Goal: Transaction & Acquisition: Obtain resource

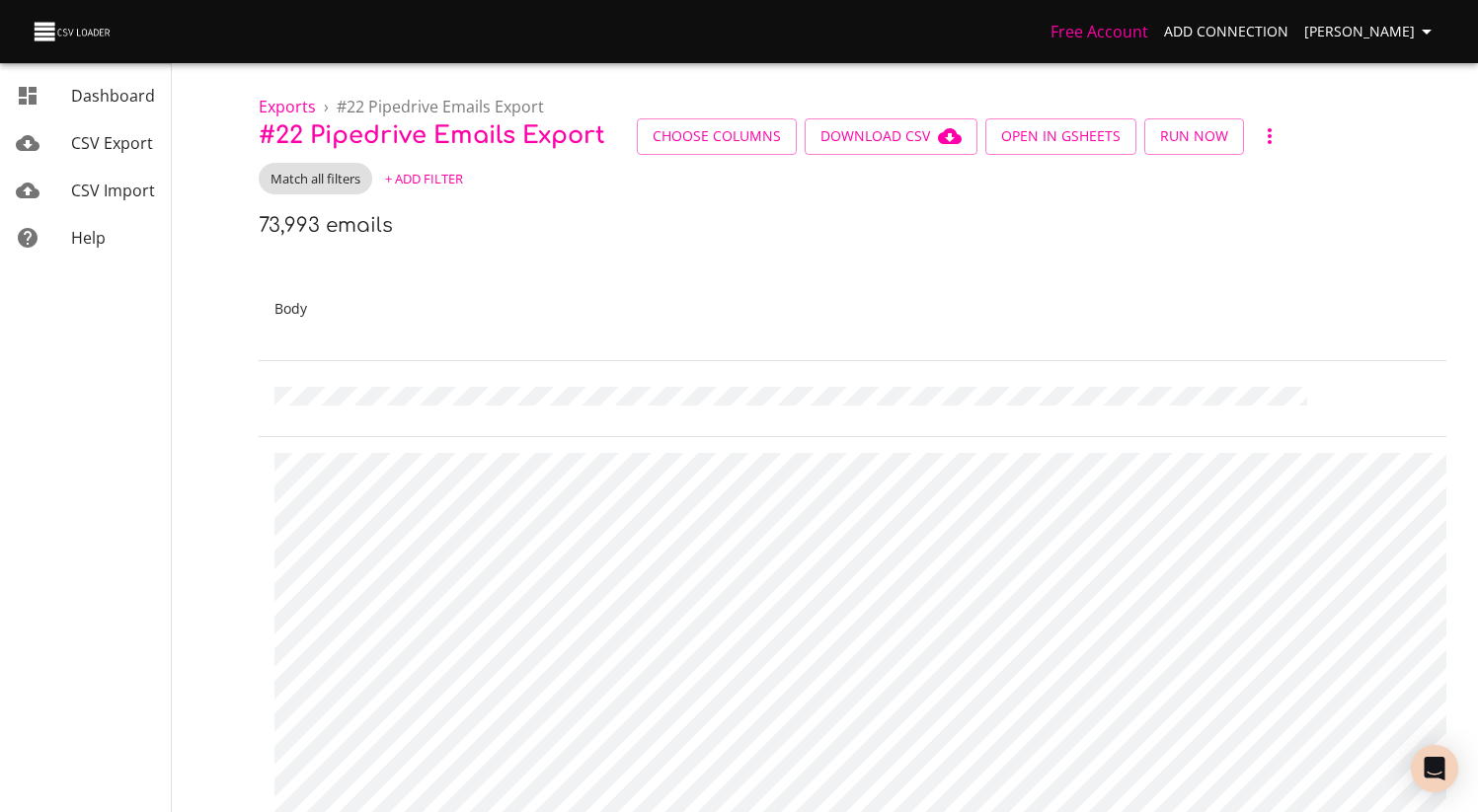
click at [414, 184] on span "+ Add Filter" at bounding box center [424, 178] width 78 height 23
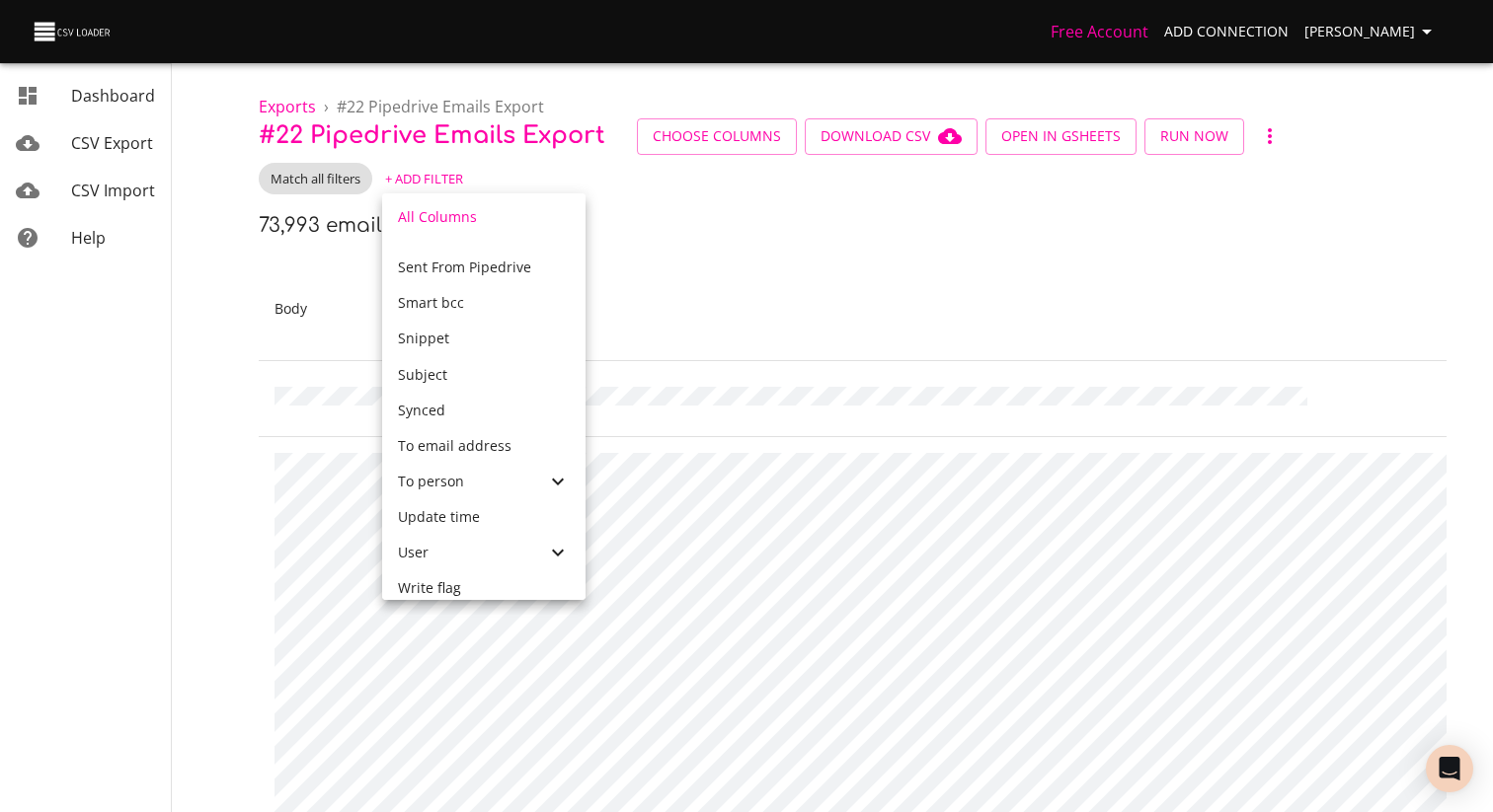
scroll to position [1083, 0]
click at [481, 481] on div "To person" at bounding box center [471, 476] width 149 height 20
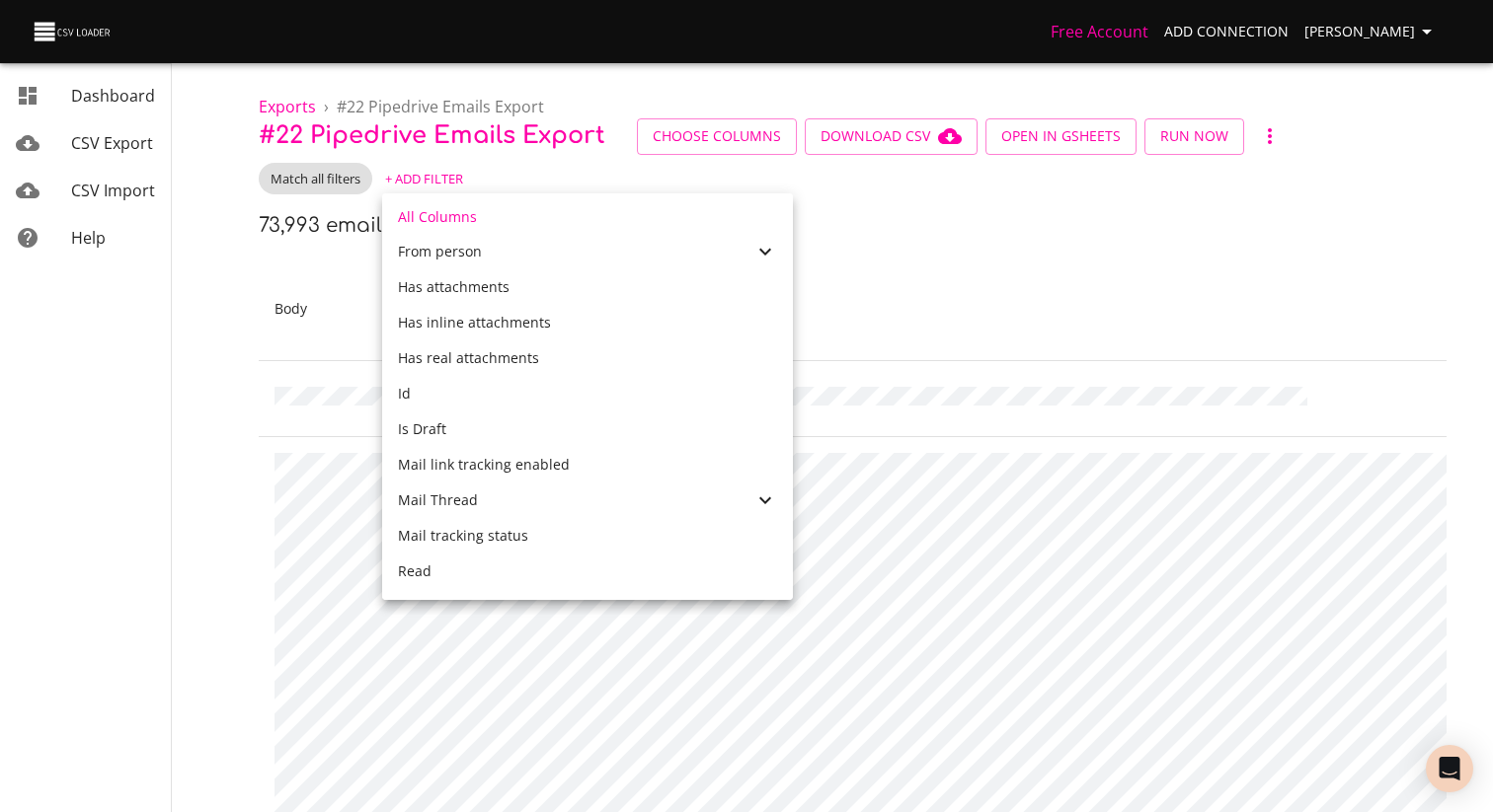
scroll to position [695, 0]
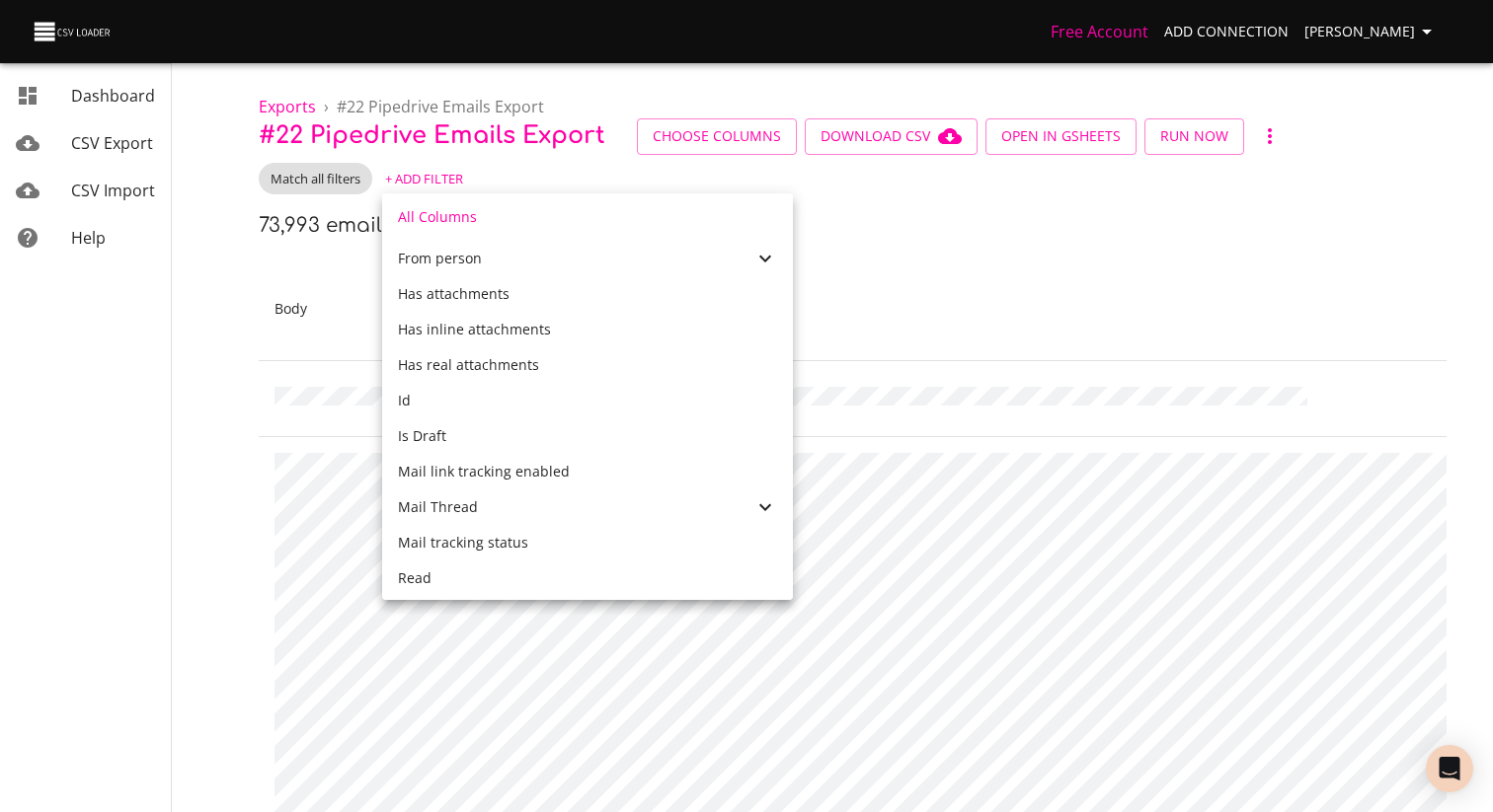
click at [487, 515] on div "Mail Thread" at bounding box center [575, 507] width 356 height 20
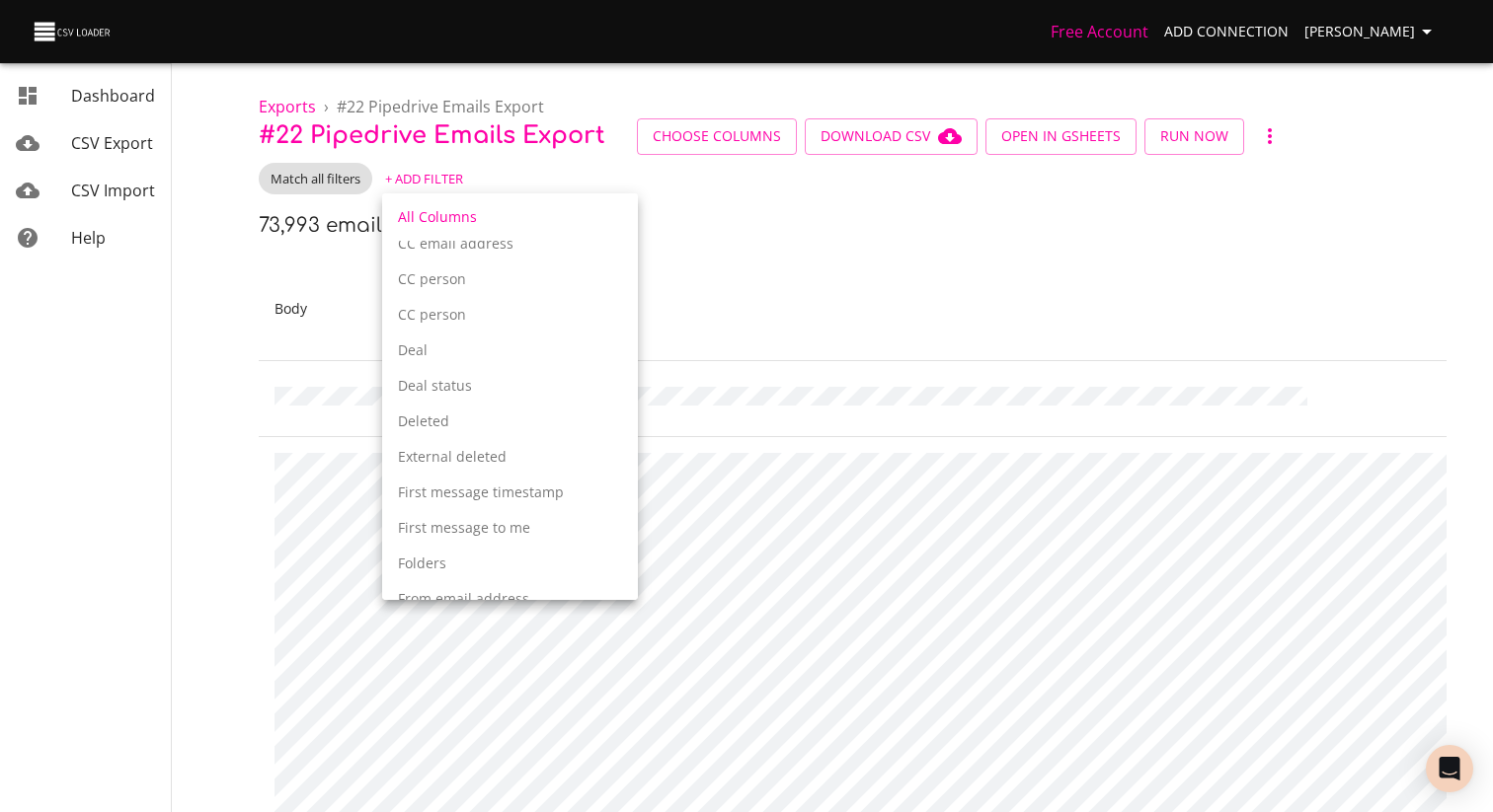
scroll to position [1339, 0]
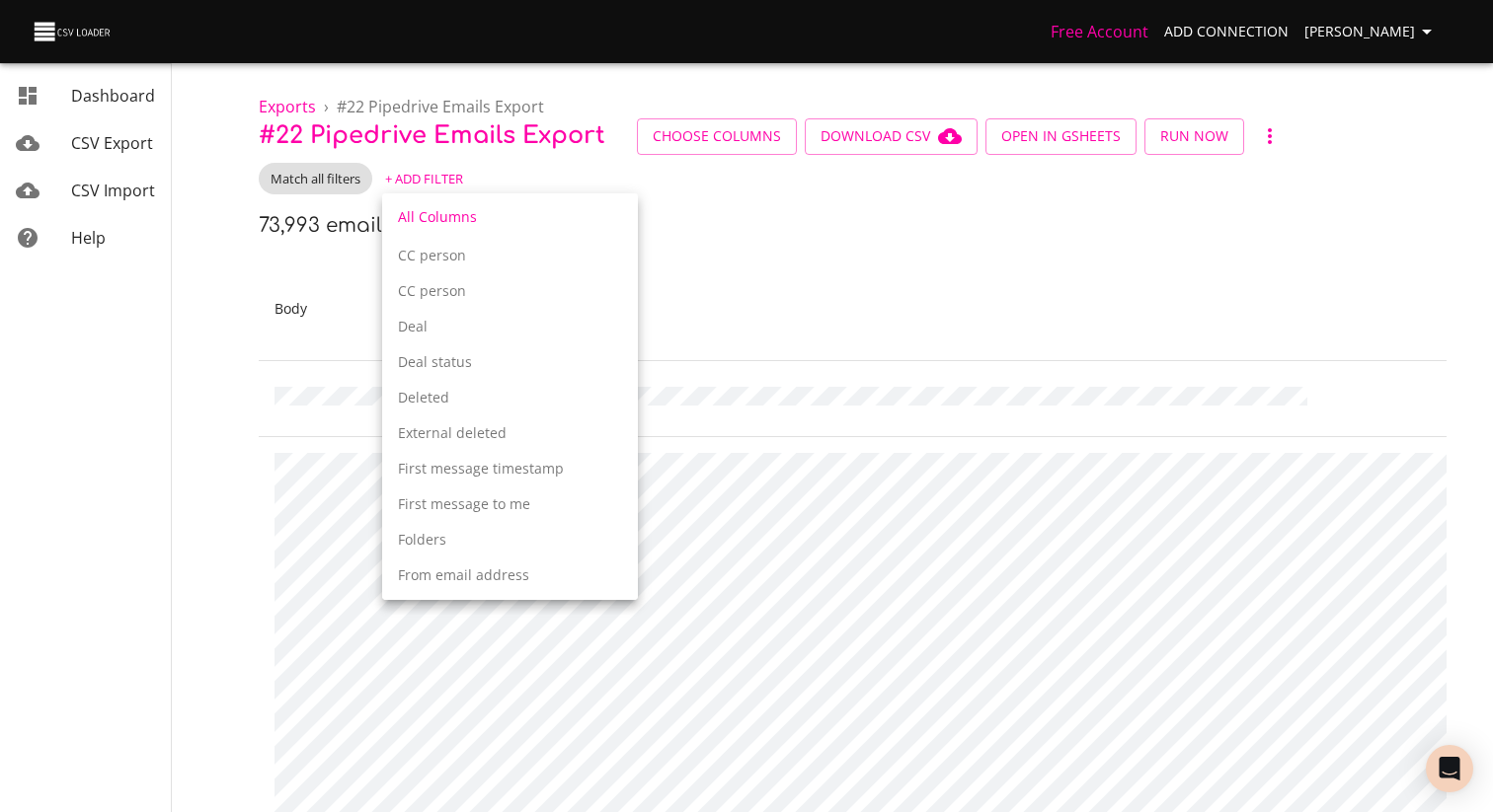
click at [518, 334] on p "Deal" at bounding box center [509, 327] width 224 height 20
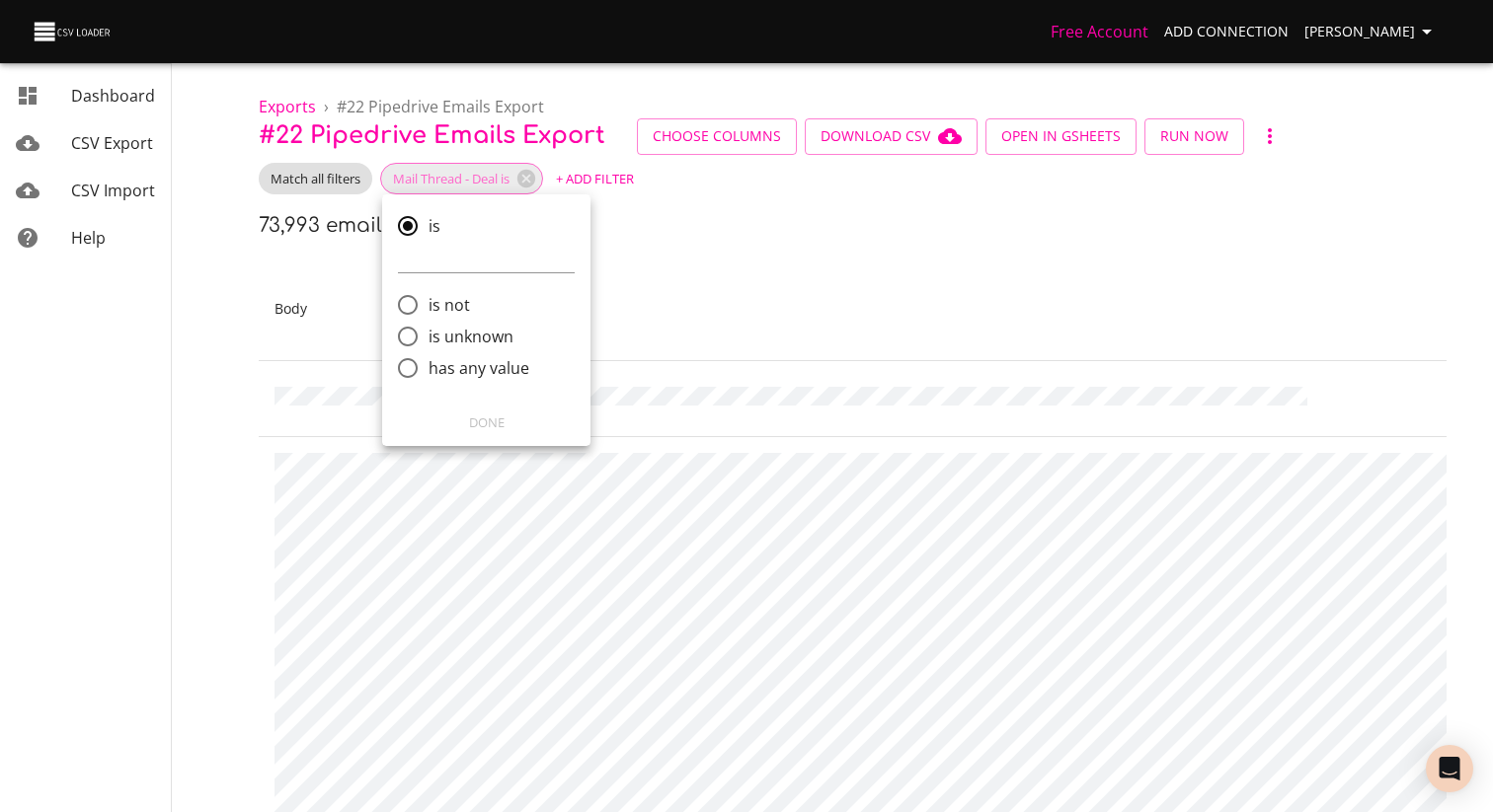
click at [462, 370] on span "has any value" at bounding box center [478, 369] width 101 height 24
click at [429, 370] on input "has any value" at bounding box center [408, 369] width 42 height 42
radio input "true"
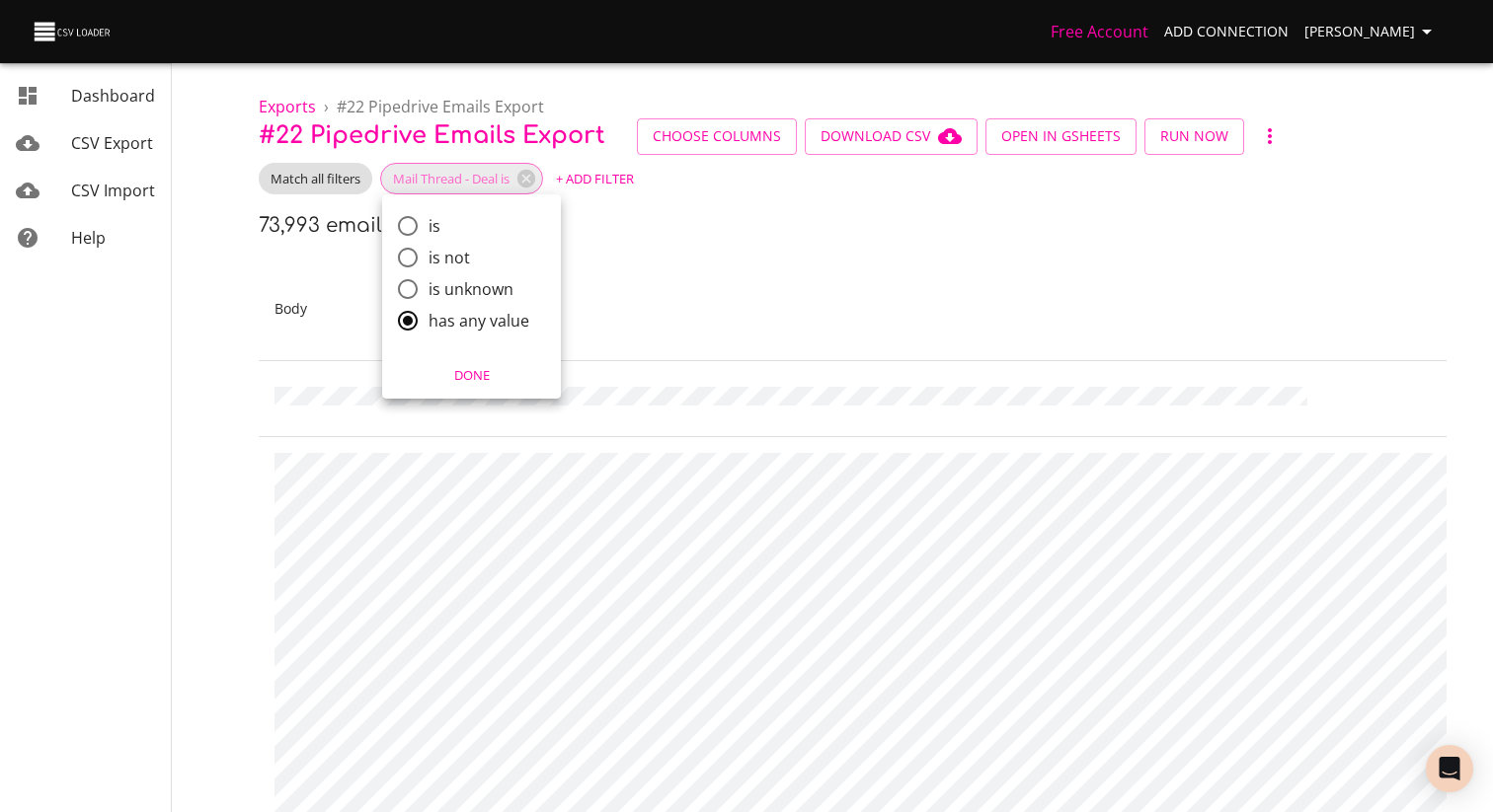
click at [477, 359] on div "Done" at bounding box center [470, 376] width 178 height 47
click at [467, 394] on div "Done" at bounding box center [470, 376] width 178 height 47
click at [482, 377] on span "Done" at bounding box center [471, 376] width 153 height 23
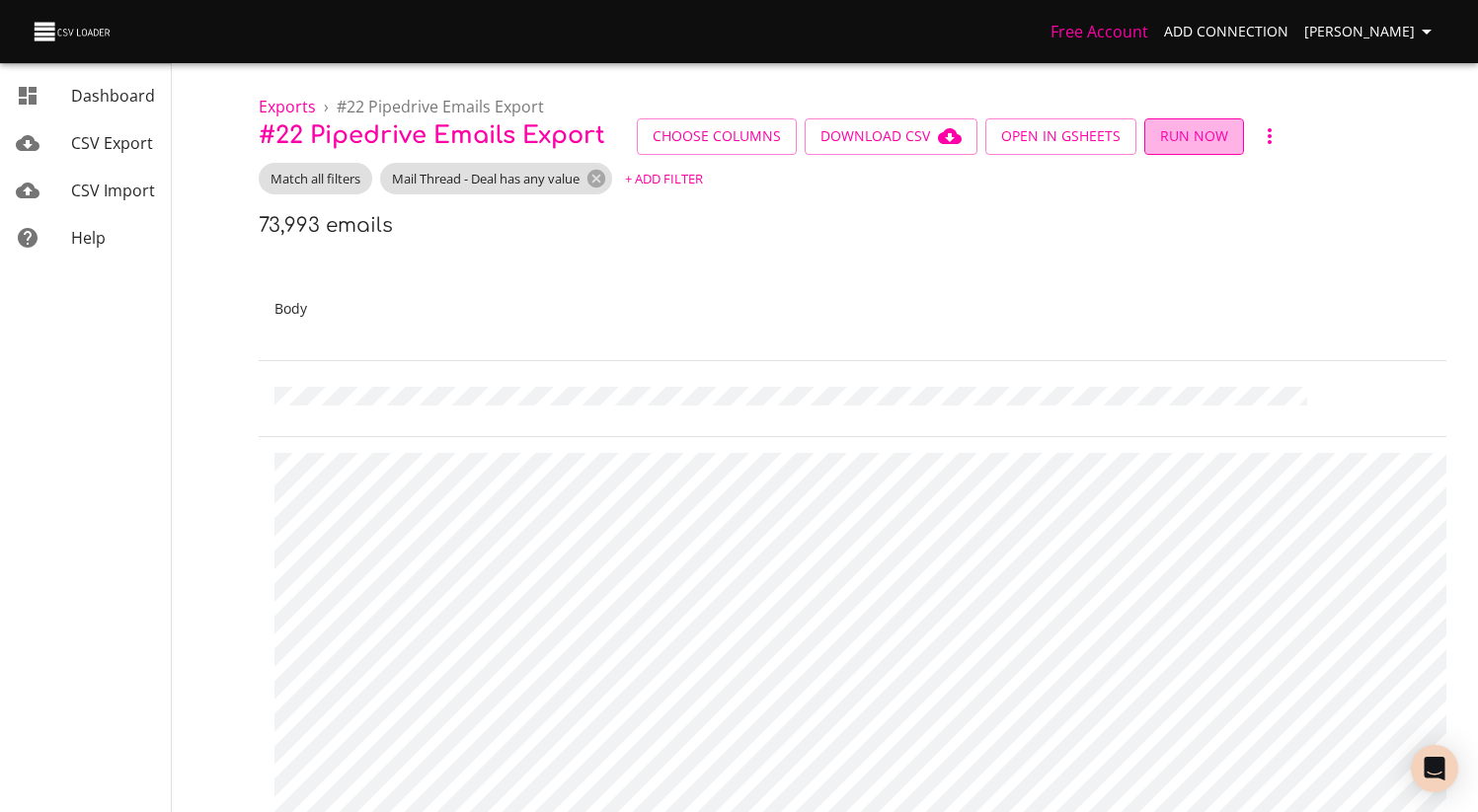
click at [1164, 150] on button "Run Now" at bounding box center [1194, 136] width 100 height 37
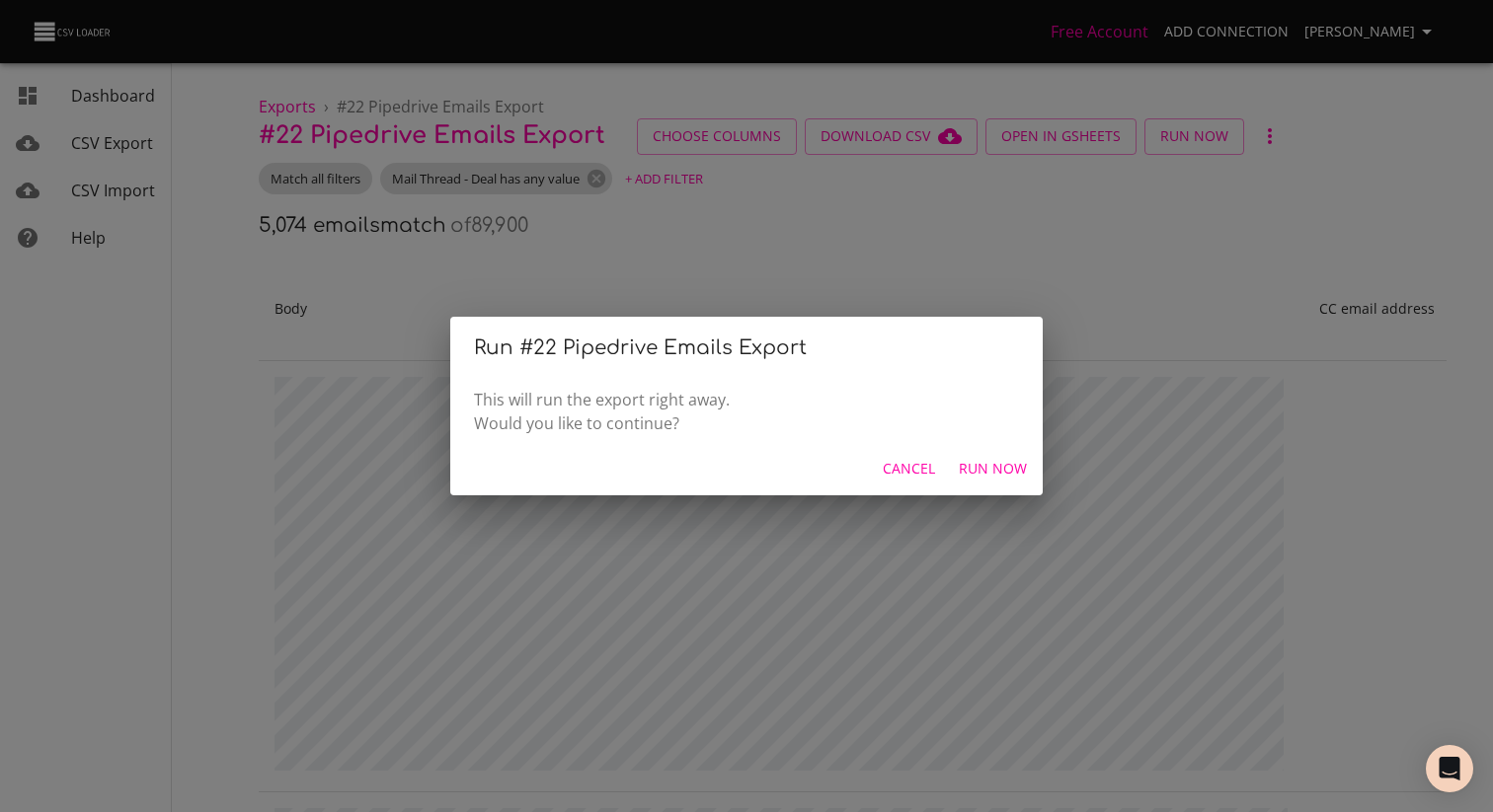
click at [984, 469] on span "Run Now" at bounding box center [993, 469] width 68 height 25
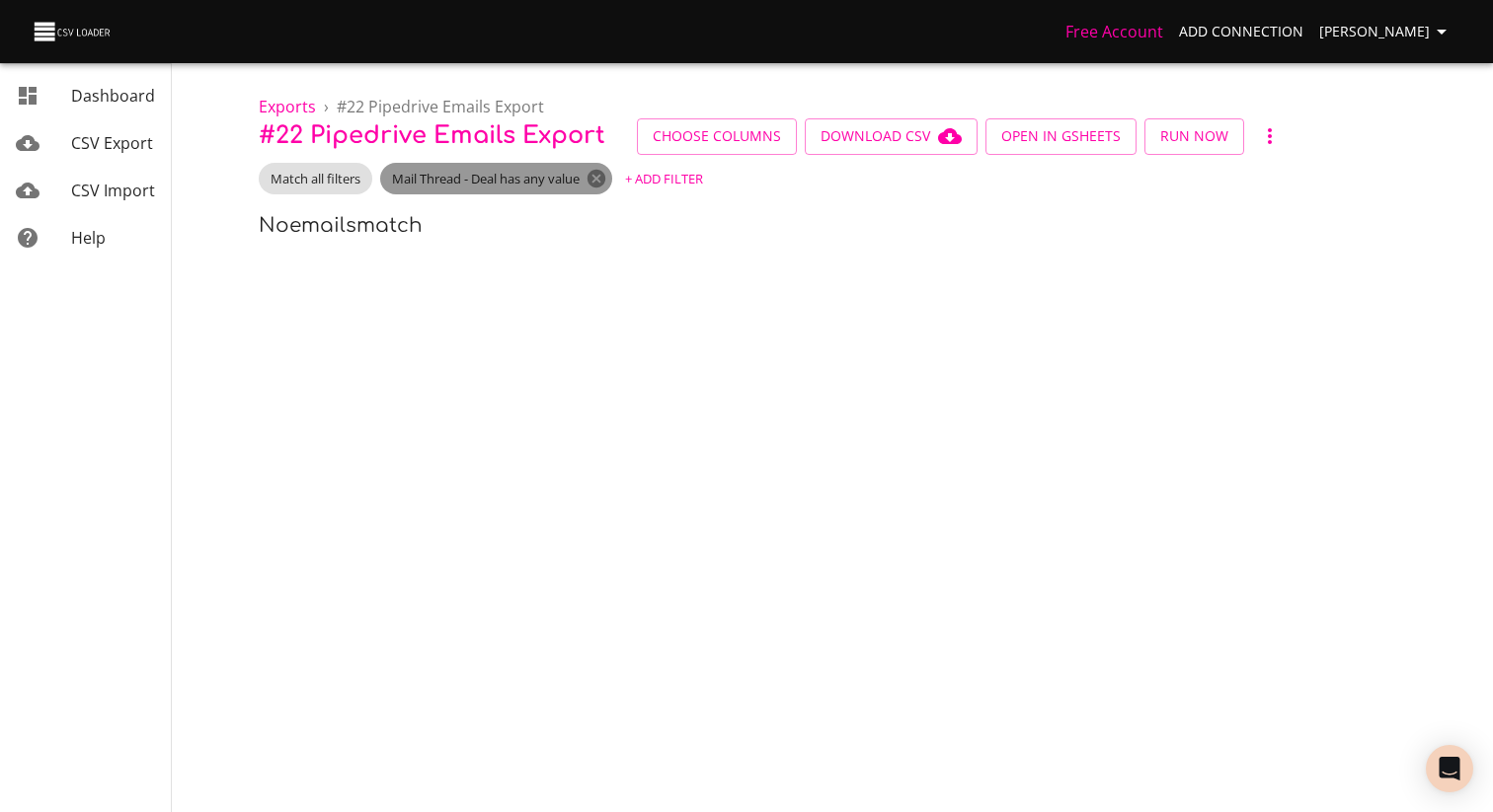
click at [604, 173] on icon at bounding box center [597, 178] width 18 height 18
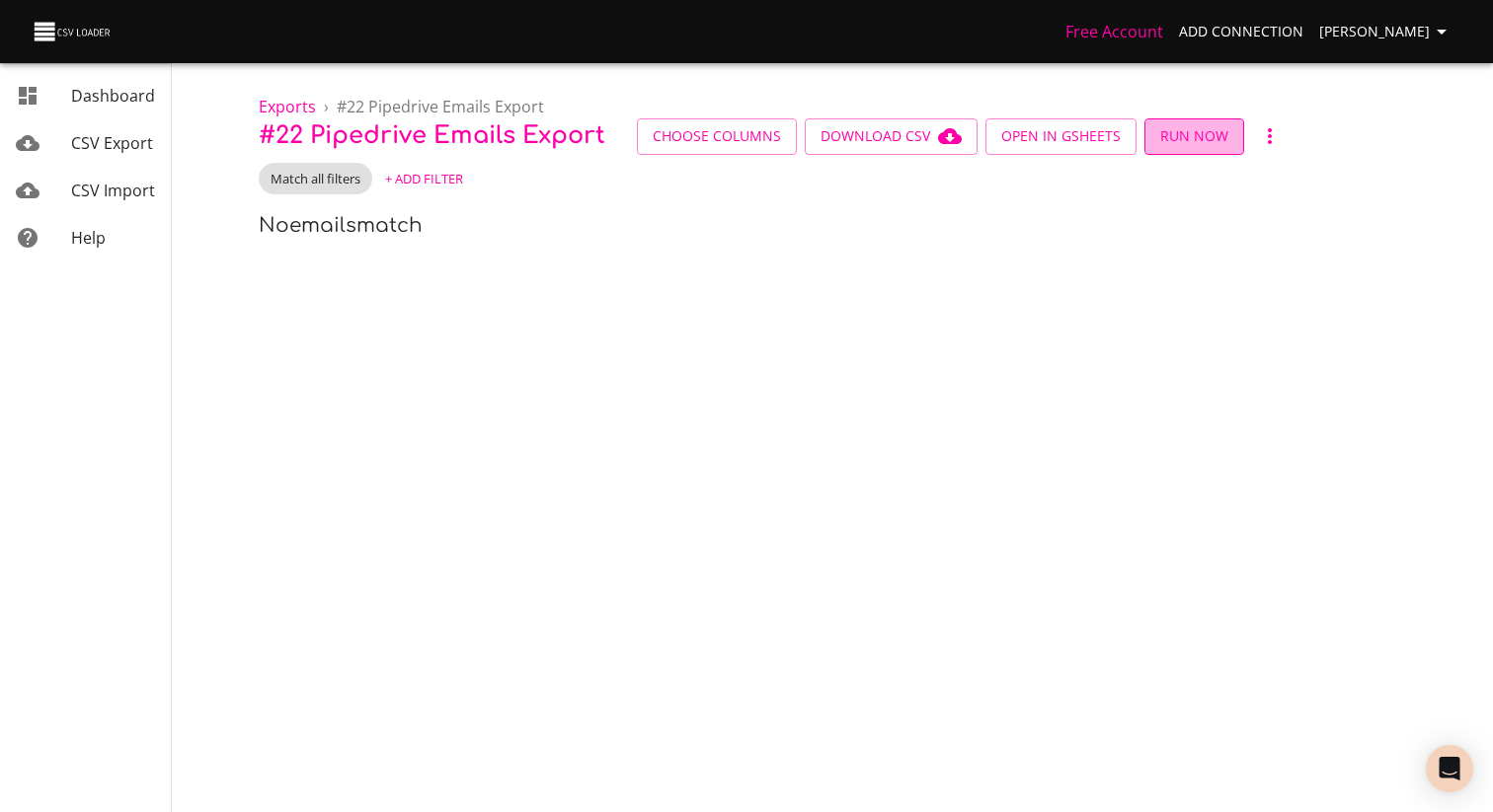
click at [1178, 126] on span "Run Now" at bounding box center [1194, 136] width 68 height 25
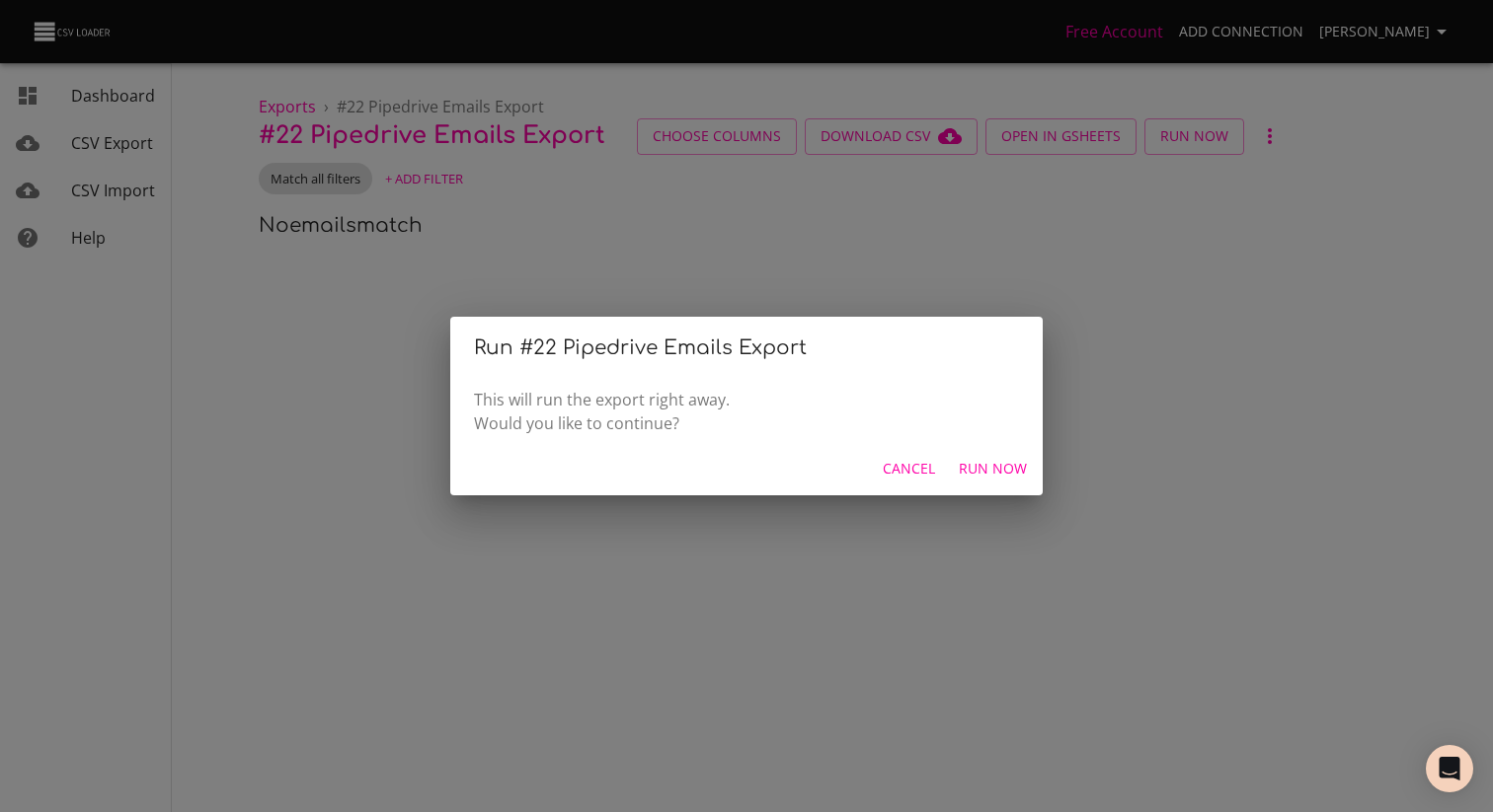
click at [995, 453] on button "Run Now" at bounding box center [993, 469] width 84 height 37
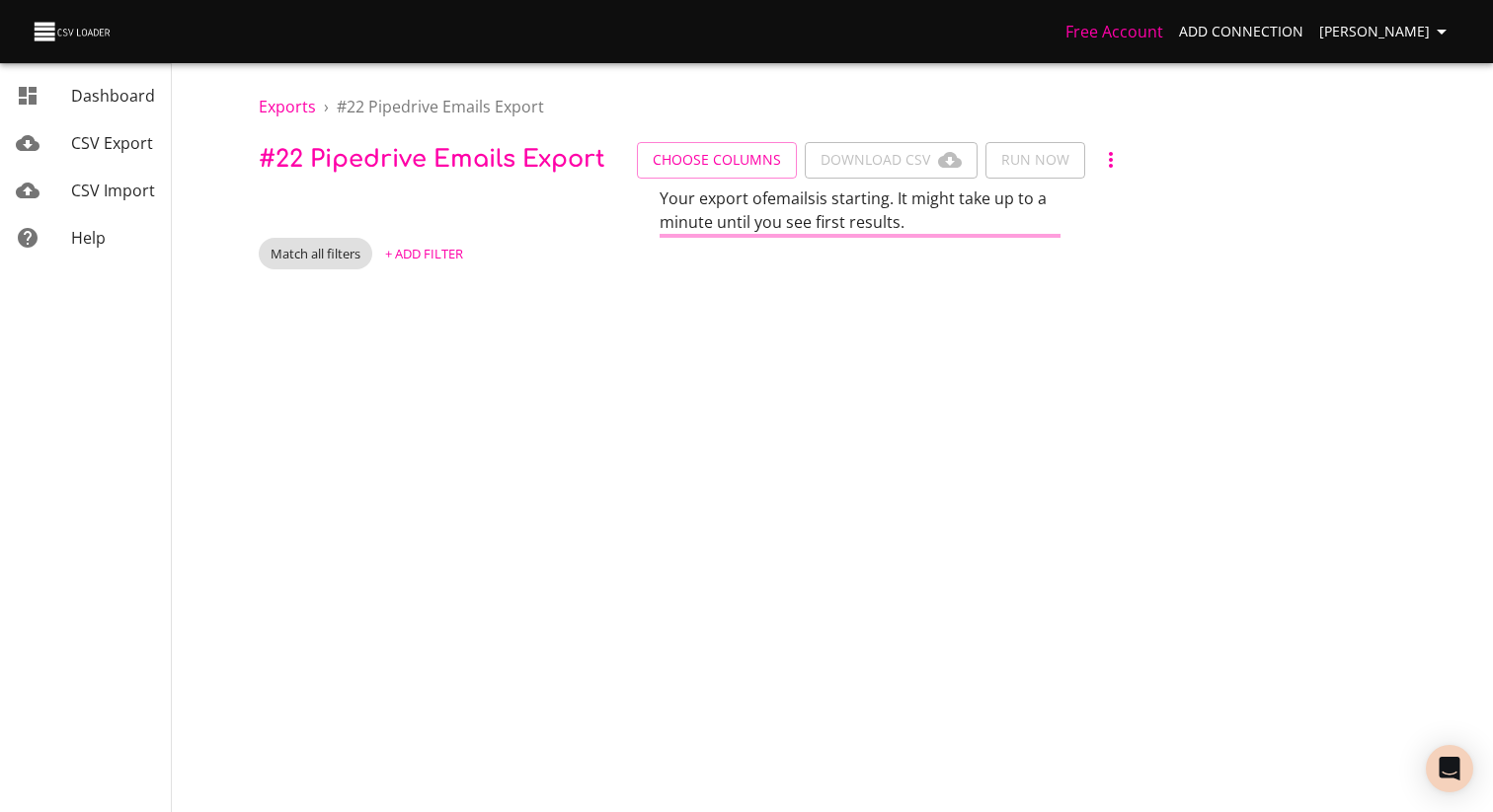
click at [901, 112] on ol "Exports › # 22 Pipedrive Emails Export" at bounding box center [860, 107] width 1203 height 24
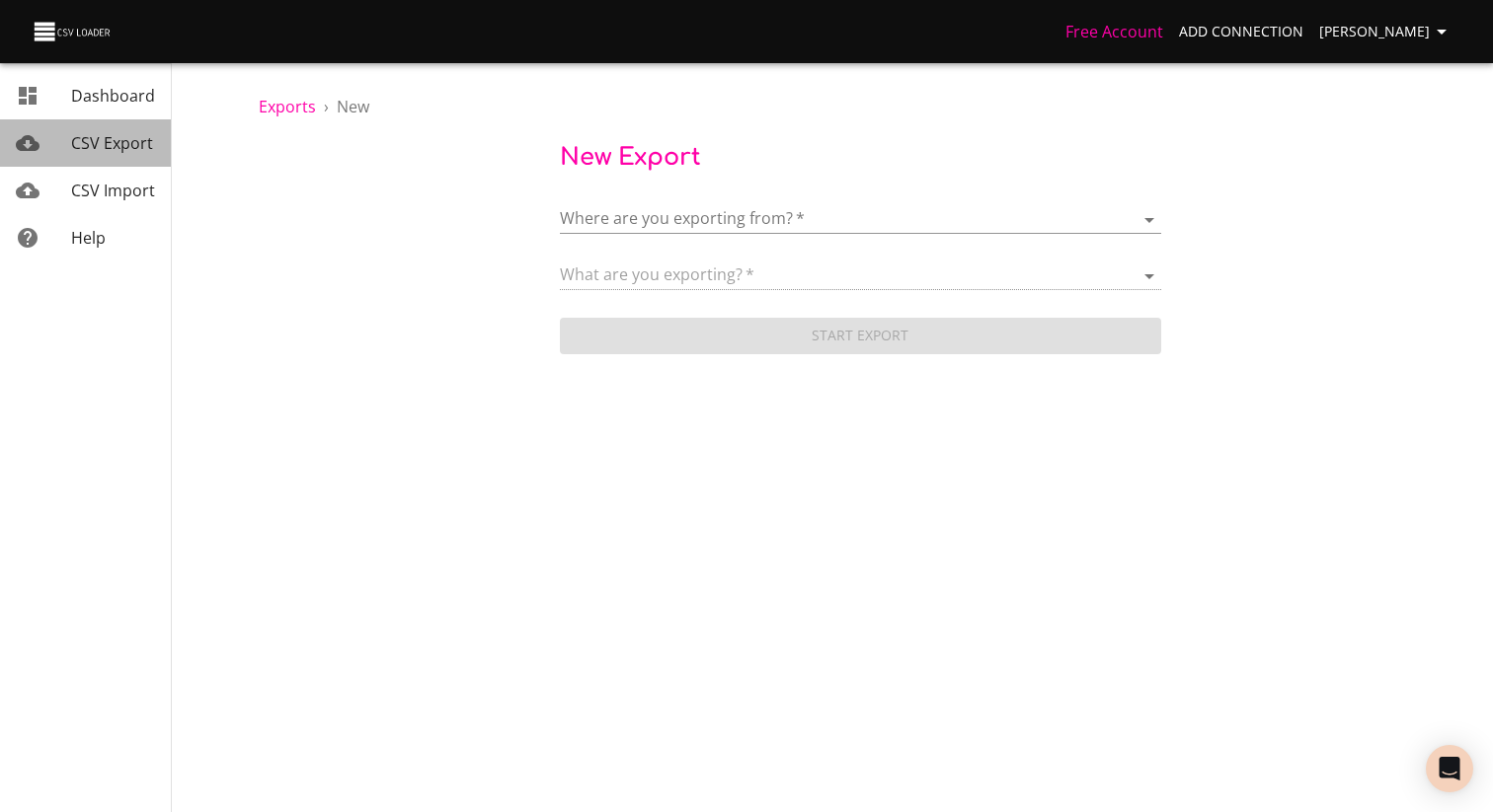
click at [109, 156] on link "CSV Export" at bounding box center [85, 143] width 170 height 48
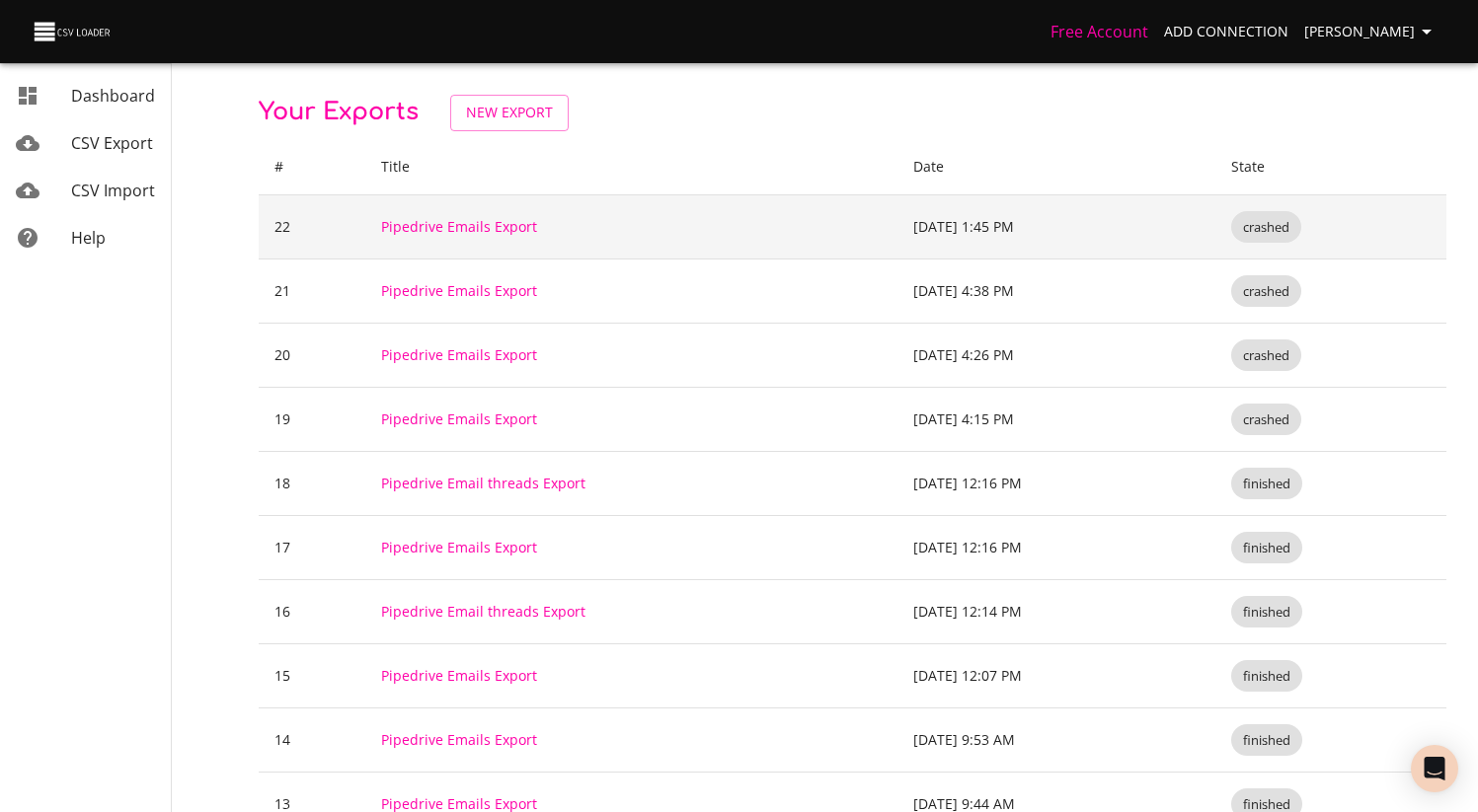
click at [1213, 244] on td "[DATE] 1:45 PM" at bounding box center [1056, 226] width 318 height 64
click at [435, 230] on link "Pipedrive Emails Export" at bounding box center [458, 226] width 156 height 19
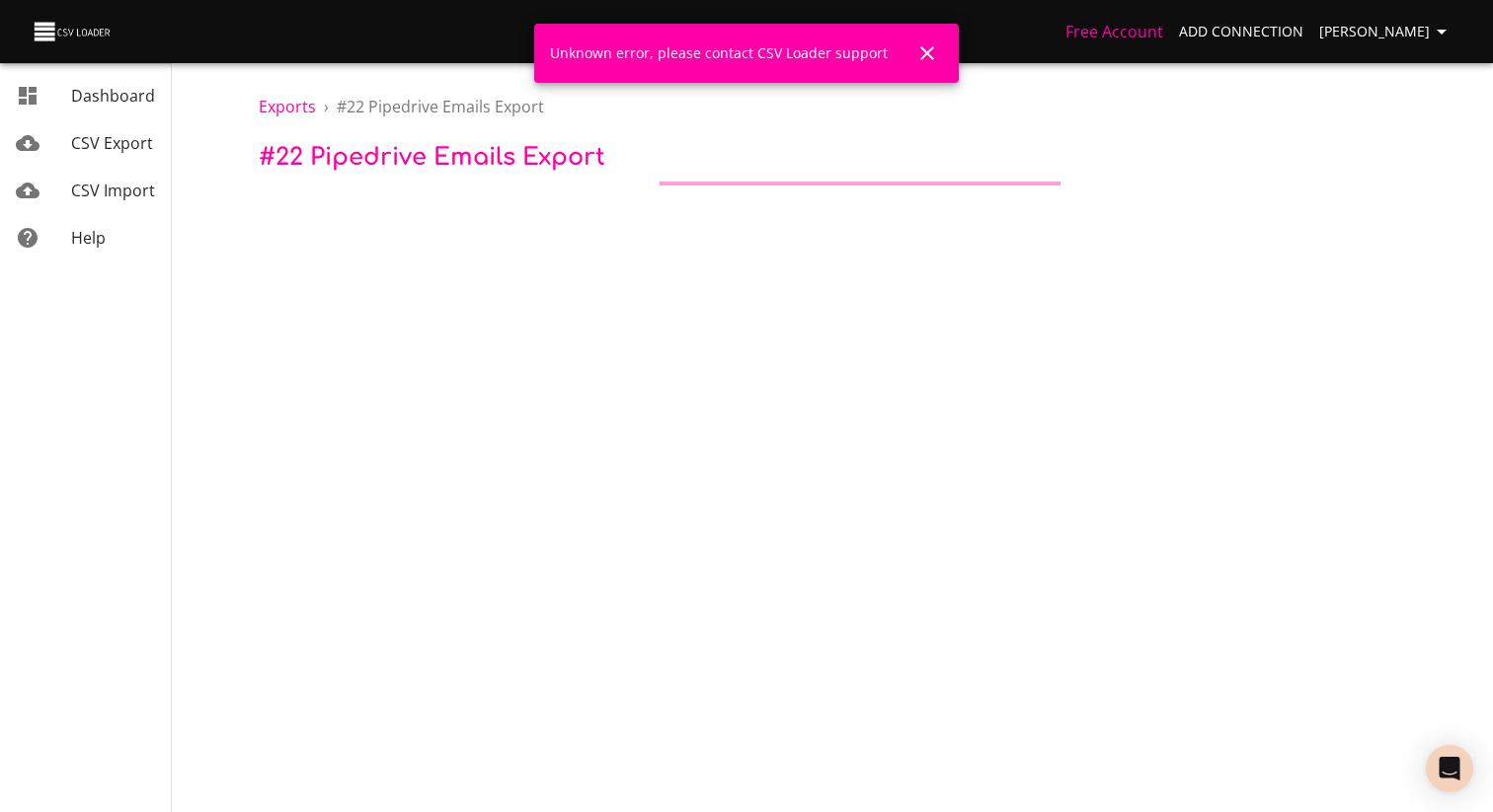
click at [327, 45] on h6 at bounding box center [548, 32] width 1034 height 28
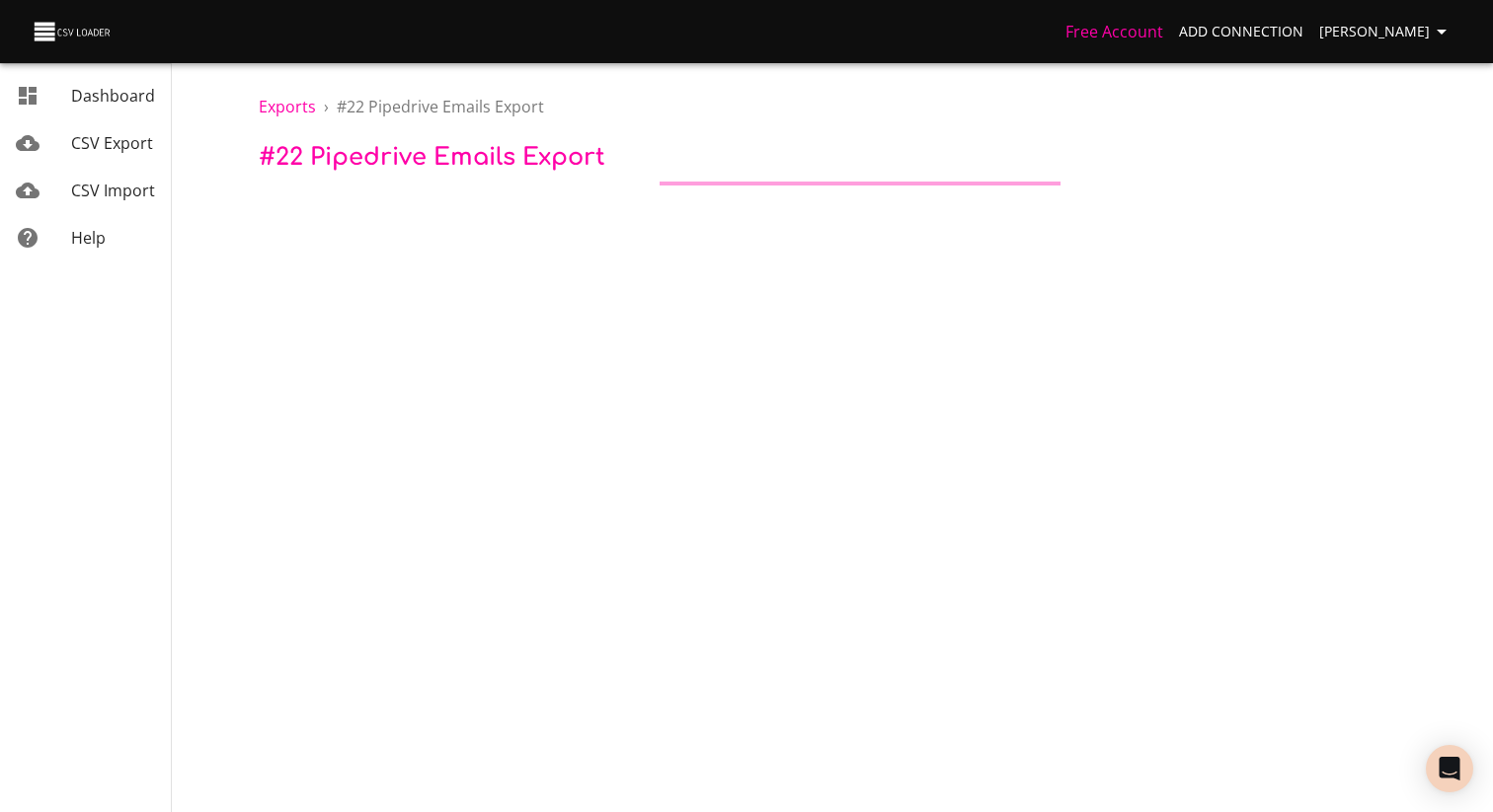
click at [313, 84] on div "Exports › # 22 Pipedrive Emails Export # 22 Pipedrive Emails Export" at bounding box center [860, 93] width 1266 height 185
click at [131, 170] on link "CSV Import" at bounding box center [85, 190] width 170 height 48
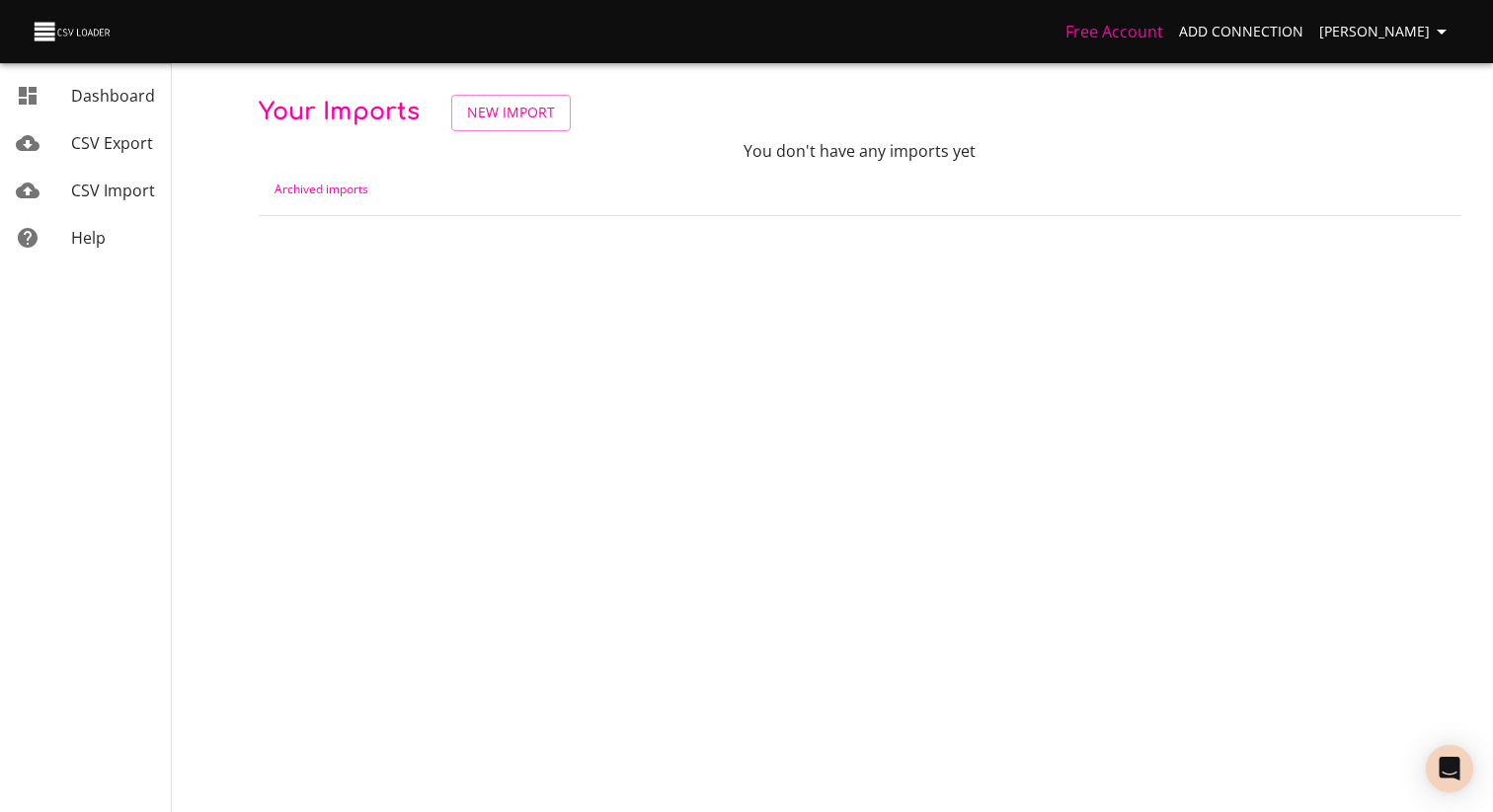
click at [110, 135] on span "CSV Export" at bounding box center [112, 143] width 82 height 22
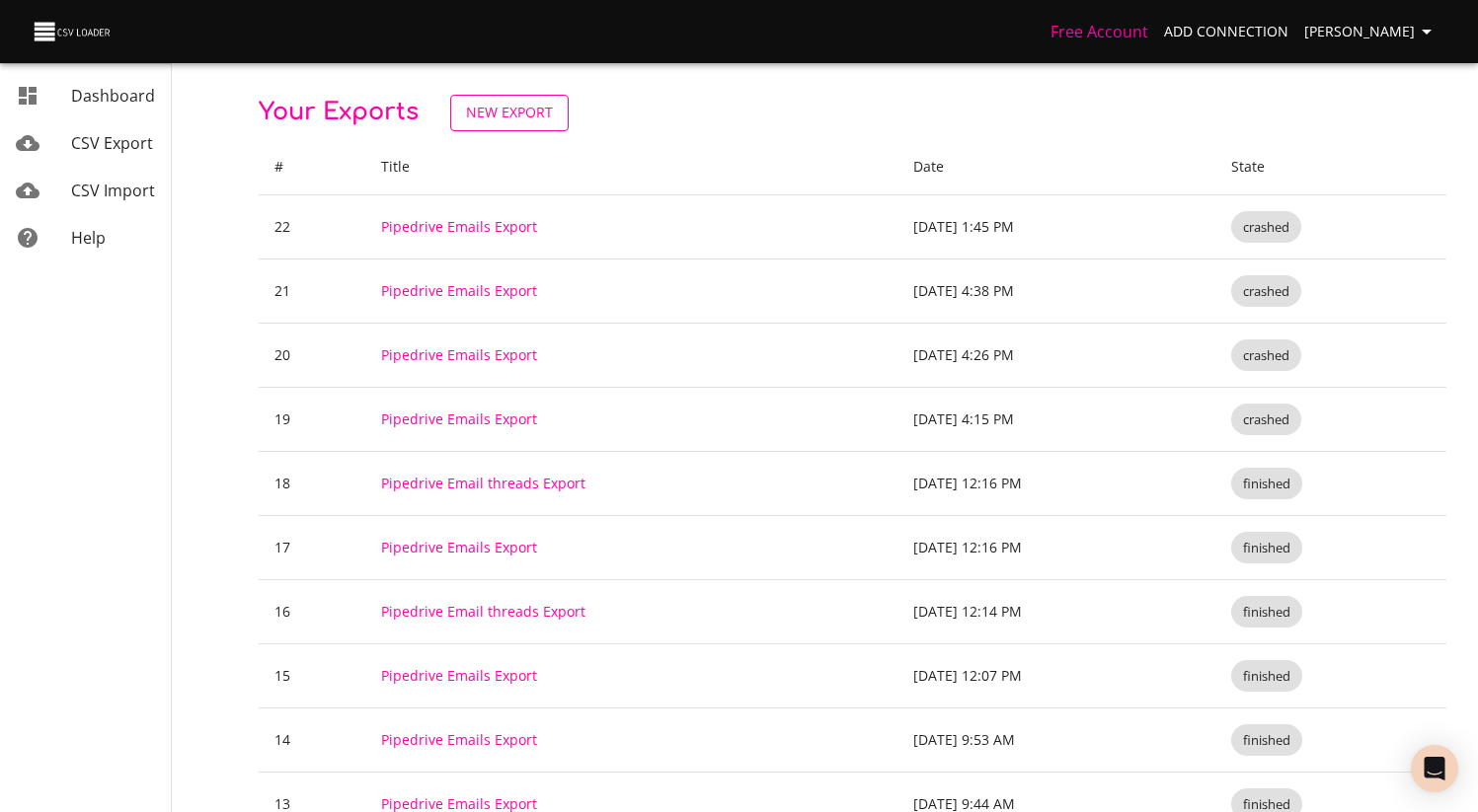
click at [507, 119] on span "New Export" at bounding box center [509, 113] width 87 height 25
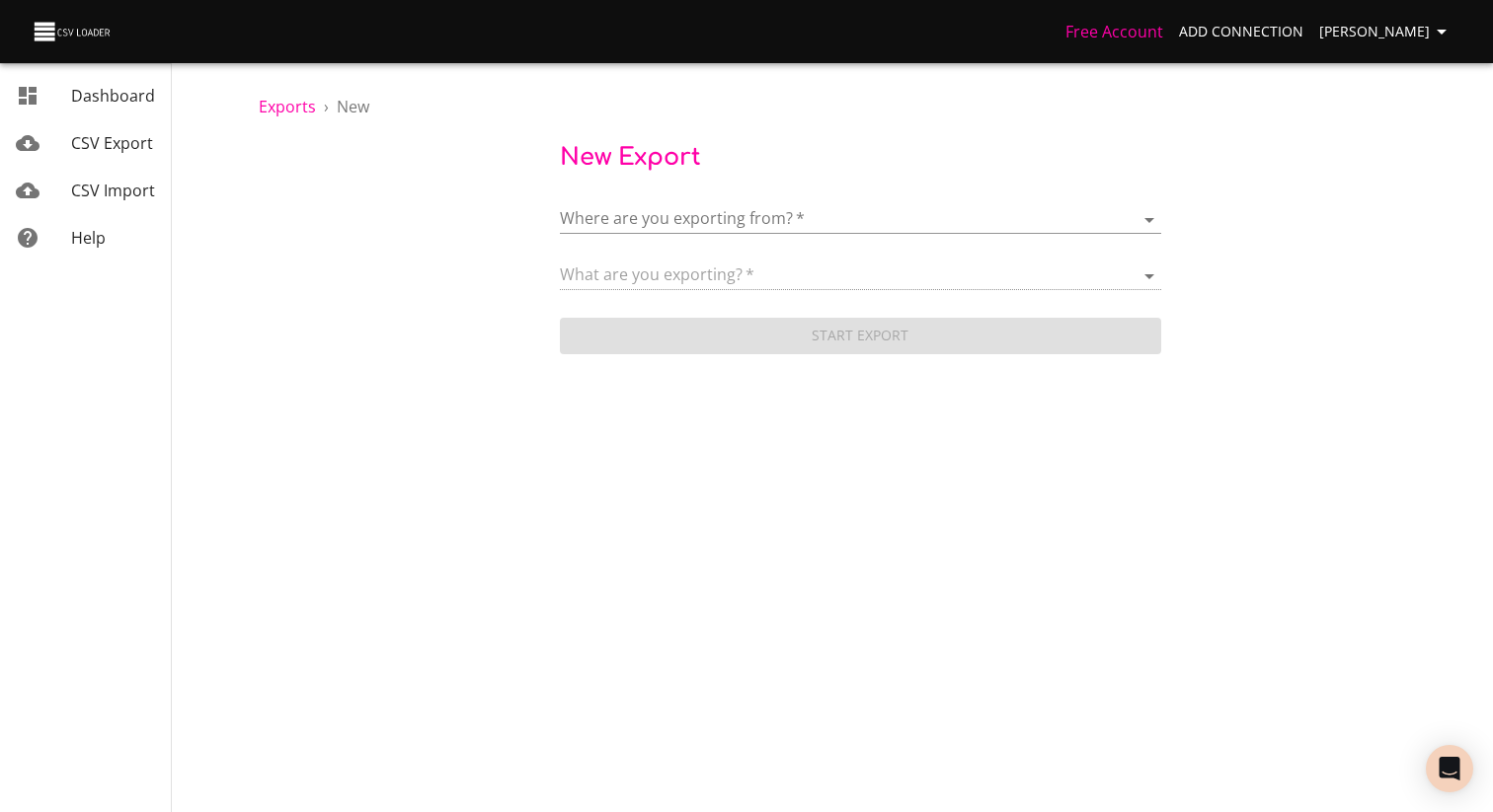
click at [785, 227] on body "Free Account Add Connection [PERSON_NAME] Dashboard CSV Export CSV Import Help …" at bounding box center [746, 406] width 1493 height 812
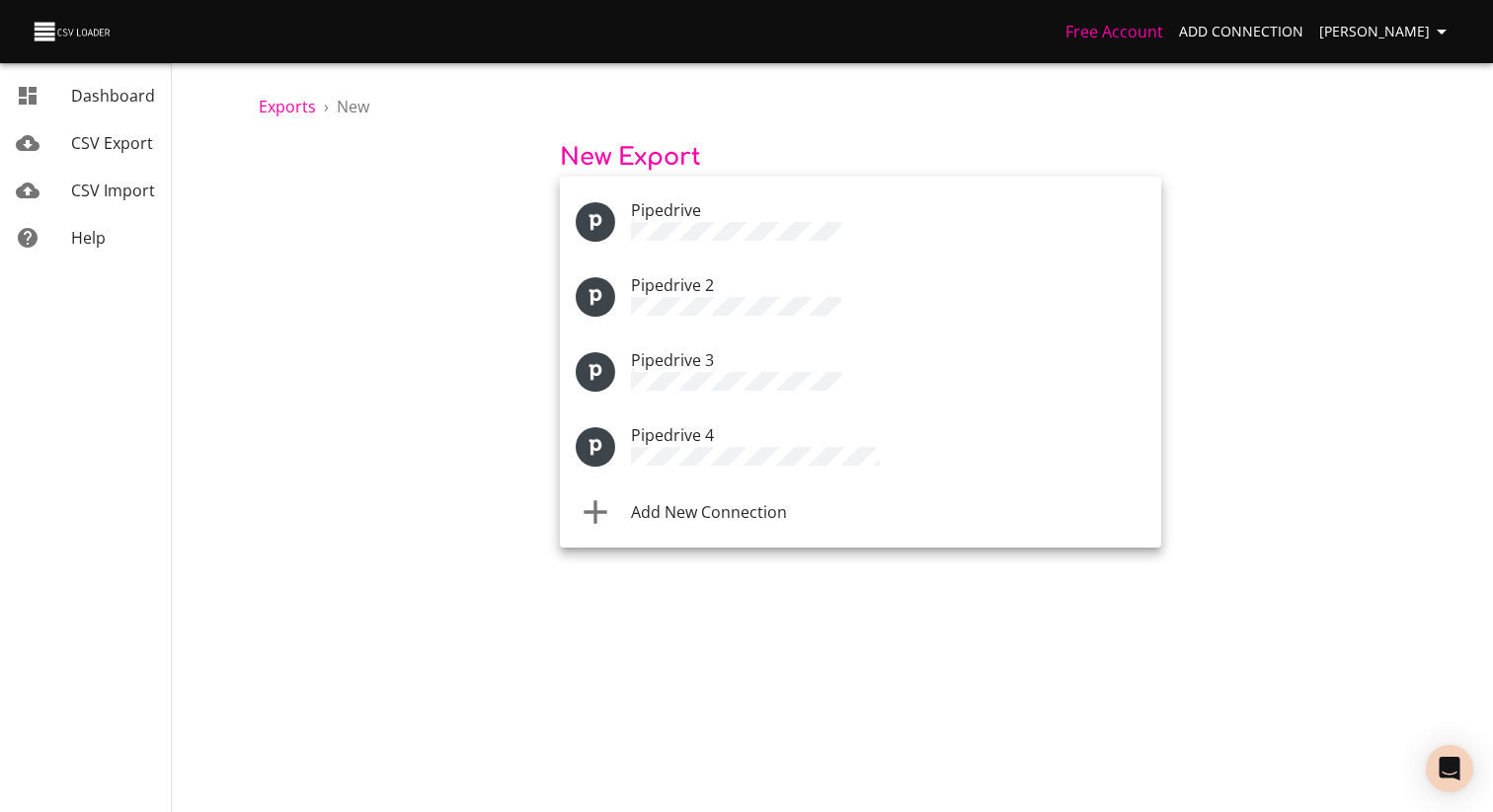
click at [710, 509] on li "Add New Connection" at bounding box center [860, 511] width 601 height 55
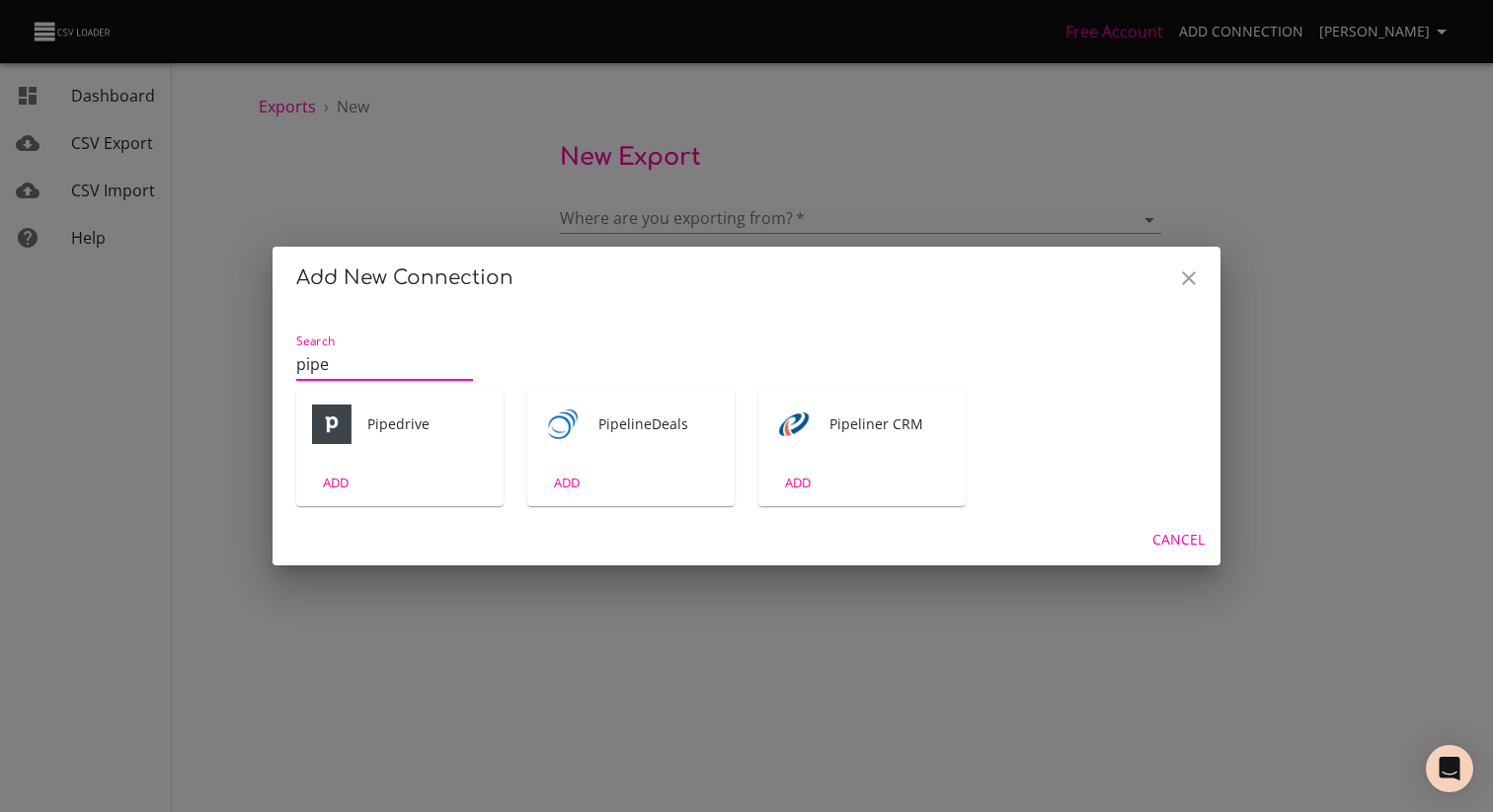
type input "pipe"
click at [355, 486] on span "ADD" at bounding box center [336, 483] width 54 height 23
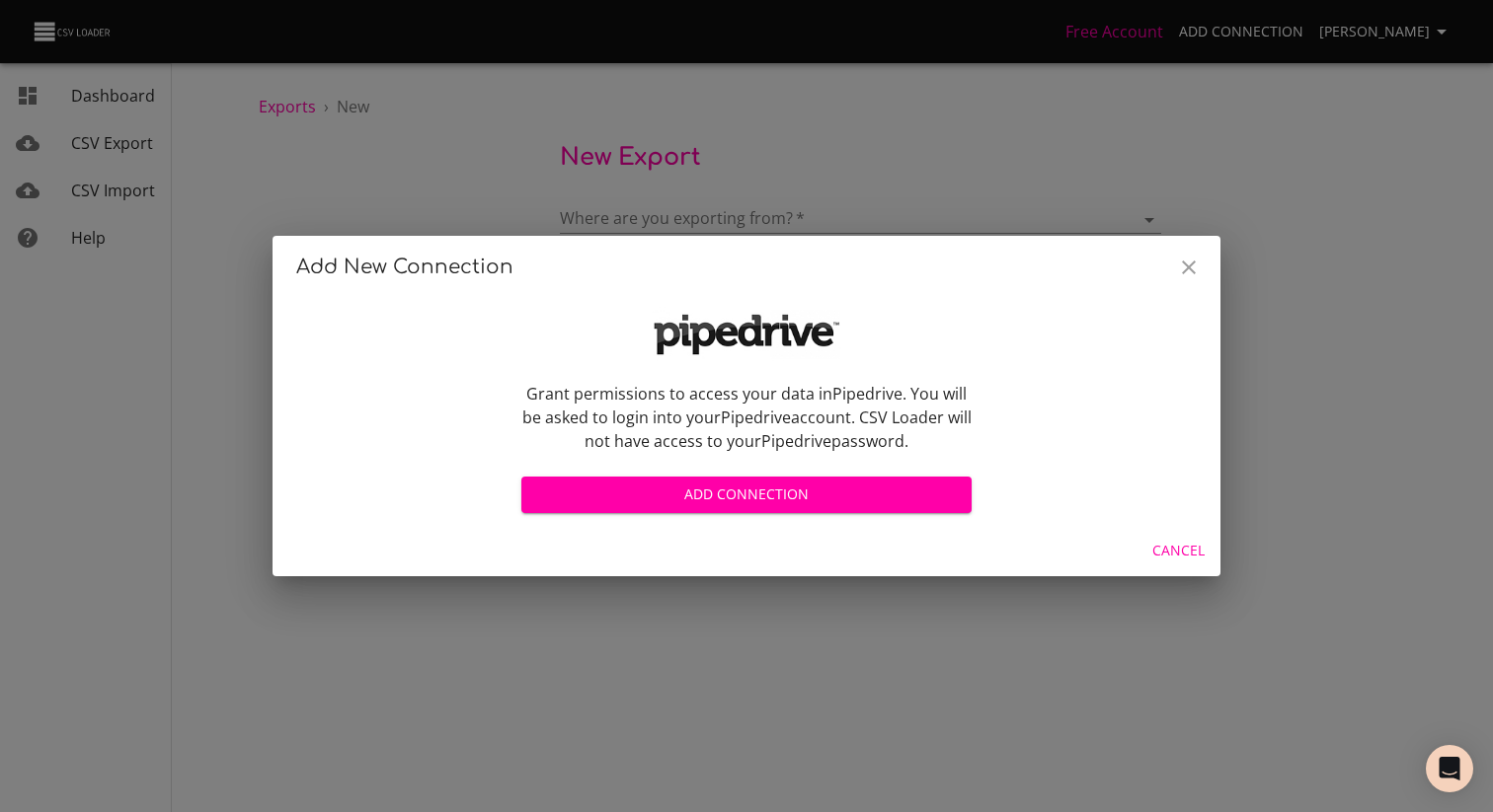
click at [839, 471] on div "Add Connection" at bounding box center [746, 487] width 450 height 53
click at [809, 484] on span "Add Connection" at bounding box center [746, 495] width 419 height 25
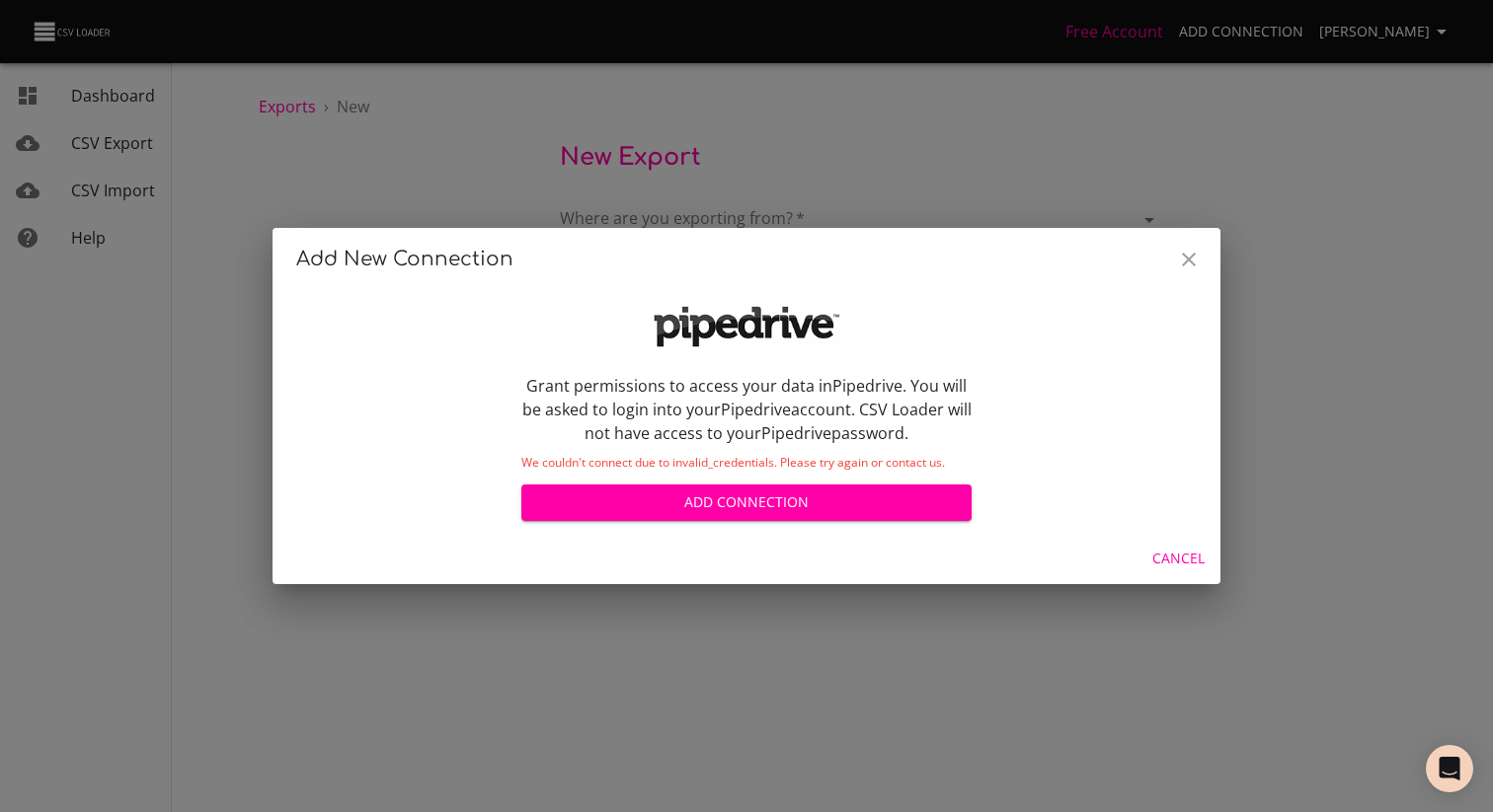
scroll to position [4, 0]
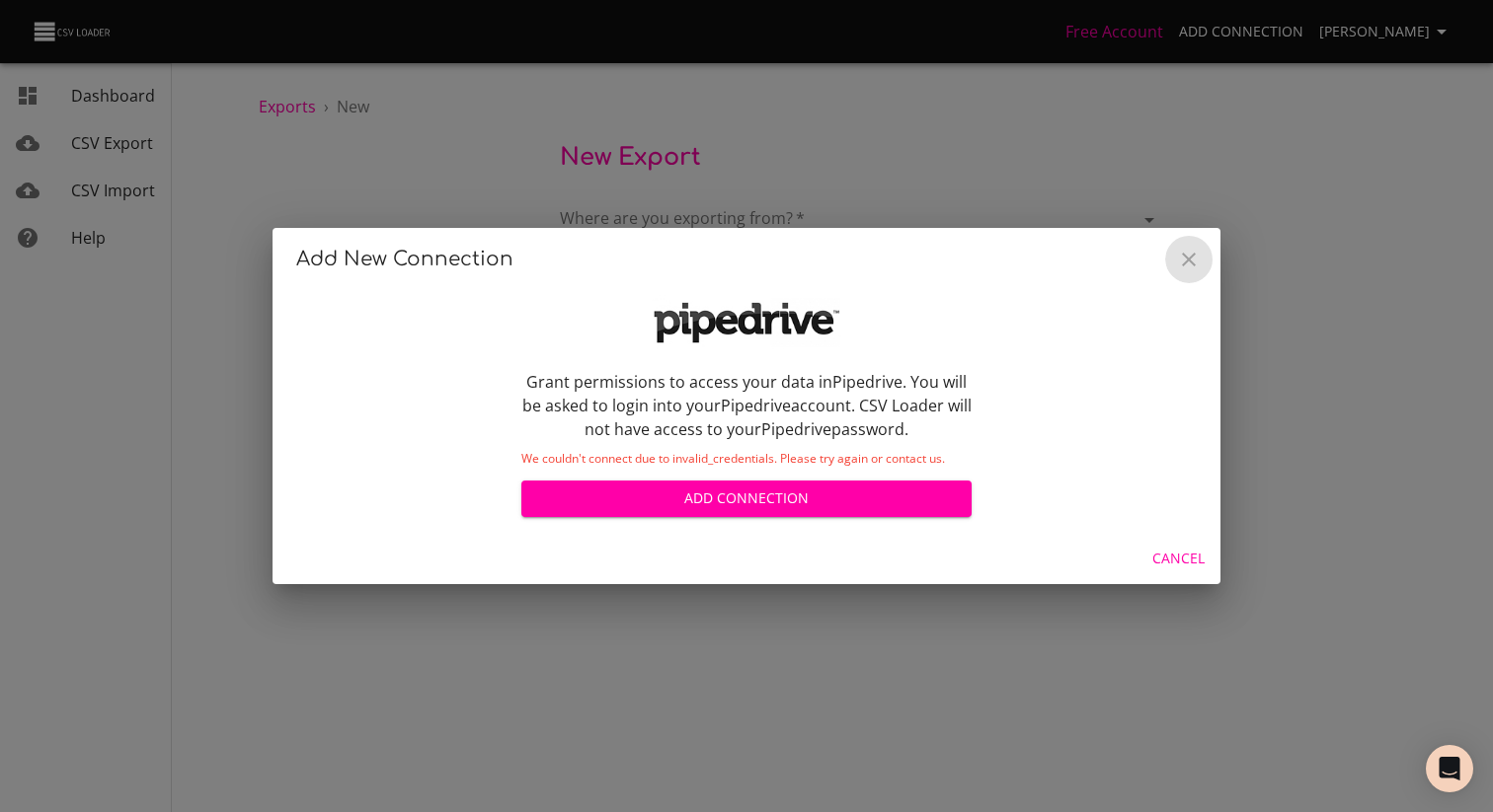
click at [1175, 254] on button "Close" at bounding box center [1189, 260] width 48 height 48
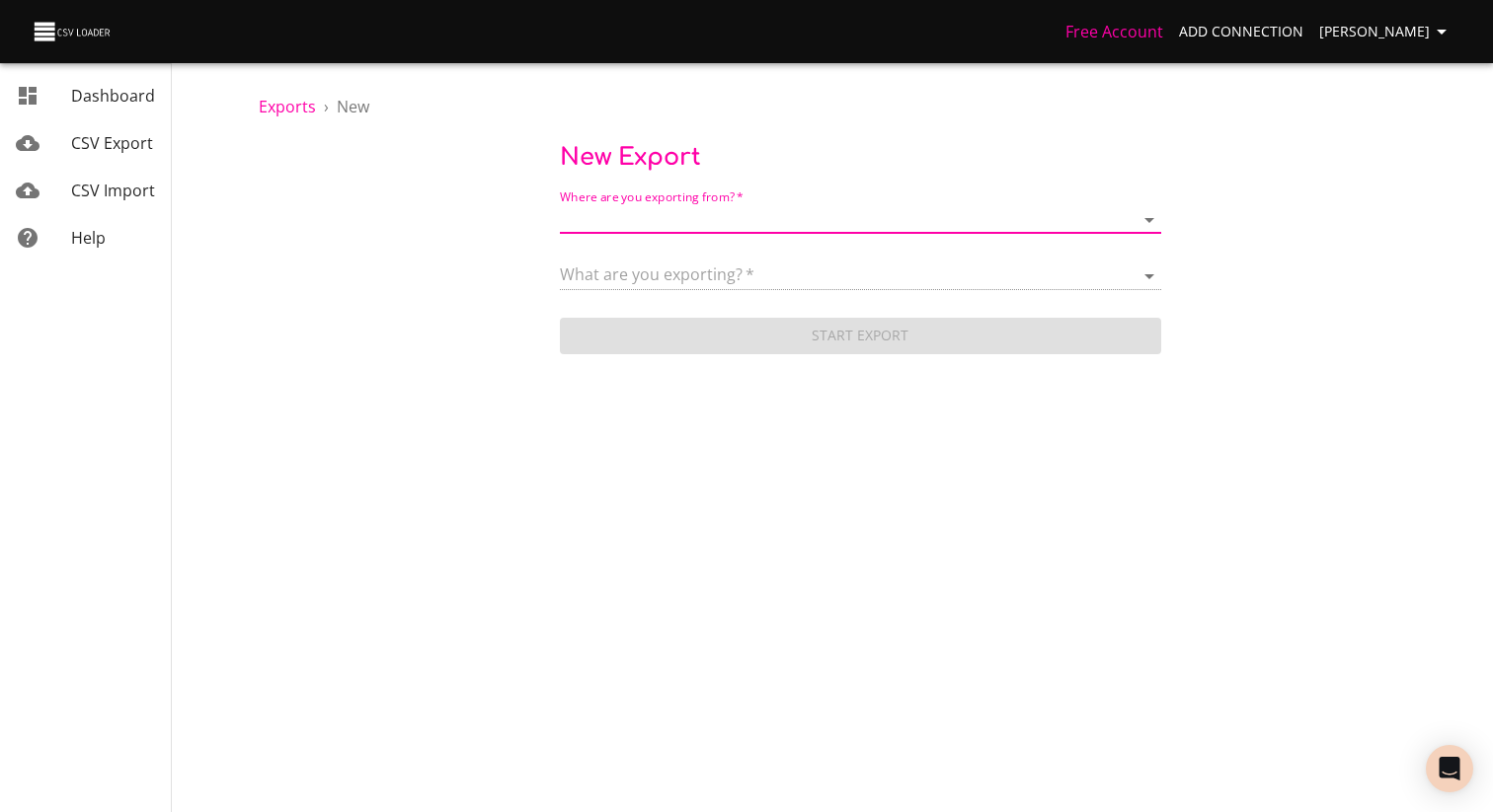
click at [104, 141] on span "CSV Export" at bounding box center [112, 143] width 82 height 22
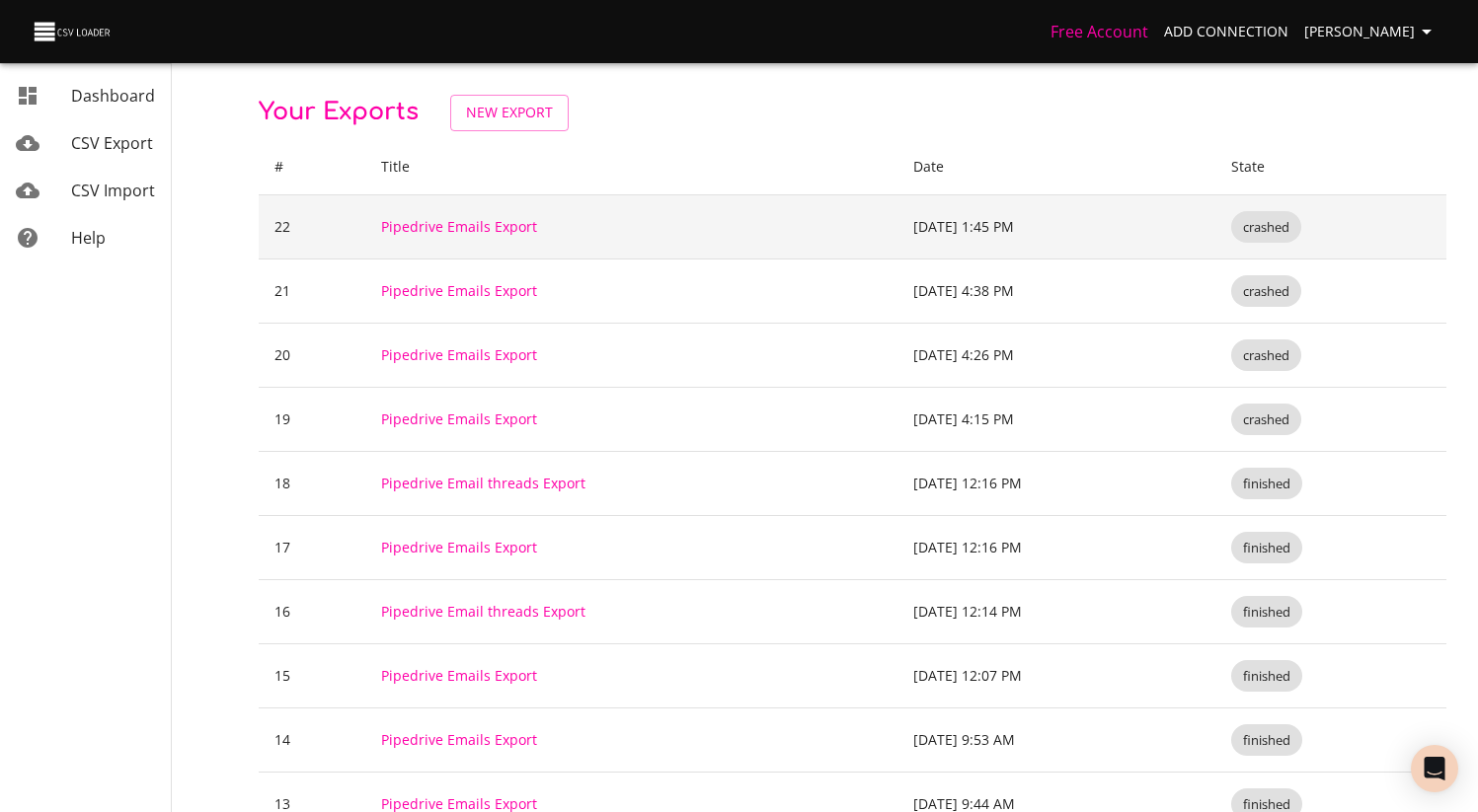
click at [458, 213] on td "Pipedrive Emails Export" at bounding box center [631, 226] width 531 height 64
click at [452, 221] on link "Pipedrive Emails Export" at bounding box center [458, 226] width 156 height 19
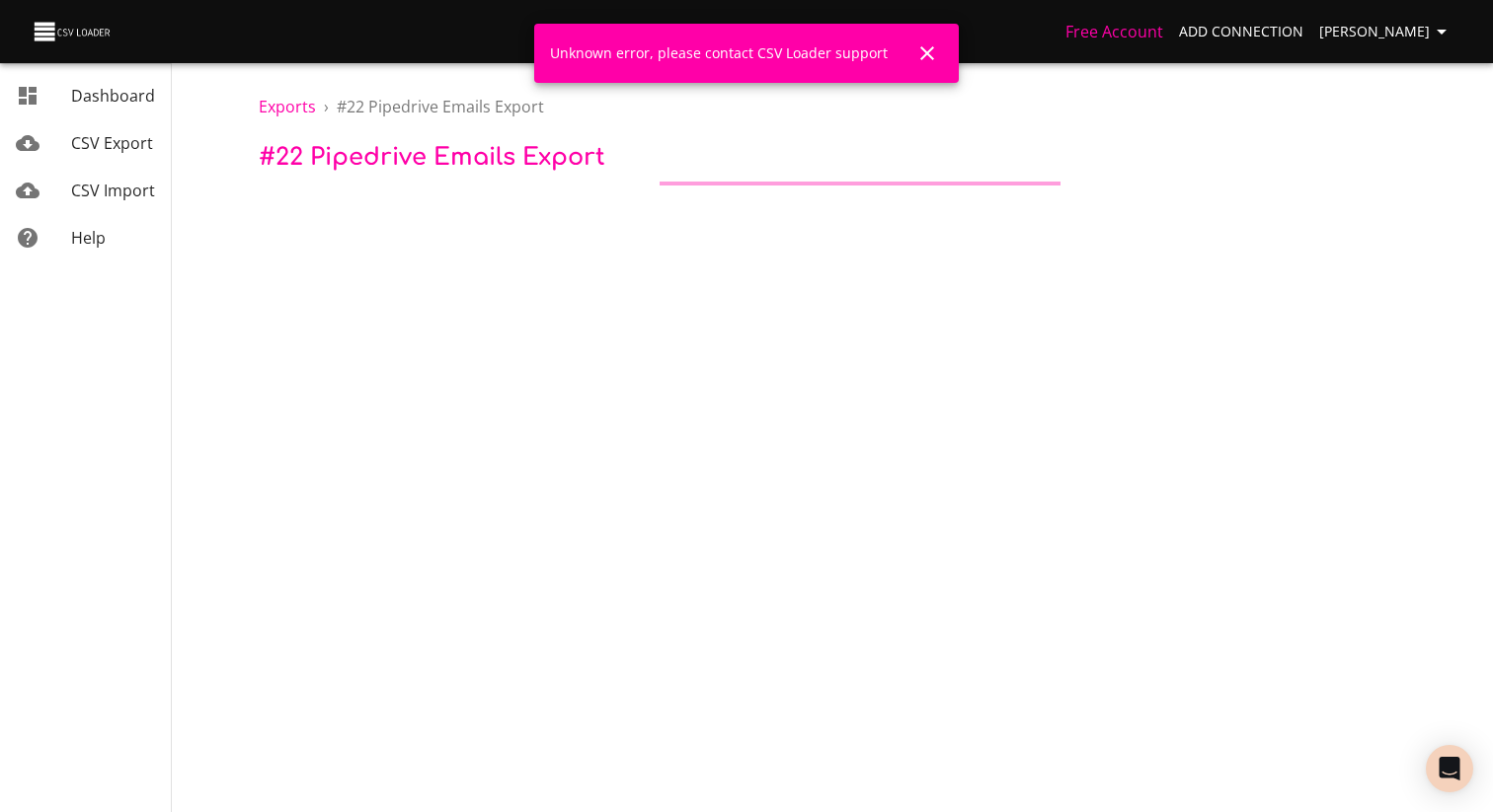
click at [932, 54] on icon "Close" at bounding box center [927, 54] width 24 height 24
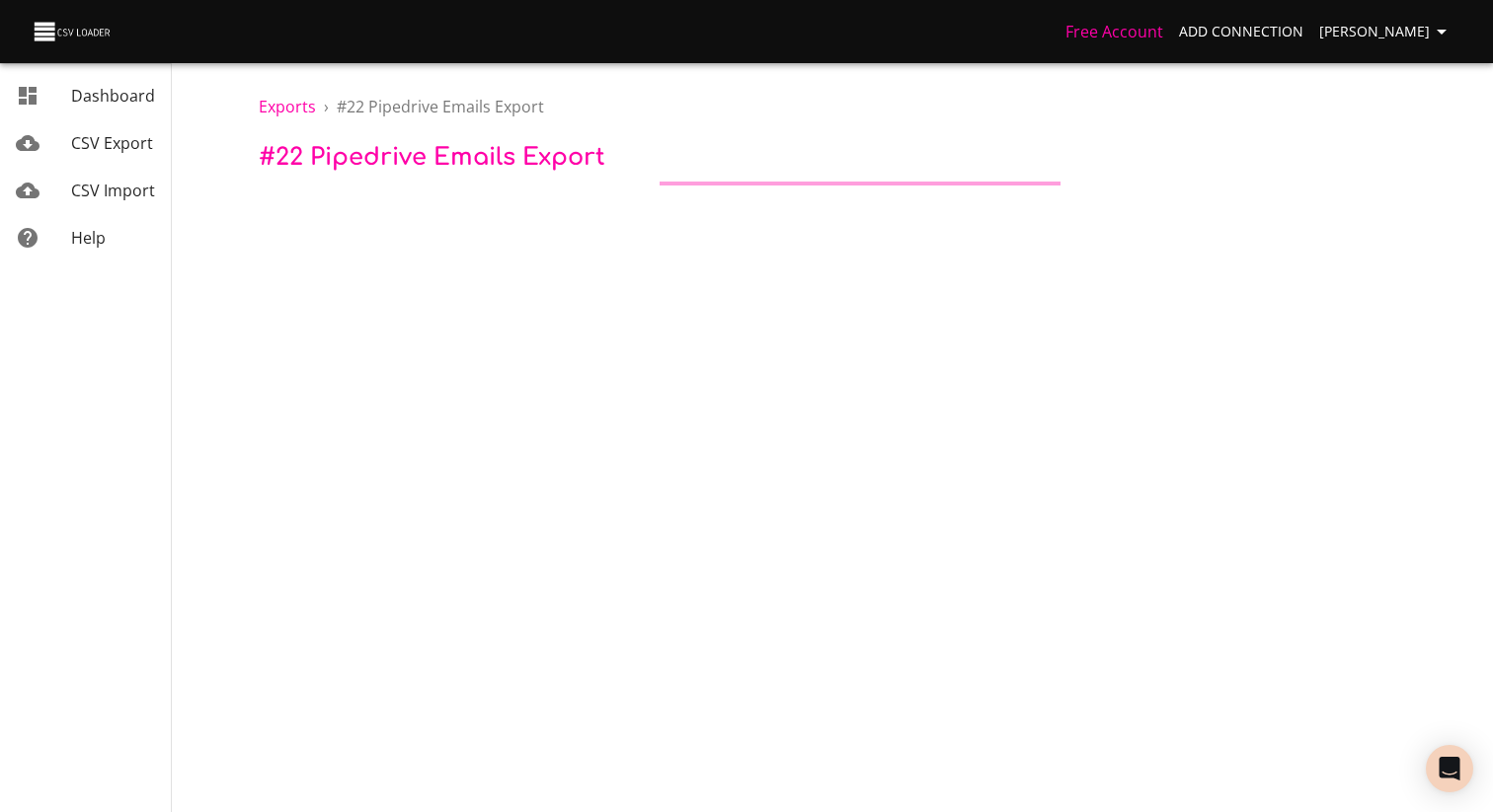
click at [97, 149] on span "CSV Export" at bounding box center [112, 143] width 82 height 22
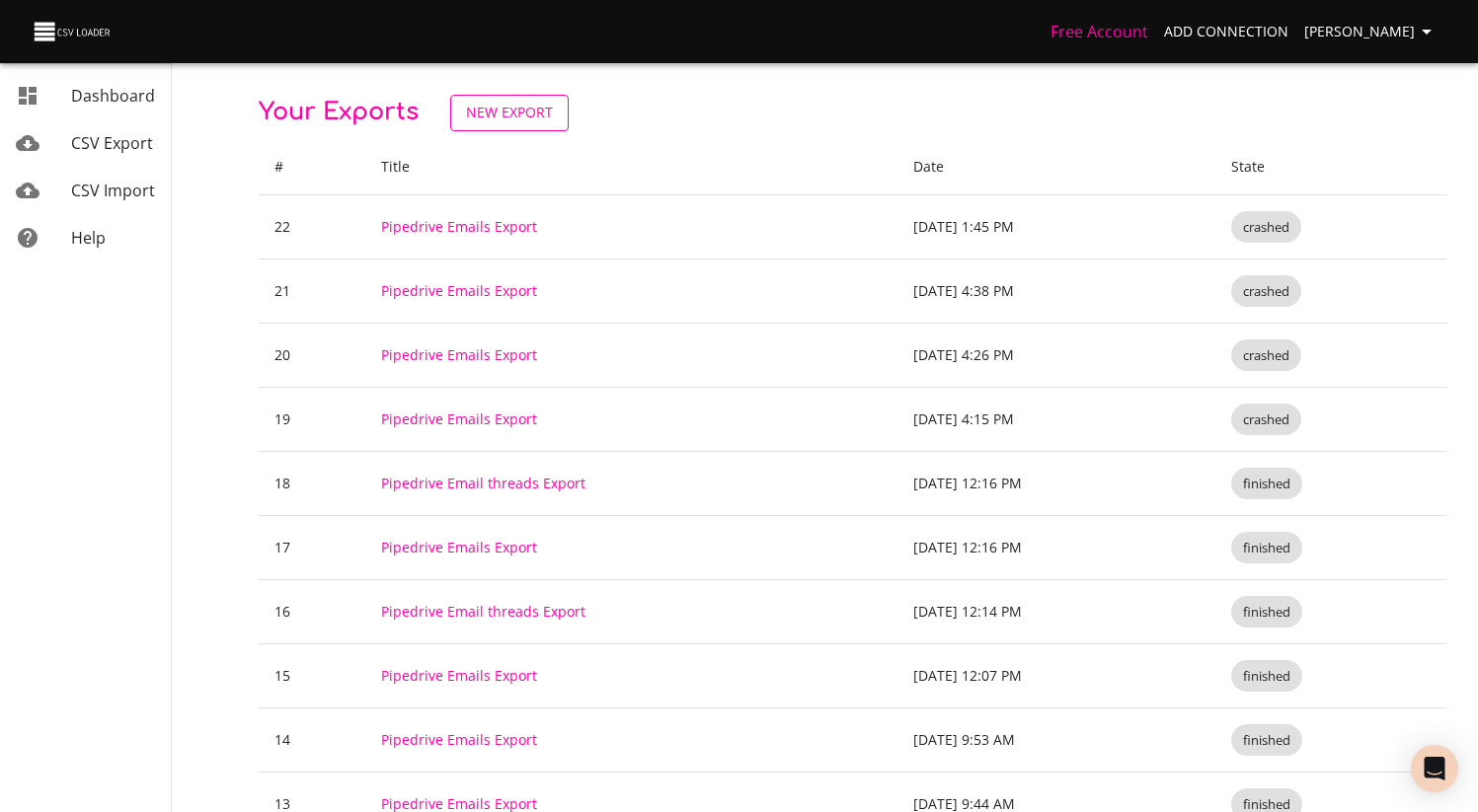
click at [475, 103] on span "New Export" at bounding box center [509, 113] width 87 height 25
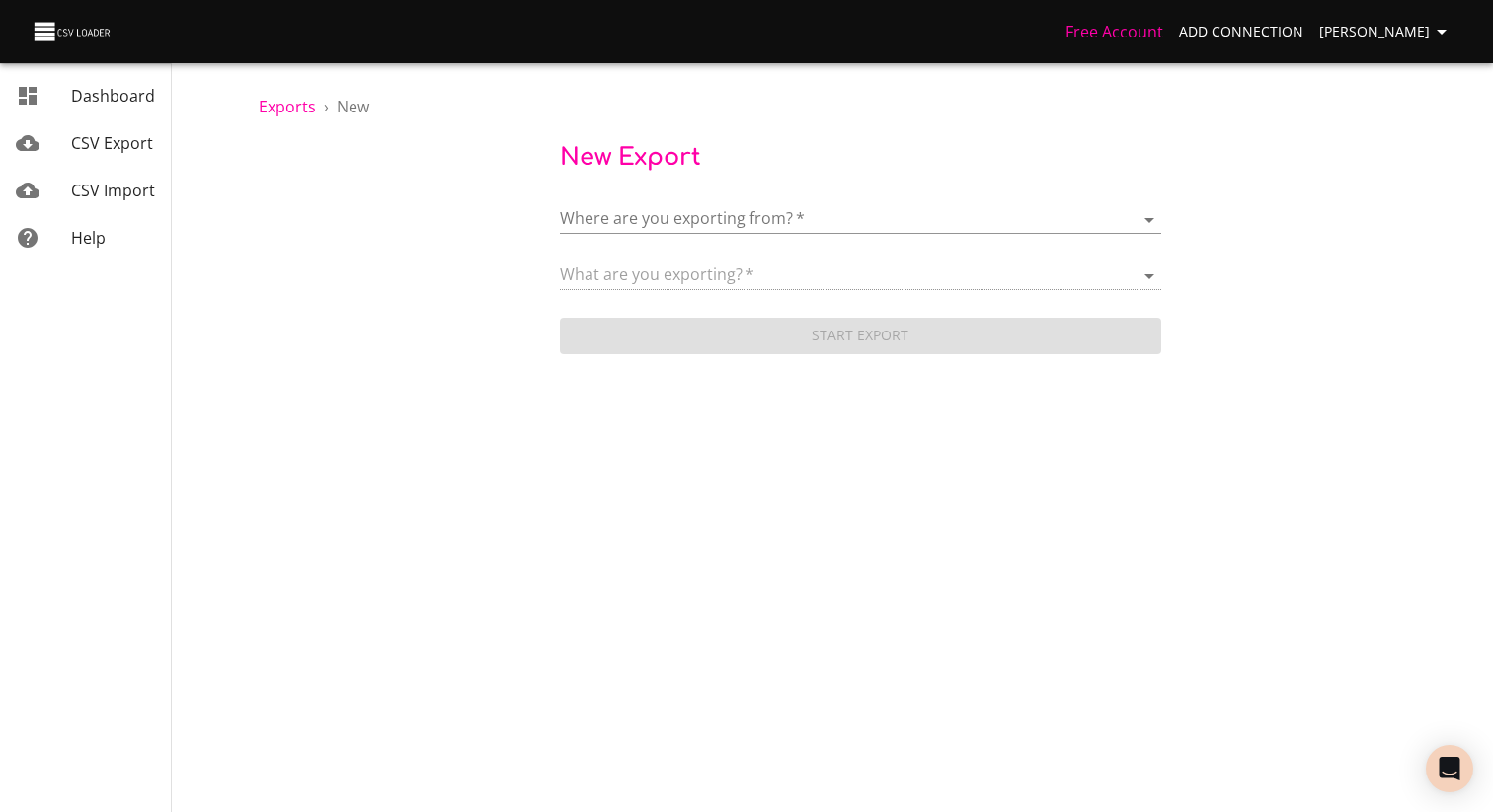
click at [697, 222] on body "Free Account Add Connection [PERSON_NAME] Dashboard CSV Export CSV Import Help …" at bounding box center [746, 406] width 1493 height 812
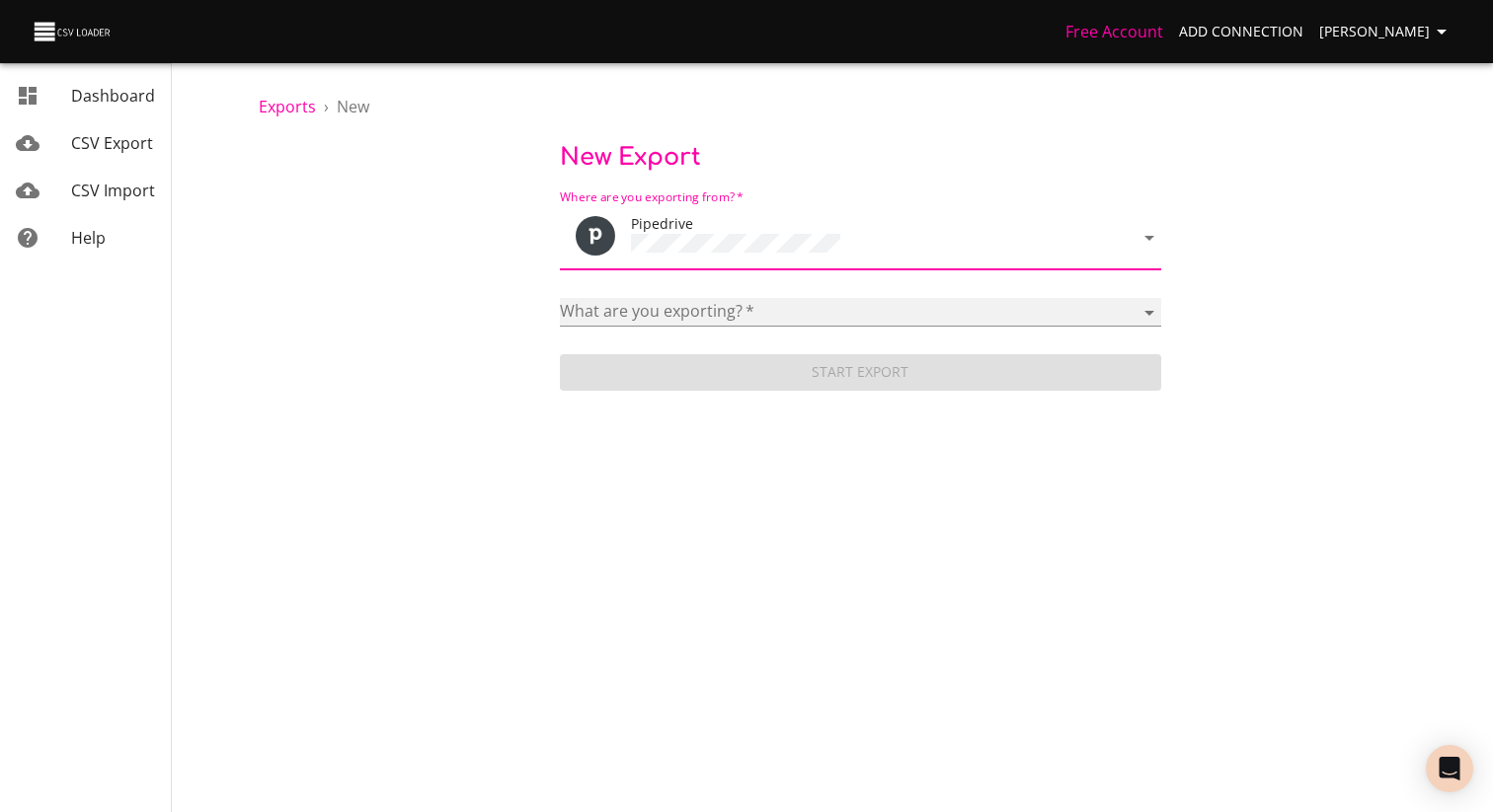
click at [701, 304] on select "Activities Activity Types Deal Products Deals Email Threads Emails Notes Organi…" at bounding box center [860, 312] width 601 height 29
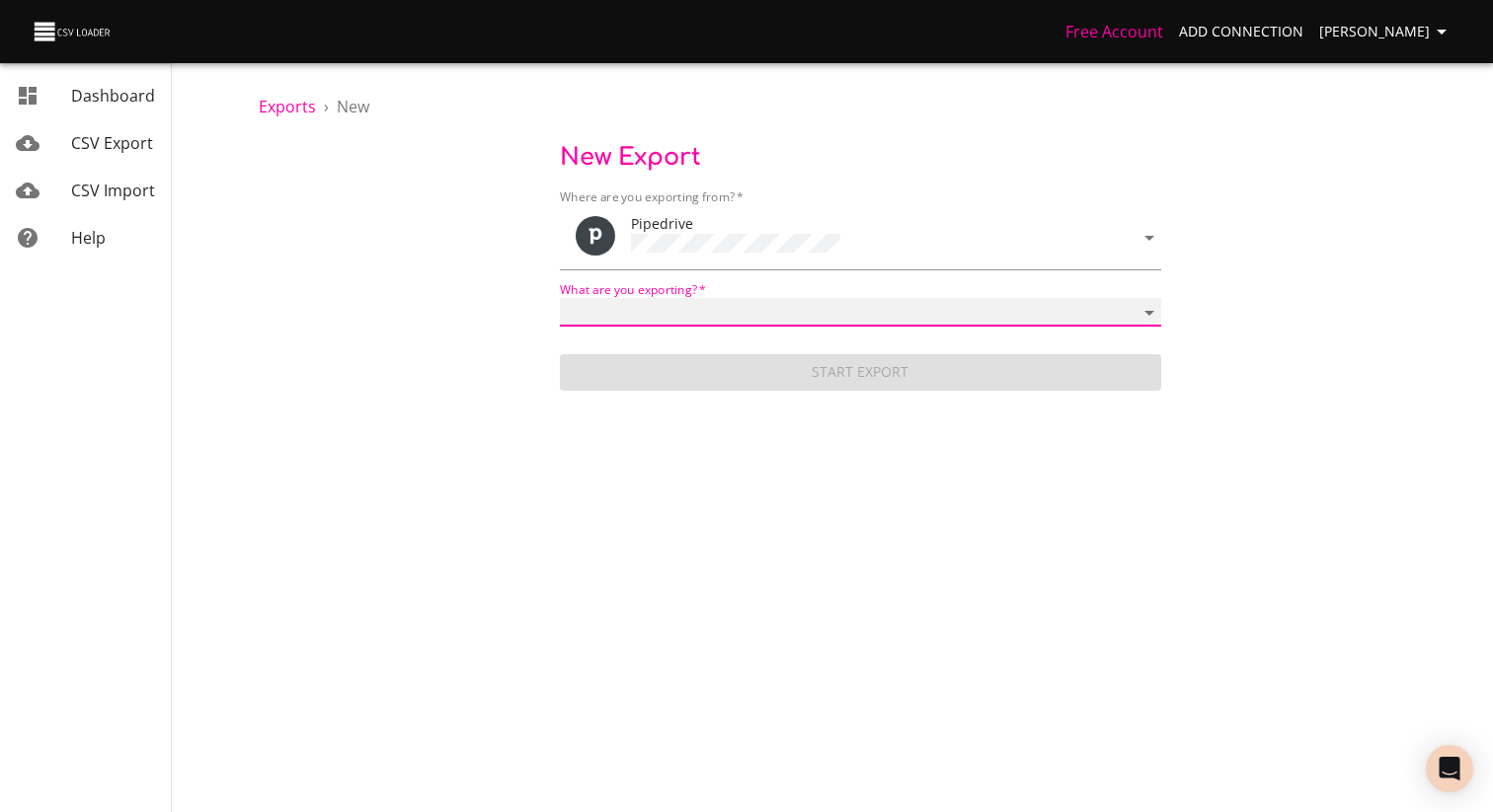
select select "mail_messages"
click at [560, 298] on select "Activities Activity Types Deal Products Deals Email Threads Emails Notes Organi…" at bounding box center [860, 312] width 601 height 29
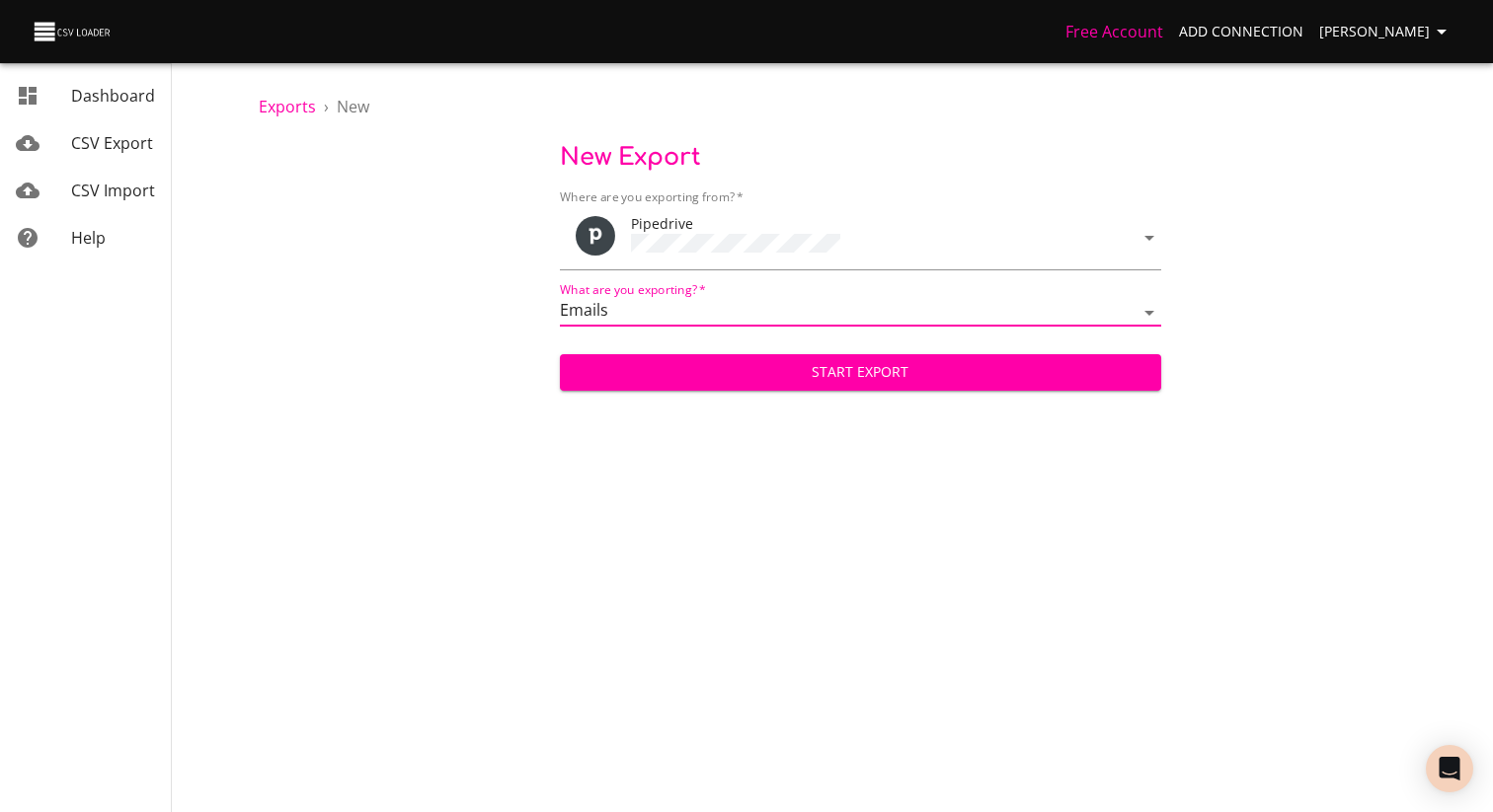
click at [983, 362] on span "Start Export" at bounding box center [861, 373] width 570 height 25
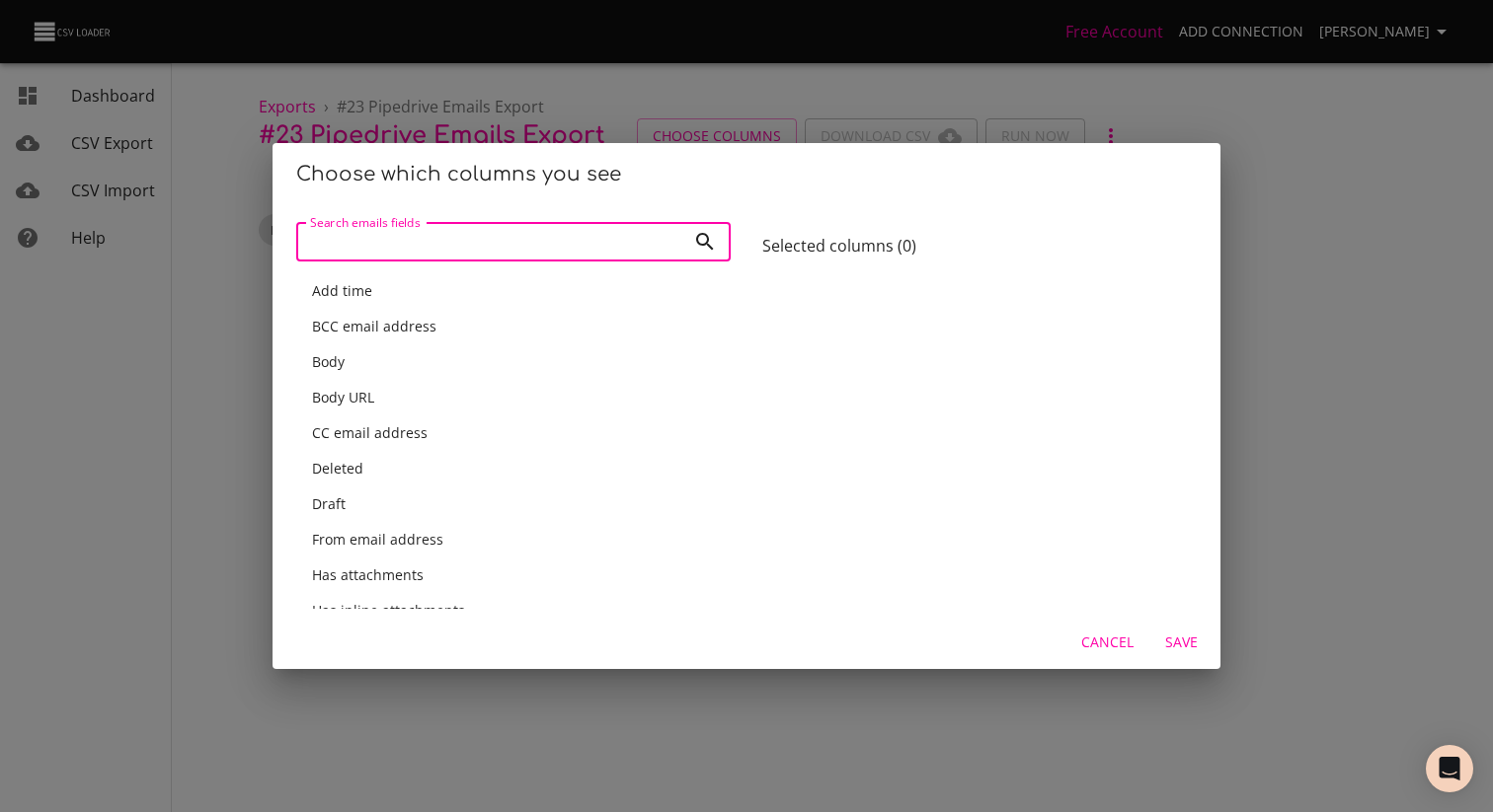
click at [508, 365] on div "Body" at bounding box center [513, 363] width 403 height 20
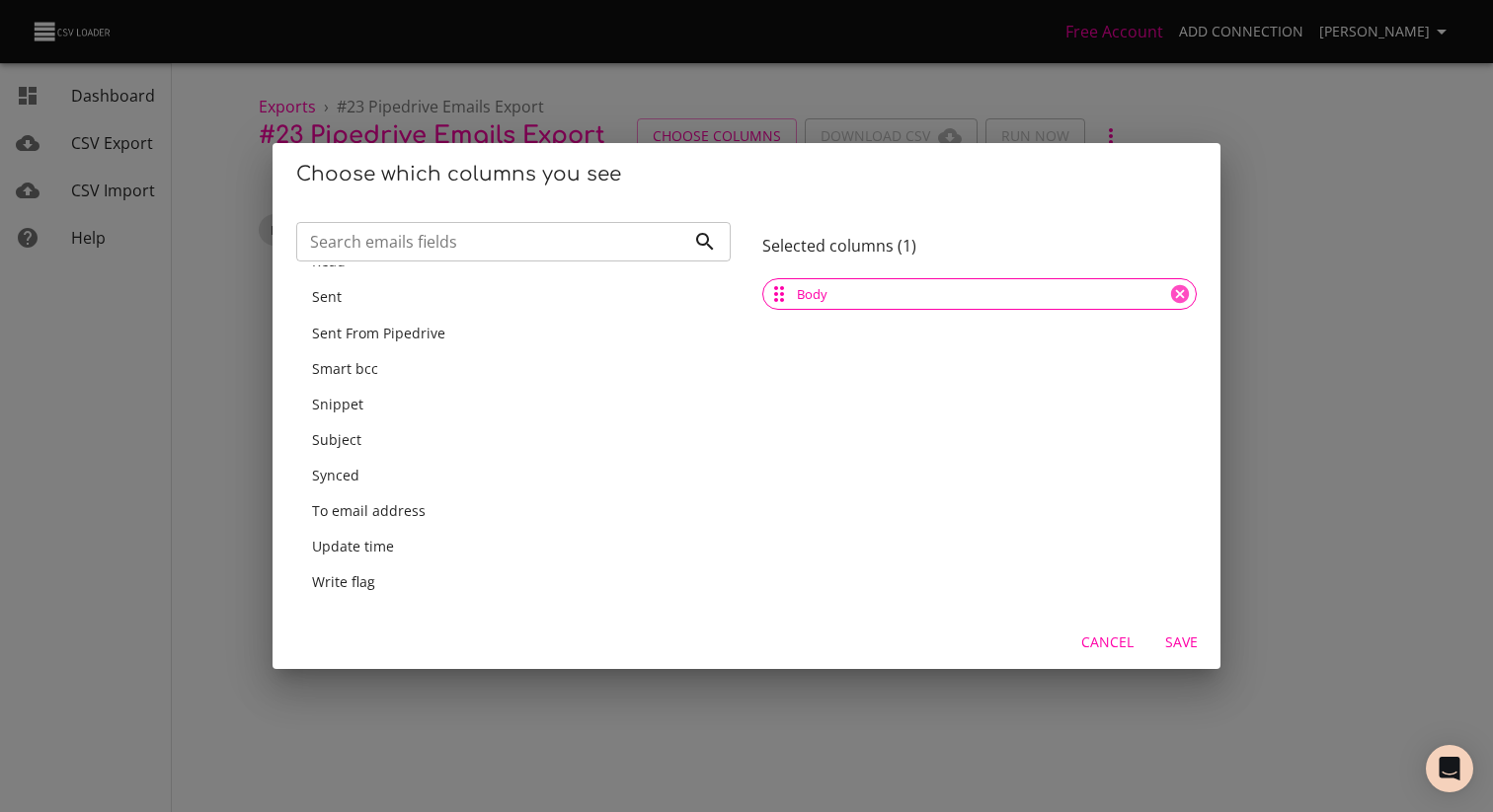
scroll to position [774, 0]
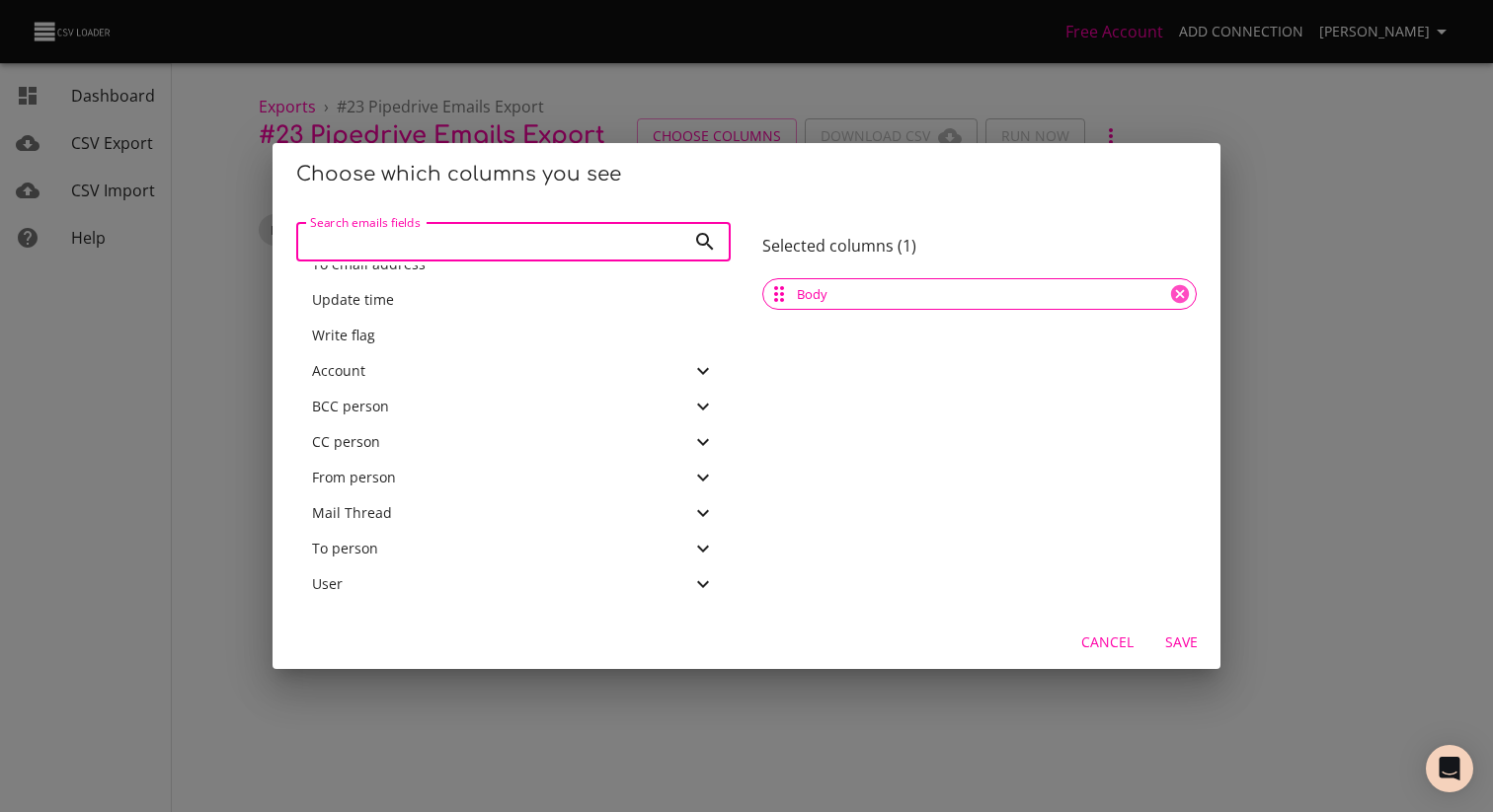
click at [501, 237] on input "Search emails fields" at bounding box center [490, 242] width 389 height 40
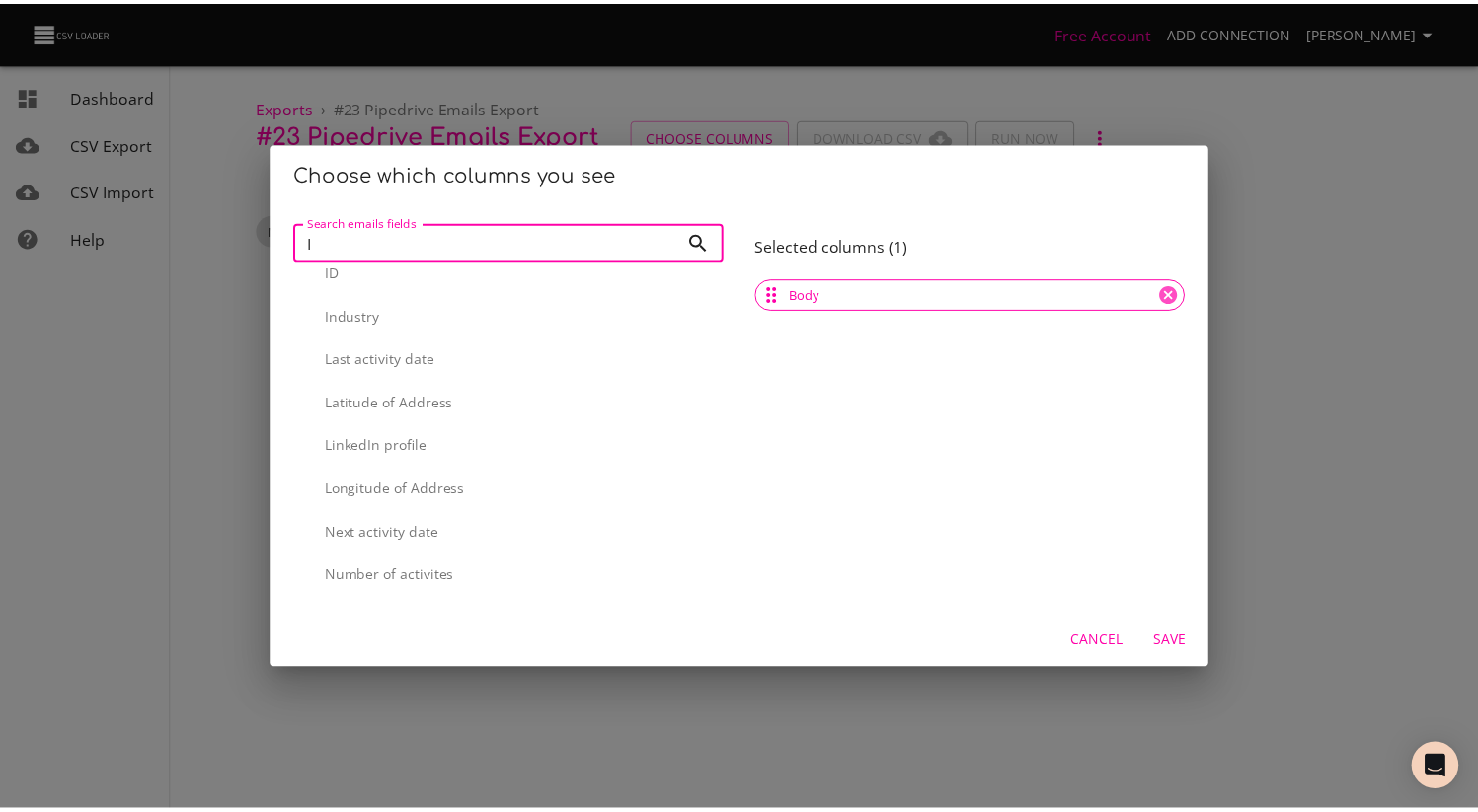
scroll to position [0, 0]
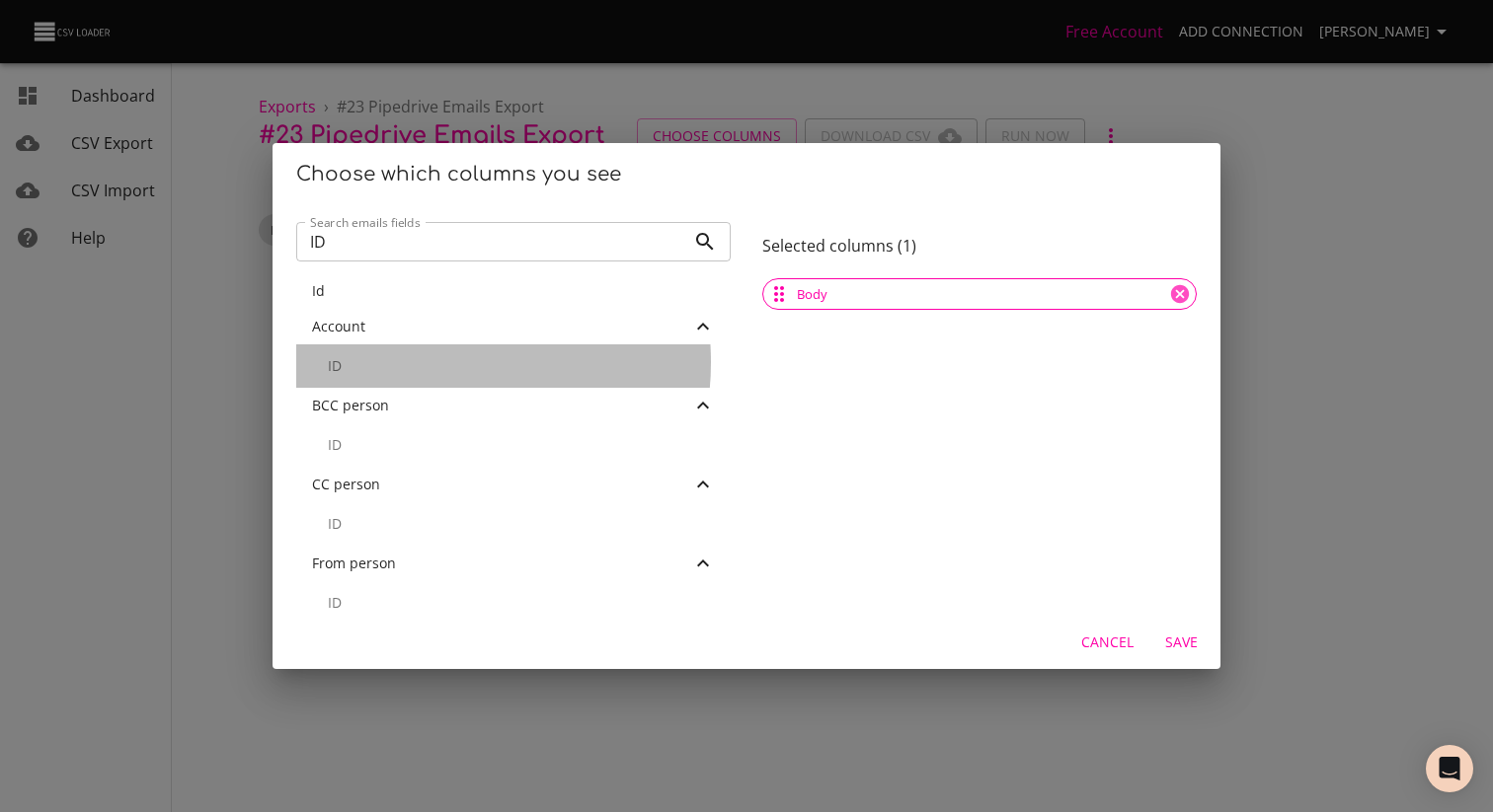
click at [405, 363] on p "ID" at bounding box center [521, 367] width 387 height 20
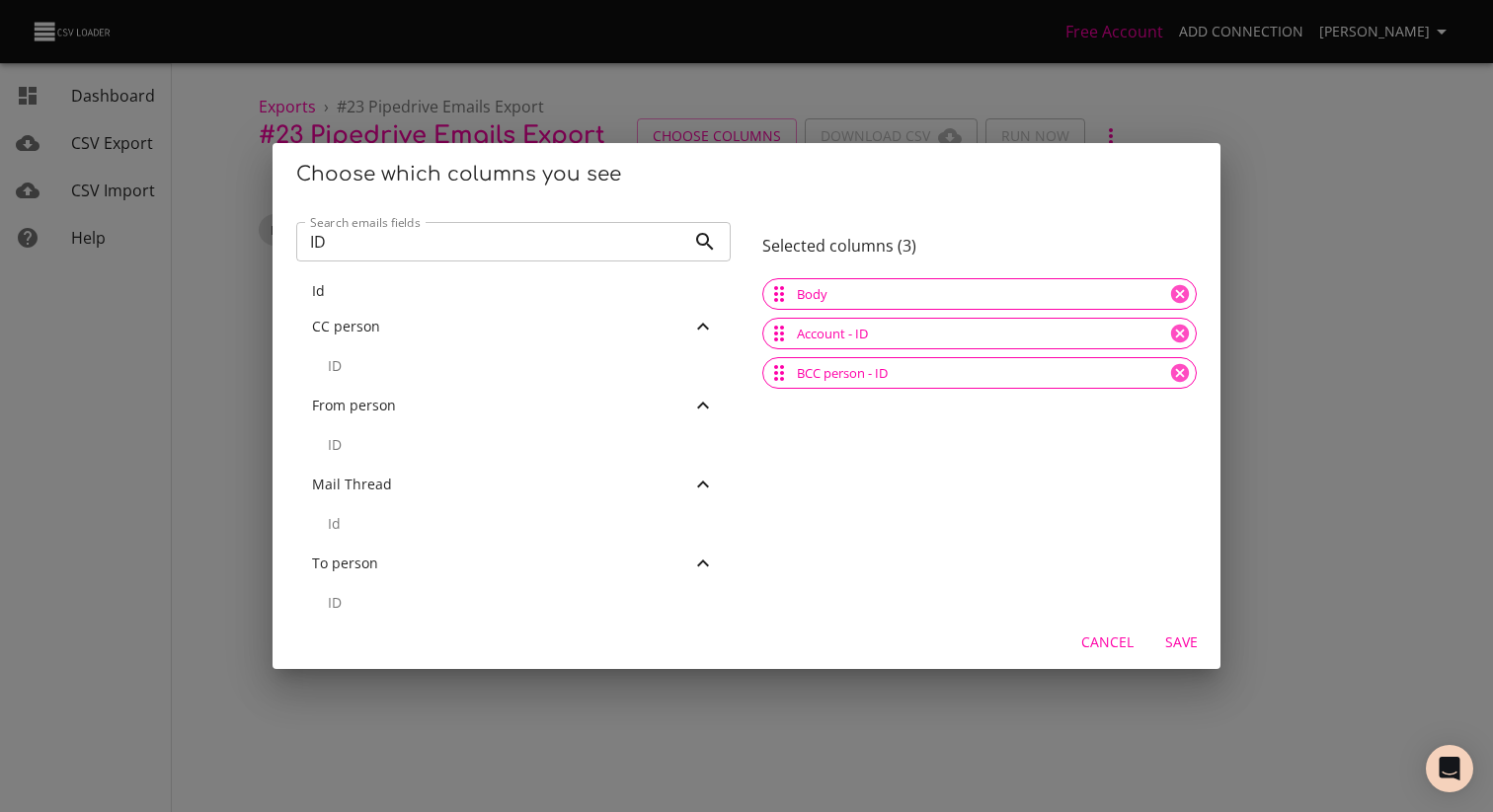
click at [399, 373] on p "ID" at bounding box center [521, 367] width 387 height 20
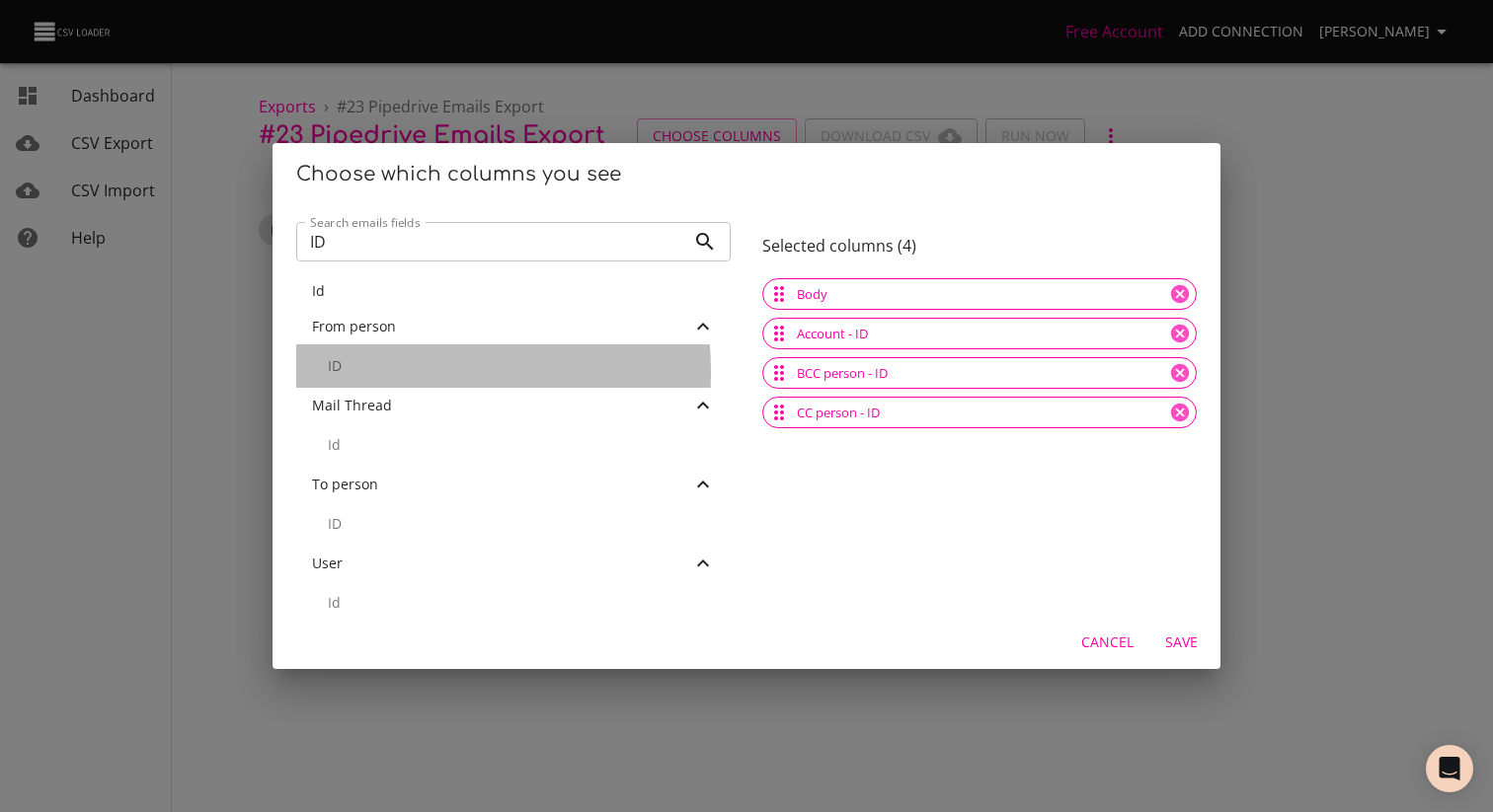
click at [400, 372] on p "ID" at bounding box center [521, 367] width 387 height 20
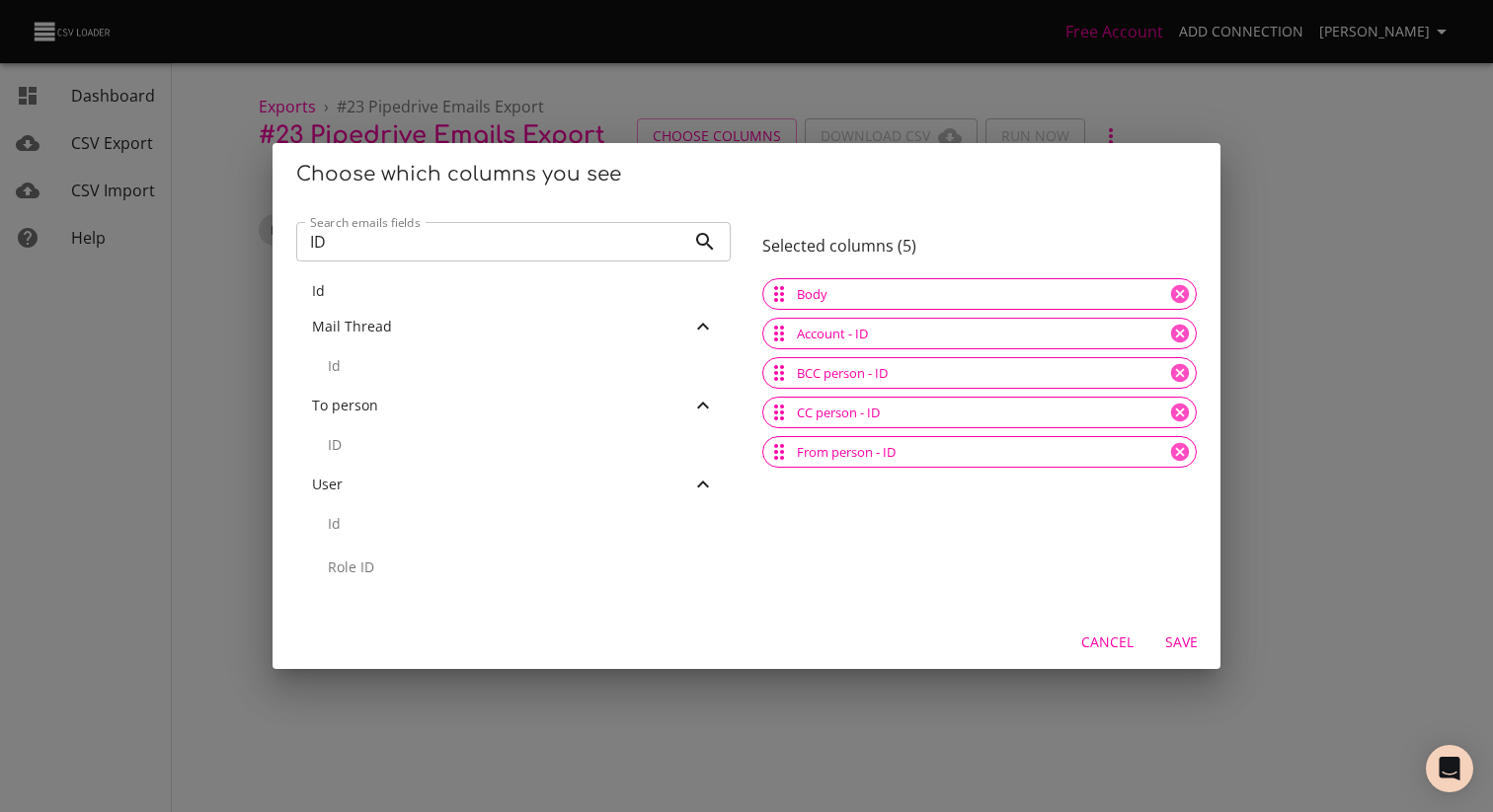
click at [403, 375] on p "Id" at bounding box center [521, 367] width 387 height 20
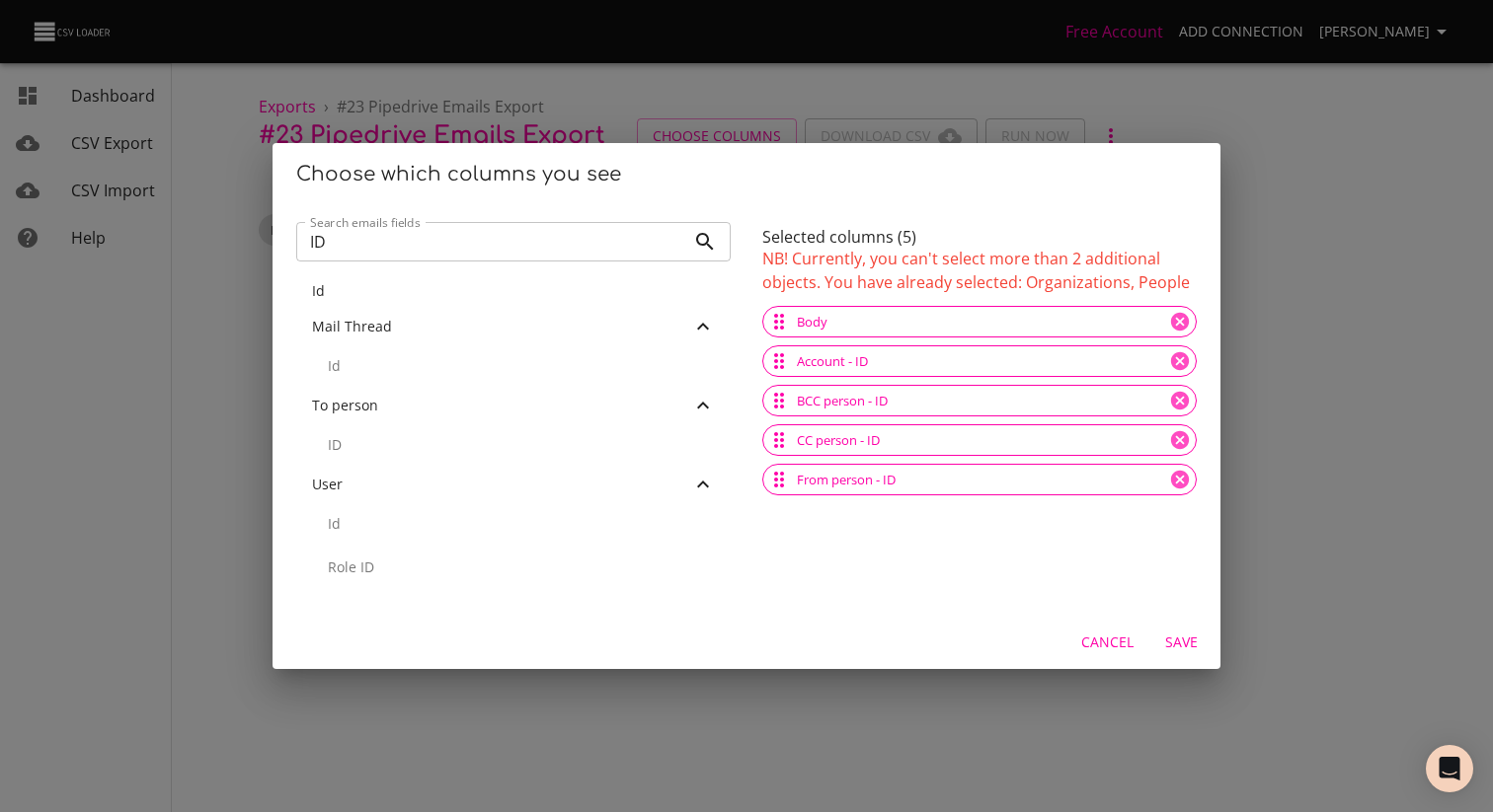
click at [375, 434] on div "ID" at bounding box center [513, 445] width 435 height 44
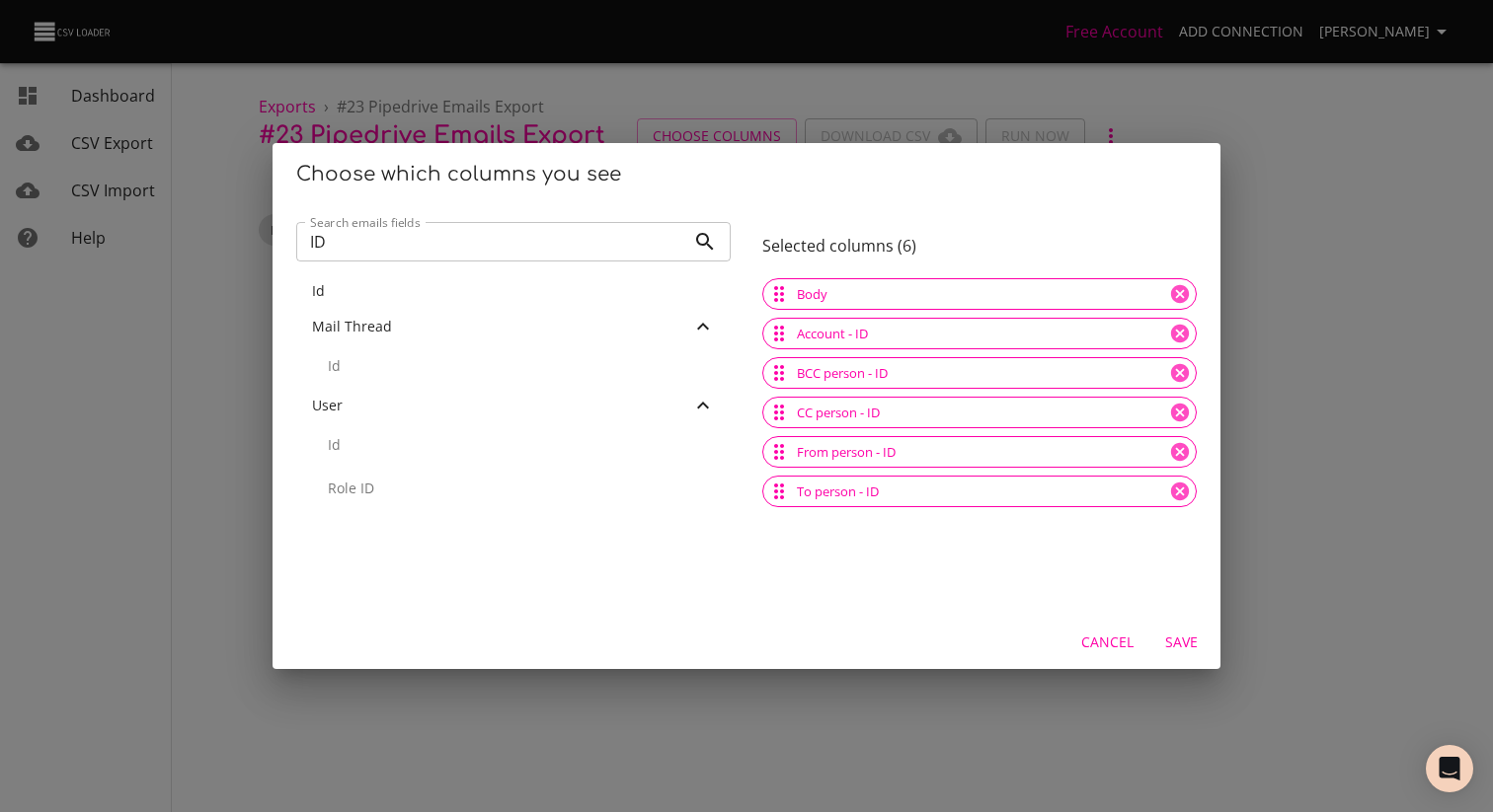
click at [383, 443] on p "Id" at bounding box center [521, 445] width 387 height 20
click at [385, 447] on p "Role ID" at bounding box center [521, 445] width 387 height 20
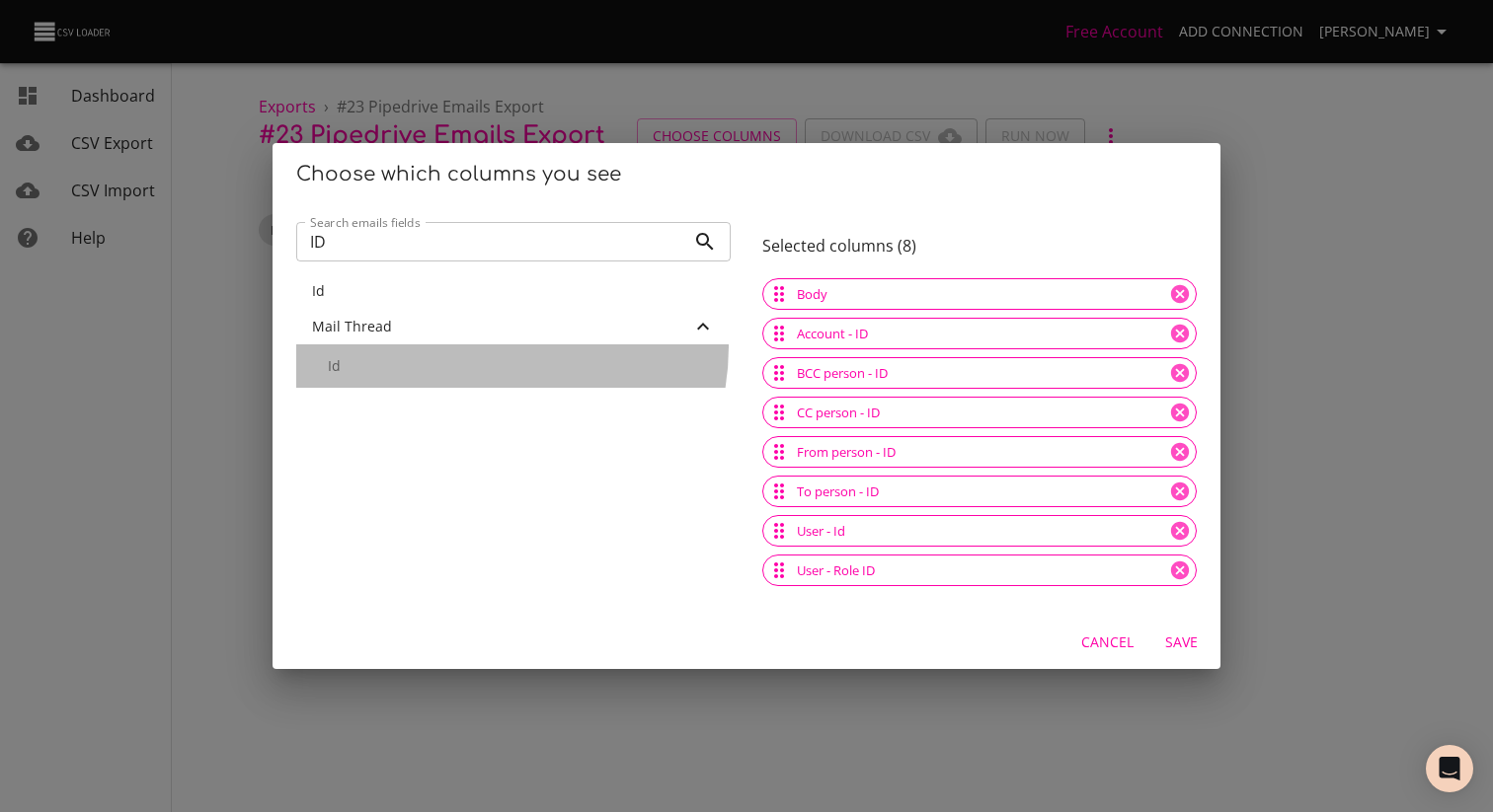
click at [475, 347] on div "Id" at bounding box center [513, 367] width 435 height 44
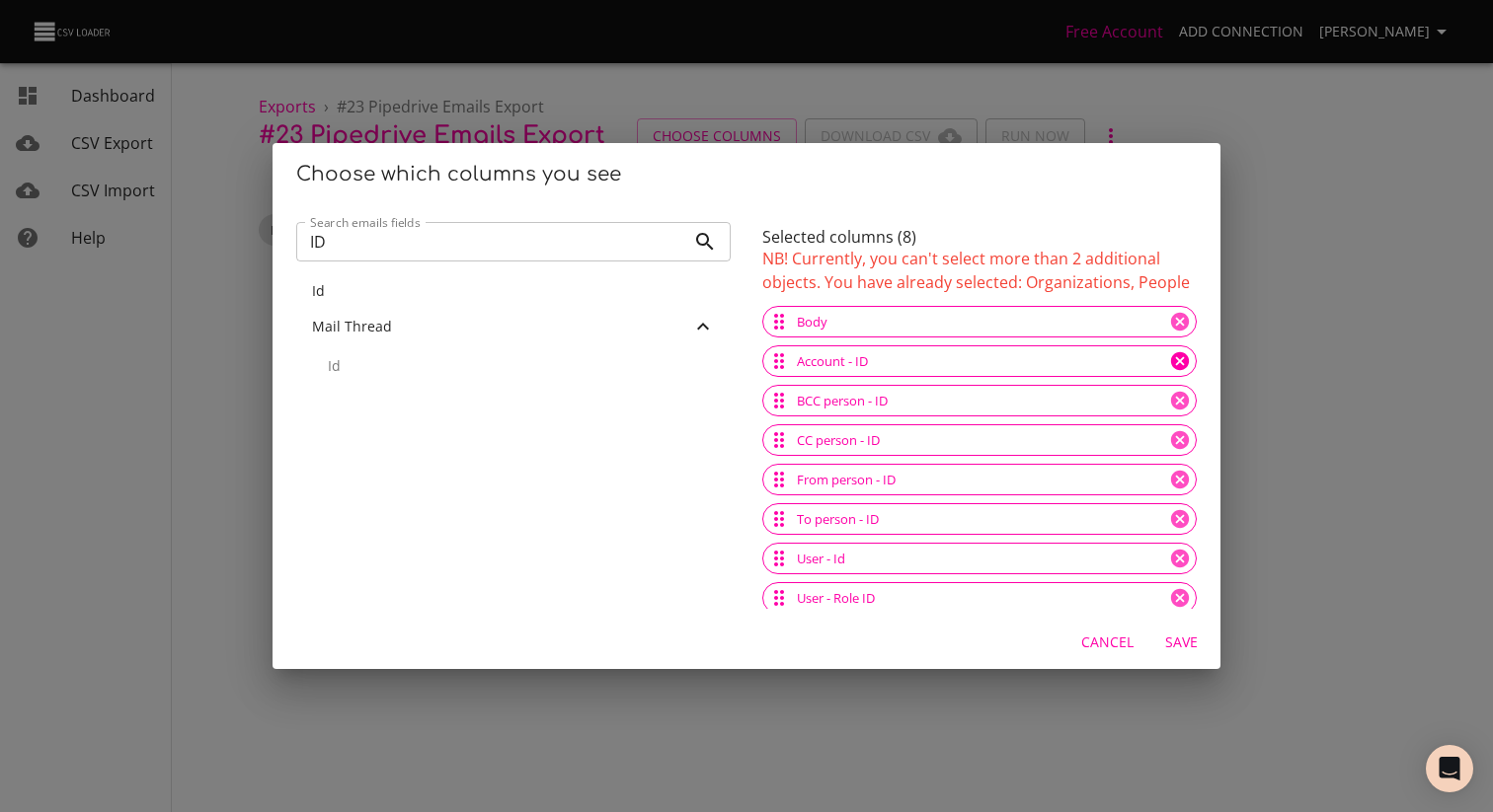
click at [1169, 358] on icon at bounding box center [1180, 362] width 22 height 22
click at [379, 432] on div "Id" at bounding box center [513, 445] width 435 height 44
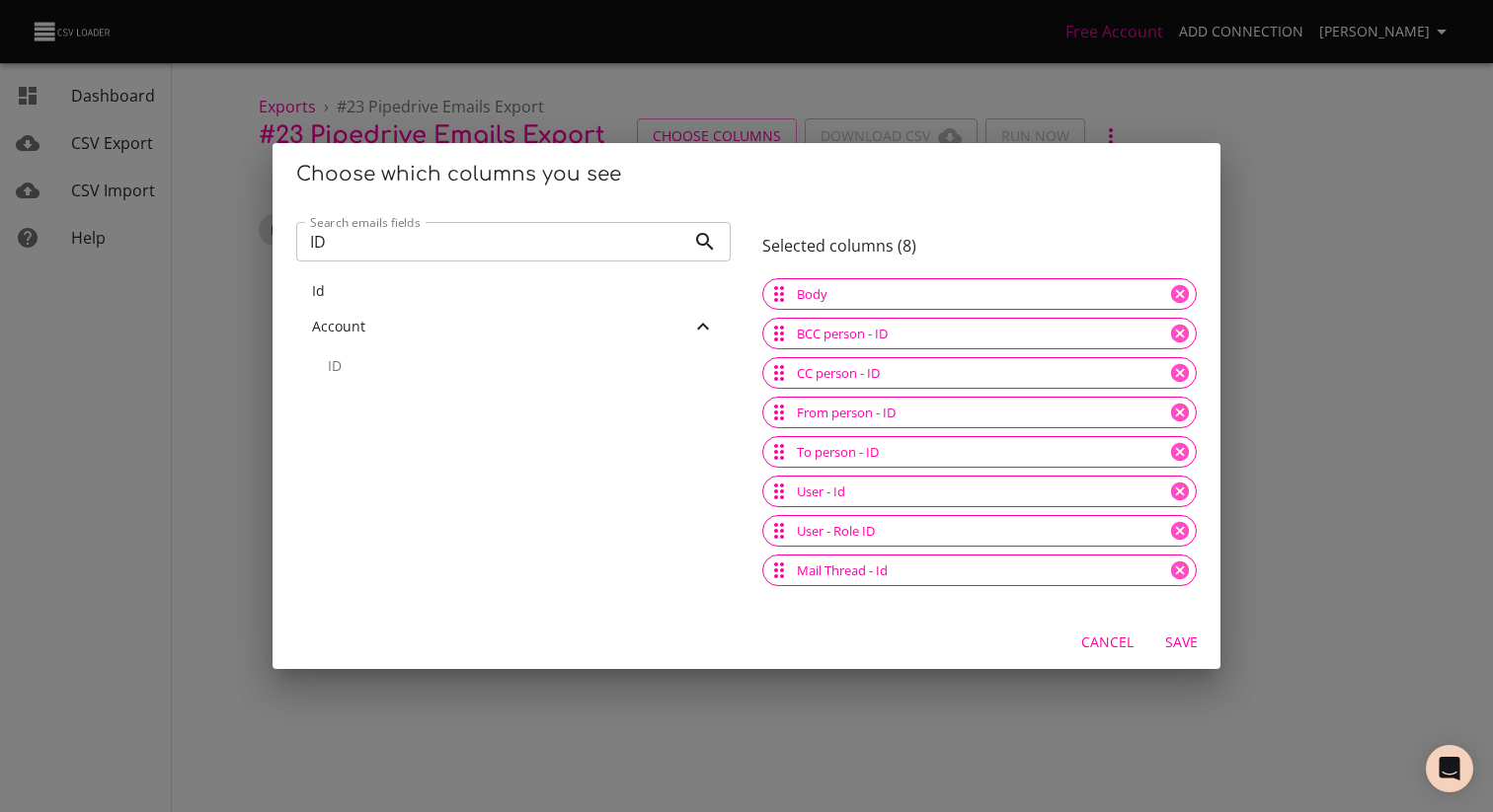
click at [465, 305] on div "Id" at bounding box center [513, 291] width 435 height 36
click at [435, 236] on input "ID" at bounding box center [490, 242] width 389 height 40
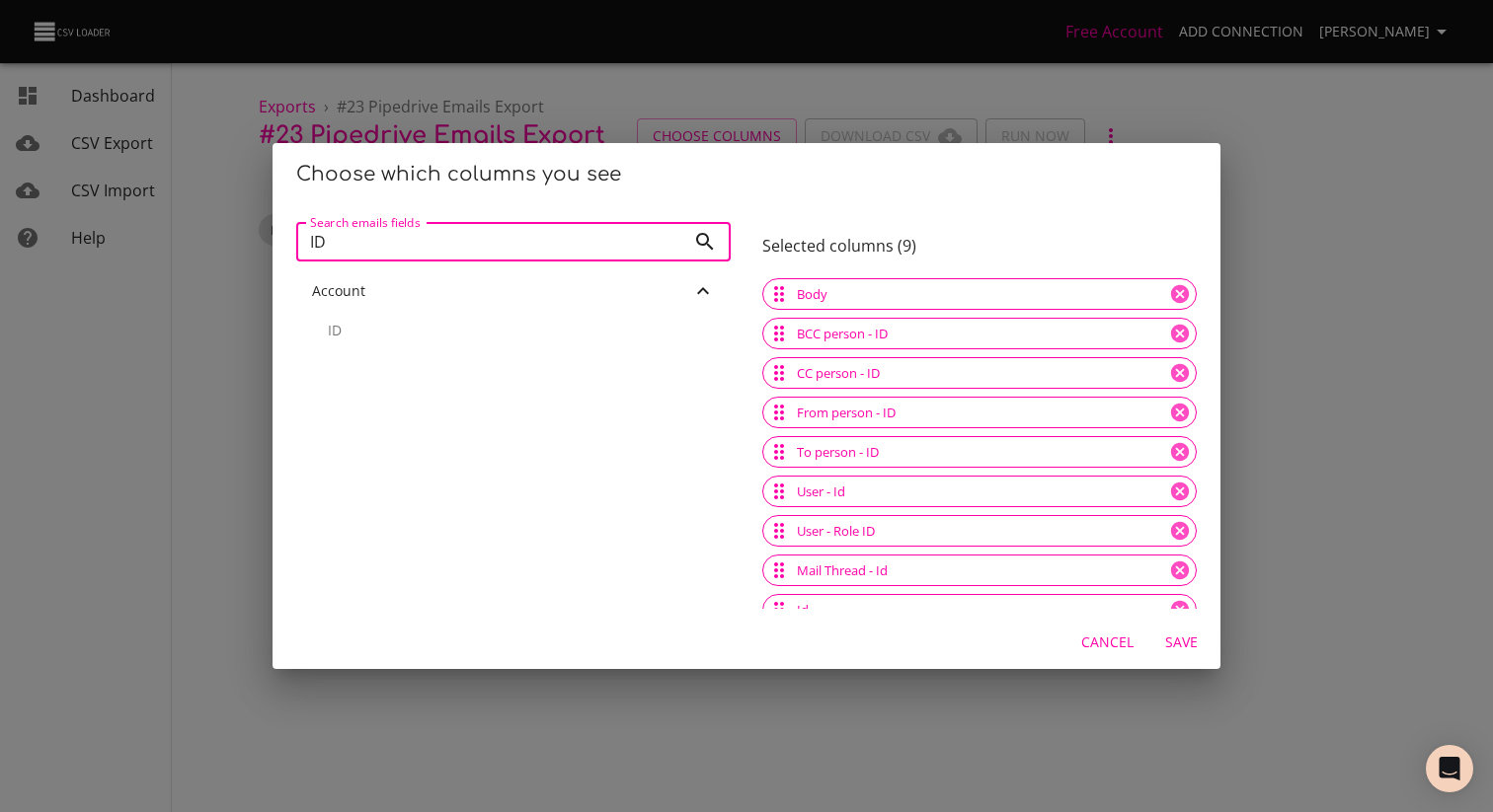
click at [435, 236] on input "ID" at bounding box center [490, 242] width 389 height 40
type input "subject"
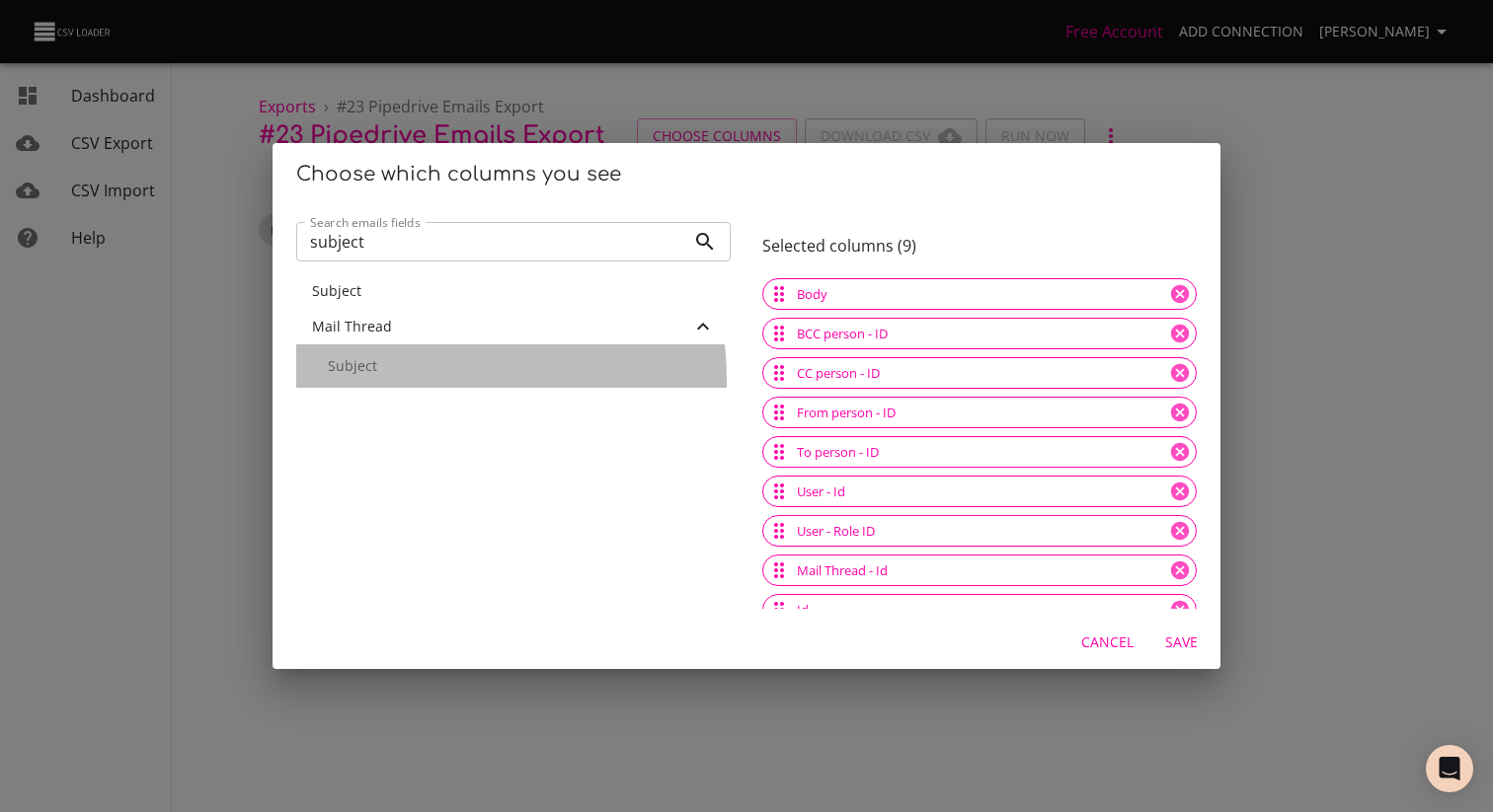
click at [400, 380] on div "Subject" at bounding box center [513, 367] width 435 height 44
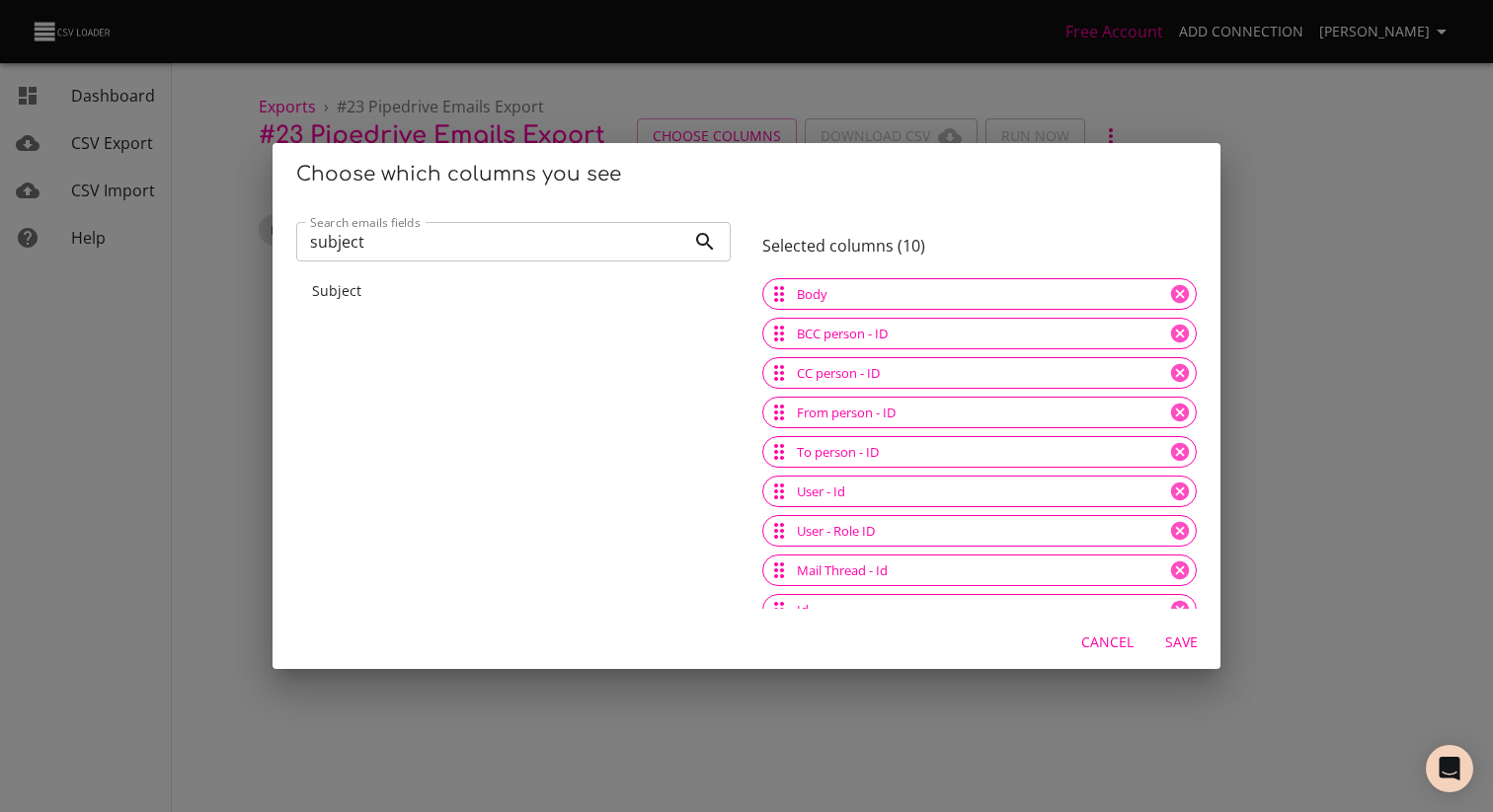
click at [447, 296] on div "Subject" at bounding box center [513, 291] width 403 height 20
click at [1162, 644] on span "Save" at bounding box center [1181, 643] width 48 height 25
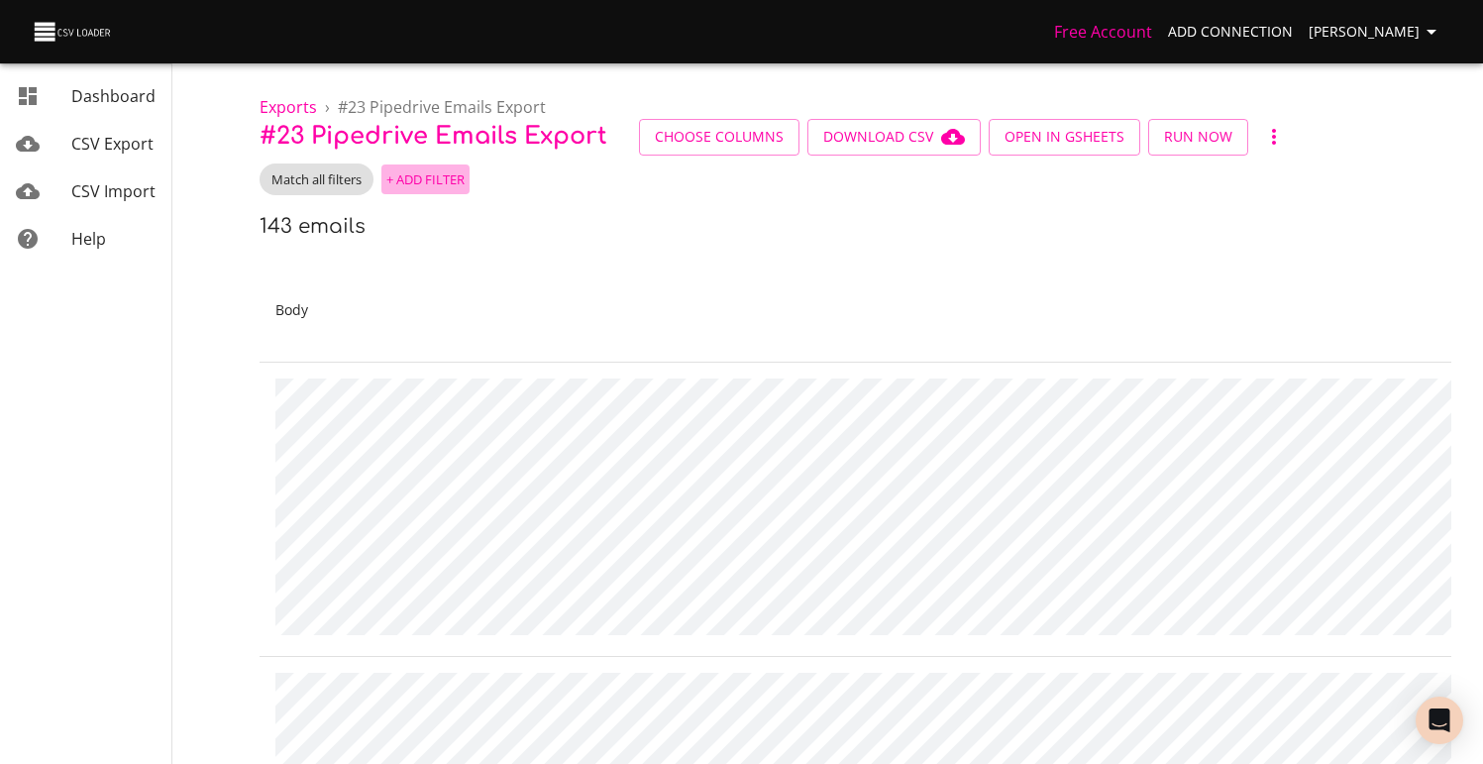
click at [431, 186] on span "+ Add Filter" at bounding box center [425, 179] width 78 height 23
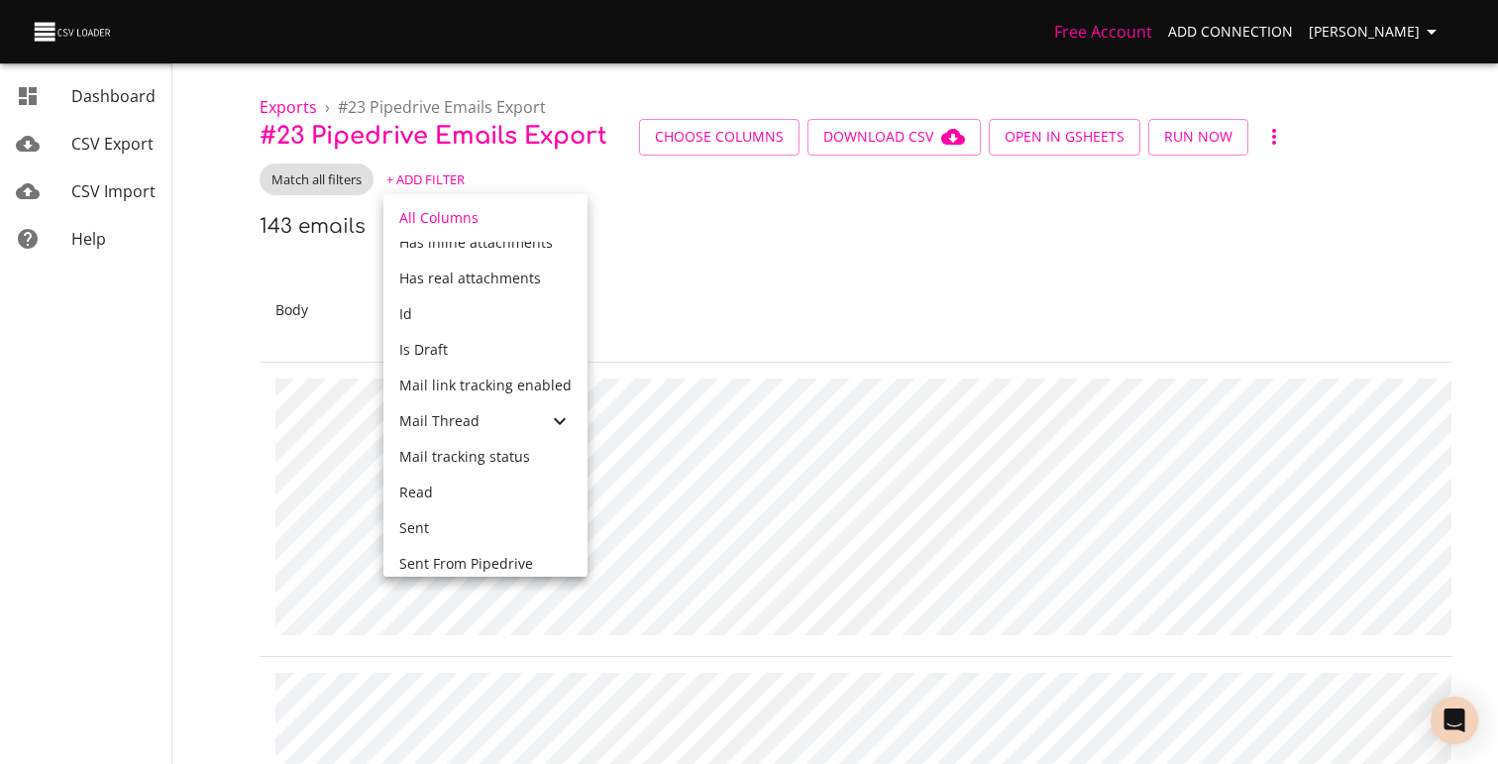
click at [481, 421] on div "Mail Thread" at bounding box center [473, 421] width 149 height 20
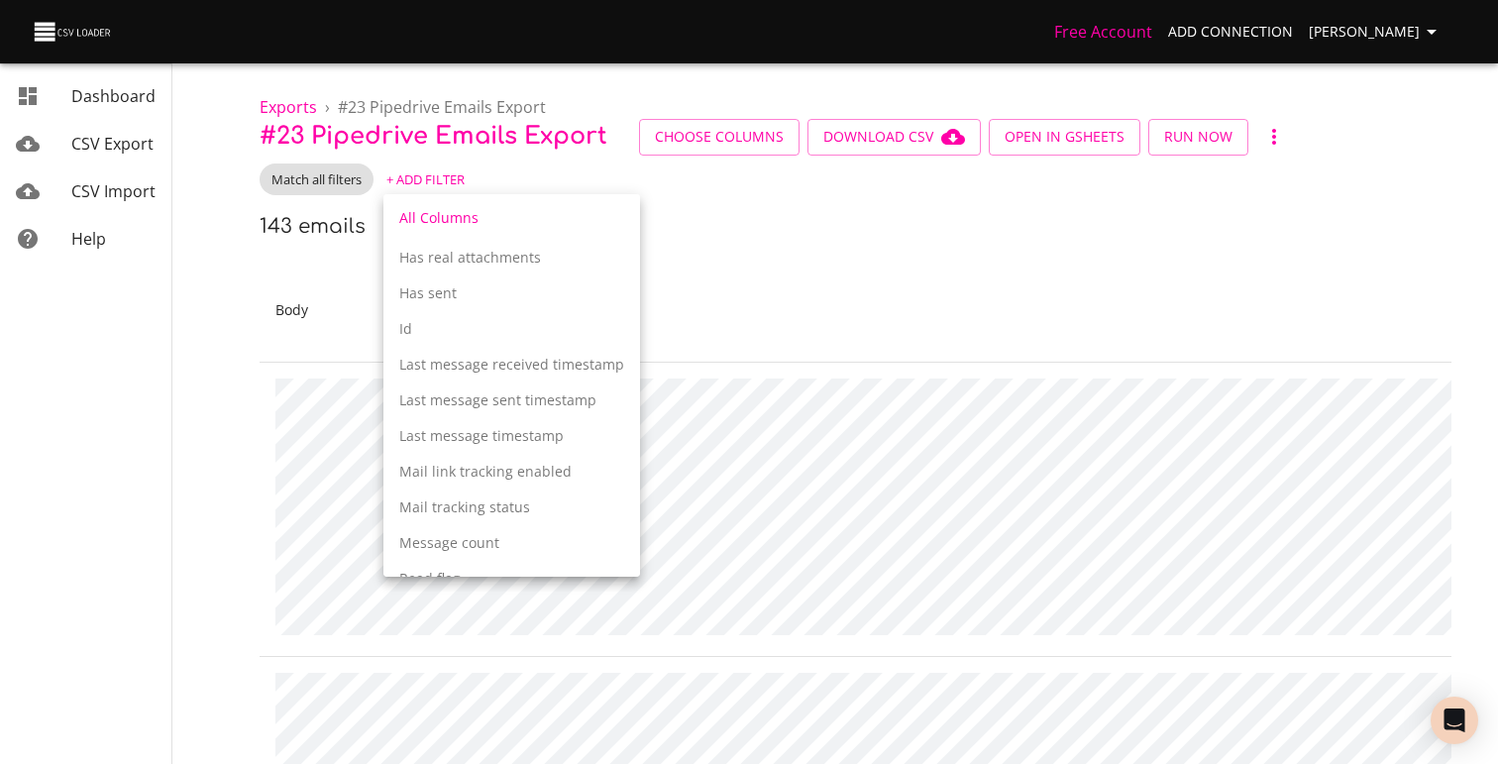
scroll to position [1724, 0]
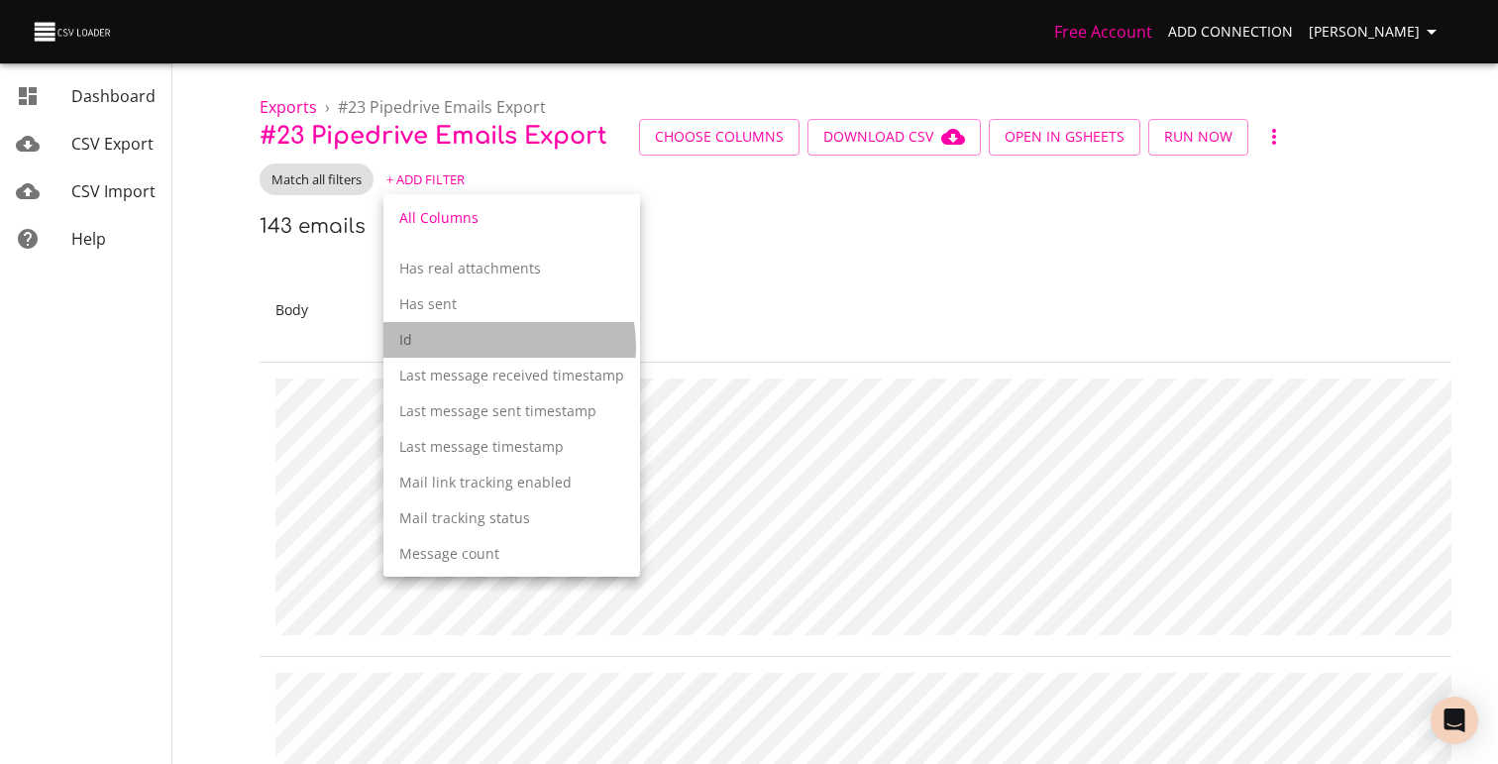
click at [483, 347] on p "Id" at bounding box center [511, 340] width 225 height 20
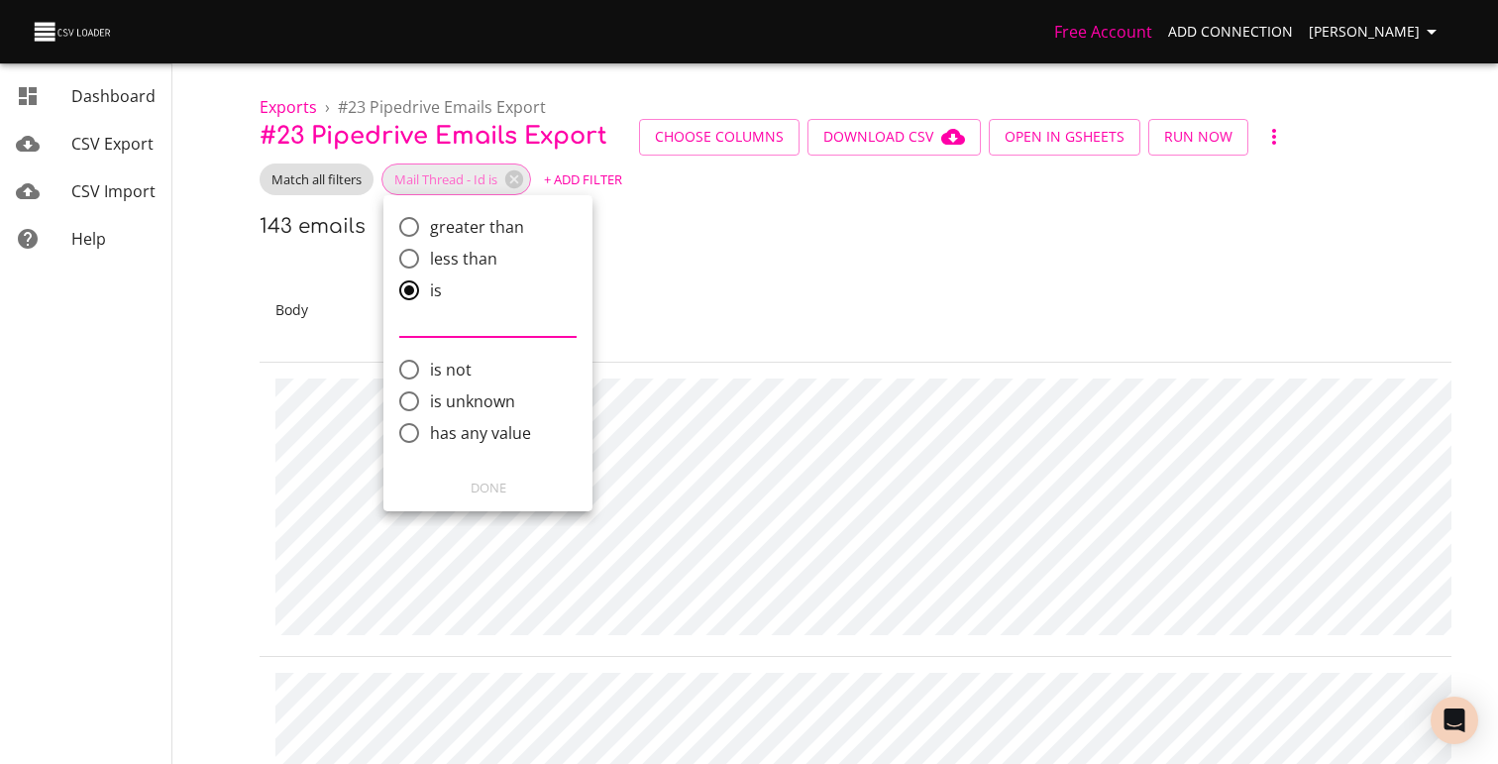
click at [458, 432] on span "has any value" at bounding box center [480, 433] width 101 height 24
click at [430, 432] on input "has any value" at bounding box center [409, 433] width 42 height 42
radio input "true"
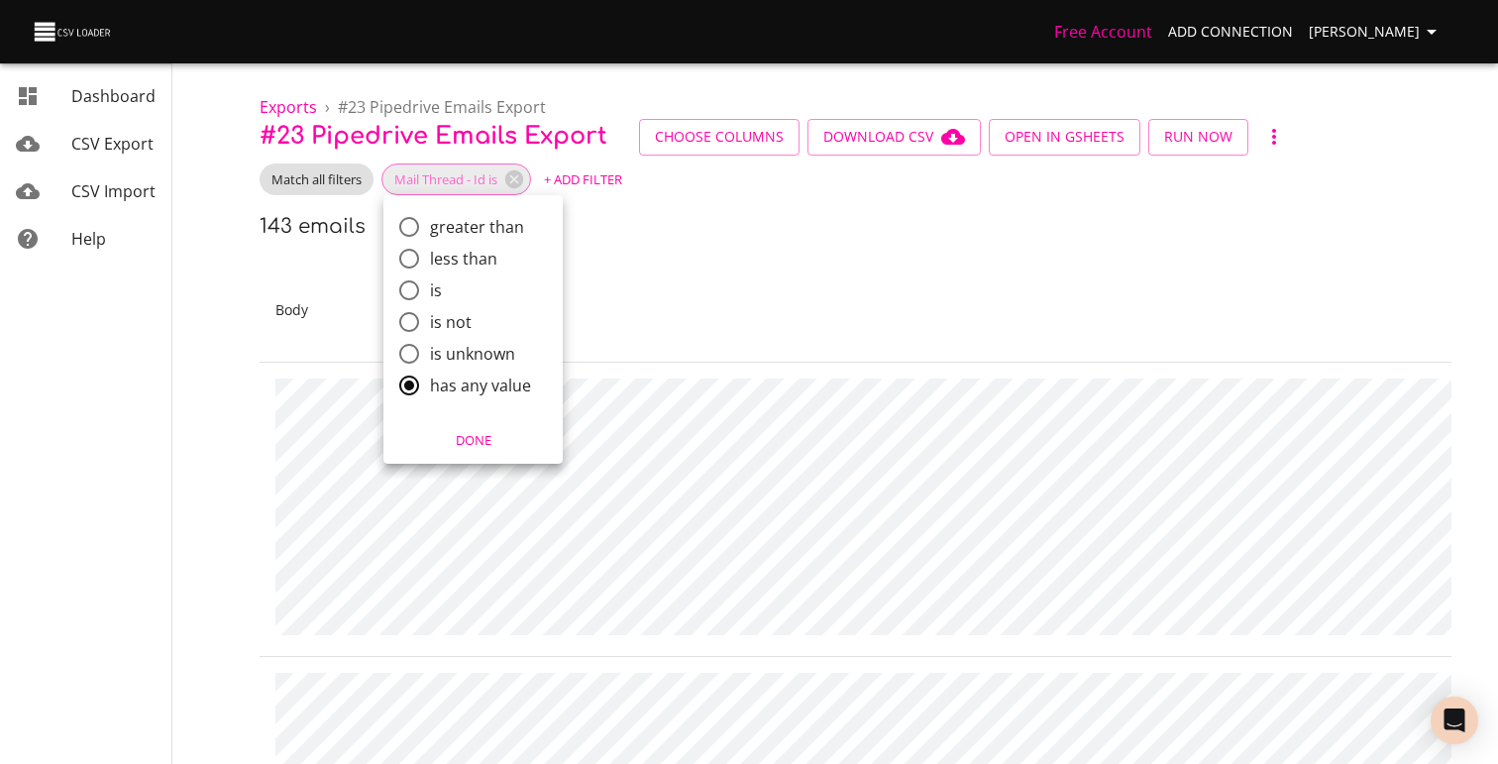
click at [500, 446] on span "Done" at bounding box center [473, 440] width 154 height 23
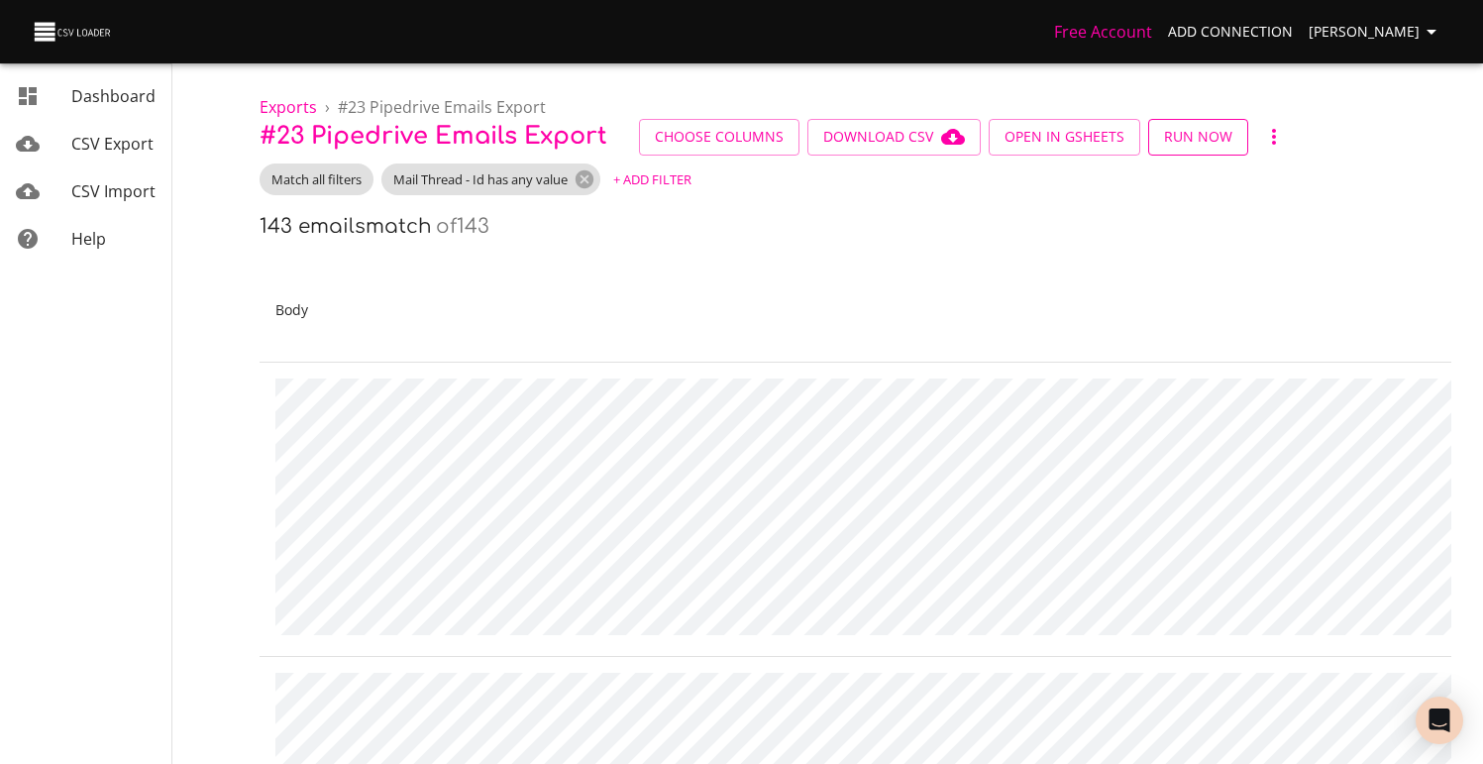
click at [1210, 141] on span "Run Now" at bounding box center [1198, 137] width 68 height 25
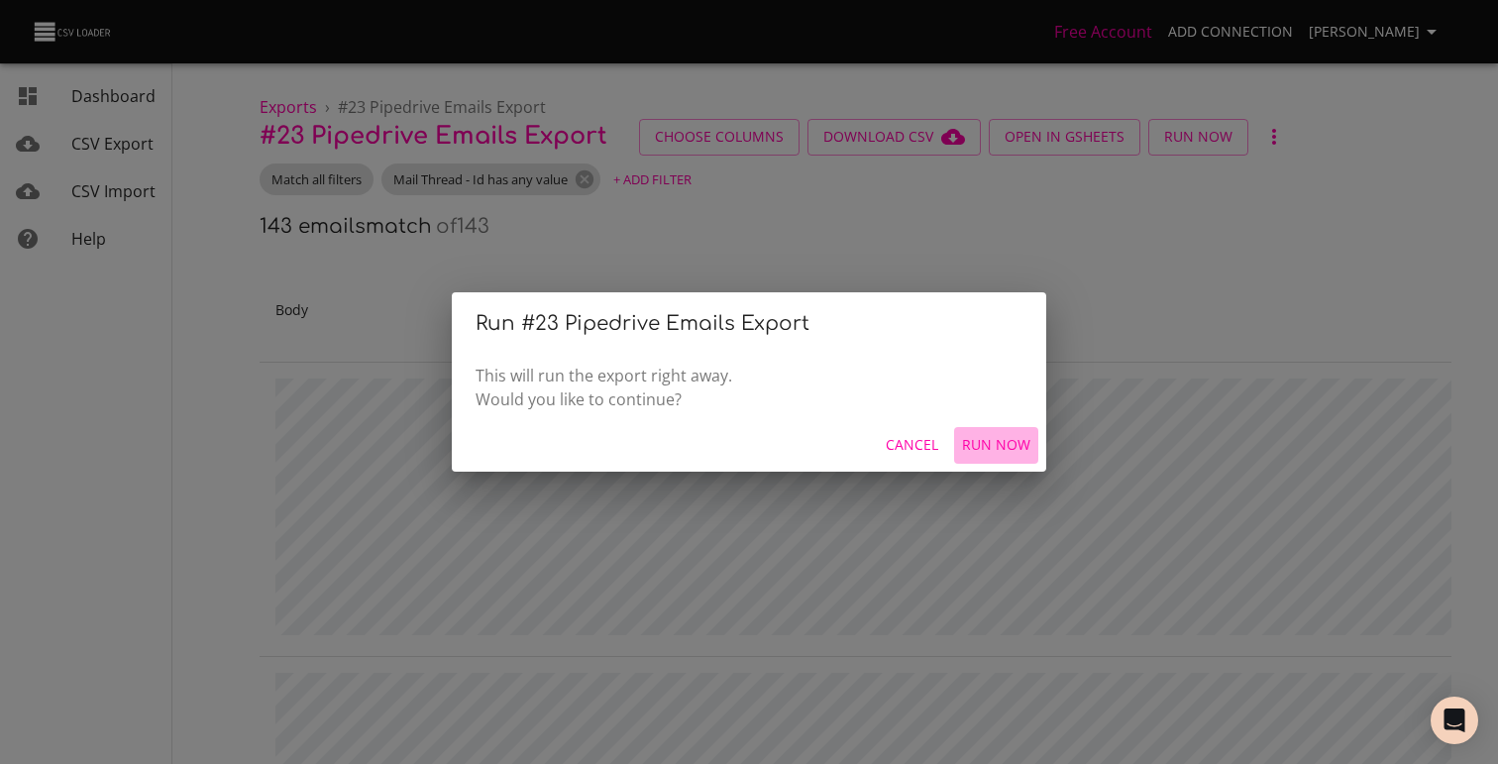
click at [1021, 442] on span "Run Now" at bounding box center [996, 445] width 68 height 25
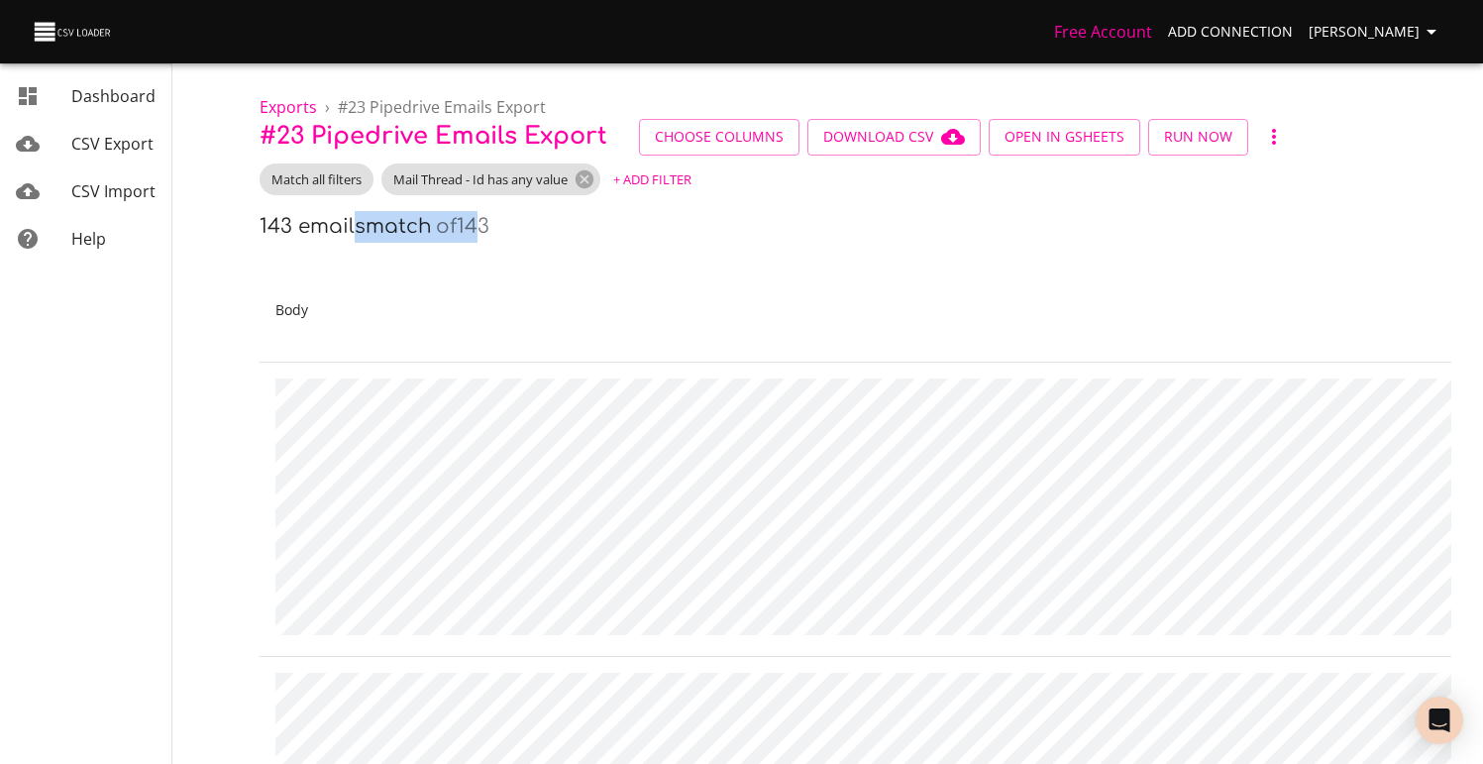
drag, startPoint x: 486, startPoint y: 228, endPoint x: 357, endPoint y: 225, distance: 129.8
click at [357, 225] on div "143 emails match of 143" at bounding box center [856, 227] width 1192 height 32
click at [641, 193] on button "+ Add Filter" at bounding box center [652, 179] width 88 height 31
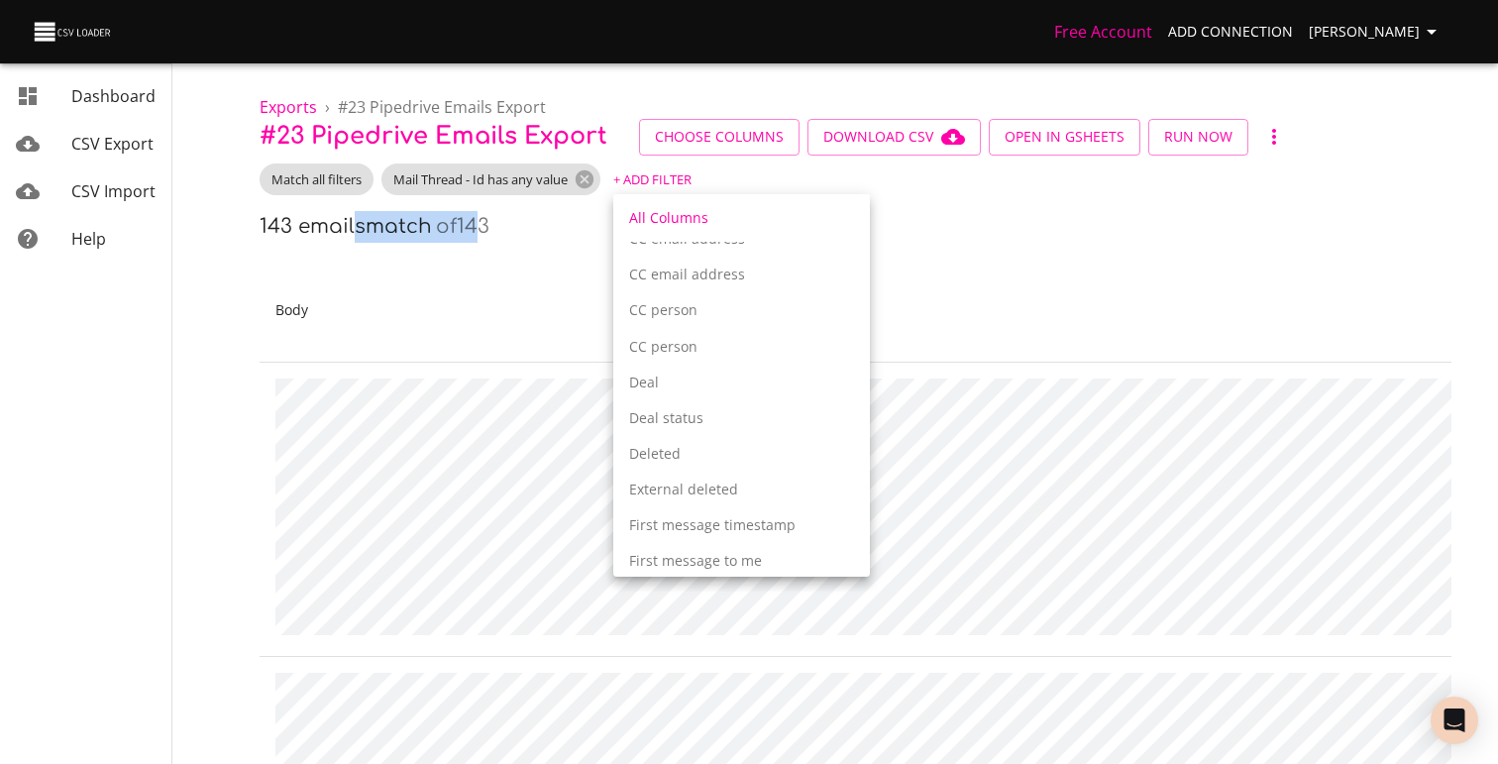
scroll to position [1059, 0]
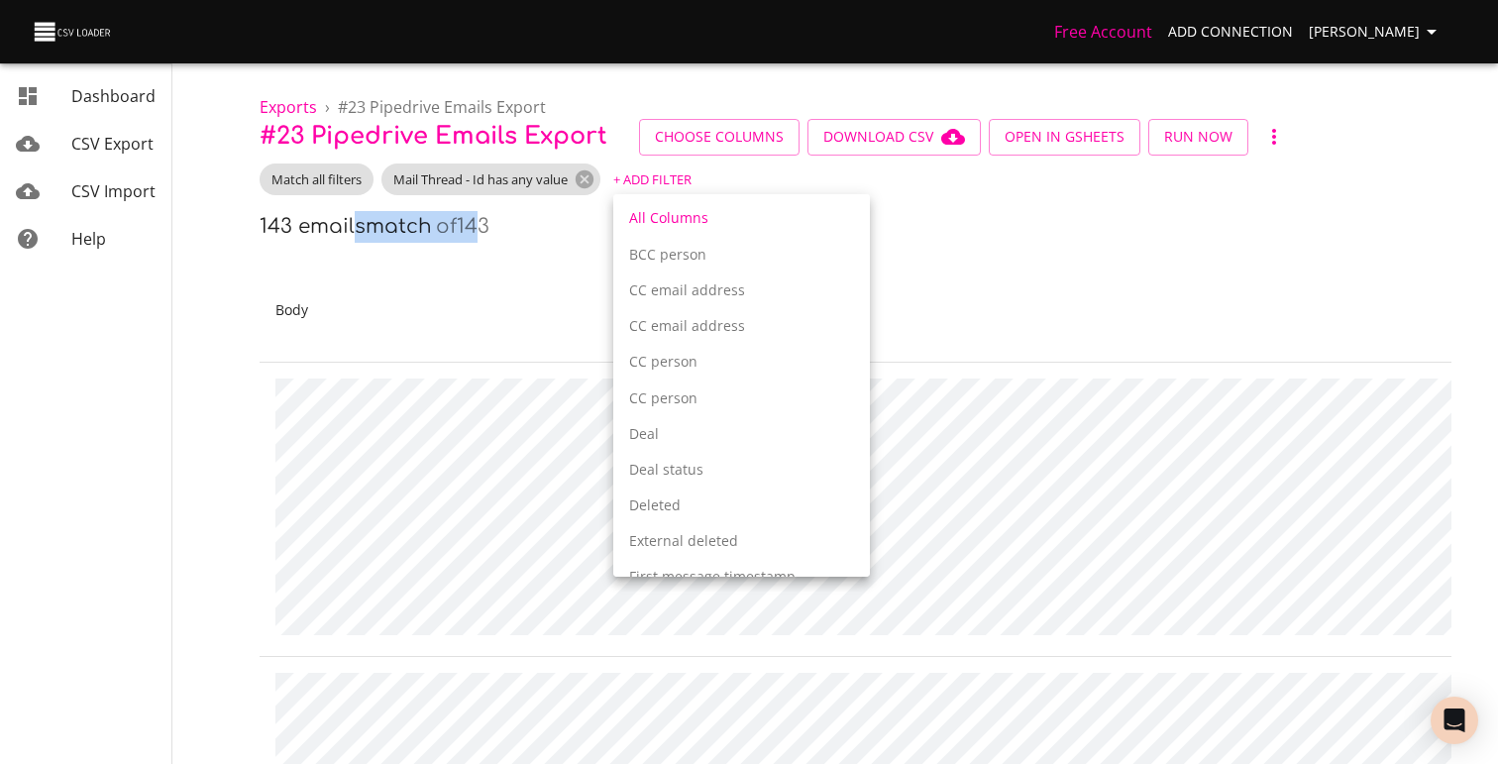
click at [758, 442] on p "Deal" at bounding box center [741, 434] width 225 height 20
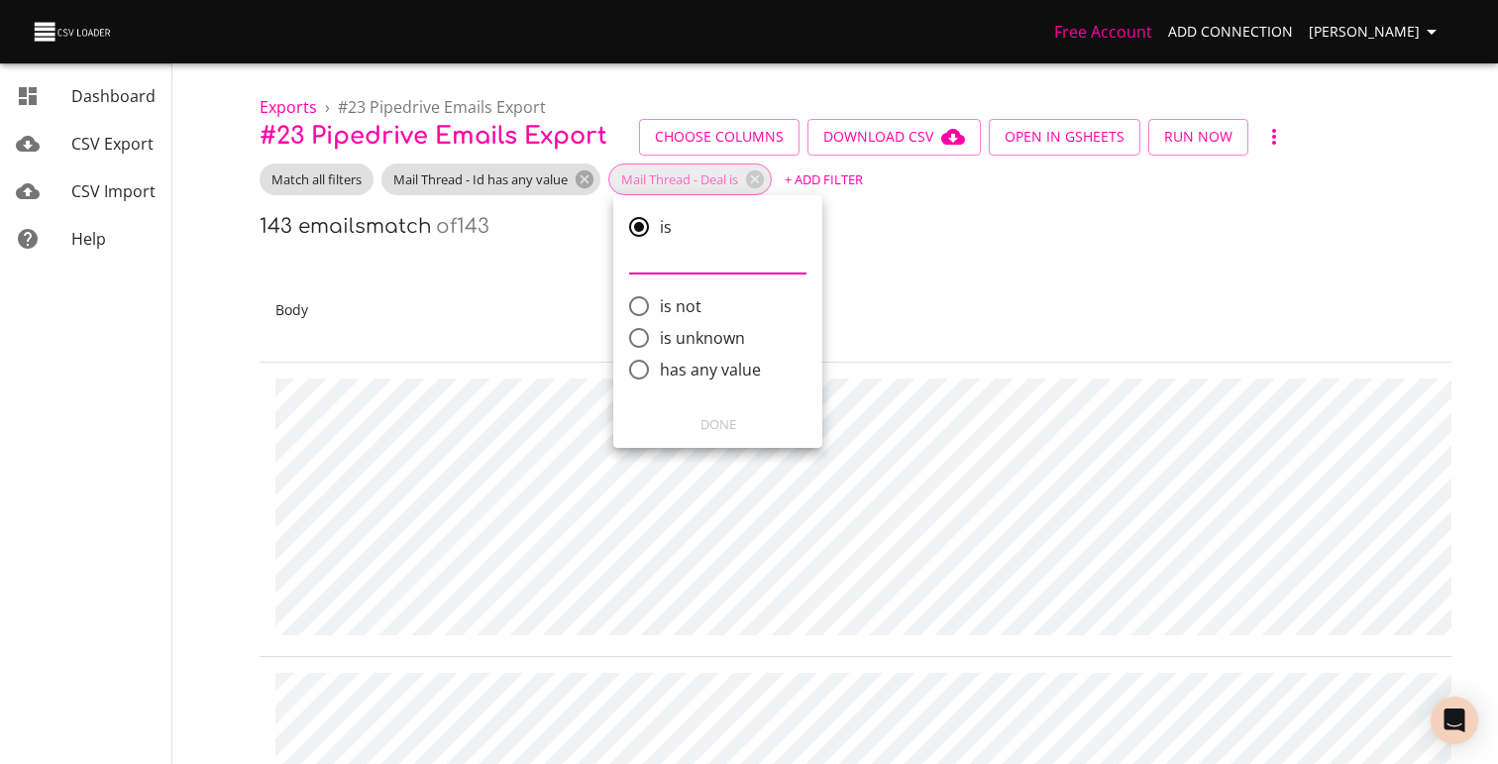
click at [692, 369] on span "has any value" at bounding box center [710, 370] width 101 height 24
click at [660, 369] on input "has any value" at bounding box center [639, 370] width 42 height 42
radio input "true"
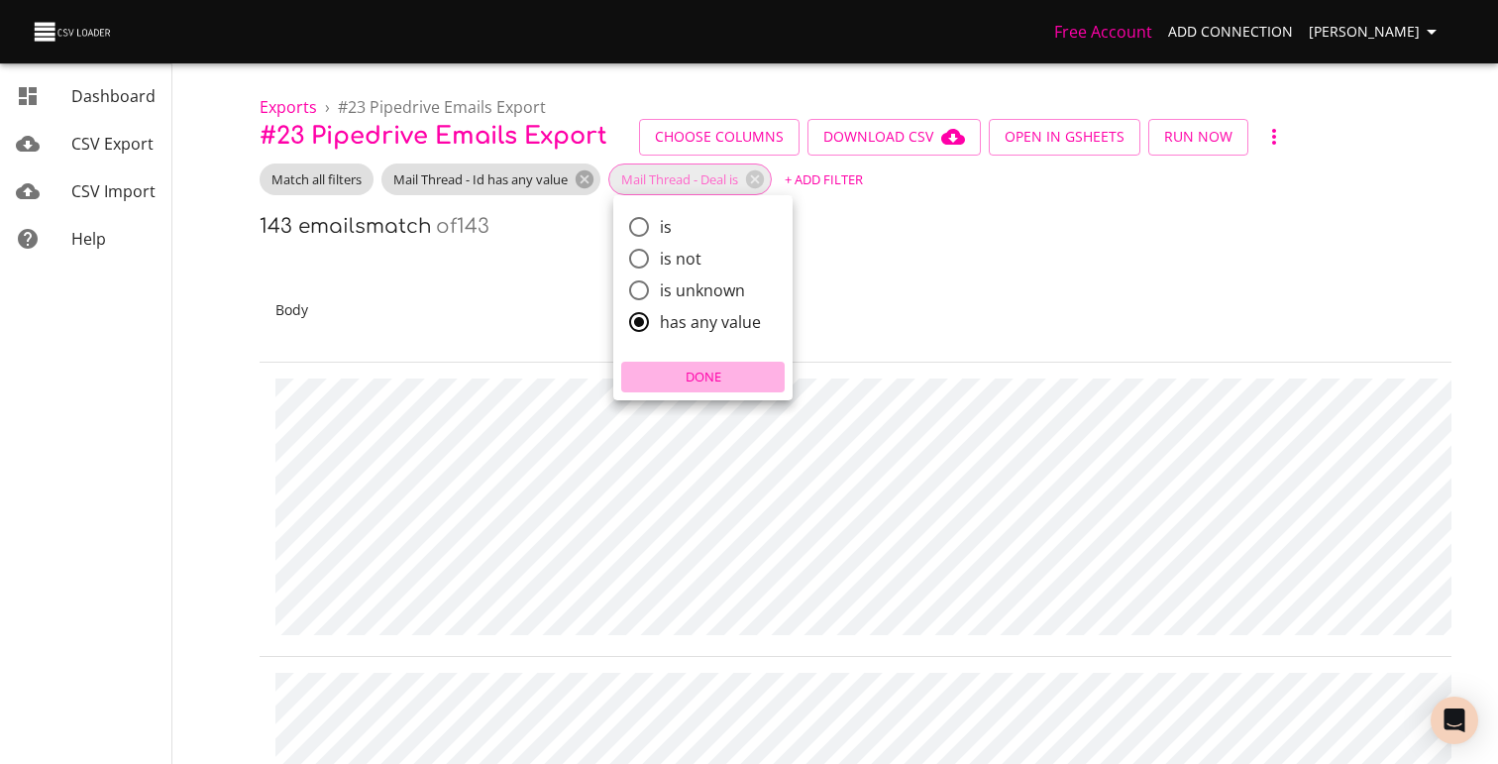
click at [705, 384] on span "Done" at bounding box center [703, 377] width 154 height 23
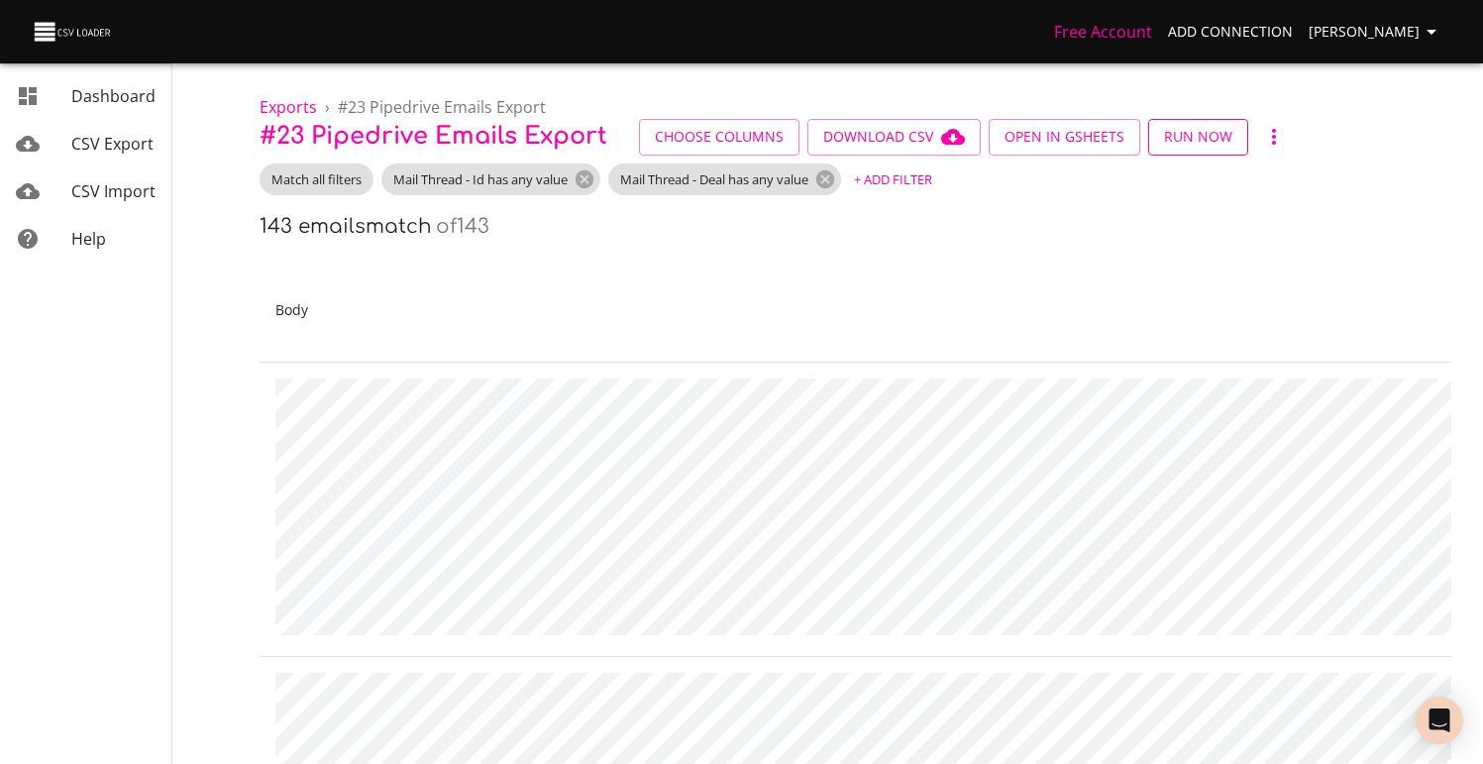
click at [1197, 139] on span "Run Now" at bounding box center [1198, 137] width 68 height 25
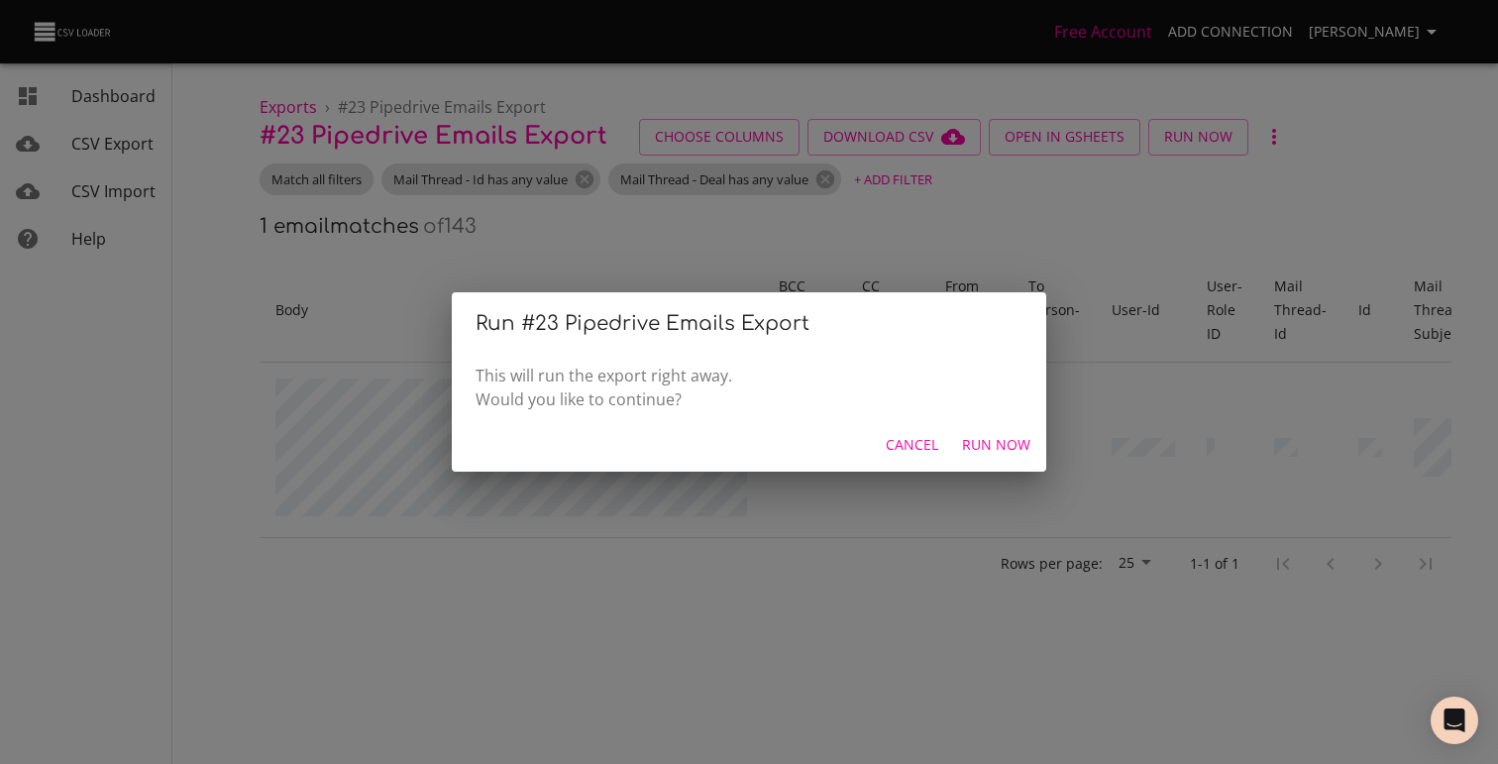
click at [997, 241] on div "Run # 23 Pipedrive Emails Export This will run the export right away. Would you…" at bounding box center [749, 382] width 1498 height 764
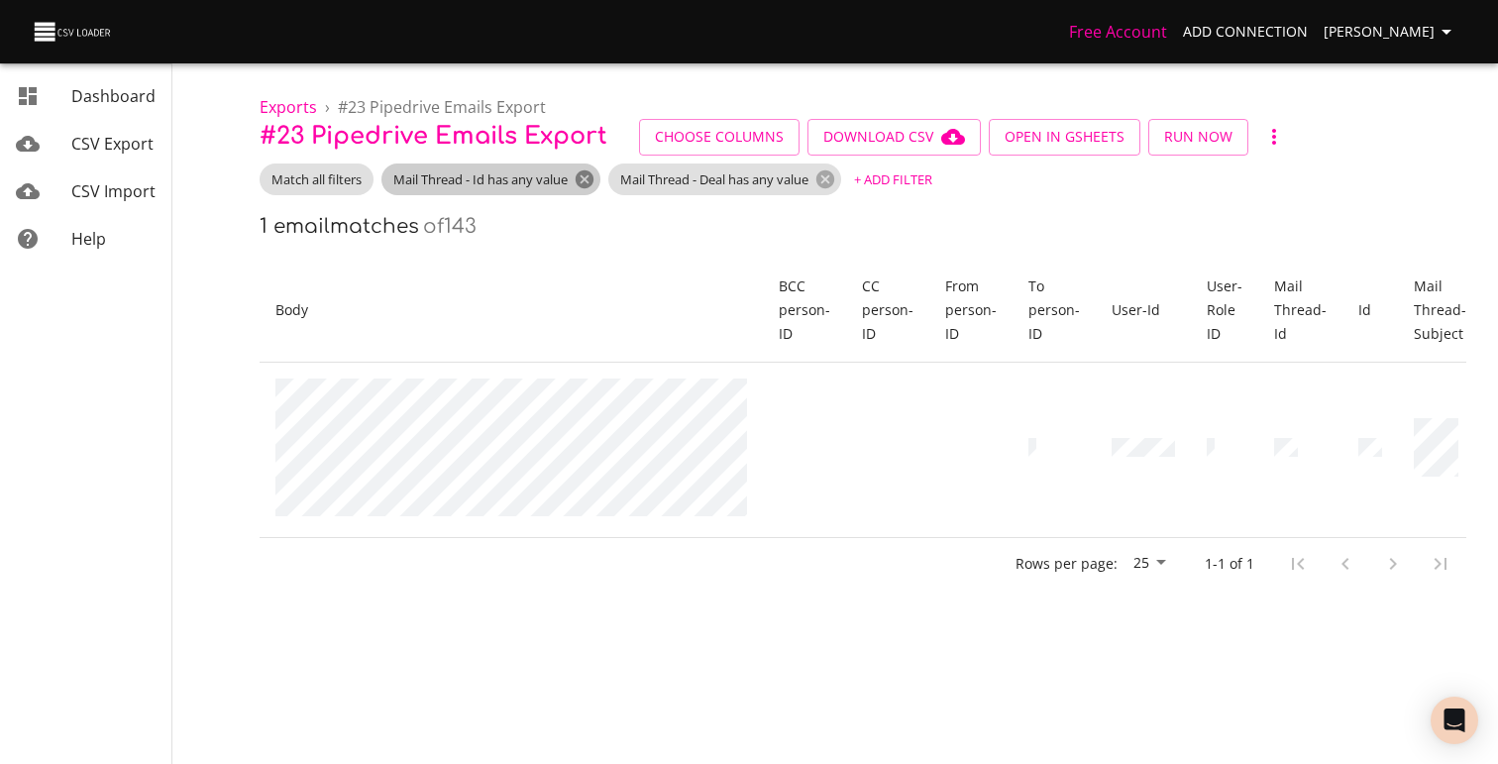
click at [594, 179] on icon at bounding box center [585, 179] width 18 height 18
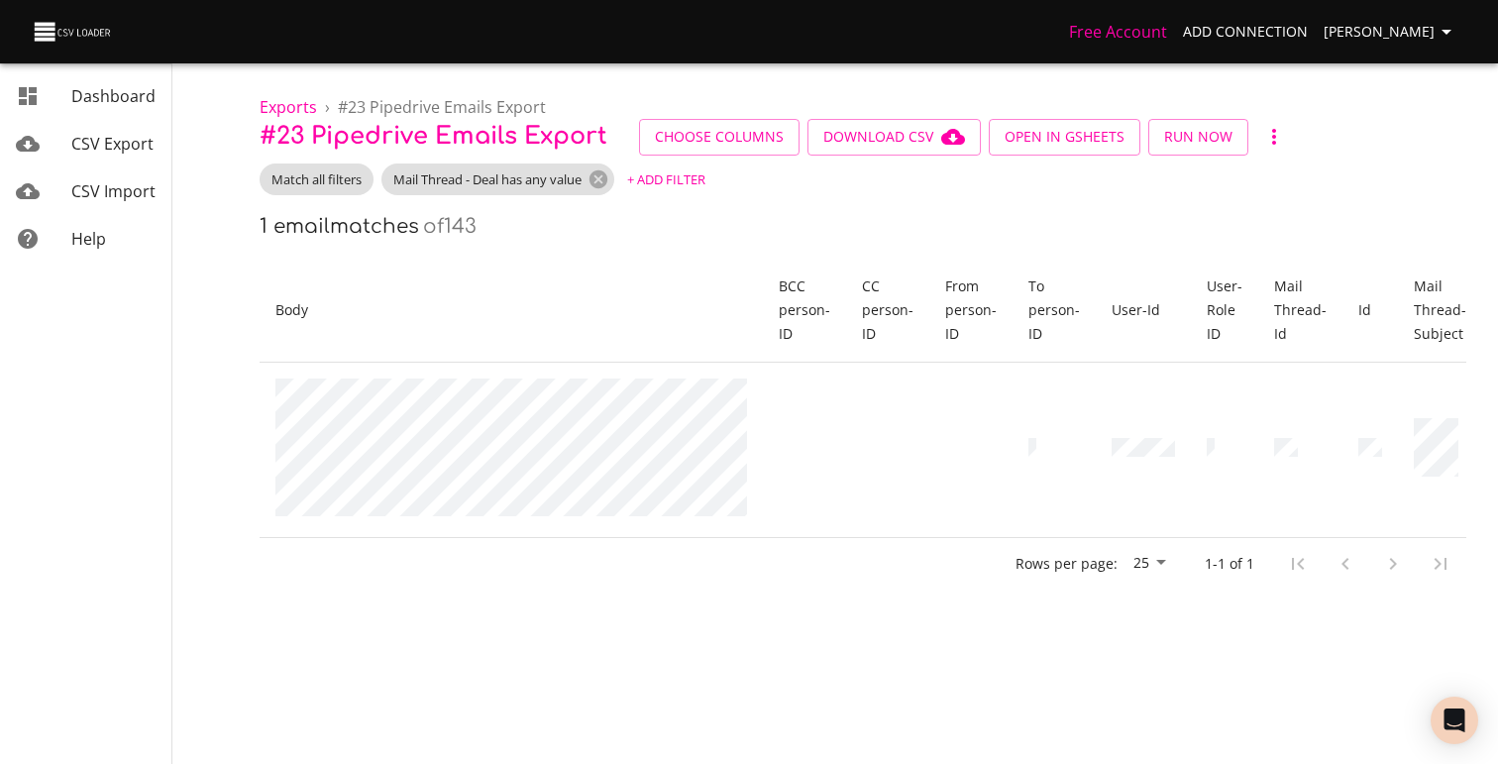
click at [653, 281] on th "Body" at bounding box center [511, 311] width 503 height 104
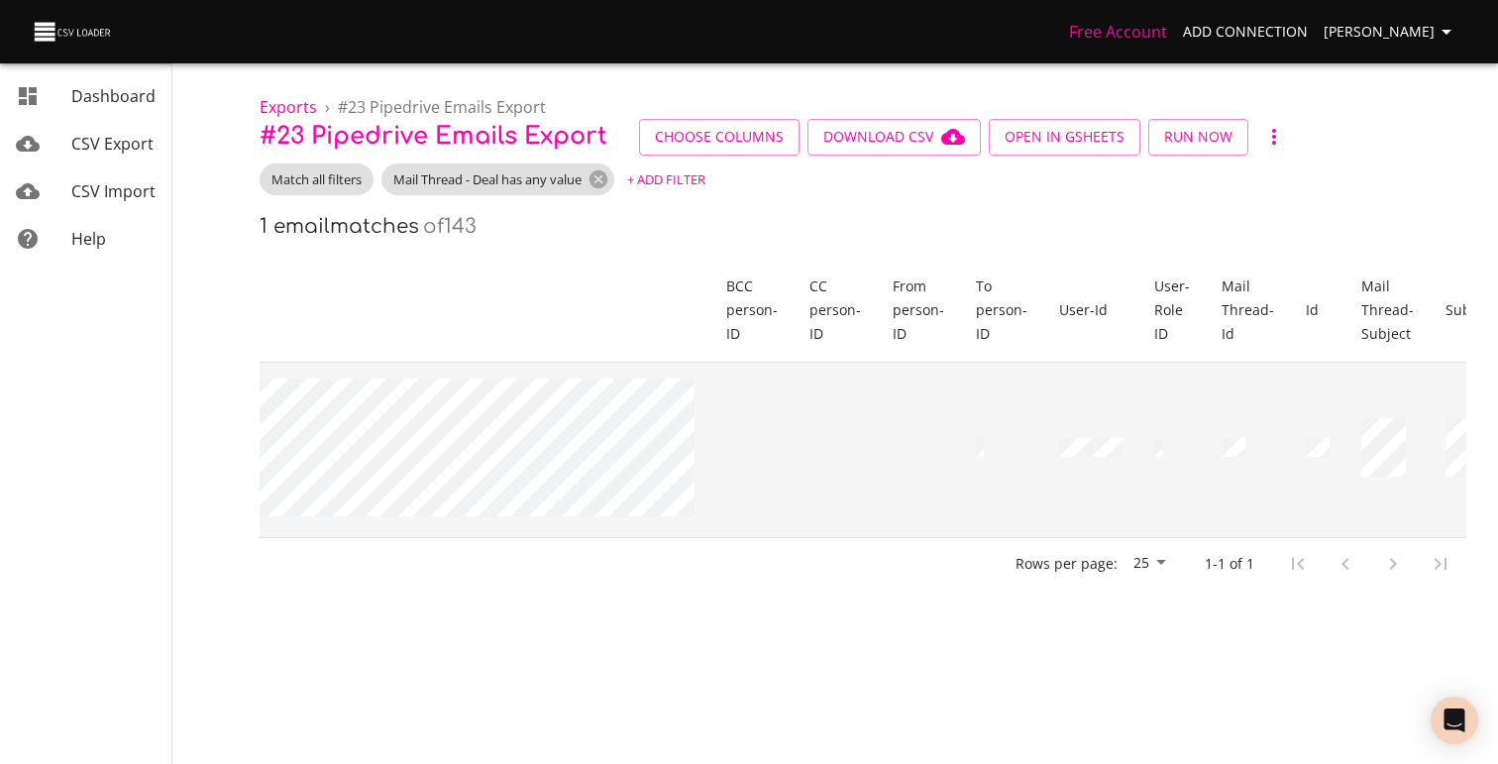
scroll to position [0, 47]
drag, startPoint x: 1463, startPoint y: 491, endPoint x: 1404, endPoint y: 450, distance: 72.6
click at [1436, 450] on td at bounding box center [1476, 449] width 81 height 175
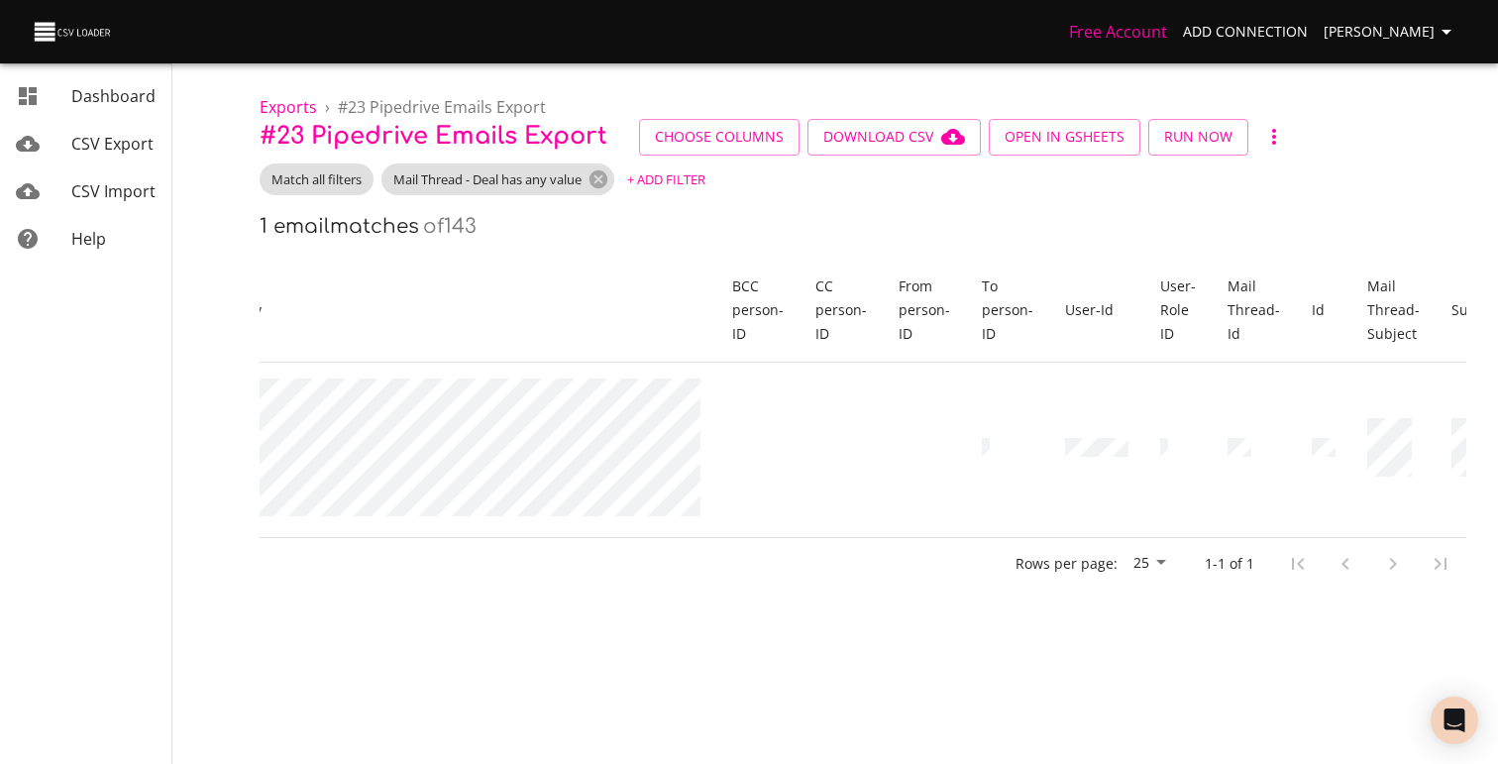
click at [615, 277] on th "Body" at bounding box center [464, 311] width 503 height 104
click at [1223, 142] on span "Run Now" at bounding box center [1198, 137] width 68 height 25
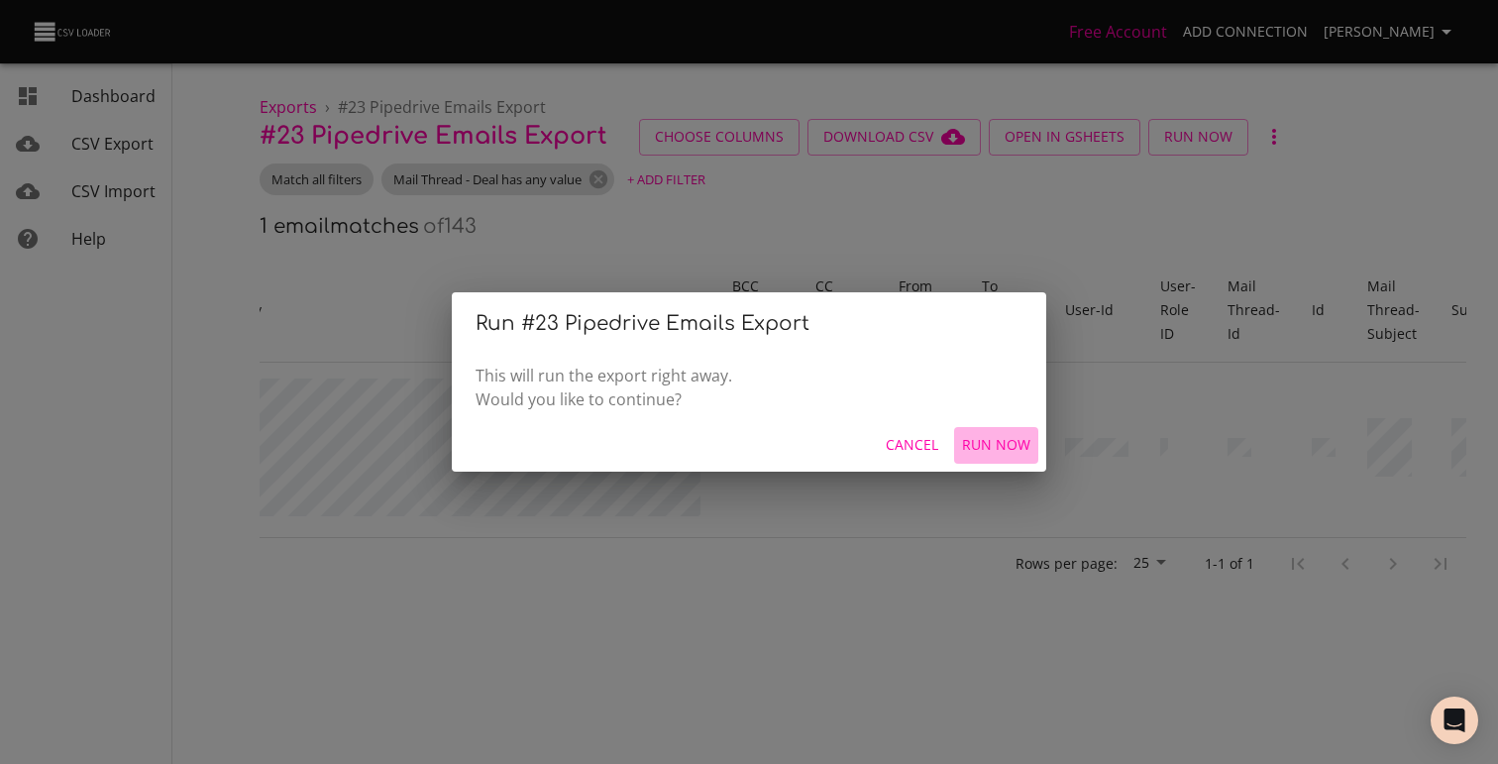
click at [1014, 443] on span "Run Now" at bounding box center [996, 445] width 68 height 25
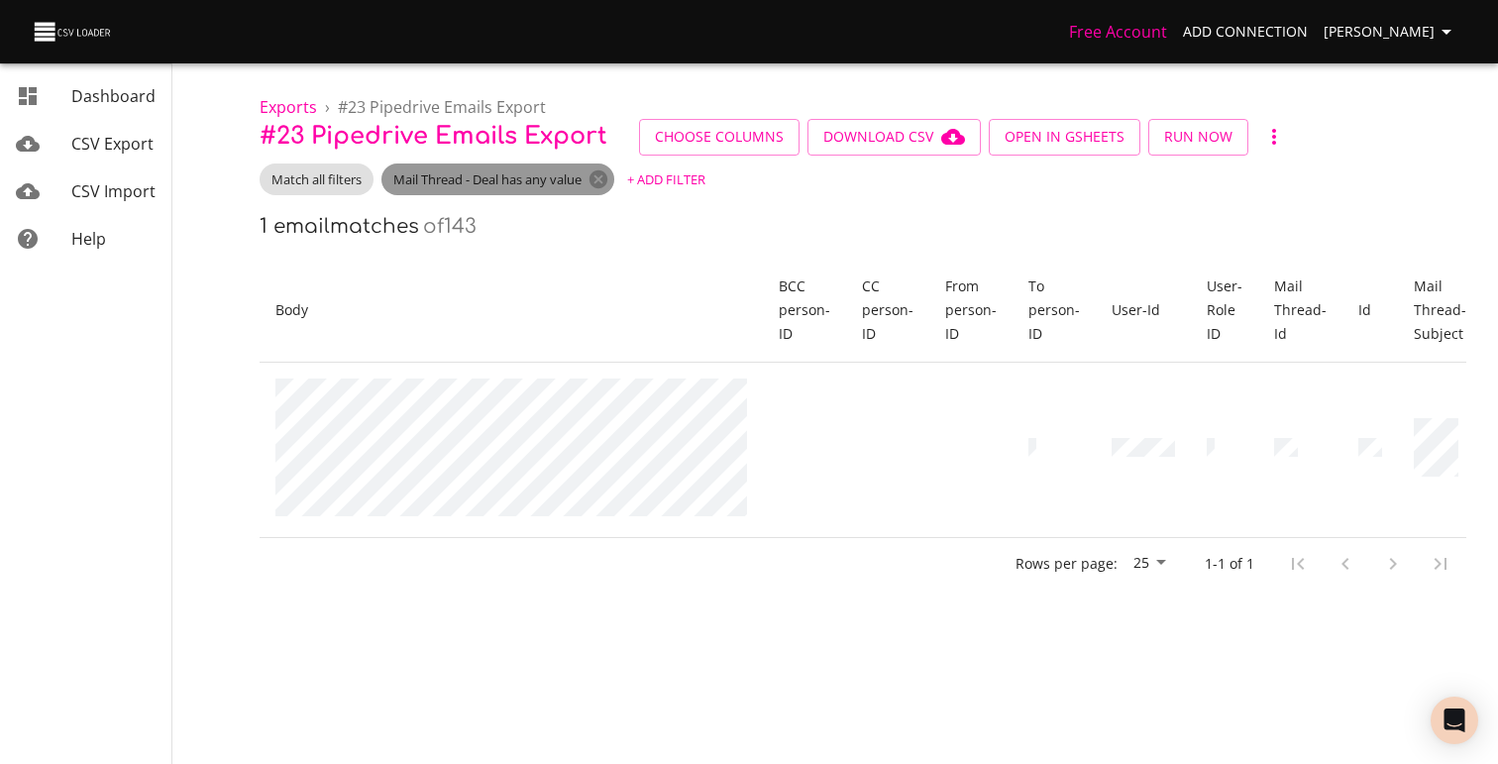
click at [461, 180] on span "Mail Thread - Deal has any value" at bounding box center [487, 179] width 212 height 19
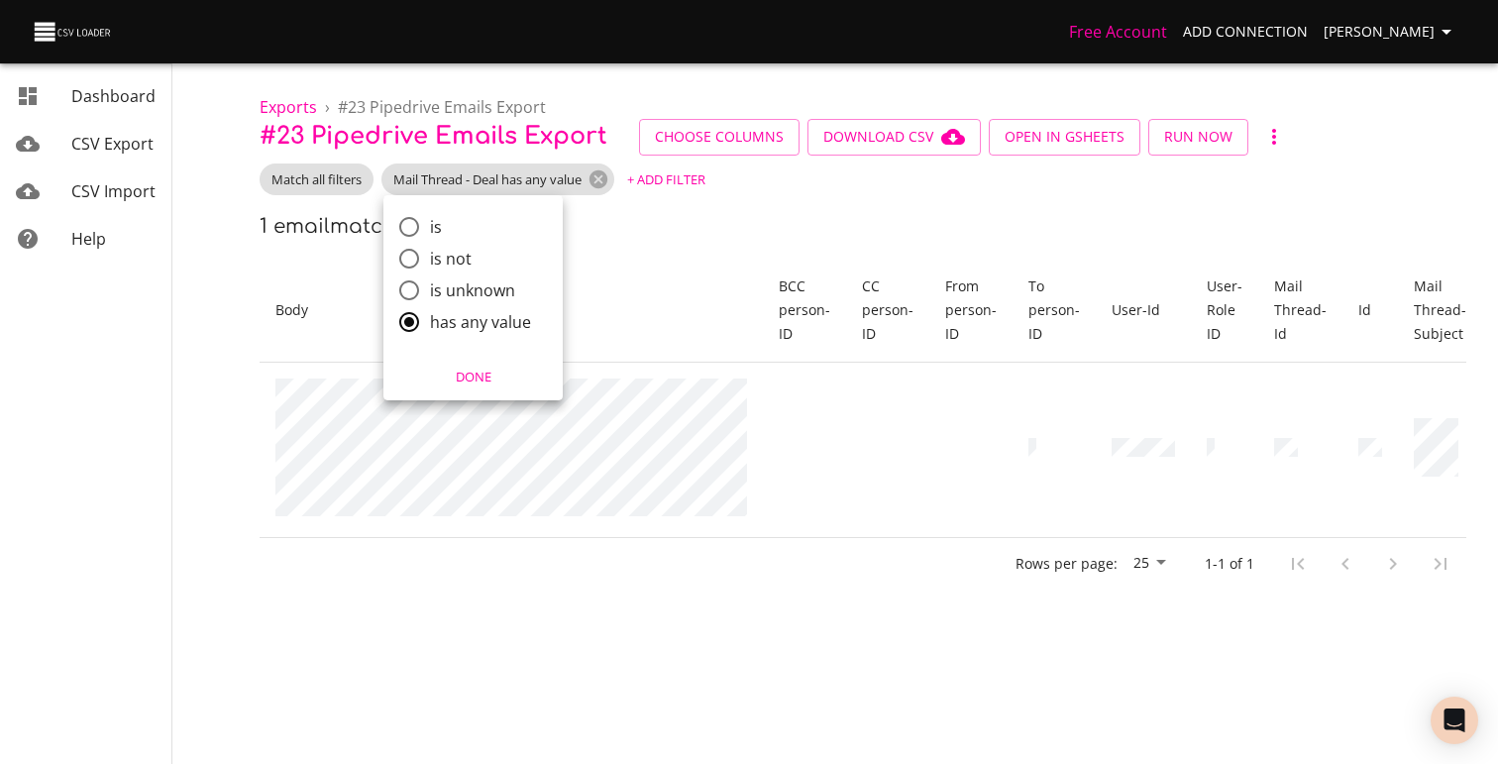
click at [495, 171] on div at bounding box center [749, 382] width 1498 height 764
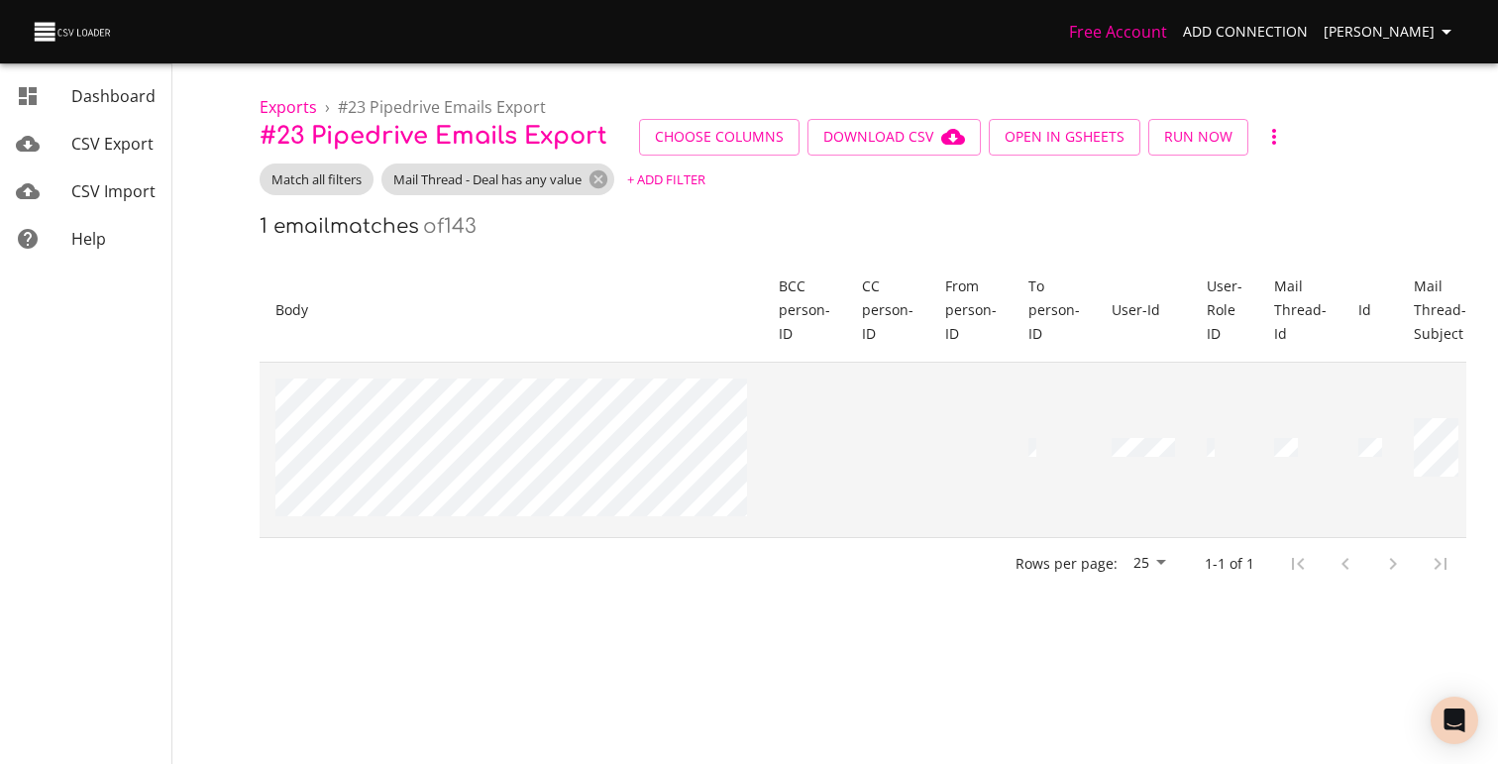
scroll to position [0, 53]
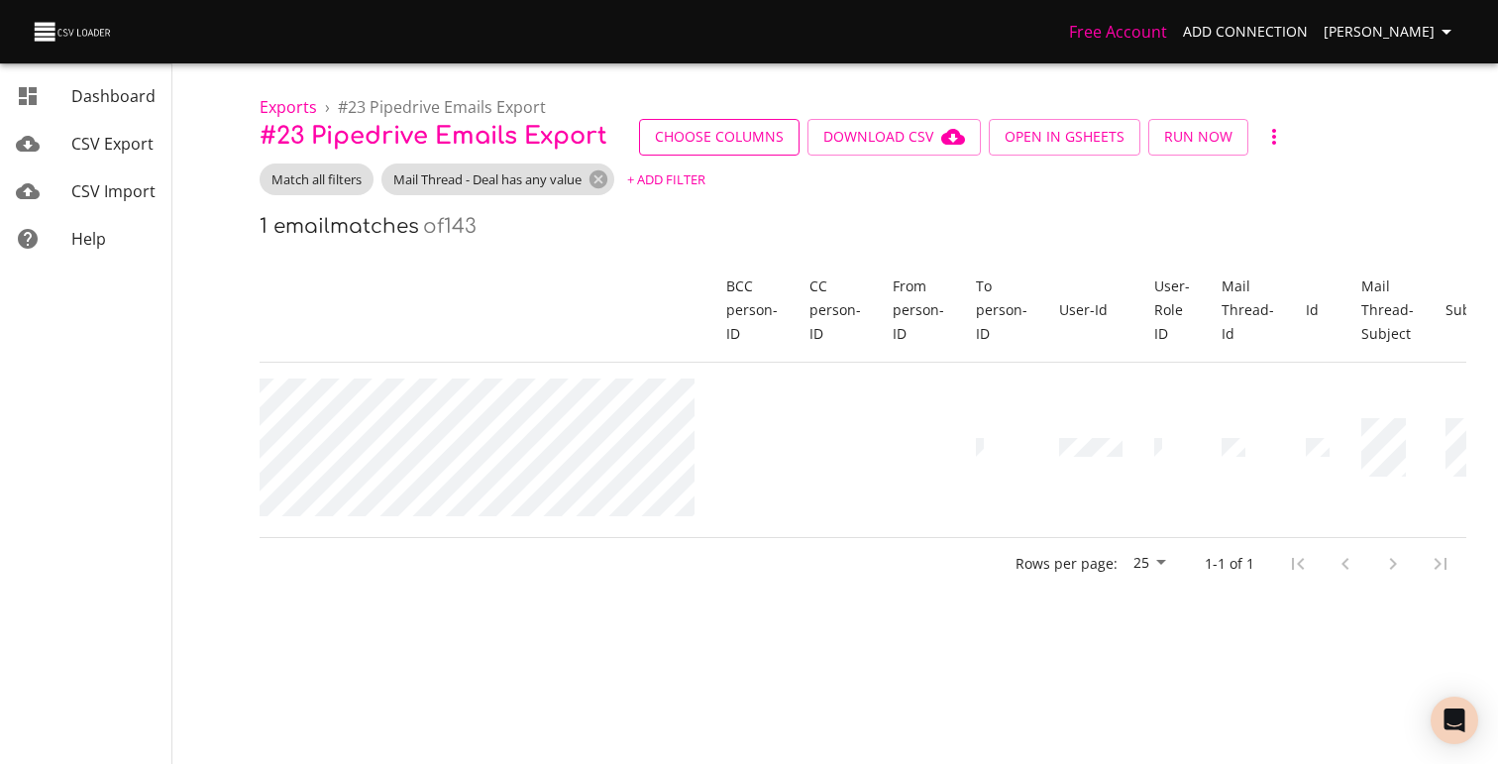
click at [777, 147] on span "Choose Columns" at bounding box center [719, 137] width 129 height 25
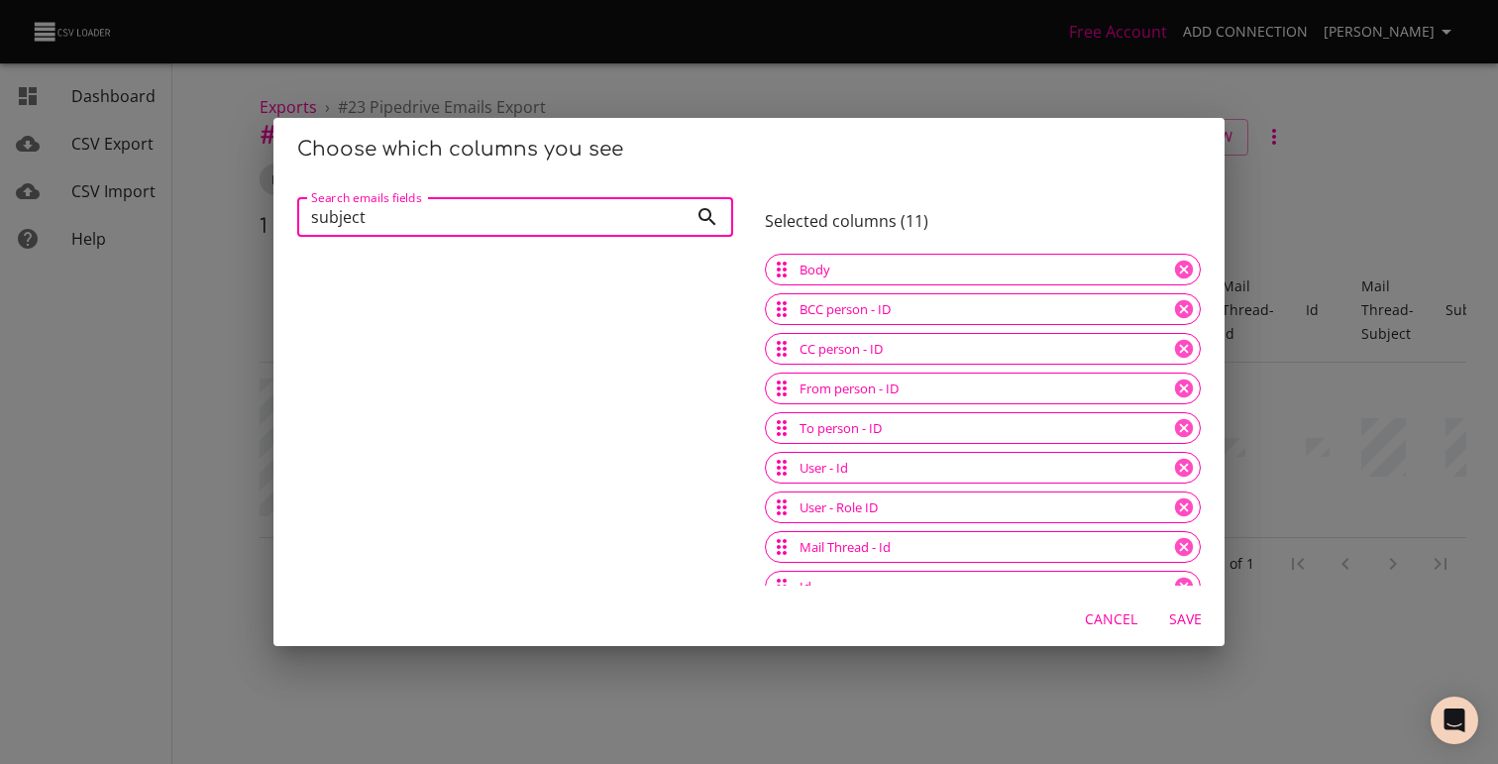
click at [612, 219] on input "subject" at bounding box center [492, 217] width 390 height 40
click at [664, 211] on input "subject" at bounding box center [492, 217] width 390 height 40
click at [673, 212] on input "subject" at bounding box center [492, 217] width 390 height 40
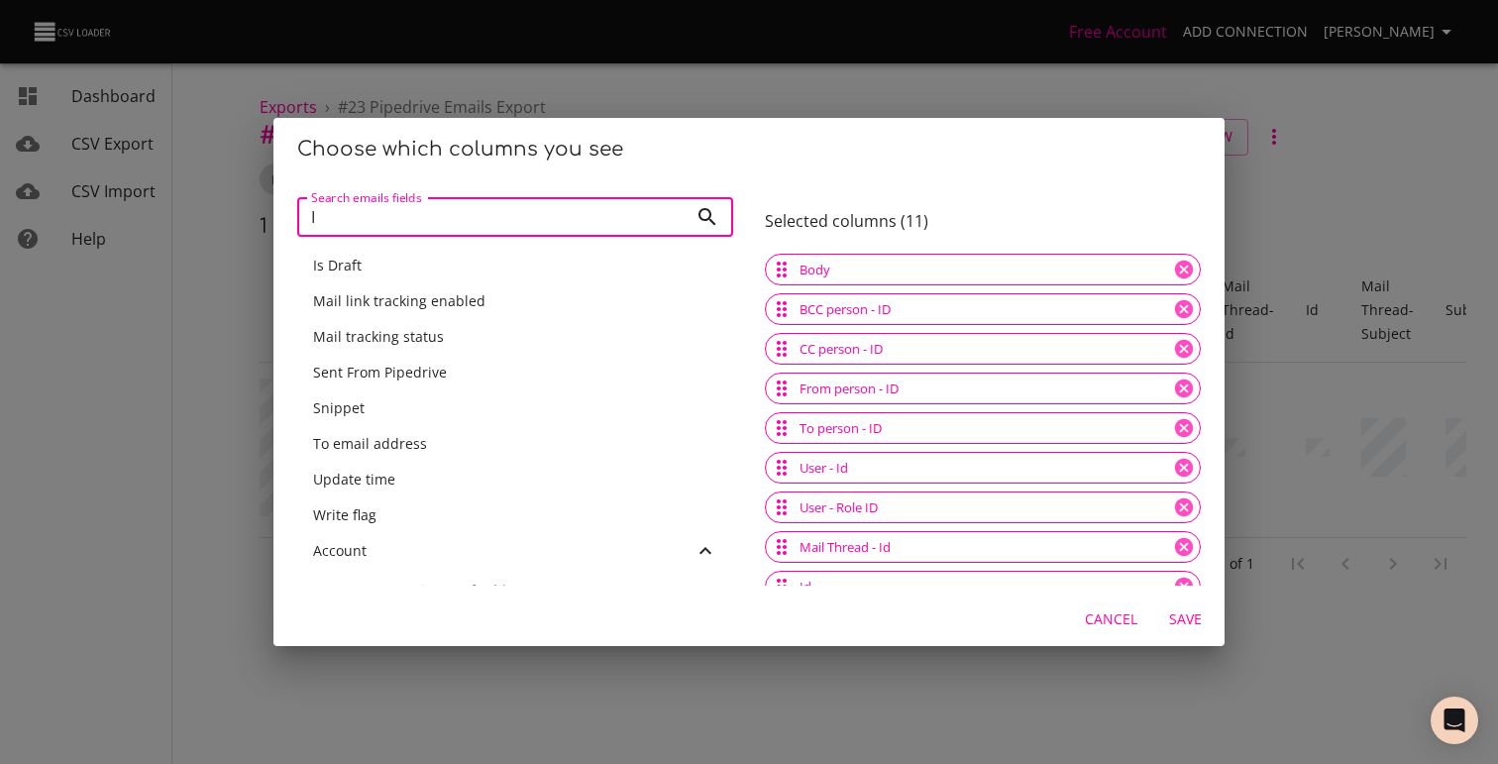
scroll to position [0, 0]
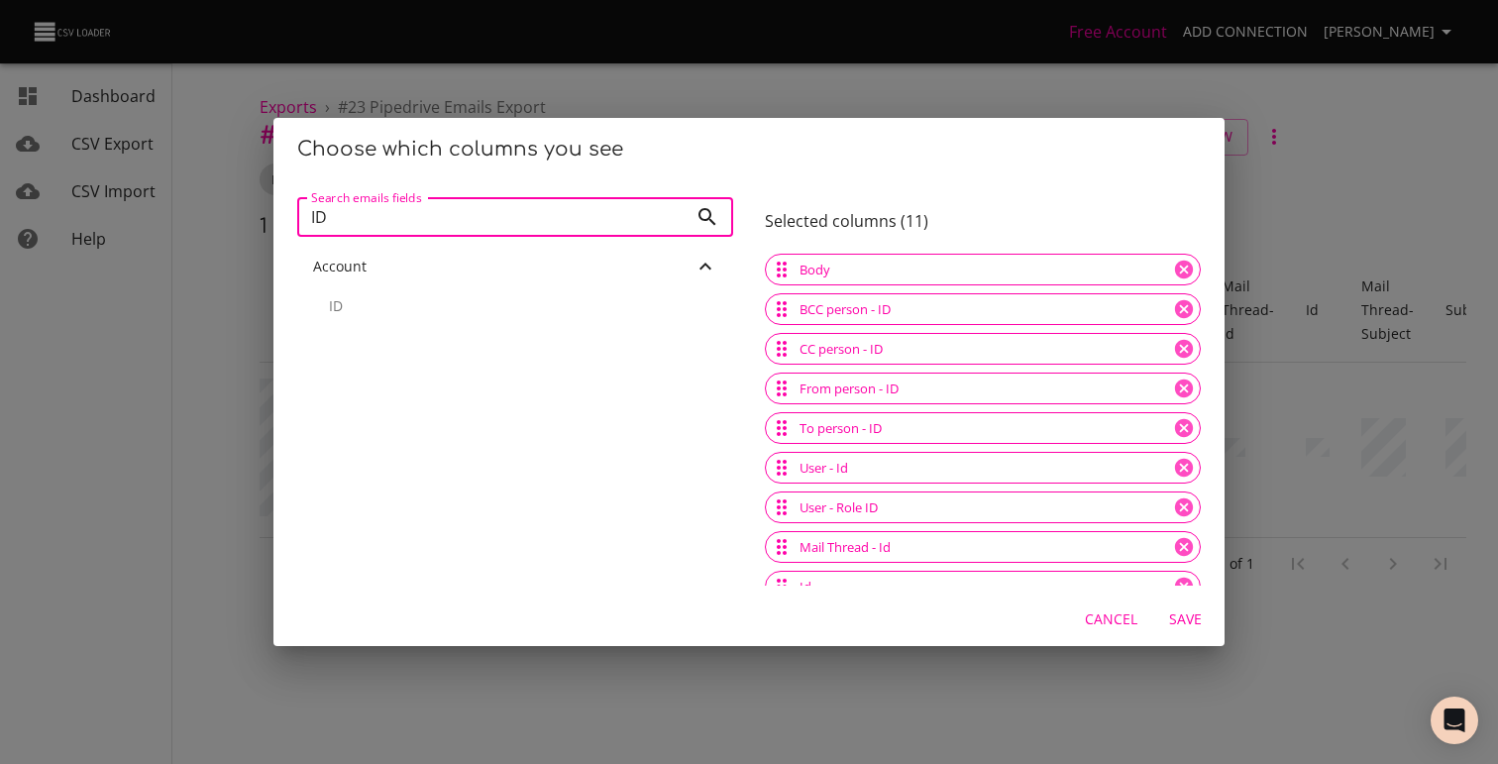
type input "ID"
click at [315, 302] on div "ID" at bounding box center [515, 306] width 436 height 44
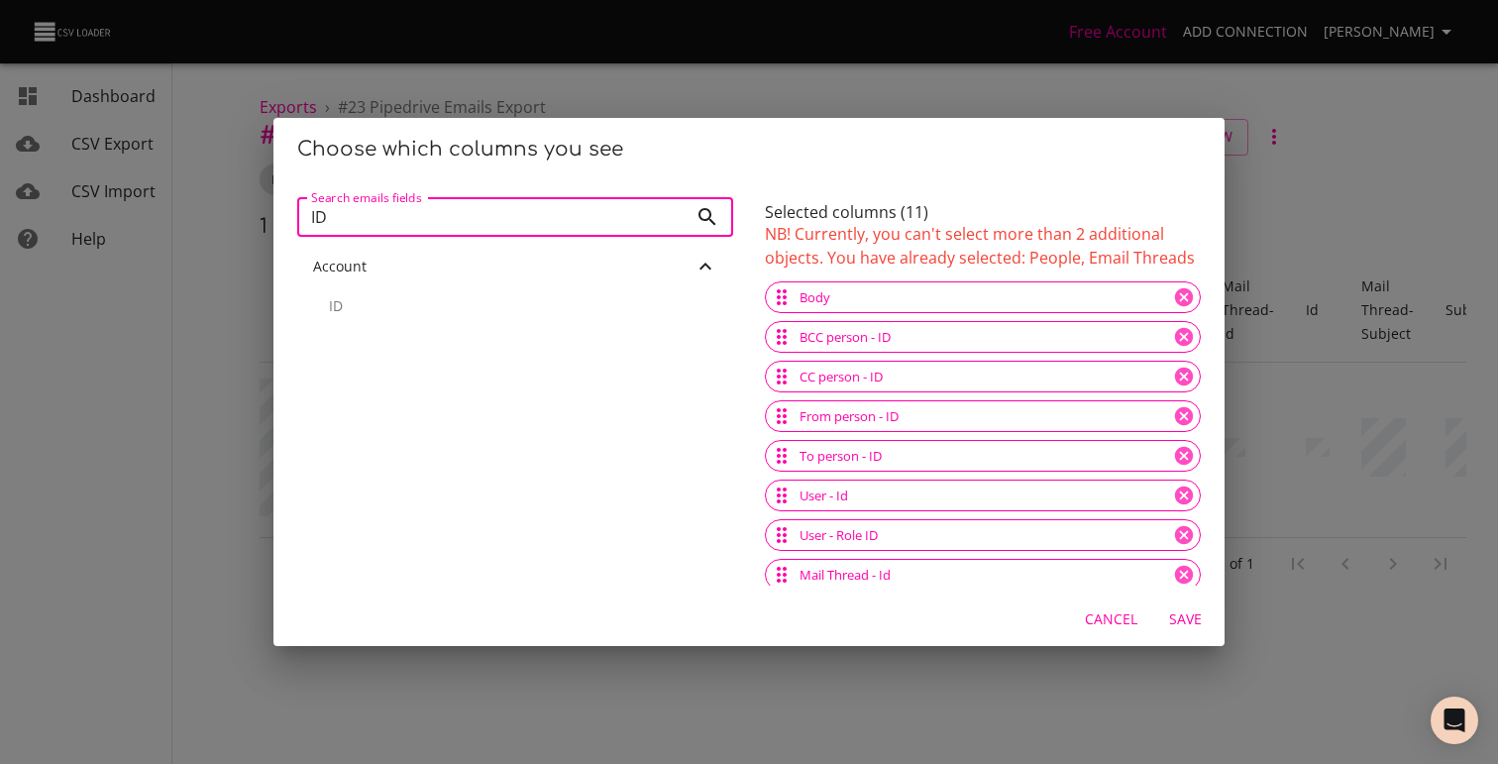
click at [669, 219] on input "ID" at bounding box center [492, 217] width 390 height 40
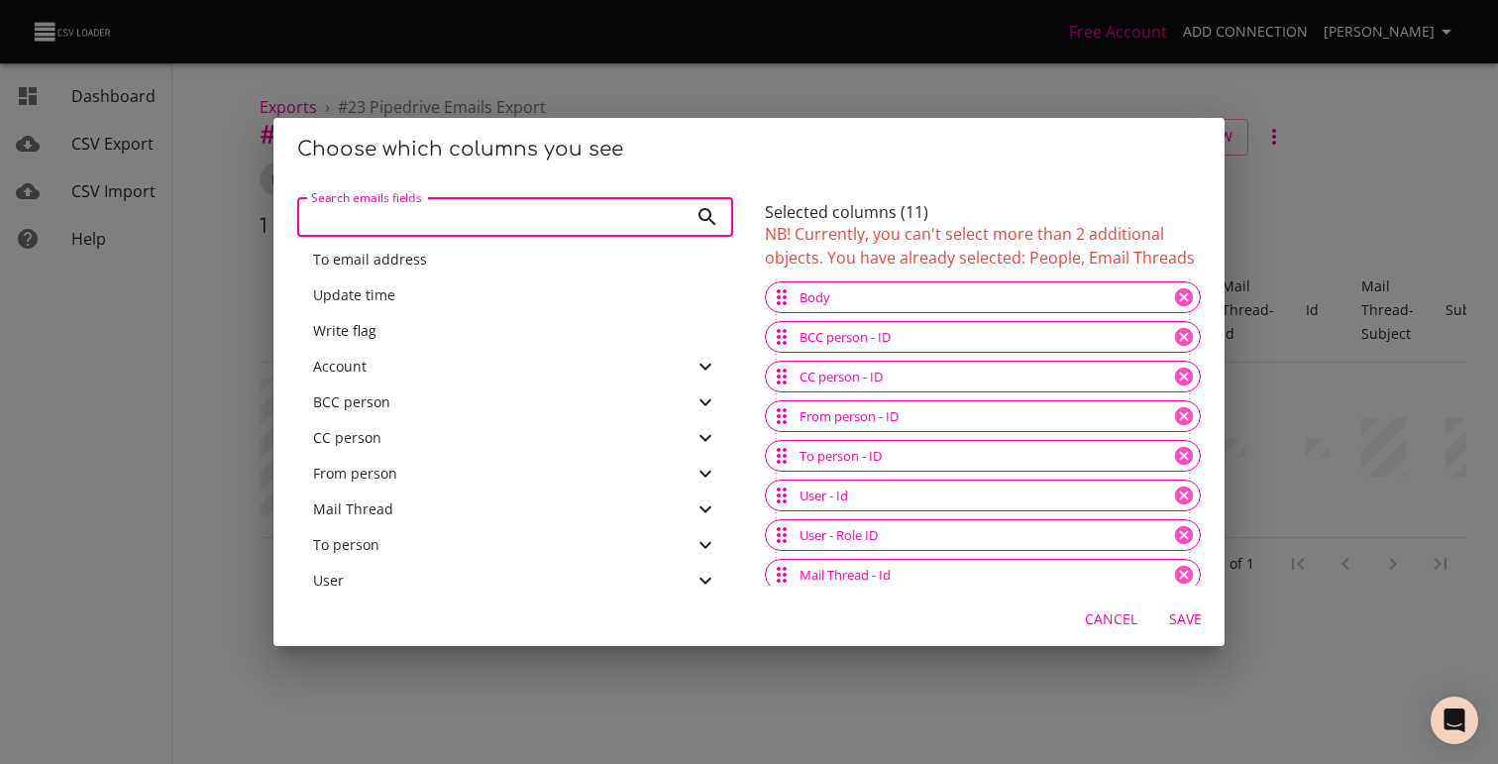
scroll to position [705, 0]
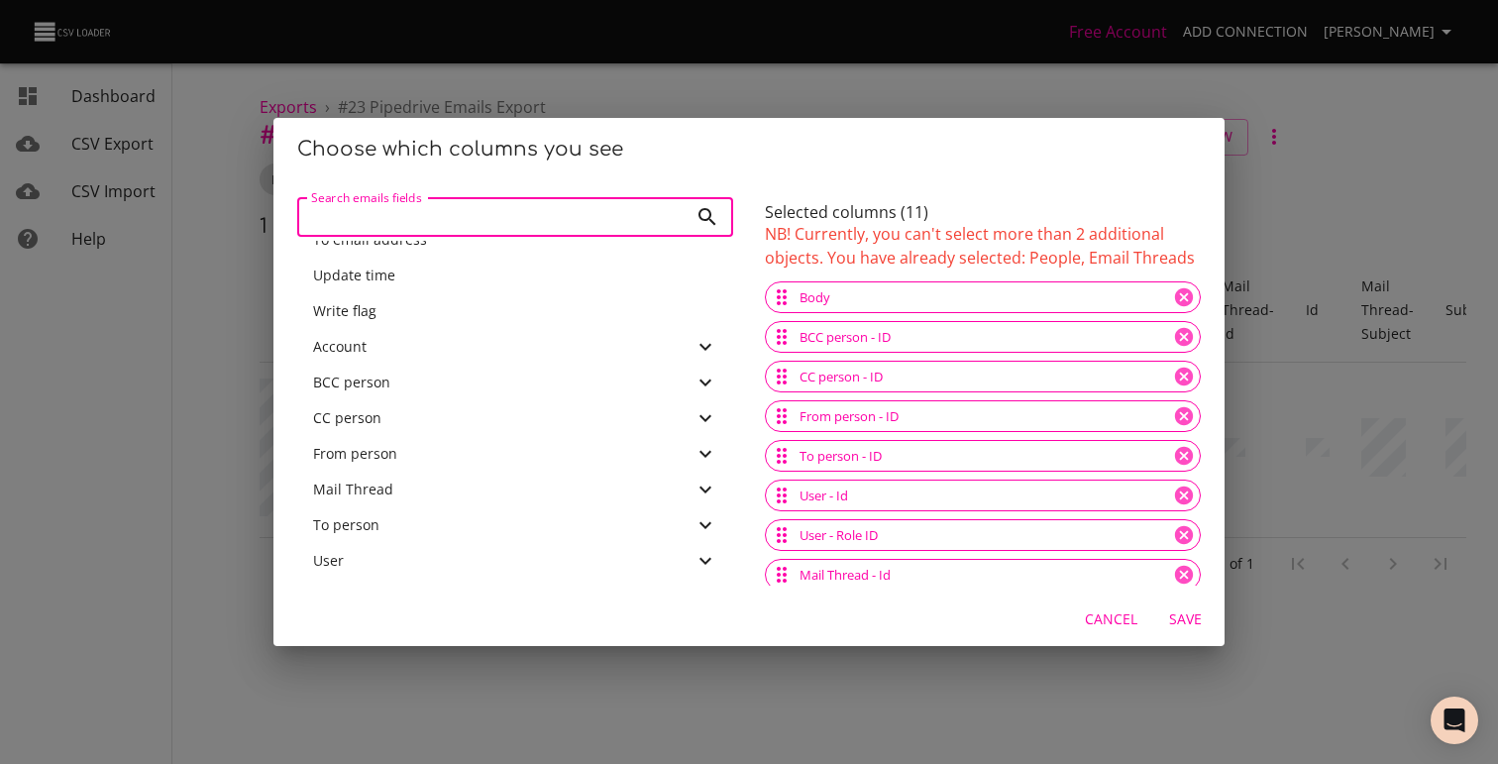
click at [544, 478] on div "Mail Thread" at bounding box center [515, 490] width 436 height 36
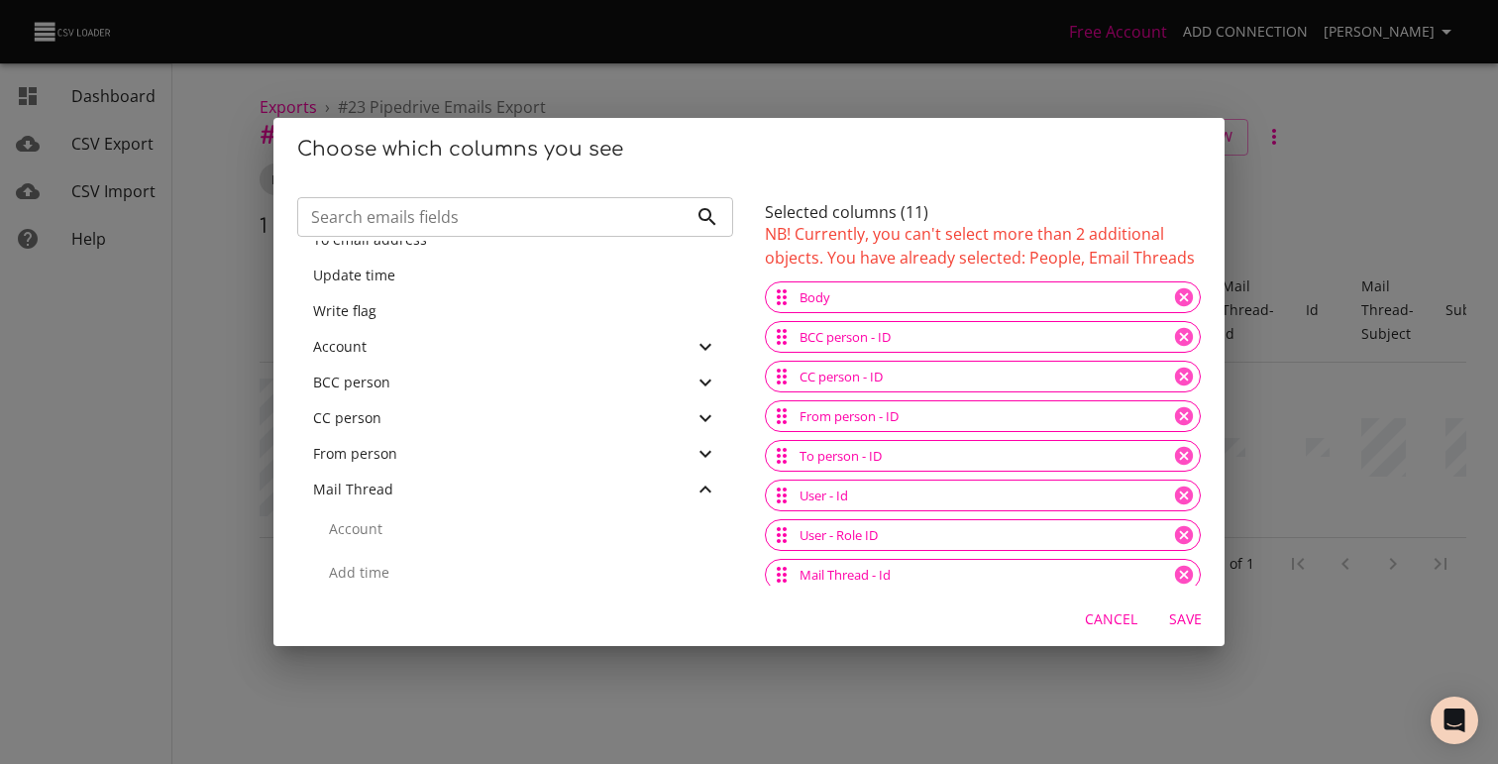
click at [544, 478] on div "Mail Thread" at bounding box center [515, 490] width 436 height 36
click at [525, 497] on div "Mail Thread" at bounding box center [503, 490] width 380 height 20
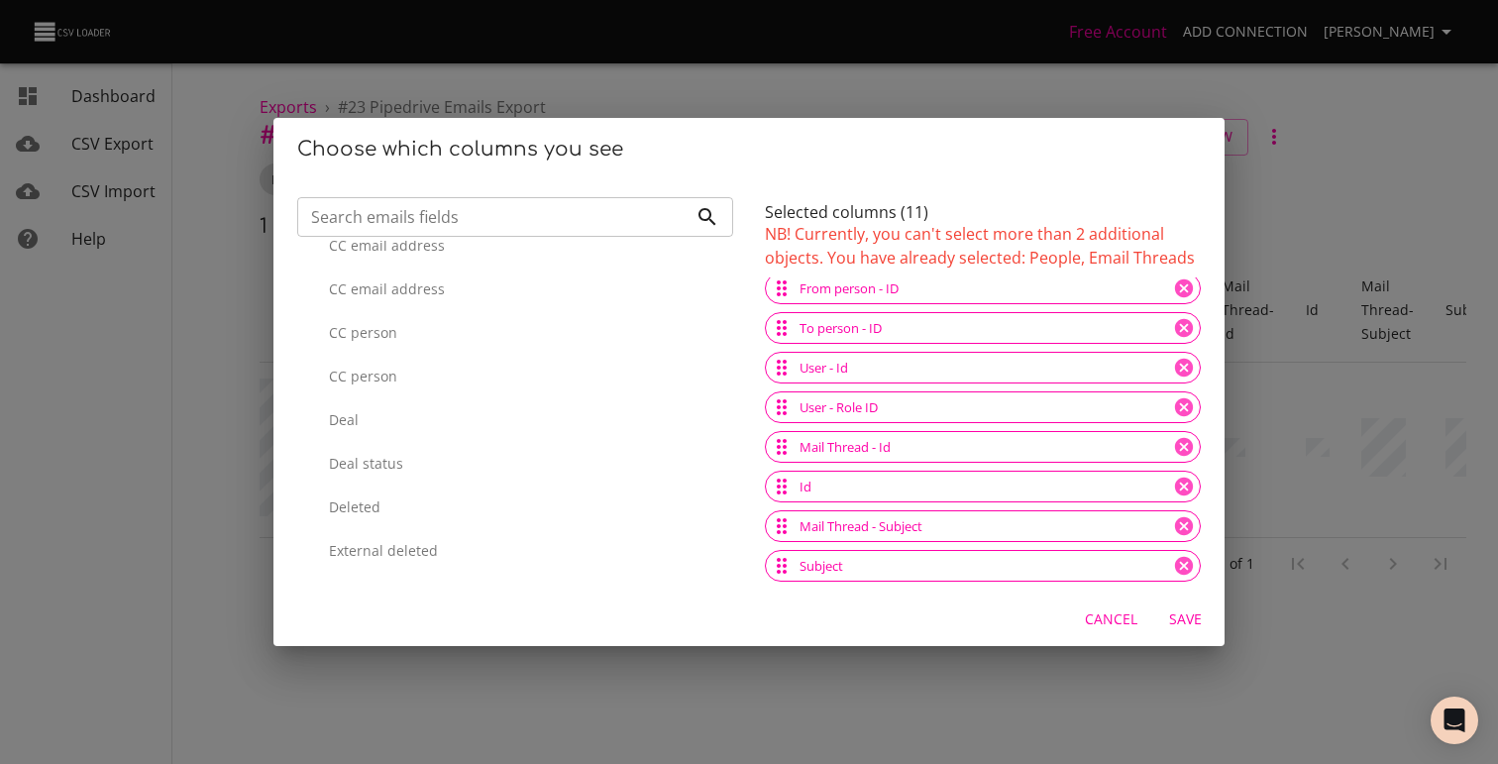
click at [463, 433] on div "Deal" at bounding box center [515, 420] width 436 height 44
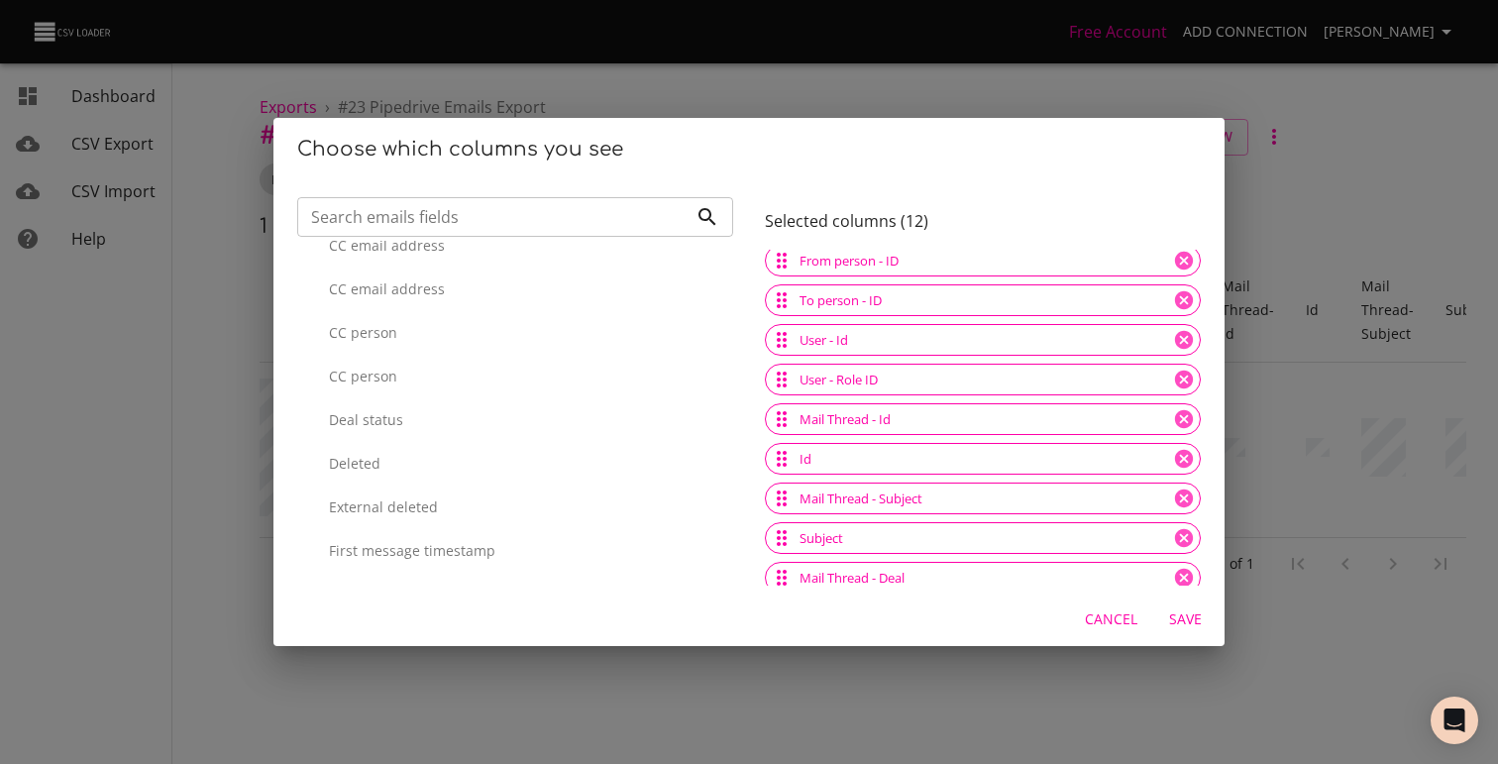
click at [466, 425] on p "Deal status" at bounding box center [523, 420] width 388 height 20
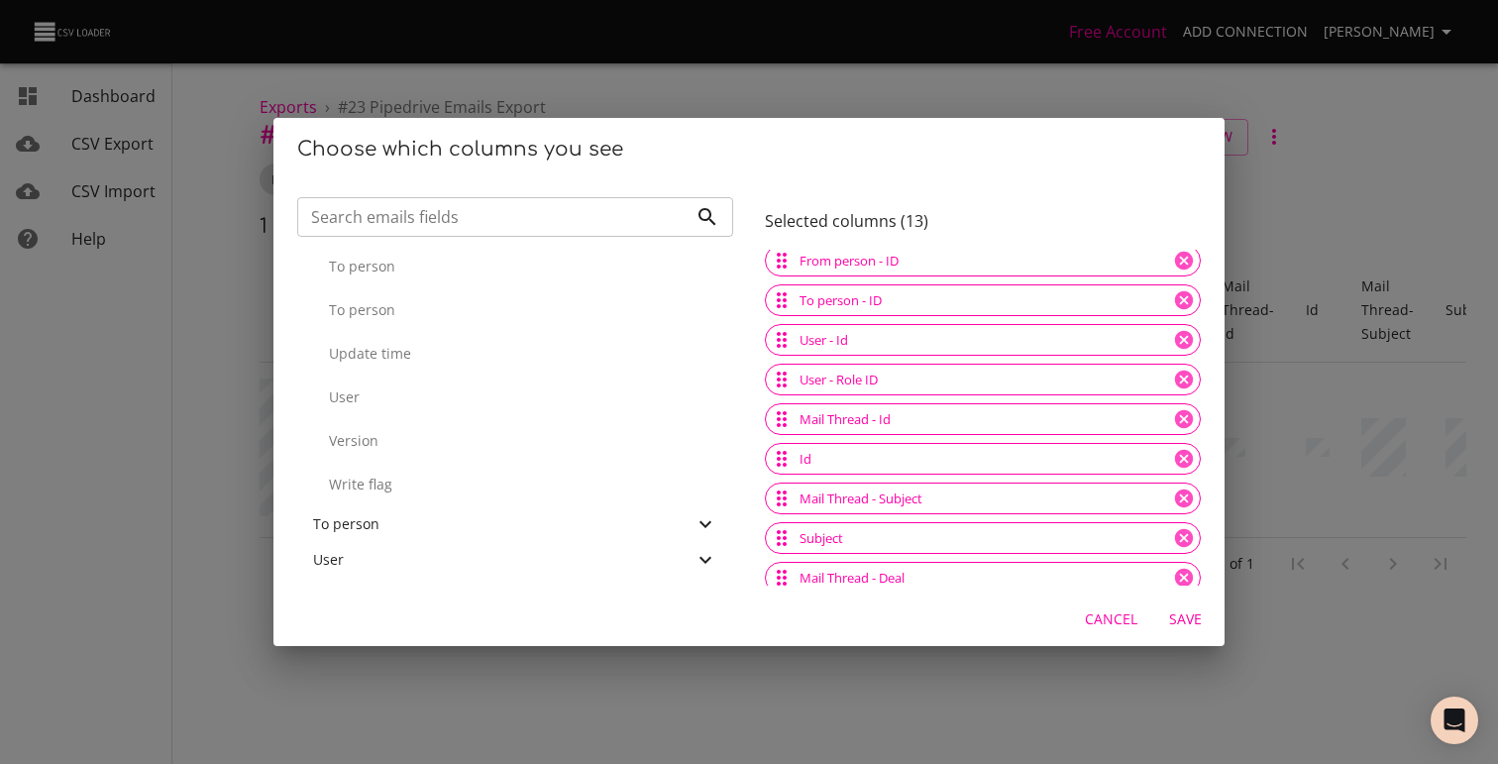
scroll to position [8, 0]
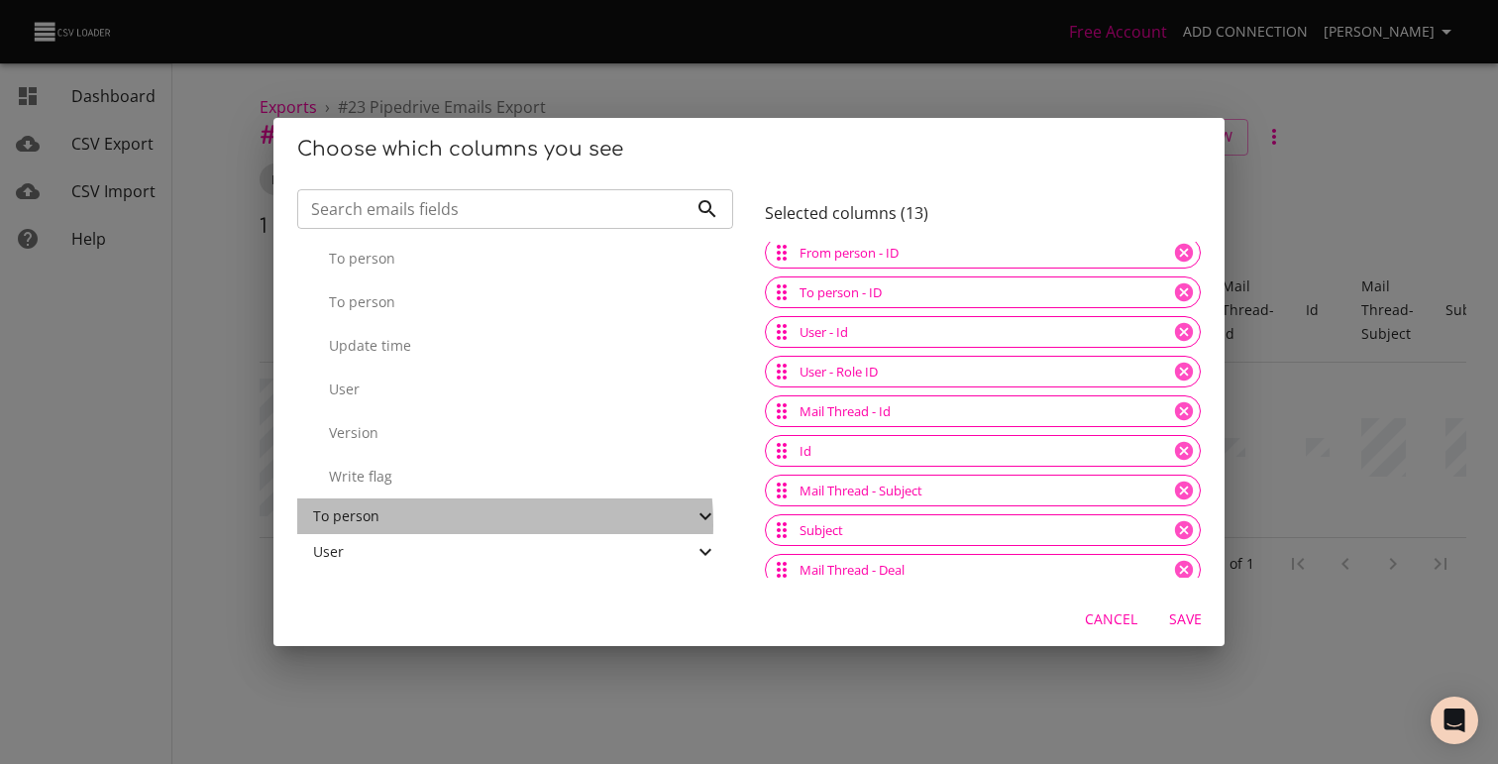
click at [443, 524] on div "To person" at bounding box center [503, 516] width 380 height 20
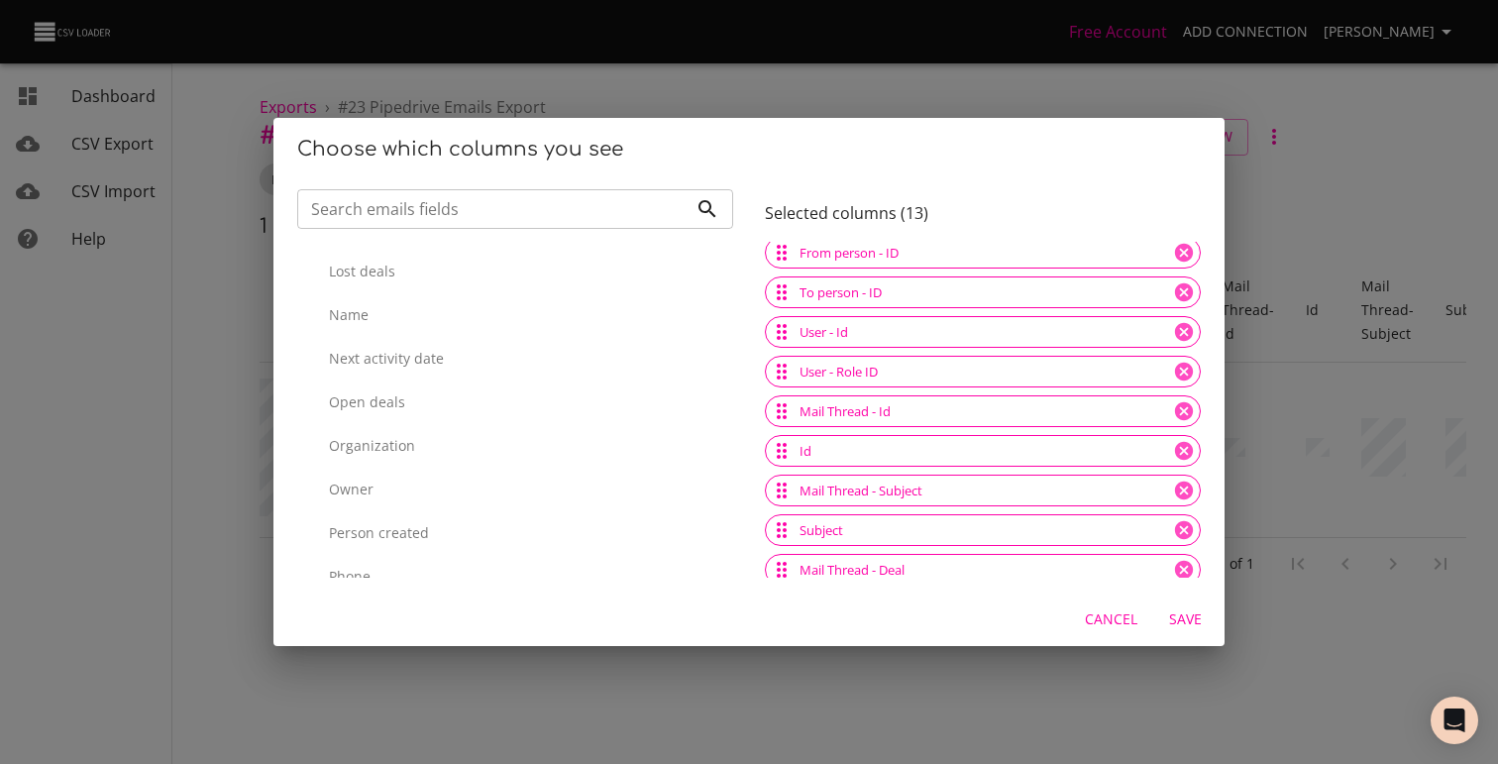
scroll to position [3594, 0]
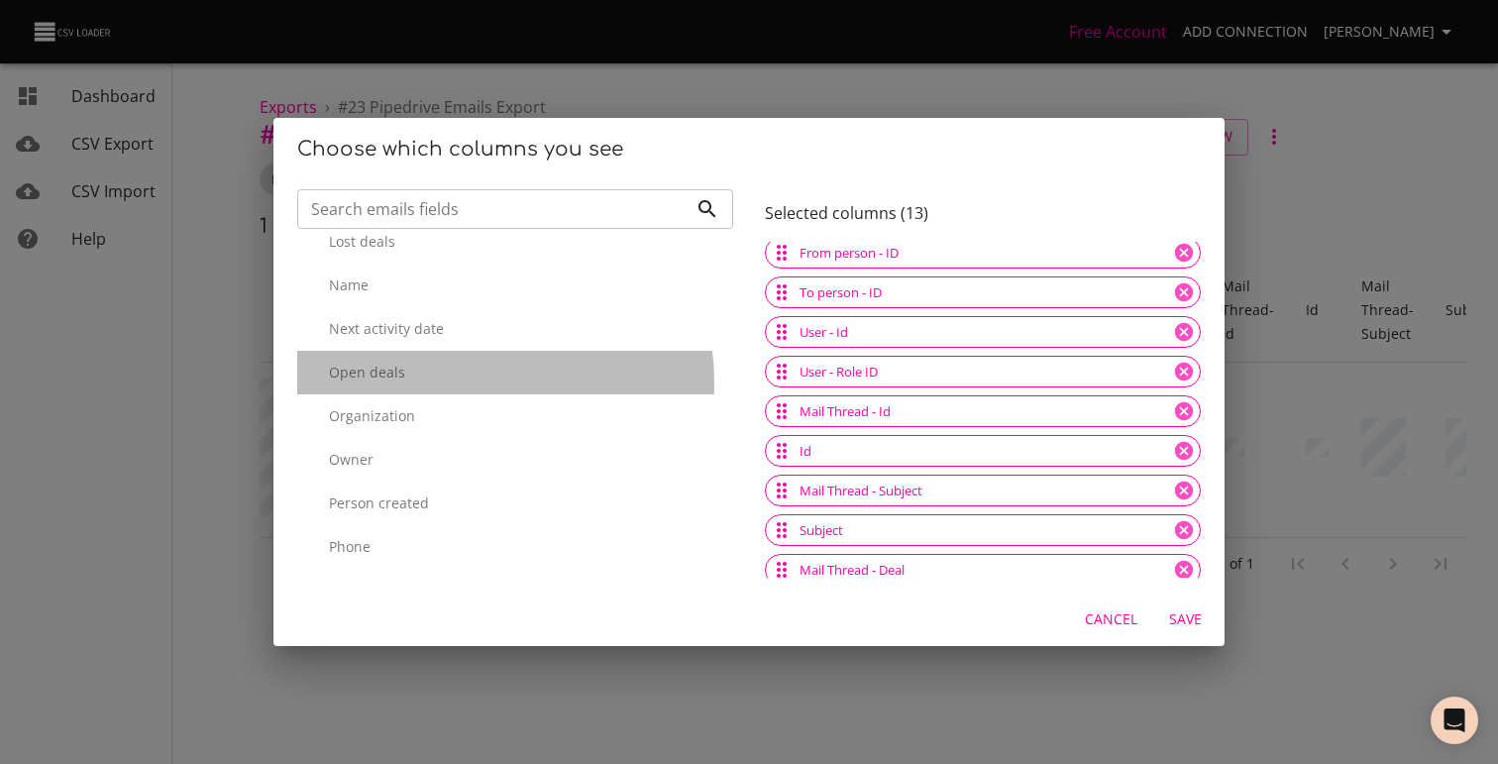
click at [465, 383] on div "Open deals" at bounding box center [515, 373] width 436 height 44
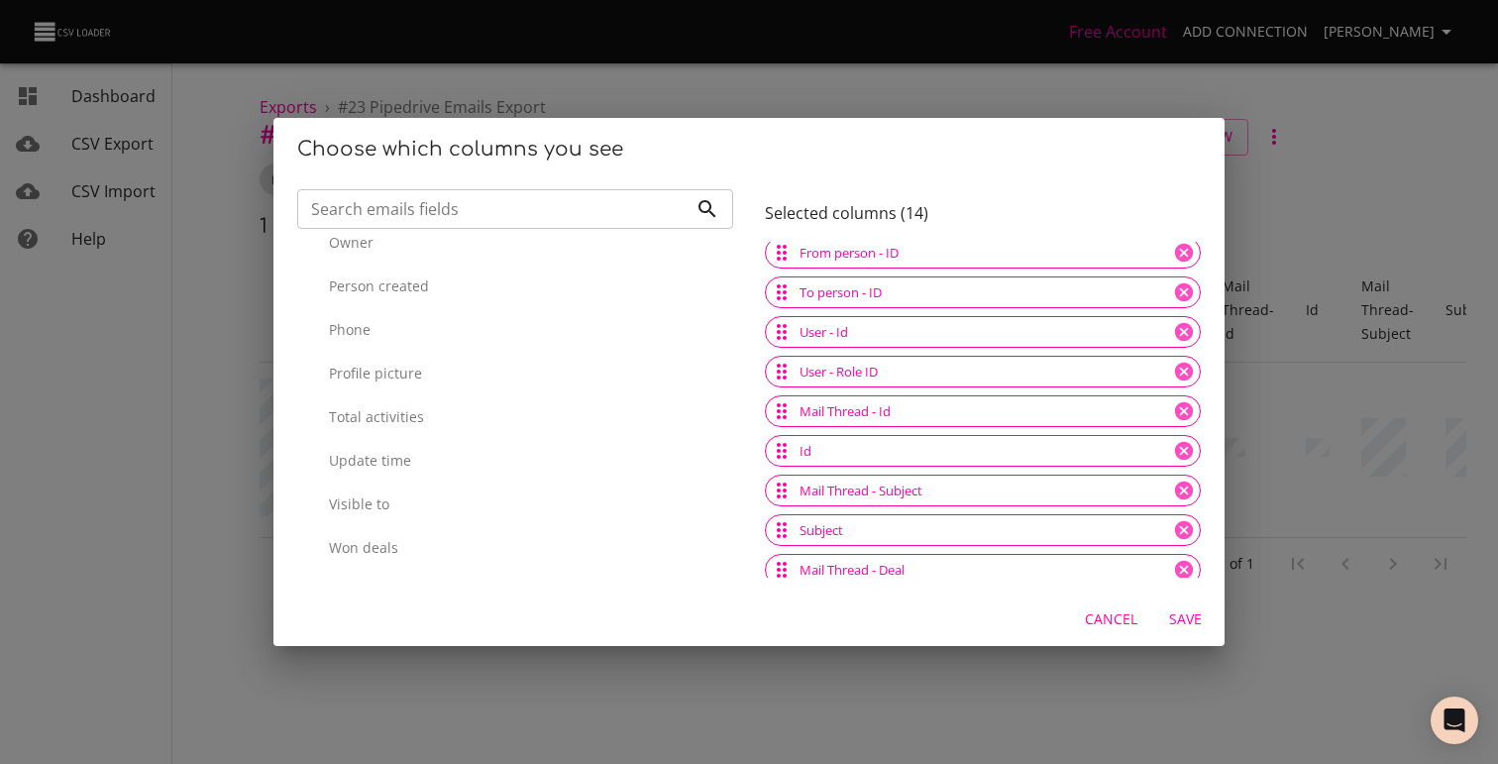
scroll to position [3802, 0]
click at [417, 557] on div "User" at bounding box center [503, 553] width 380 height 20
click at [475, 397] on div "User" at bounding box center [503, 400] width 380 height 20
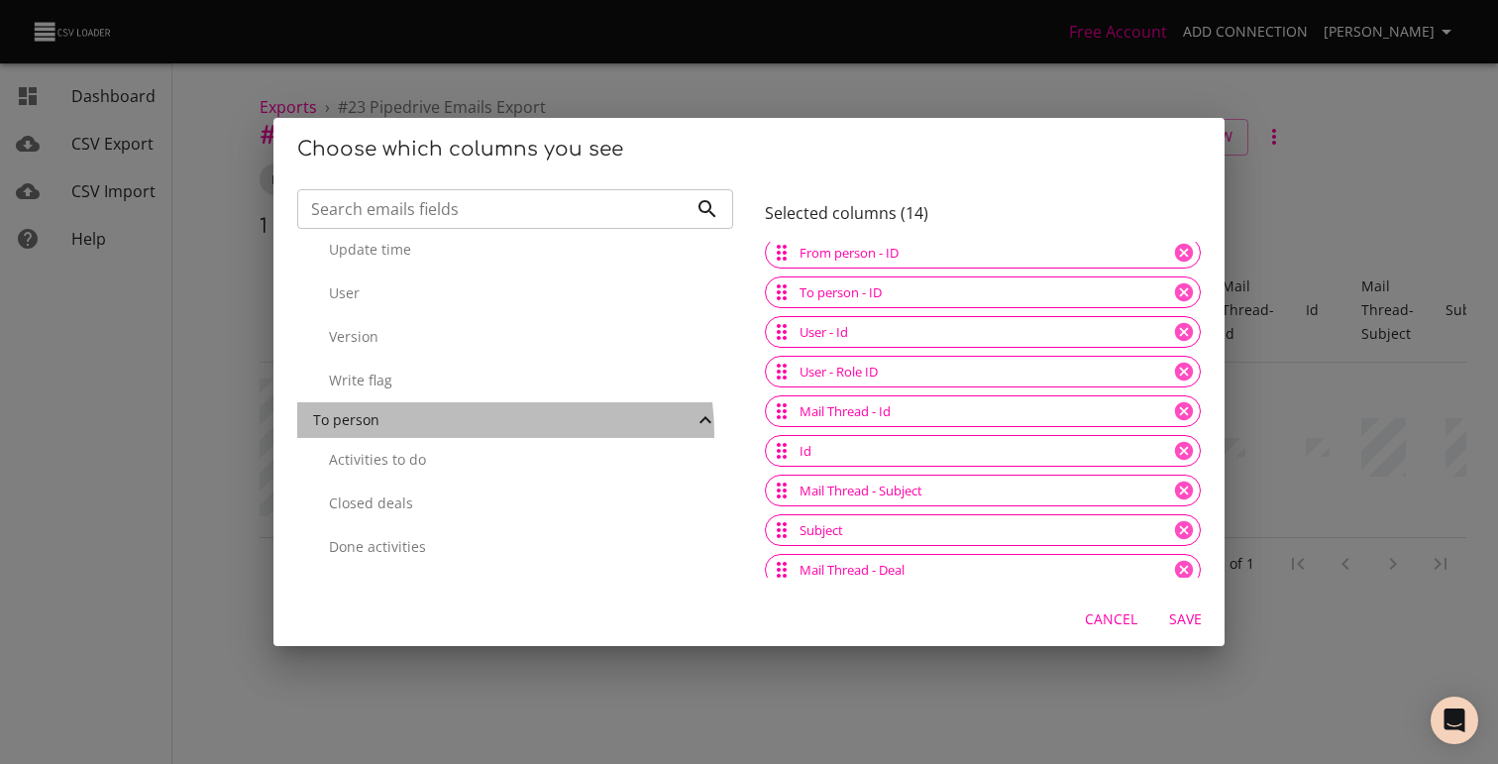
click at [472, 433] on div "To person" at bounding box center [515, 420] width 436 height 36
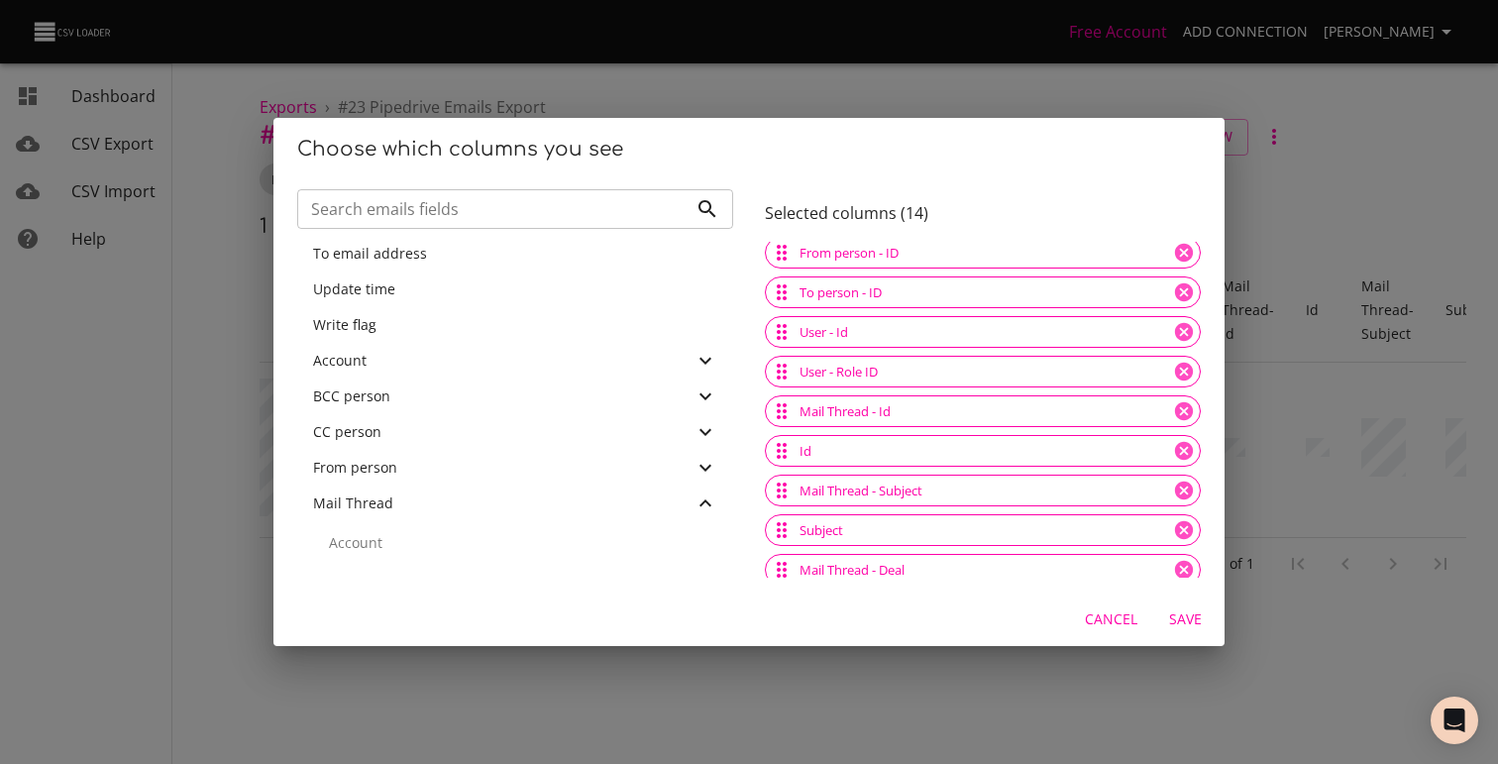
scroll to position [682, 0]
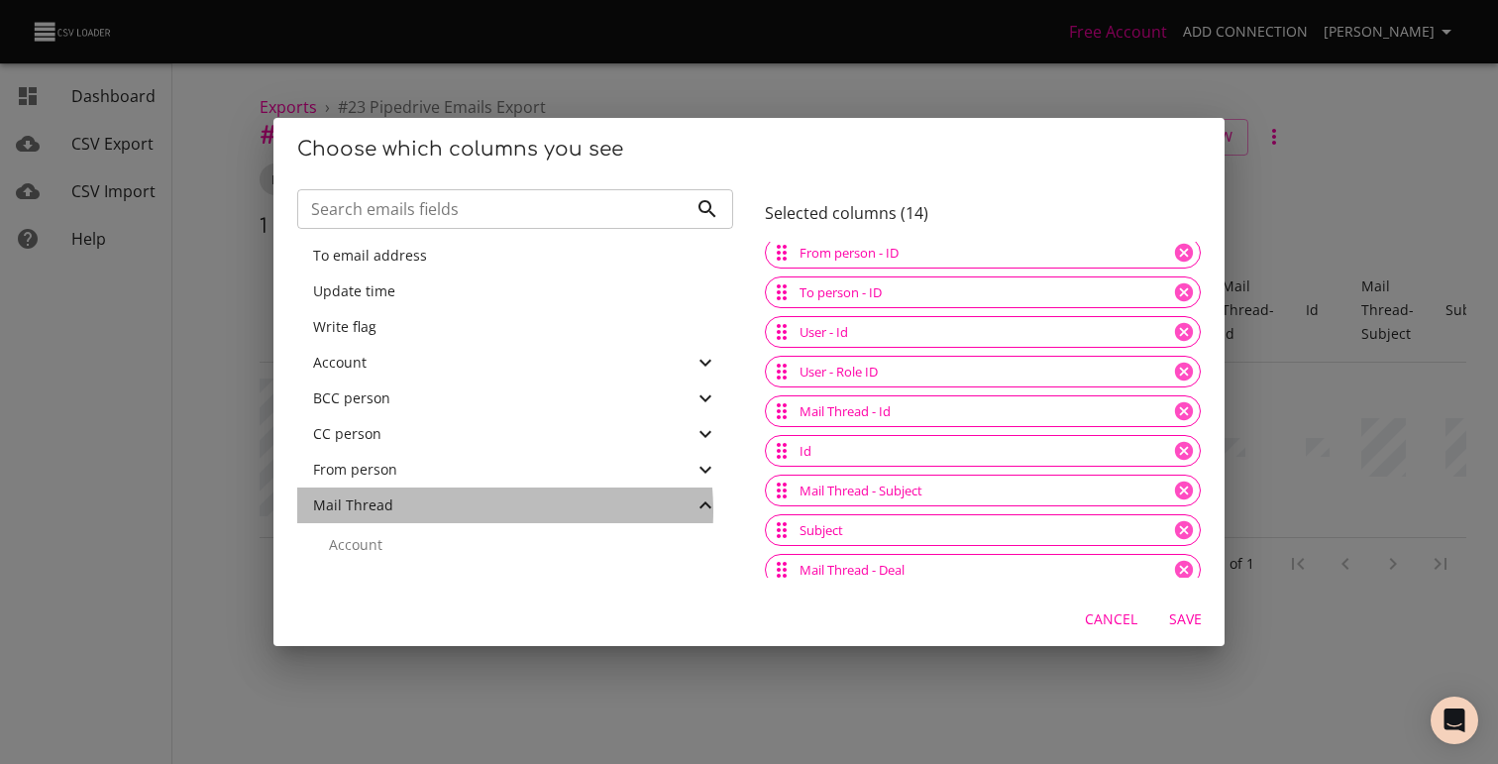
click at [438, 510] on div "Mail Thread" at bounding box center [503, 505] width 380 height 20
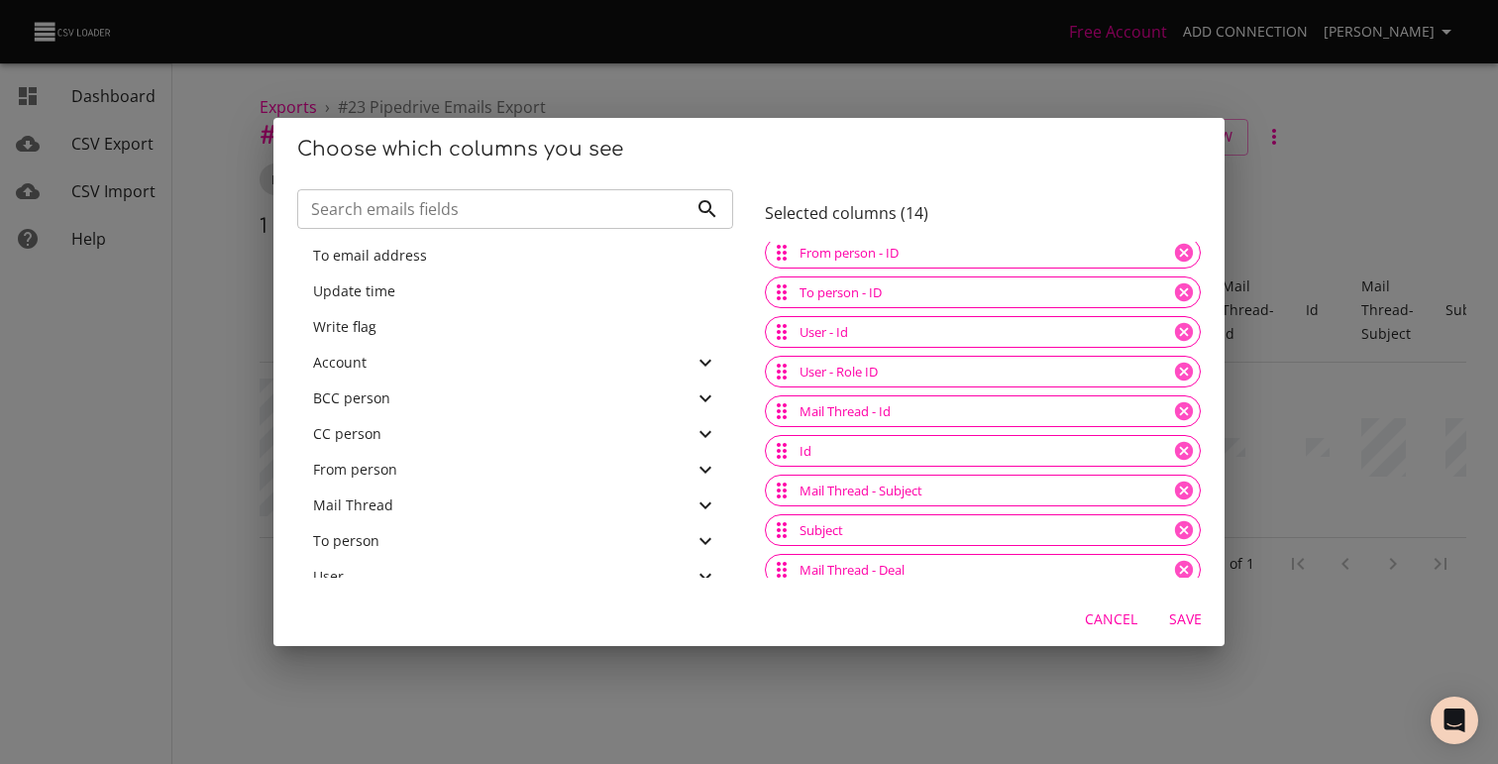
click at [450, 476] on div "From person" at bounding box center [503, 470] width 380 height 20
click at [508, 374] on div "From person" at bounding box center [503, 367] width 380 height 20
click at [502, 403] on div "Account" at bounding box center [503, 403] width 380 height 20
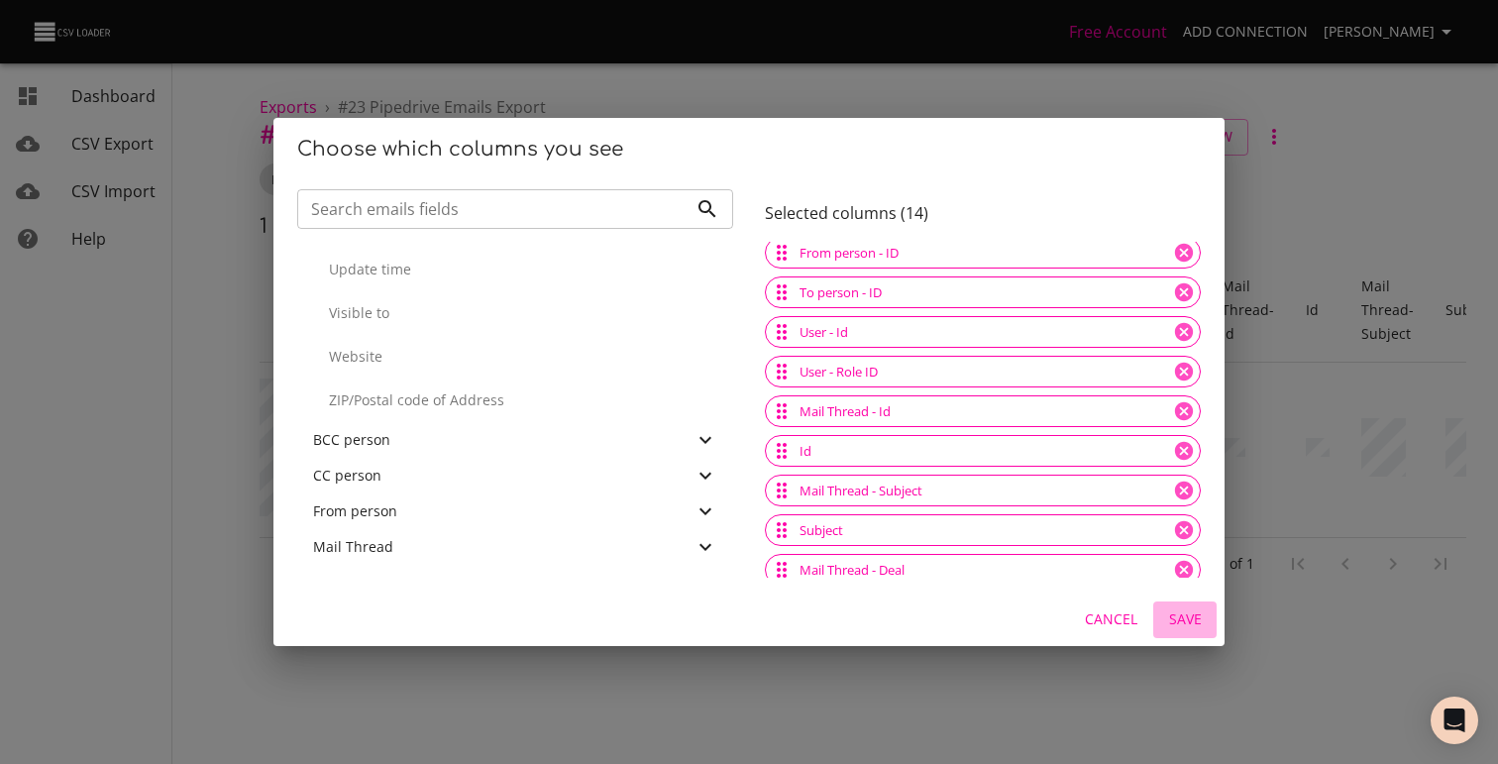
click at [1190, 625] on span "Save" at bounding box center [1185, 619] width 48 height 25
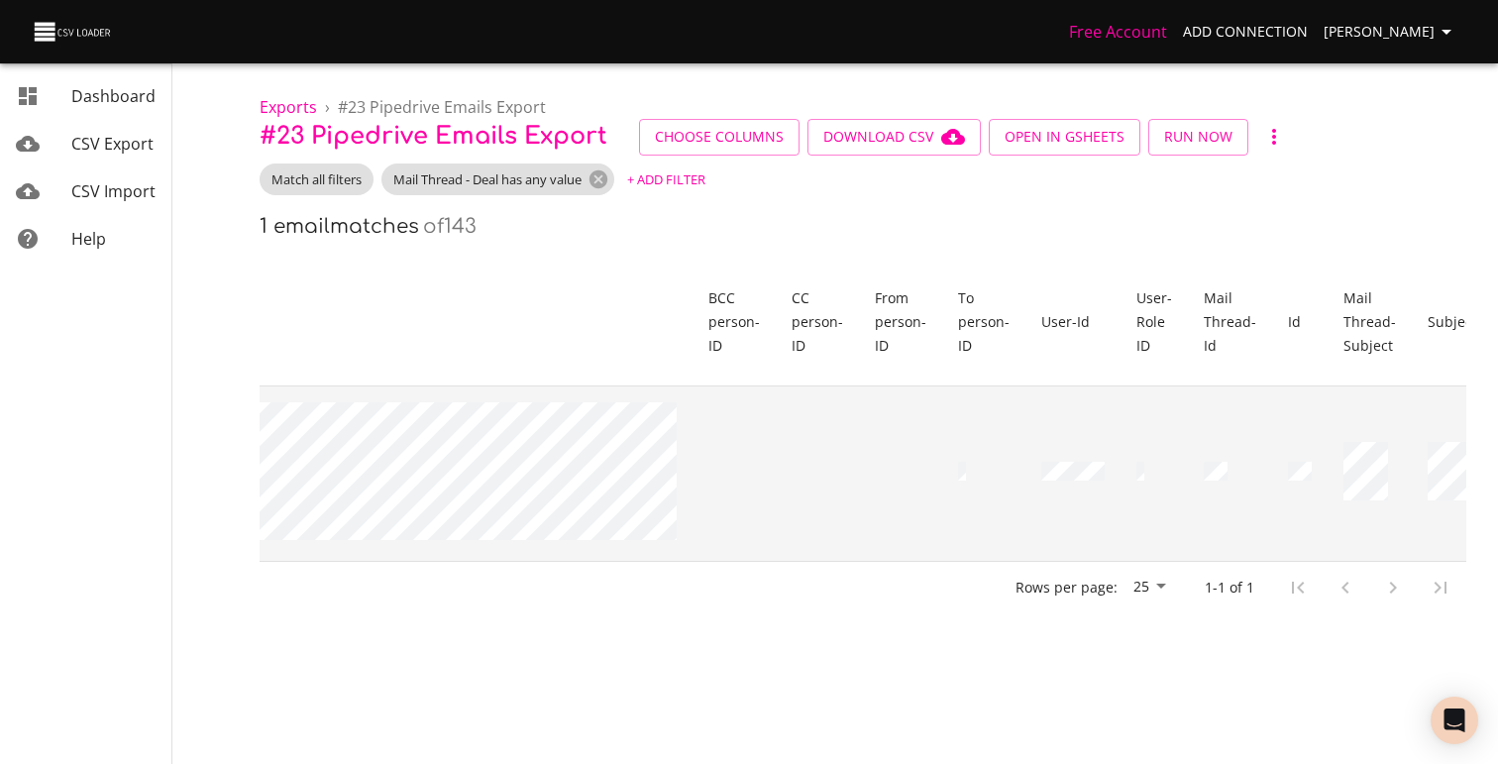
scroll to position [0, 284]
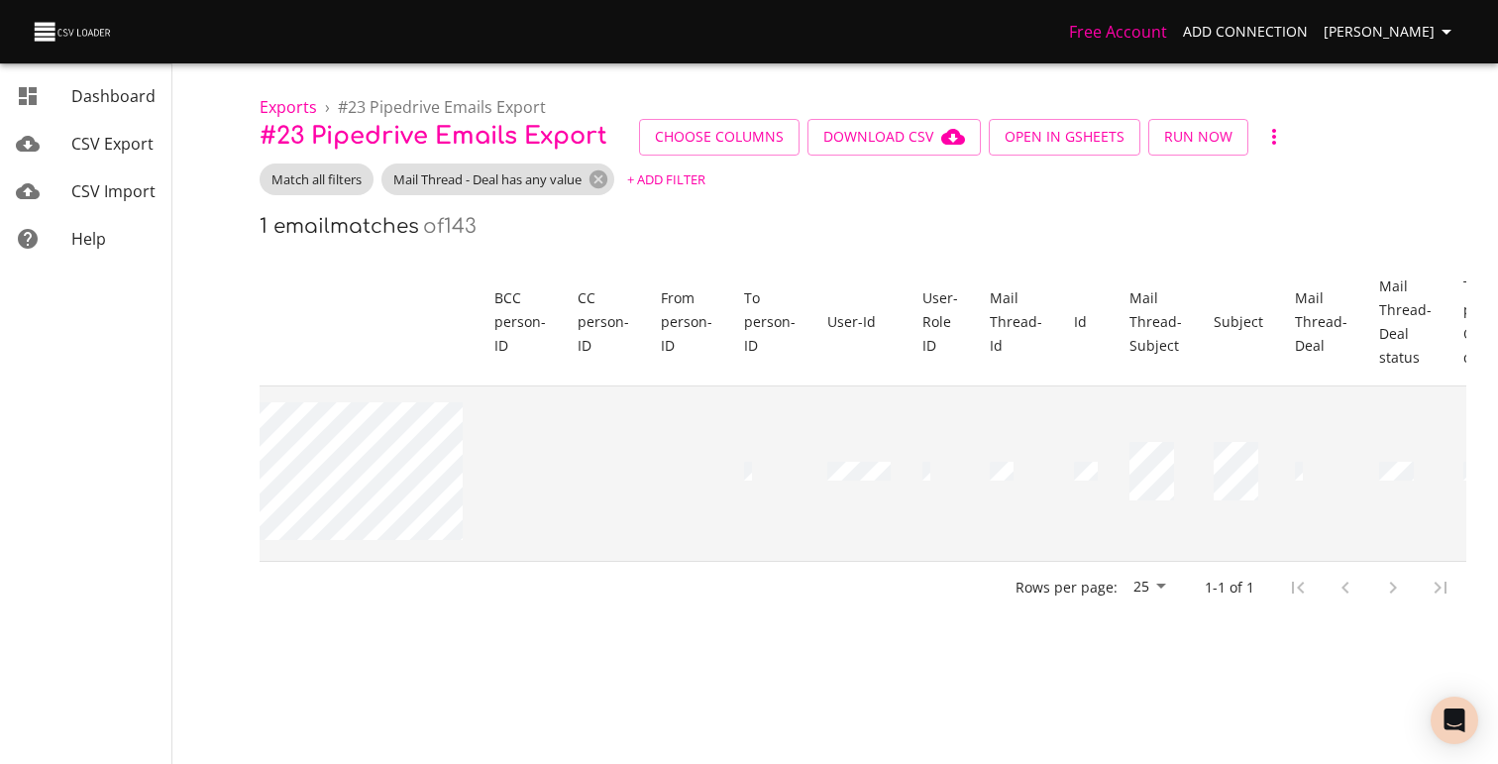
drag, startPoint x: 1274, startPoint y: 469, endPoint x: 1244, endPoint y: 467, distance: 29.8
click at [1279, 468] on td at bounding box center [1321, 472] width 84 height 175
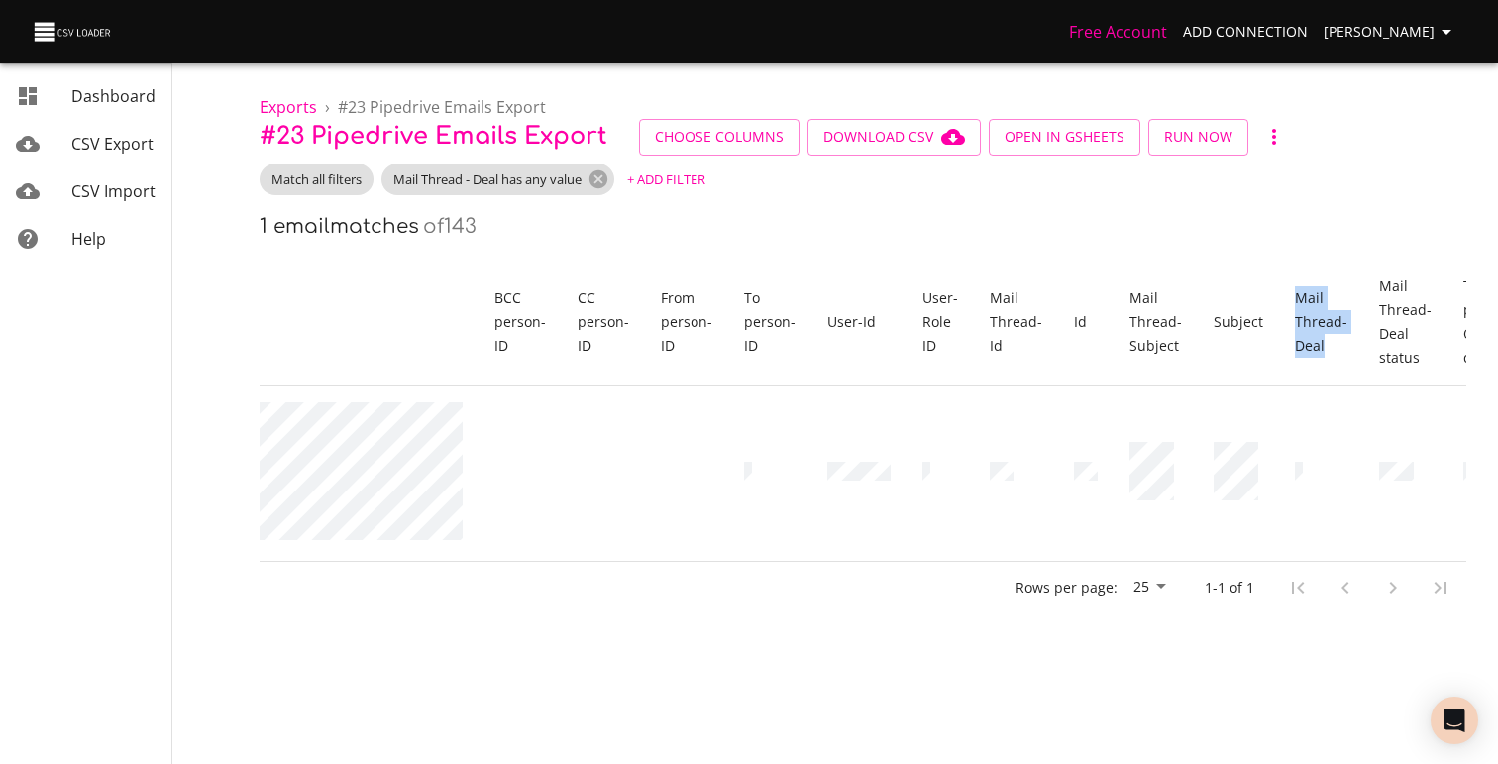
drag, startPoint x: 1297, startPoint y: 354, endPoint x: 1241, endPoint y: 289, distance: 85.7
click at [1279, 289] on th "Mail Thread - Deal" at bounding box center [1321, 323] width 84 height 128
drag, startPoint x: 1271, startPoint y: 466, endPoint x: 1251, endPoint y: 287, distance: 179.4
click at [1251, 287] on table "Body BCC person - ID CC person - ID From person - ID To person - ID User - Id U…" at bounding box center [753, 410] width 1556 height 303
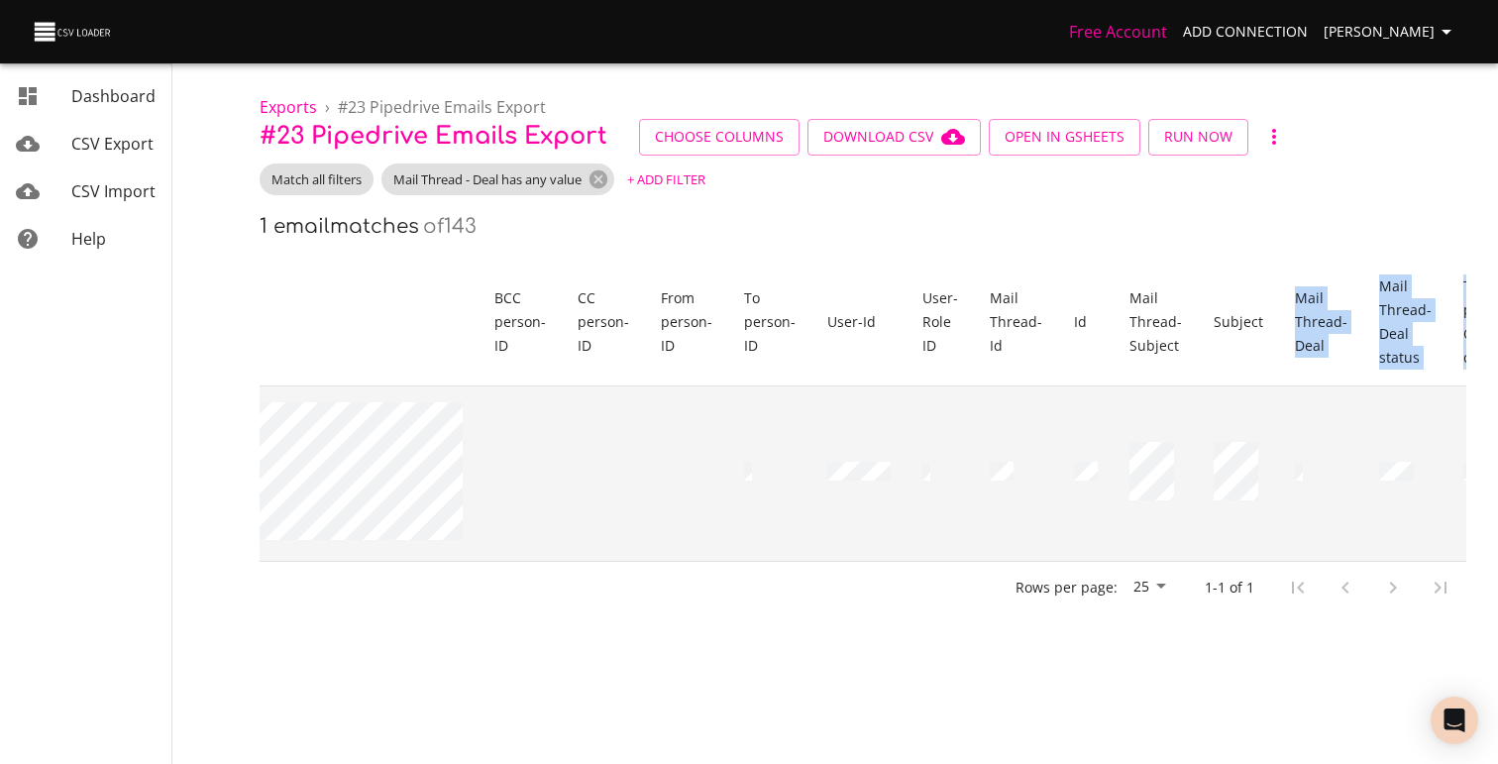
click at [1279, 458] on td at bounding box center [1321, 472] width 84 height 175
click at [1279, 474] on td at bounding box center [1321, 472] width 84 height 175
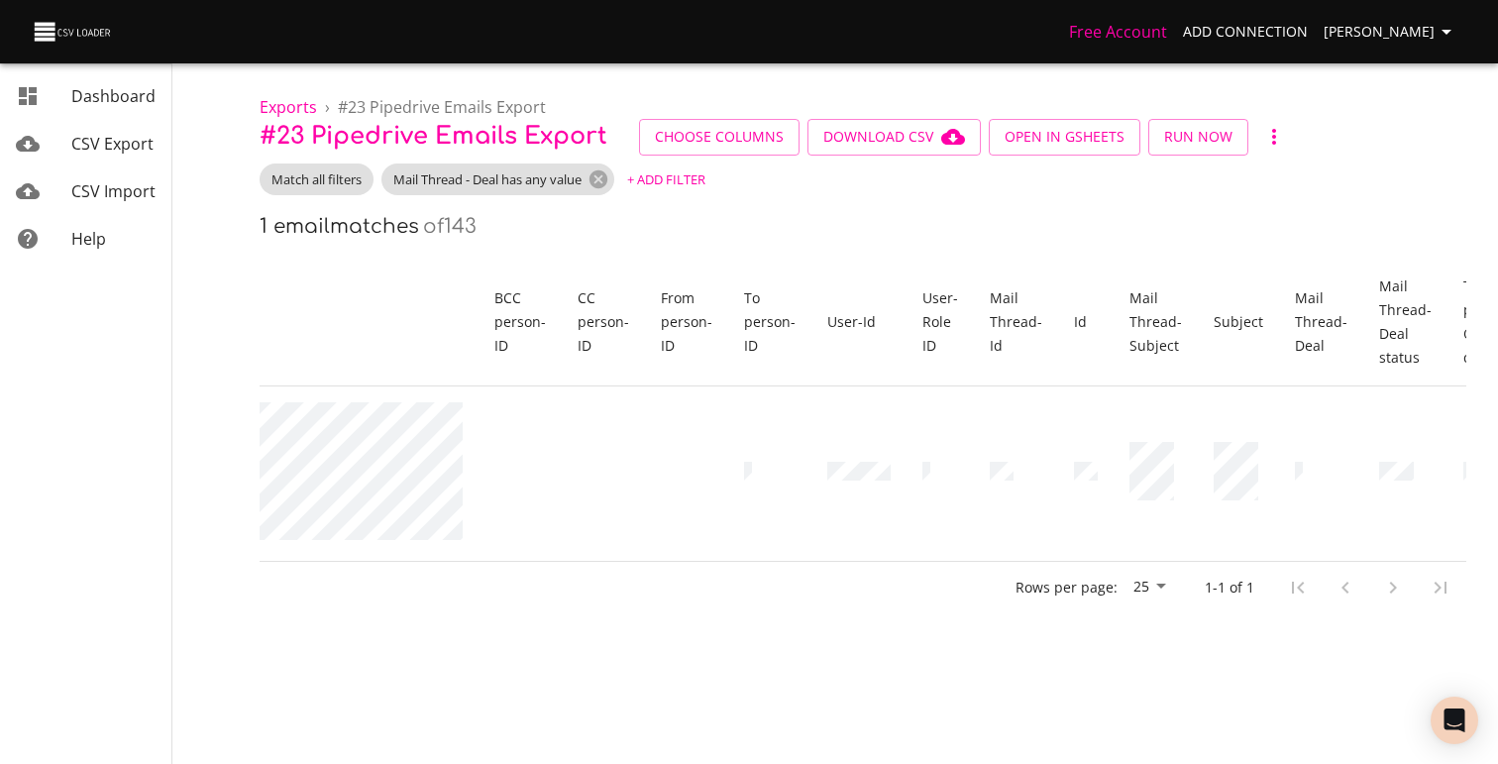
click at [835, 673] on body "Free Account Add Connection [PERSON_NAME] Dashboard CSV Export CSV Import Help …" at bounding box center [749, 382] width 1498 height 764
click at [936, 145] on span "Download CSV" at bounding box center [894, 137] width 142 height 25
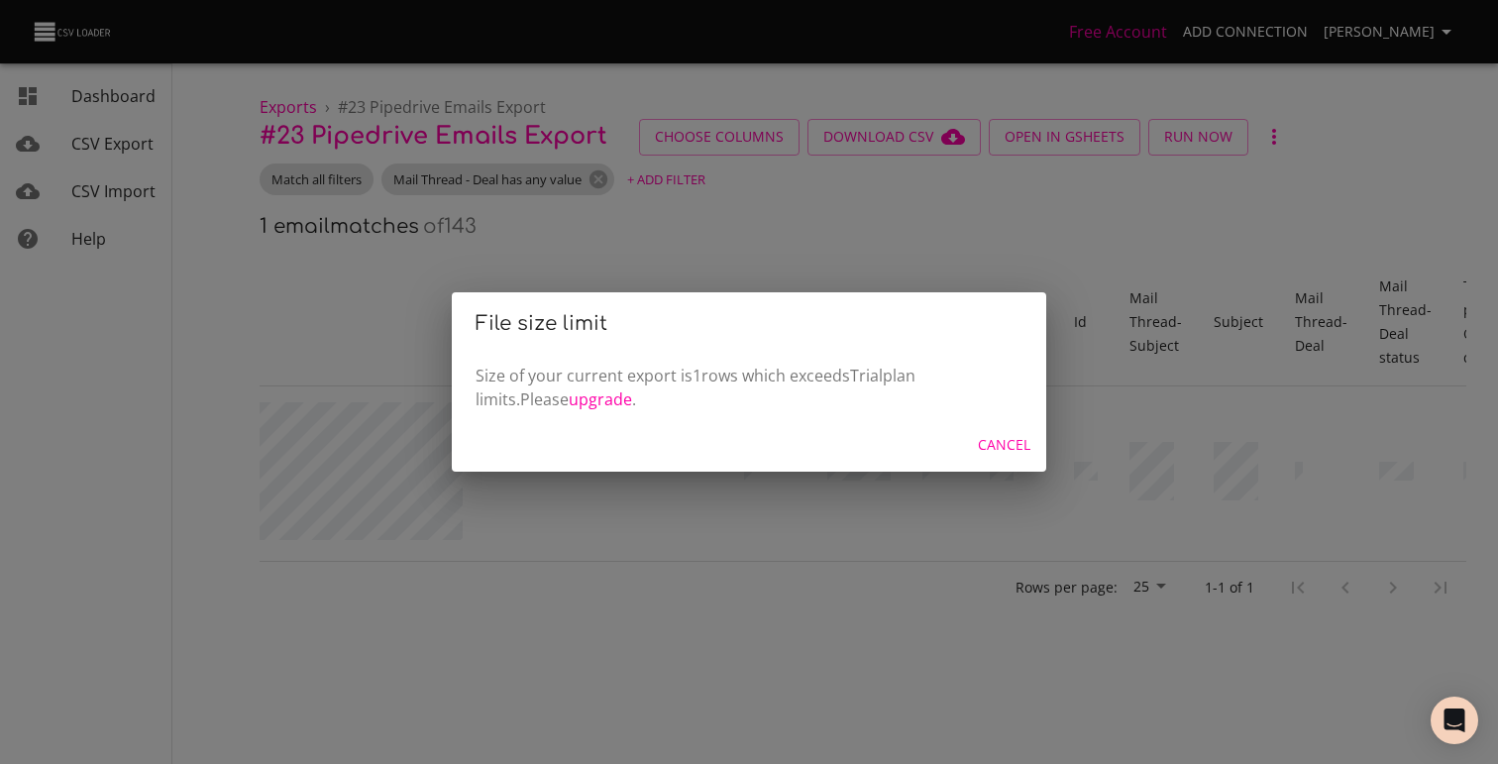
click at [908, 216] on div "File size limit Size of your current export is 1 rows which exceeds Trial plan …" at bounding box center [749, 382] width 1498 height 764
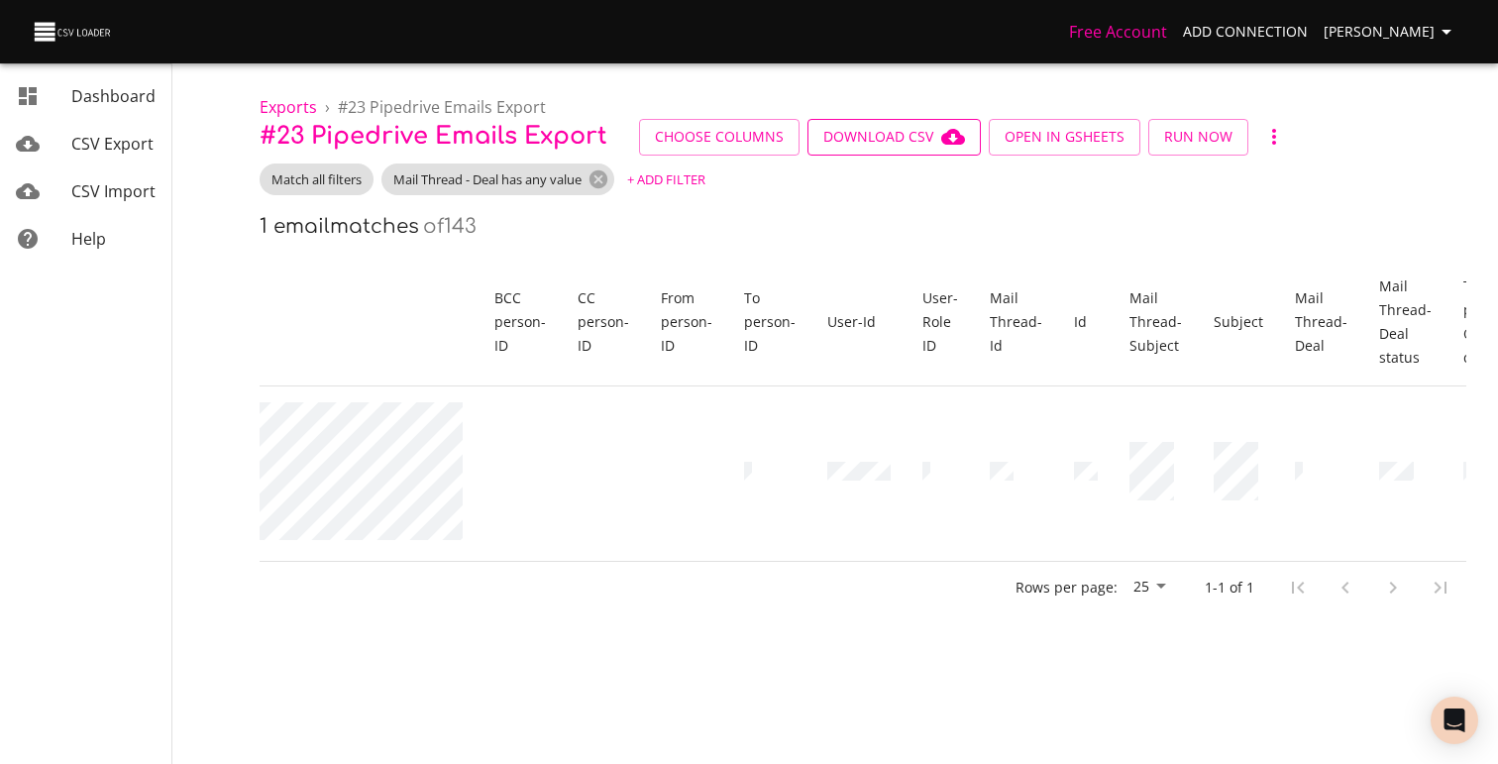
click at [893, 126] on span "Download CSV" at bounding box center [894, 137] width 142 height 25
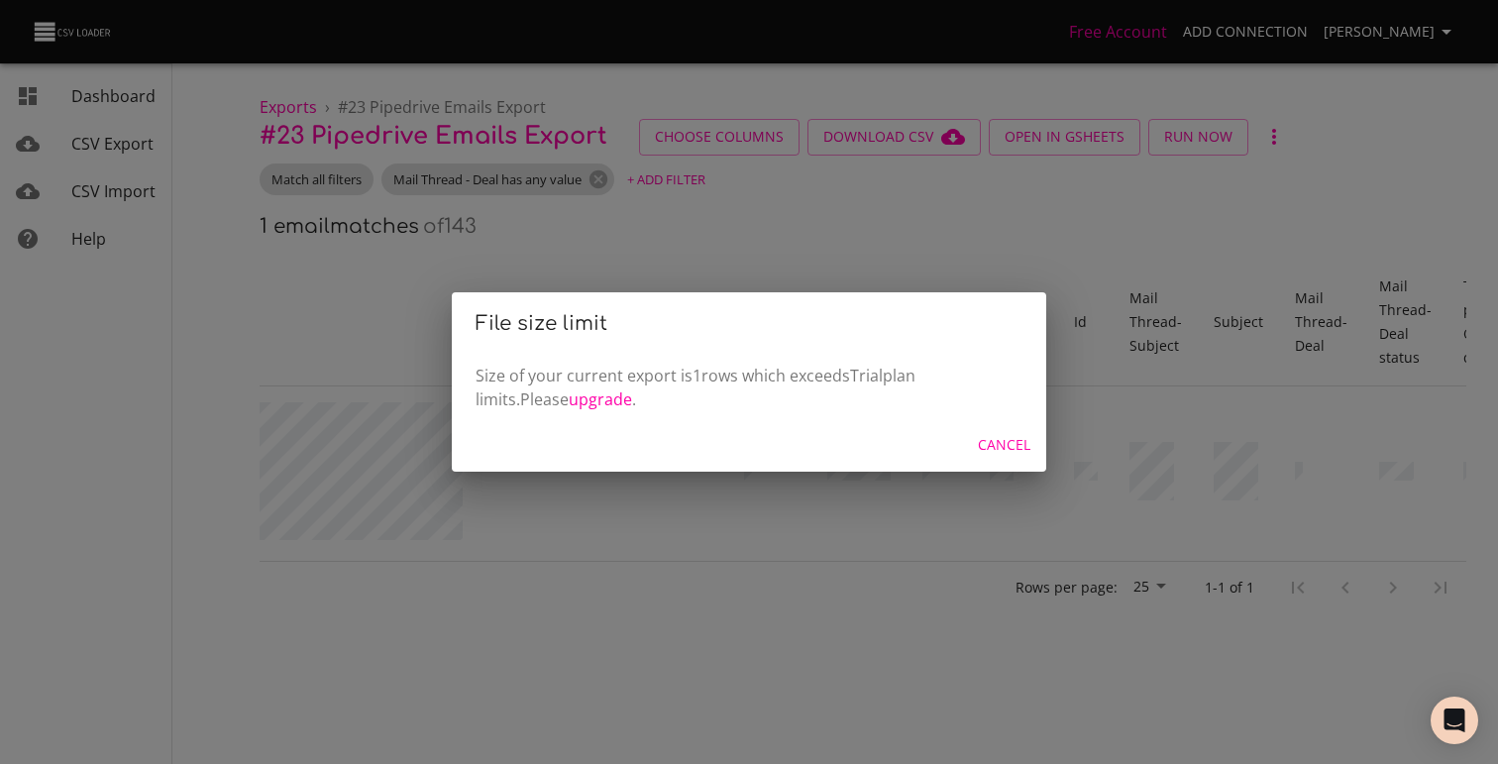
click at [794, 259] on div "File size limit Size of your current export is 1 rows which exceeds Trial plan …" at bounding box center [749, 382] width 1498 height 764
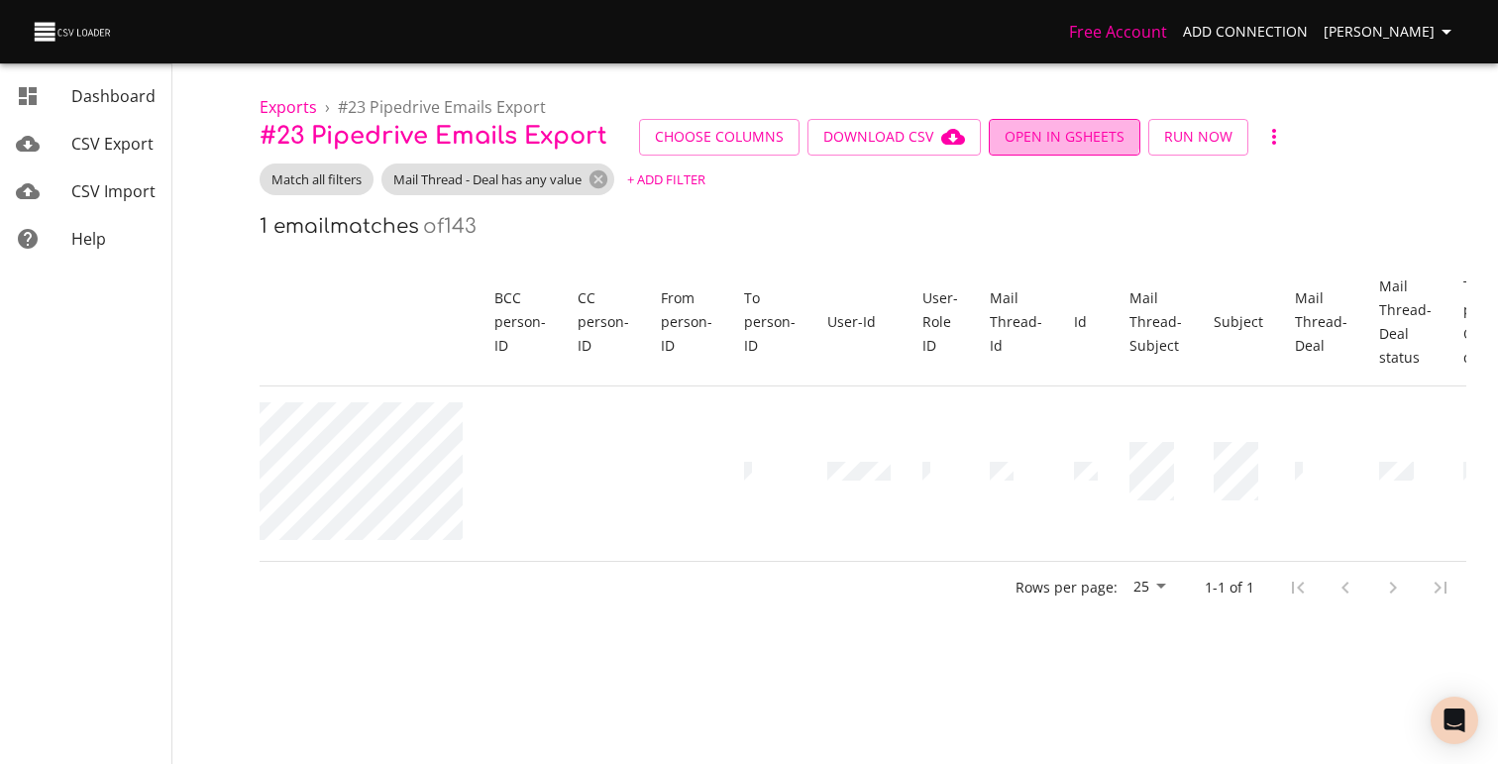
click at [1046, 129] on span "Open in GSheets" at bounding box center [1065, 137] width 120 height 25
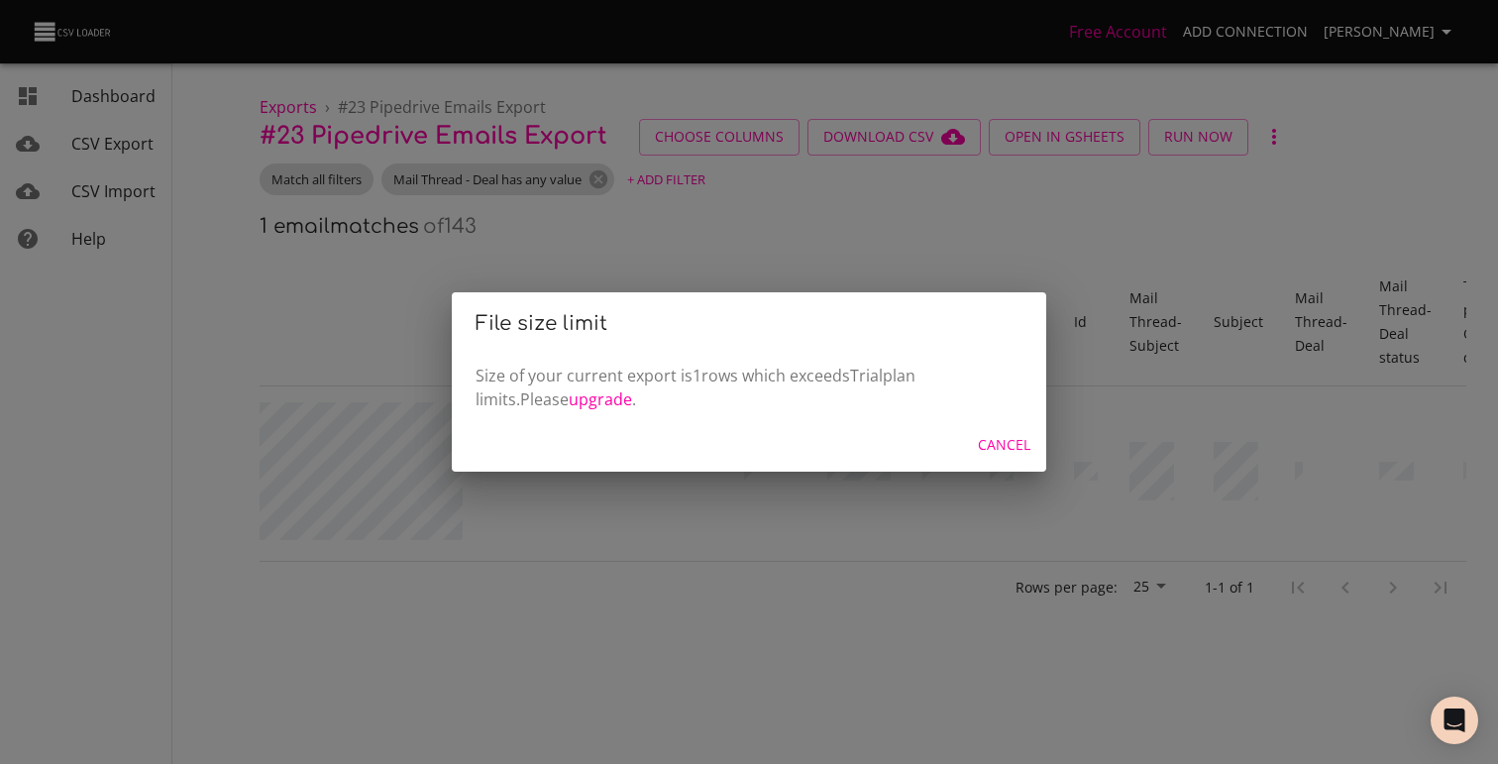
click at [583, 184] on div "File size limit Size of your current export is 1 rows which exceeds Trial plan …" at bounding box center [749, 382] width 1498 height 764
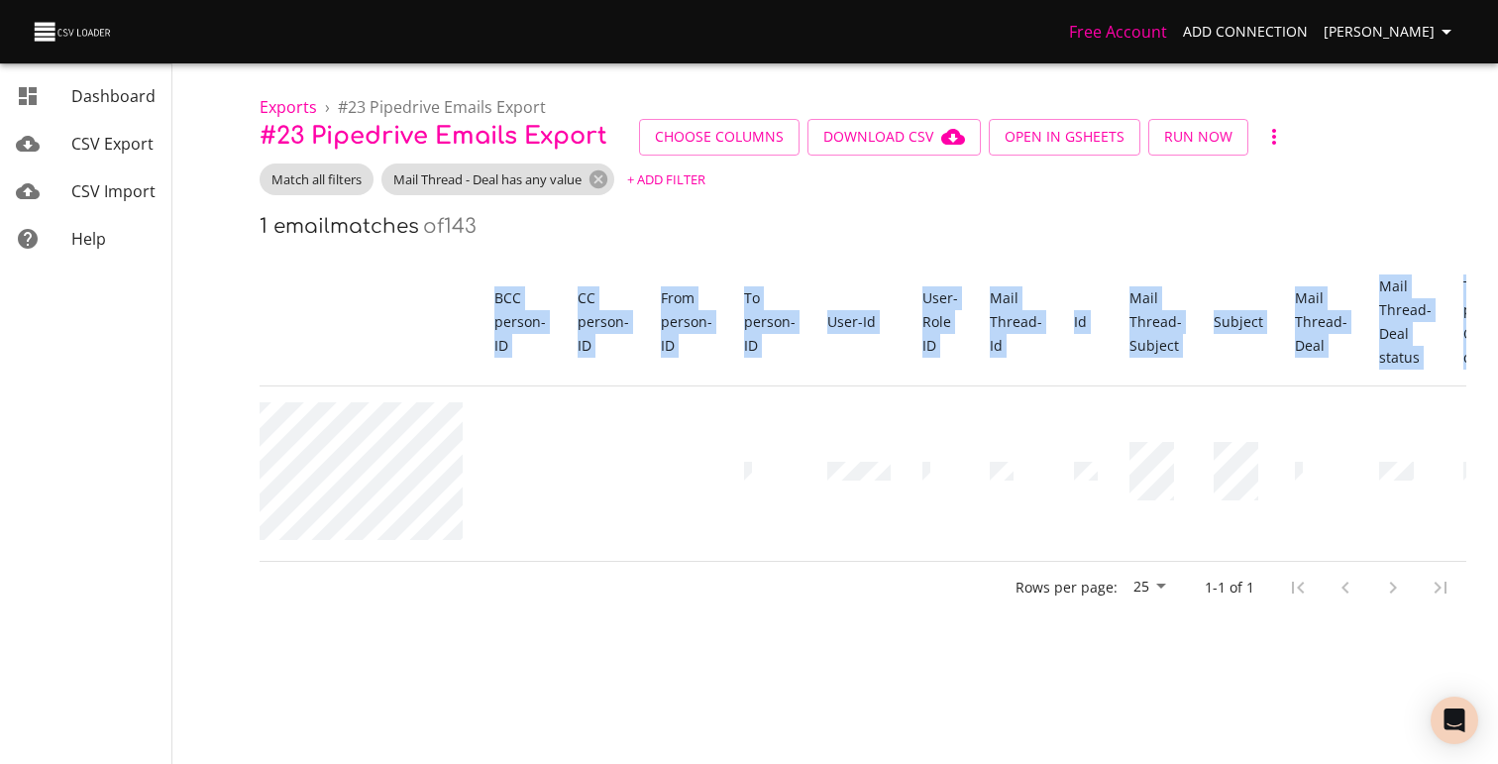
scroll to position [0, 0]
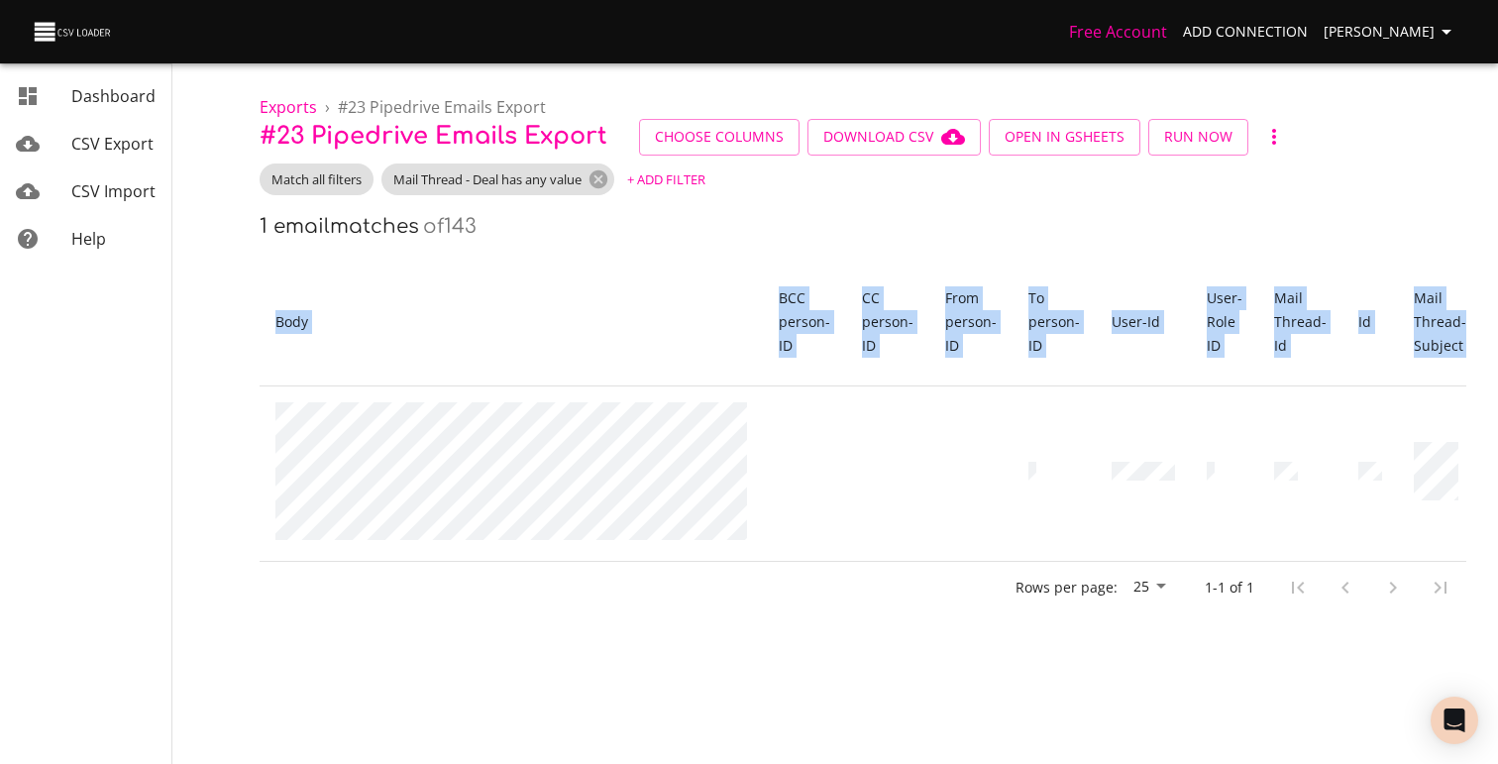
drag, startPoint x: 1449, startPoint y: 468, endPoint x: 256, endPoint y: 328, distance: 1201.1
click at [256, 328] on div "Exports › # 23 Pipedrive Emails Export # 23 Pipedrive Emails Export Choose Colu…" at bounding box center [863, 306] width 1270 height 613
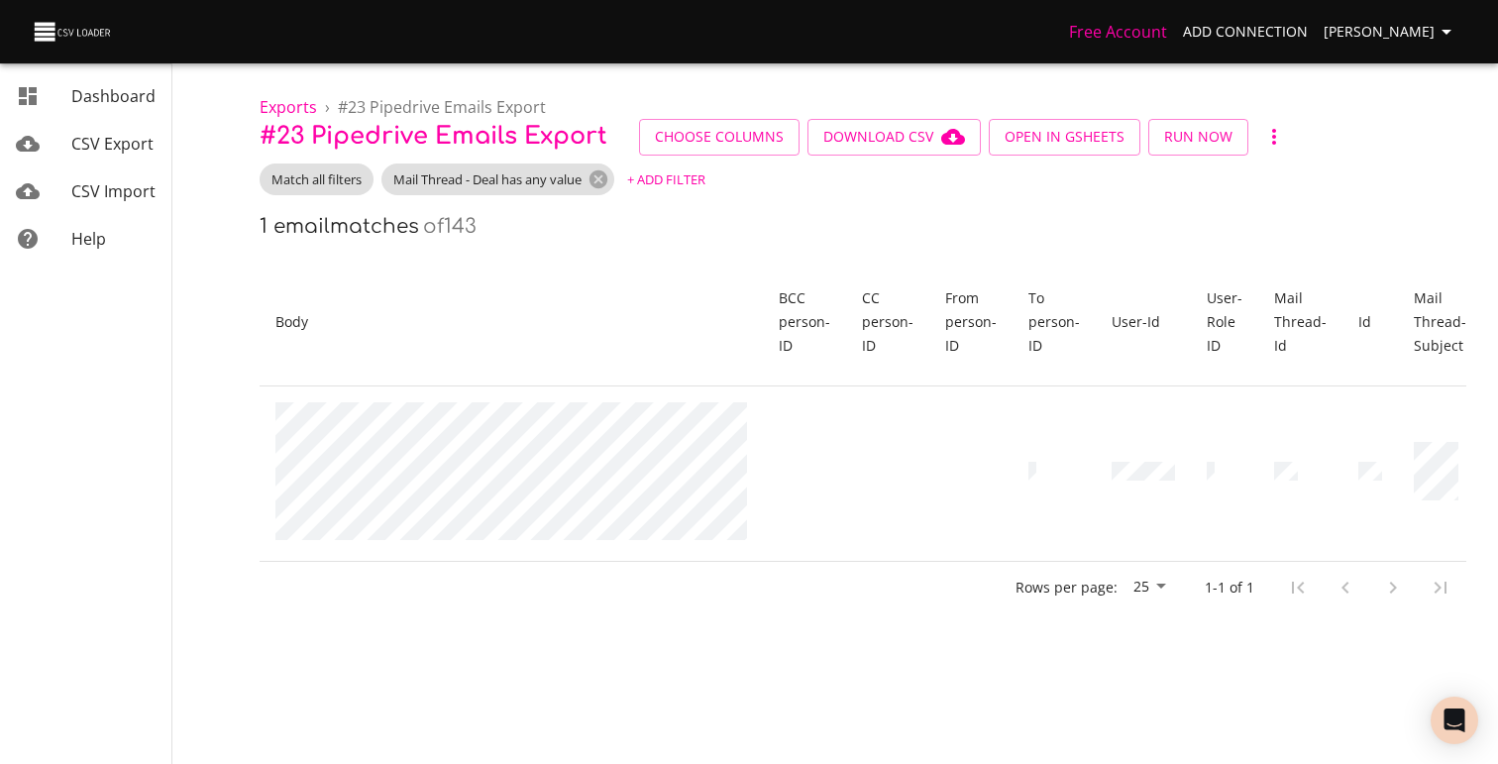
click at [567, 261] on th "Body" at bounding box center [511, 323] width 503 height 128
click at [744, 134] on span "Choose Columns" at bounding box center [719, 137] width 129 height 25
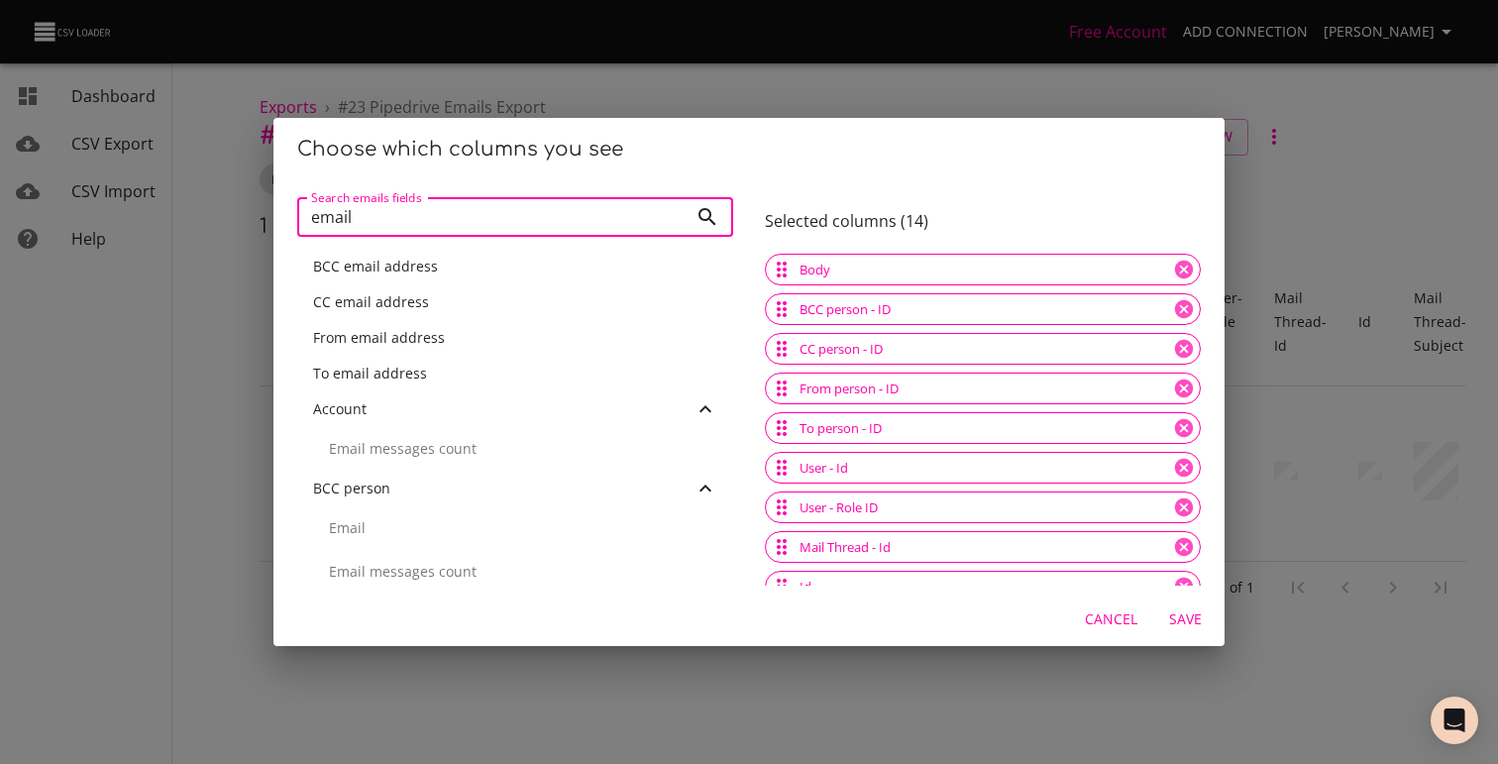
type input "email"
click at [434, 367] on div "To email address" at bounding box center [515, 374] width 404 height 20
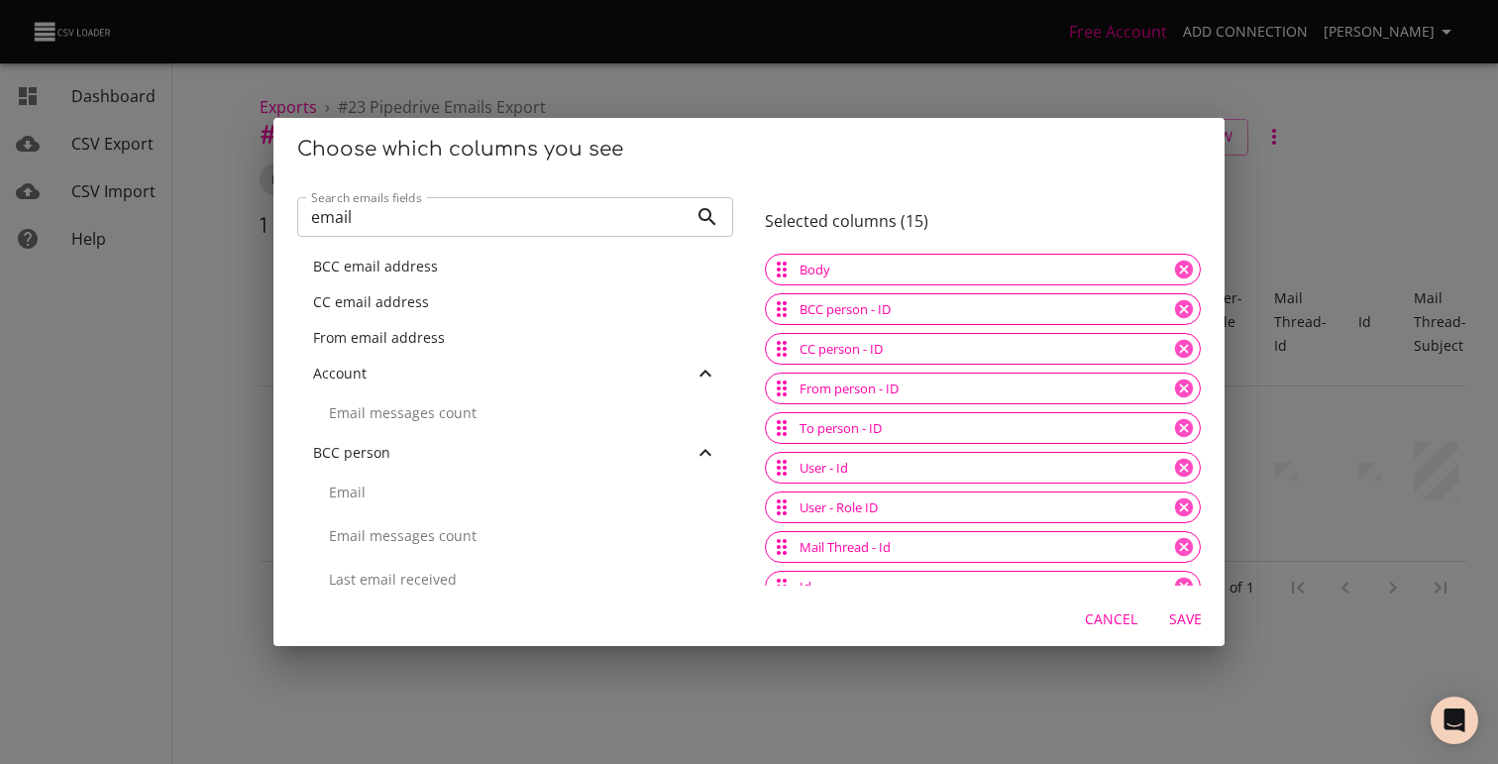
click at [434, 333] on span "From email address" at bounding box center [379, 337] width 132 height 19
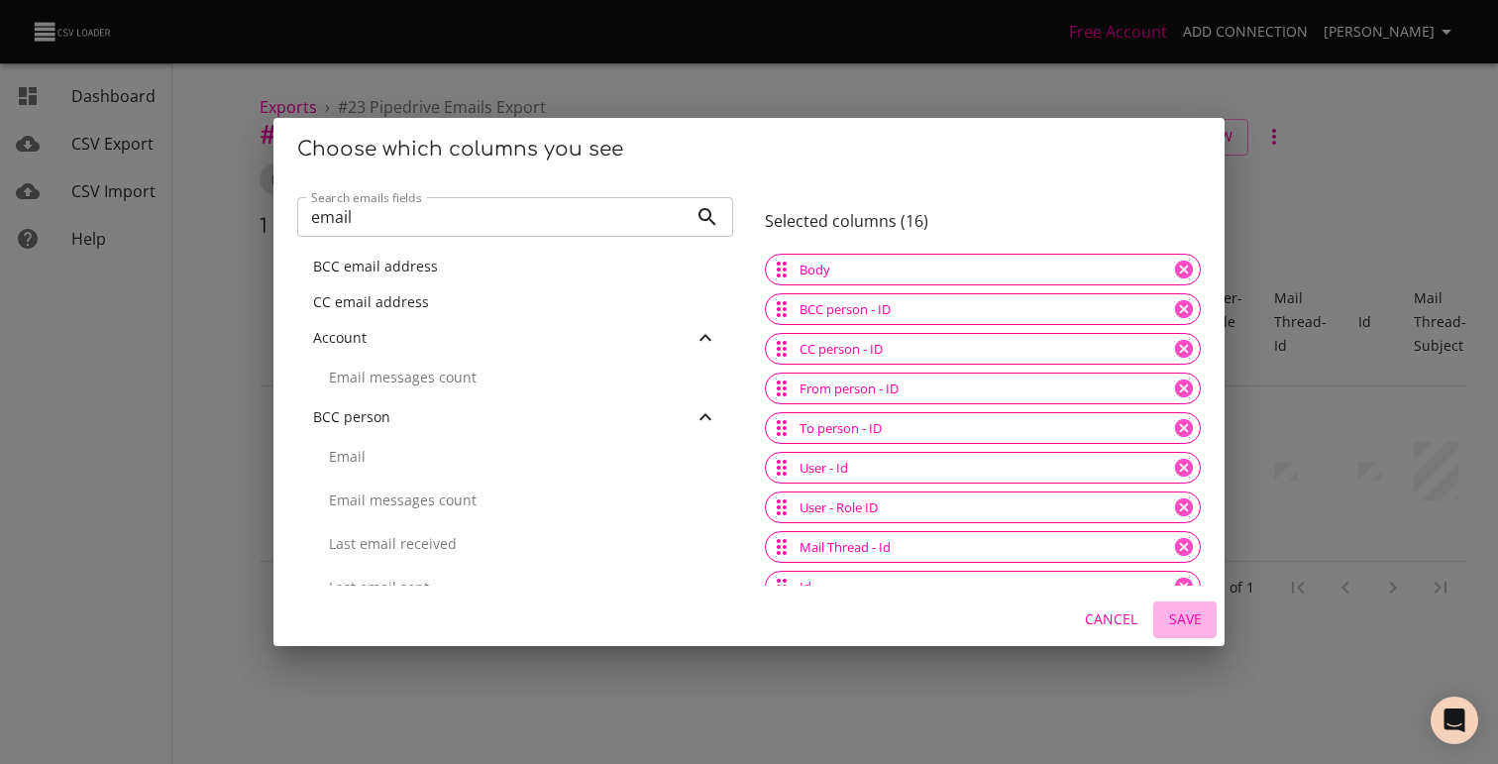
click at [1187, 620] on span "Save" at bounding box center [1185, 619] width 48 height 25
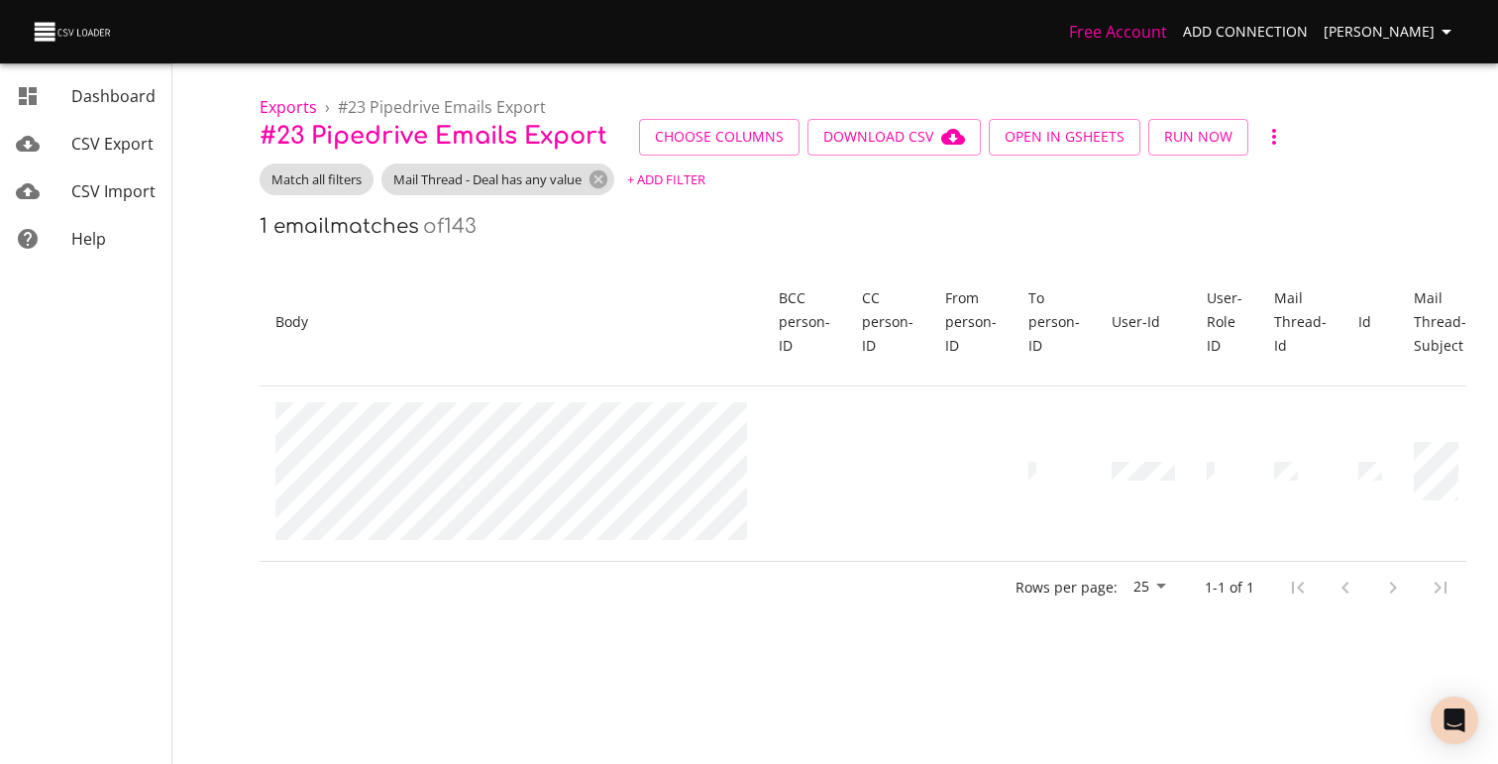
drag, startPoint x: 1467, startPoint y: 485, endPoint x: 265, endPoint y: 321, distance: 1213.9
click at [265, 321] on div "Exports › # 23 Pipedrive Emails Export # 23 Pipedrive Emails Export Choose Colu…" at bounding box center [863, 306] width 1270 height 613
click at [101, 177] on link "CSV Import" at bounding box center [85, 191] width 171 height 48
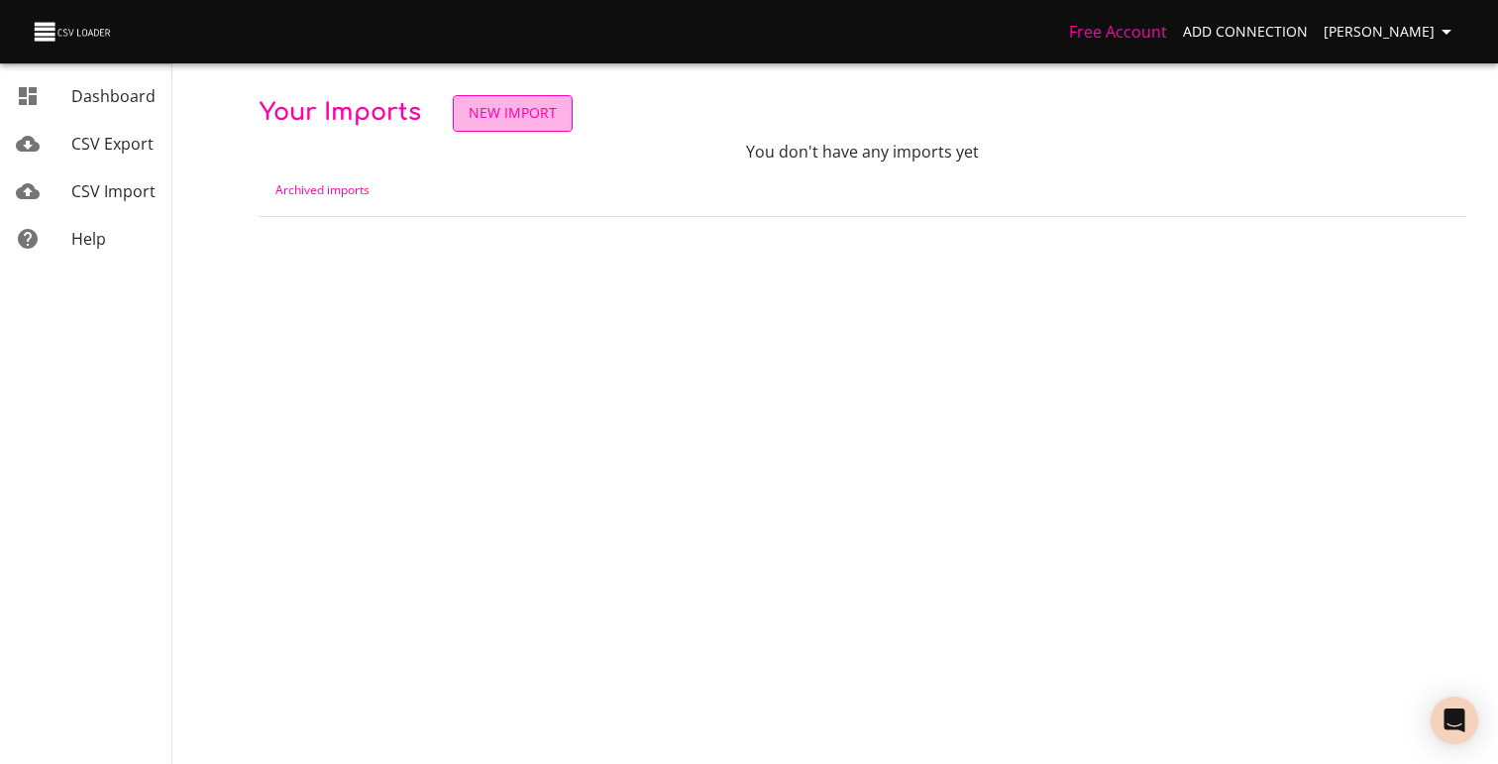
click at [519, 117] on span "New Import" at bounding box center [513, 113] width 88 height 25
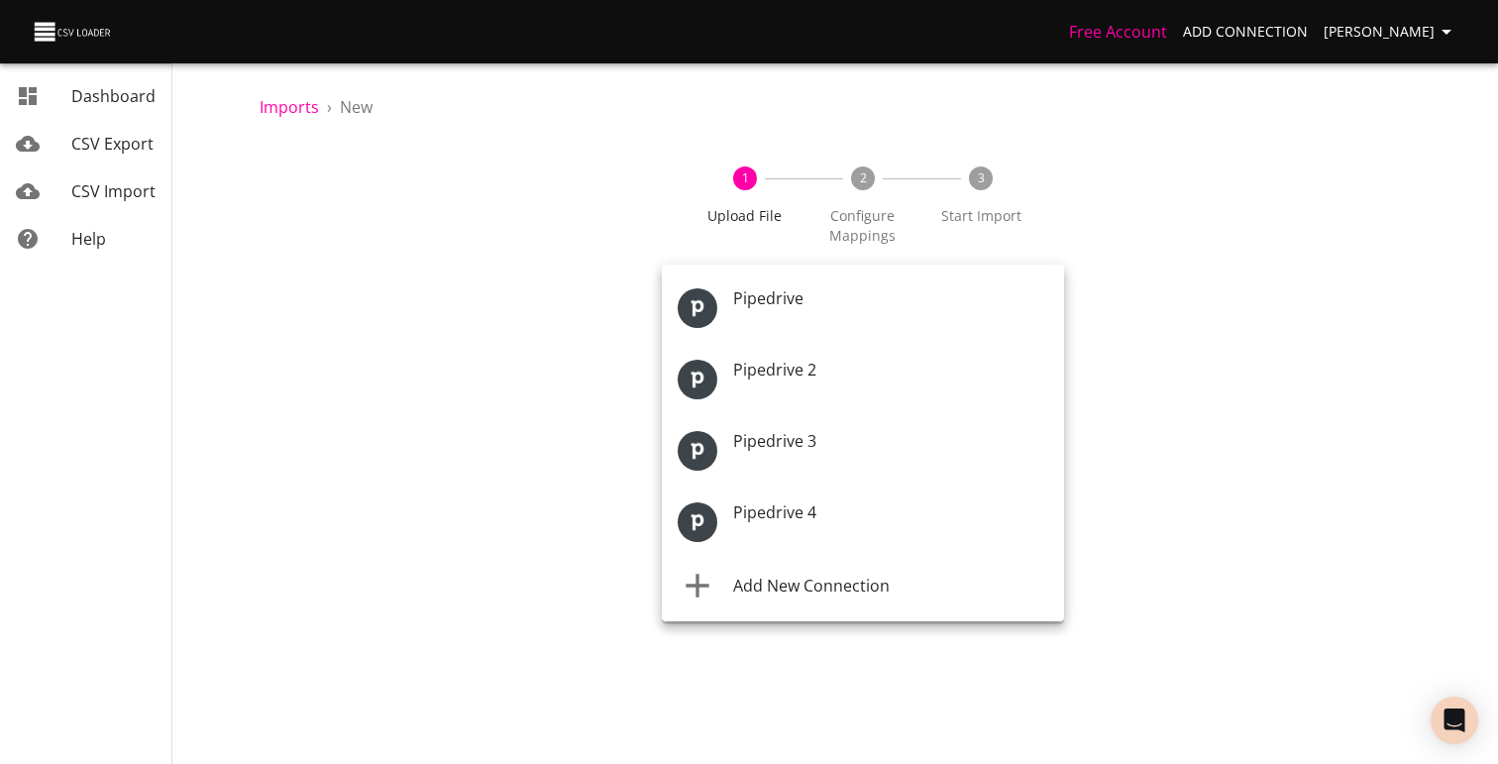
click at [874, 310] on body "Free Account Add Connection [PERSON_NAME] Dashboard CSV Export CSV Import Help …" at bounding box center [749, 382] width 1498 height 764
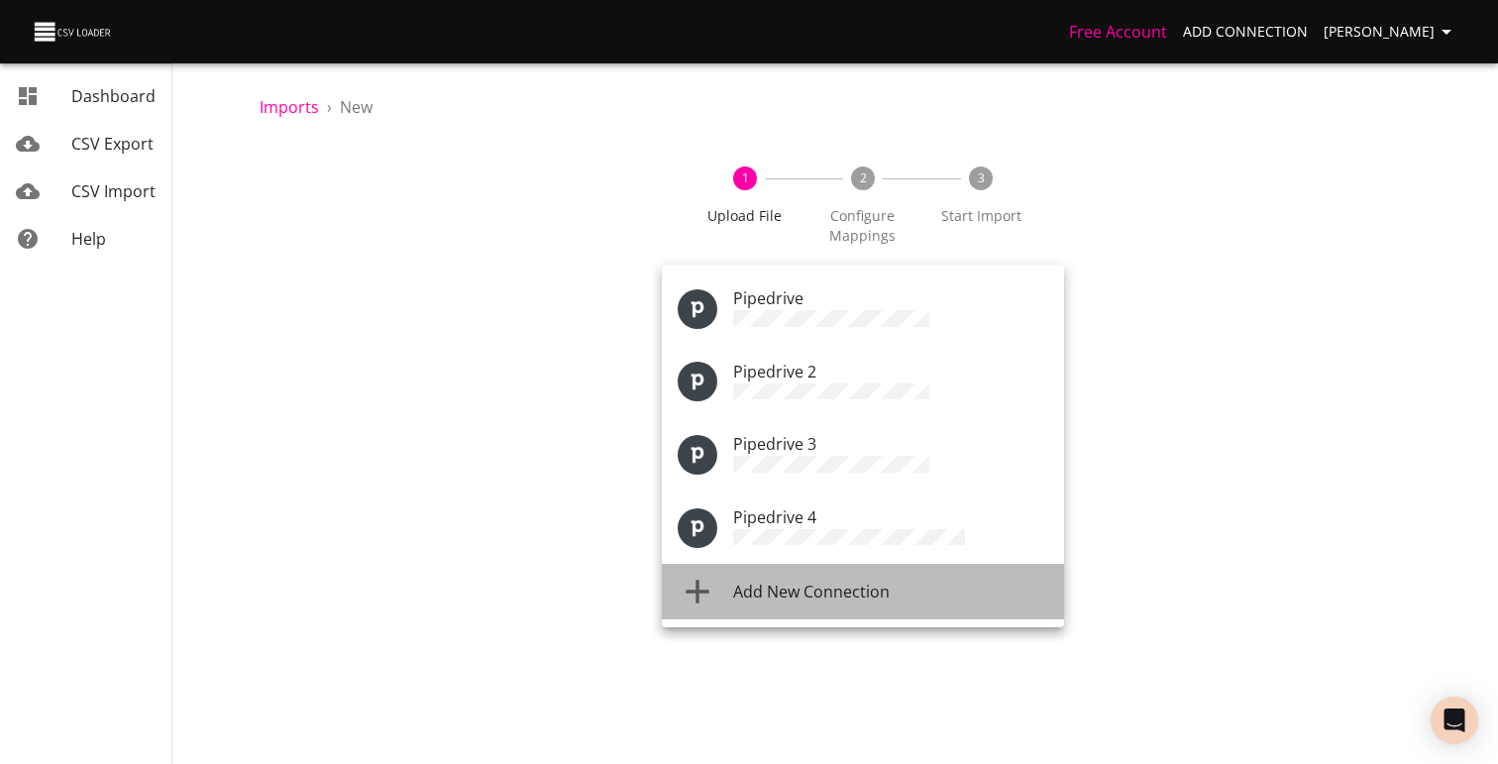
click at [834, 586] on span "Add New Connection" at bounding box center [811, 592] width 157 height 22
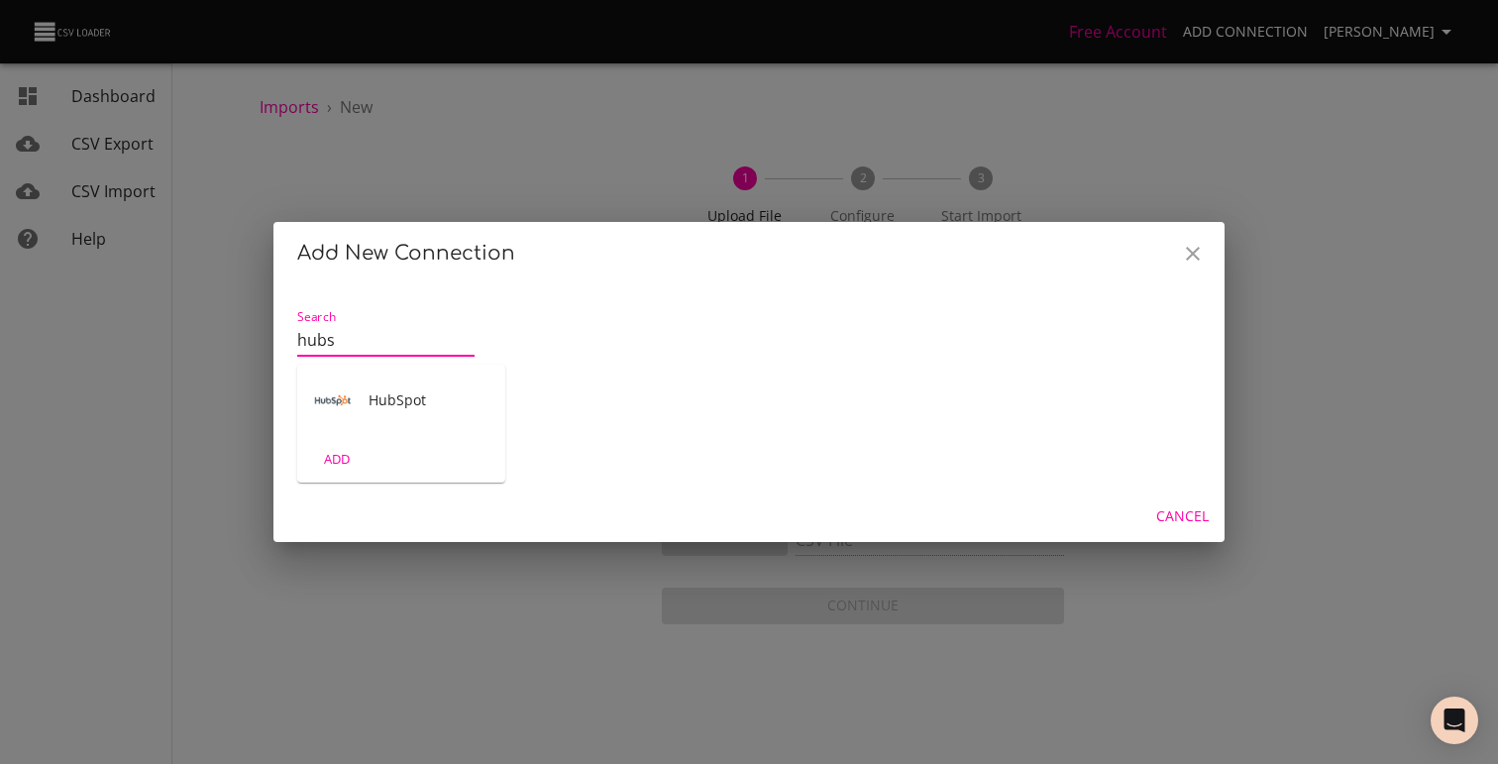
type input "hubs"
click at [381, 386] on div "HubSpot" at bounding box center [401, 400] width 208 height 71
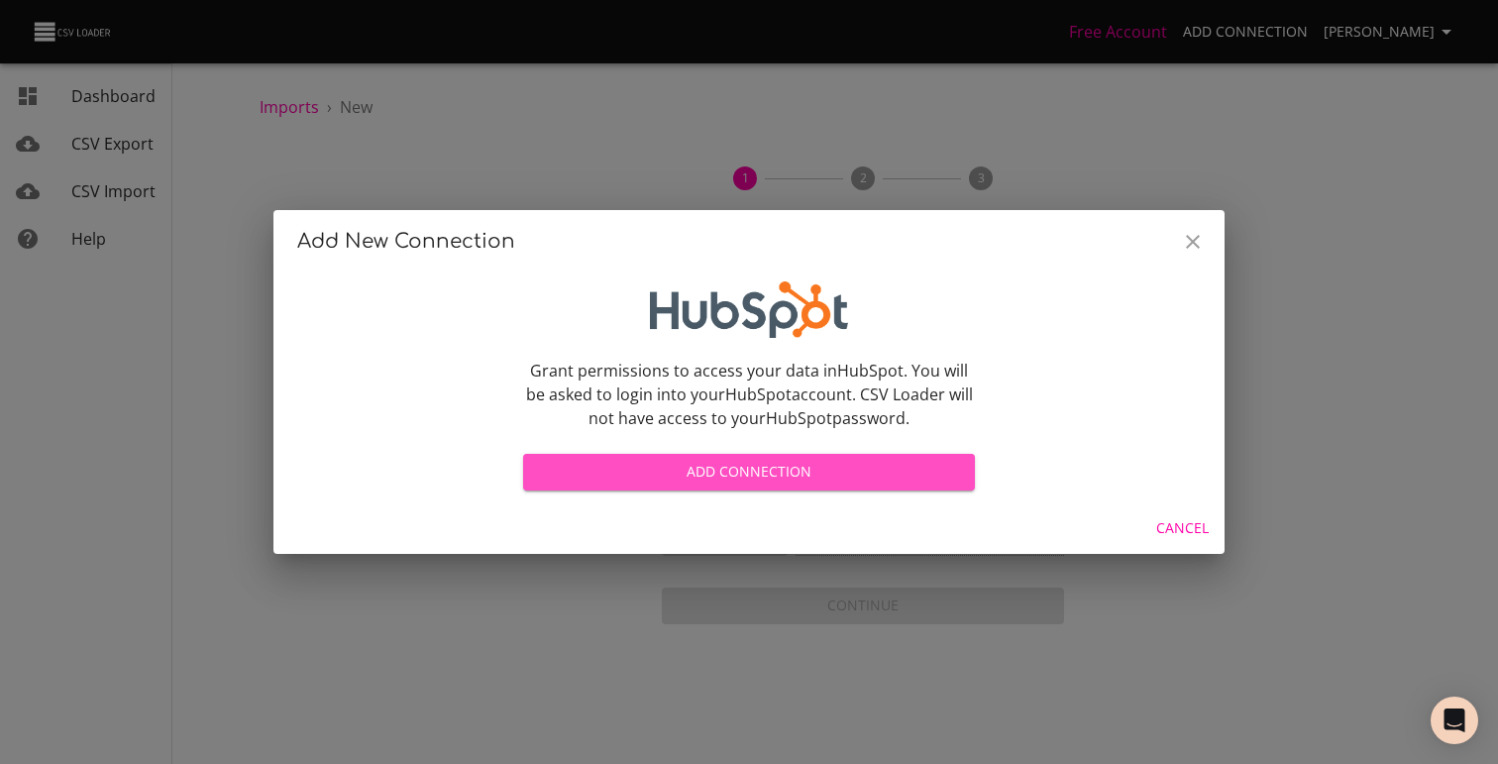
click at [754, 466] on span "Add Connection" at bounding box center [749, 472] width 420 height 25
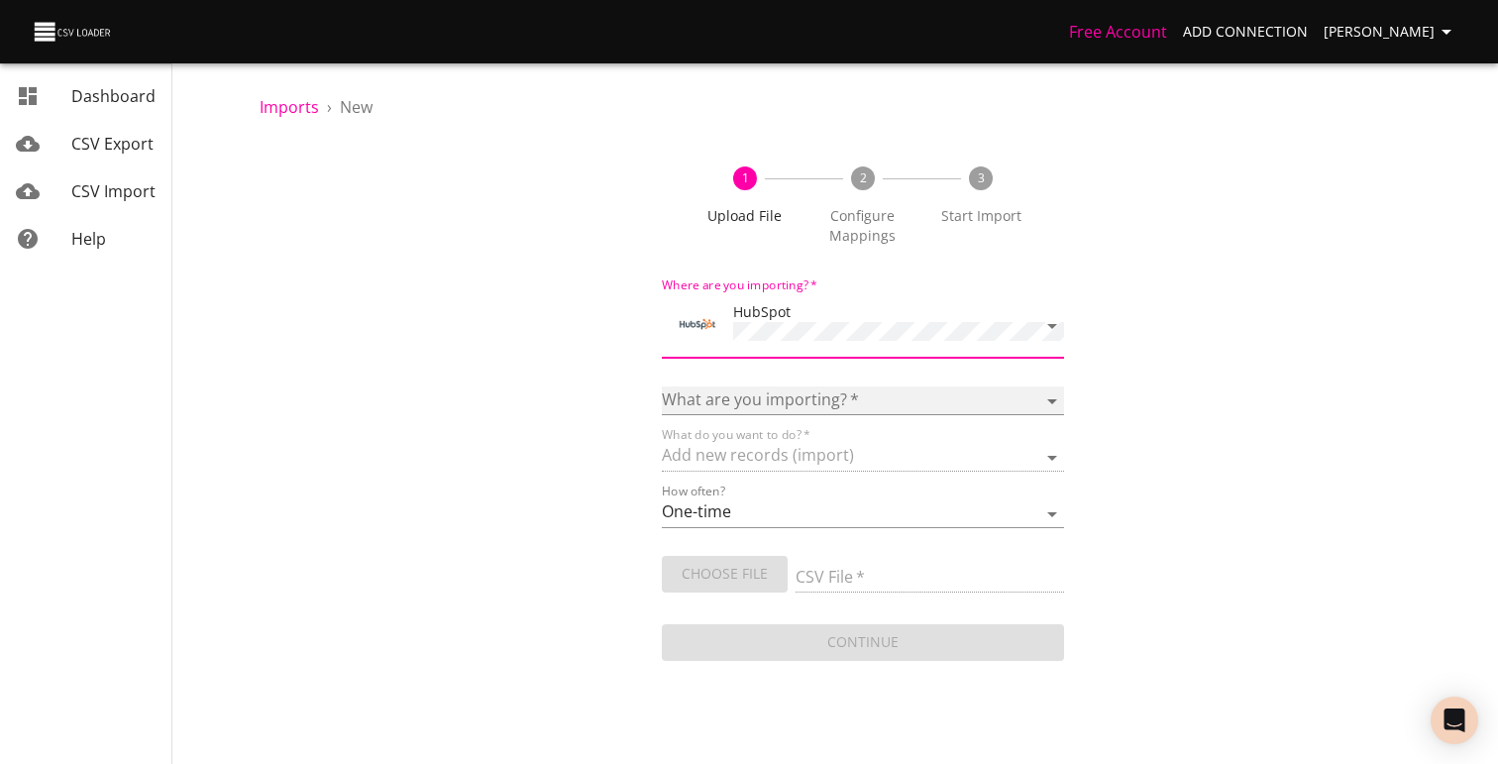
click at [845, 397] on select "Calls Companies Contacts Deals Emails Line items Meetings Notes Products Tasks …" at bounding box center [863, 400] width 402 height 29
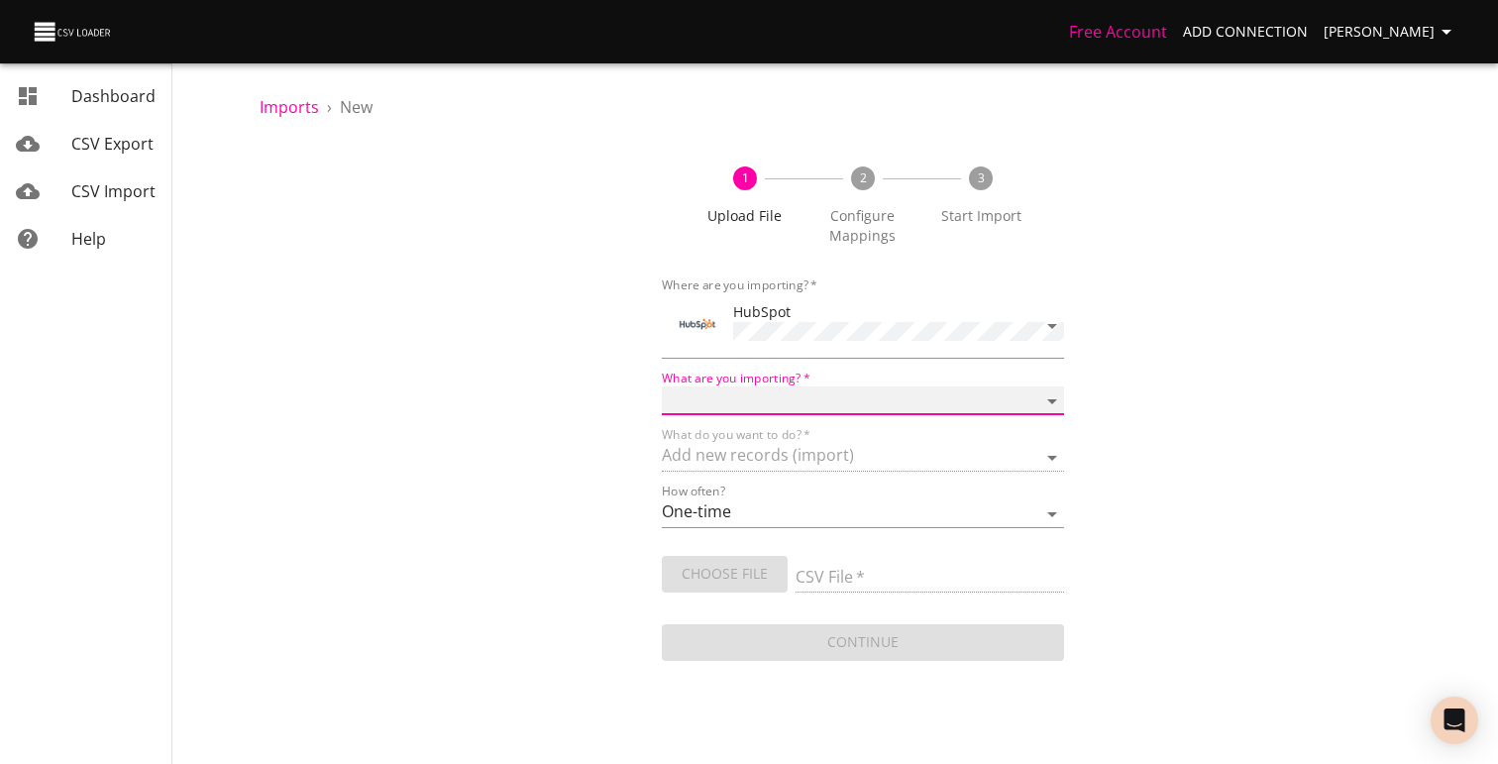
click at [751, 400] on select "Calls Companies Contacts Deals Emails Line items Meetings Notes Products Tasks …" at bounding box center [863, 400] width 402 height 29
select select "emails"
click at [662, 386] on select "Calls Companies Contacts Deals Emails Line items Meetings Notes Products Tasks …" at bounding box center [863, 400] width 402 height 29
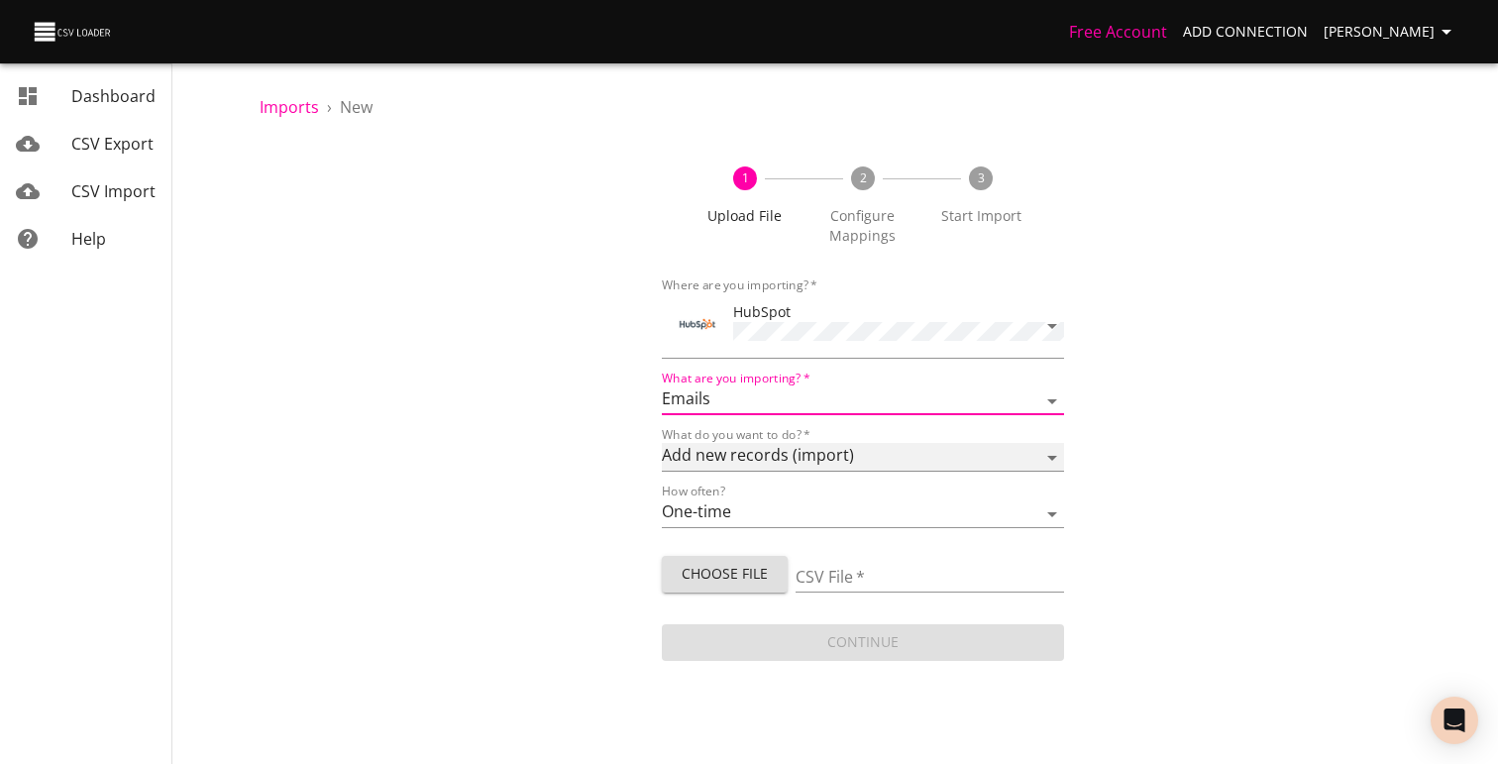
click at [765, 456] on select "Add new records (import) Update existing records (update) Add new and update ex…" at bounding box center [863, 457] width 402 height 29
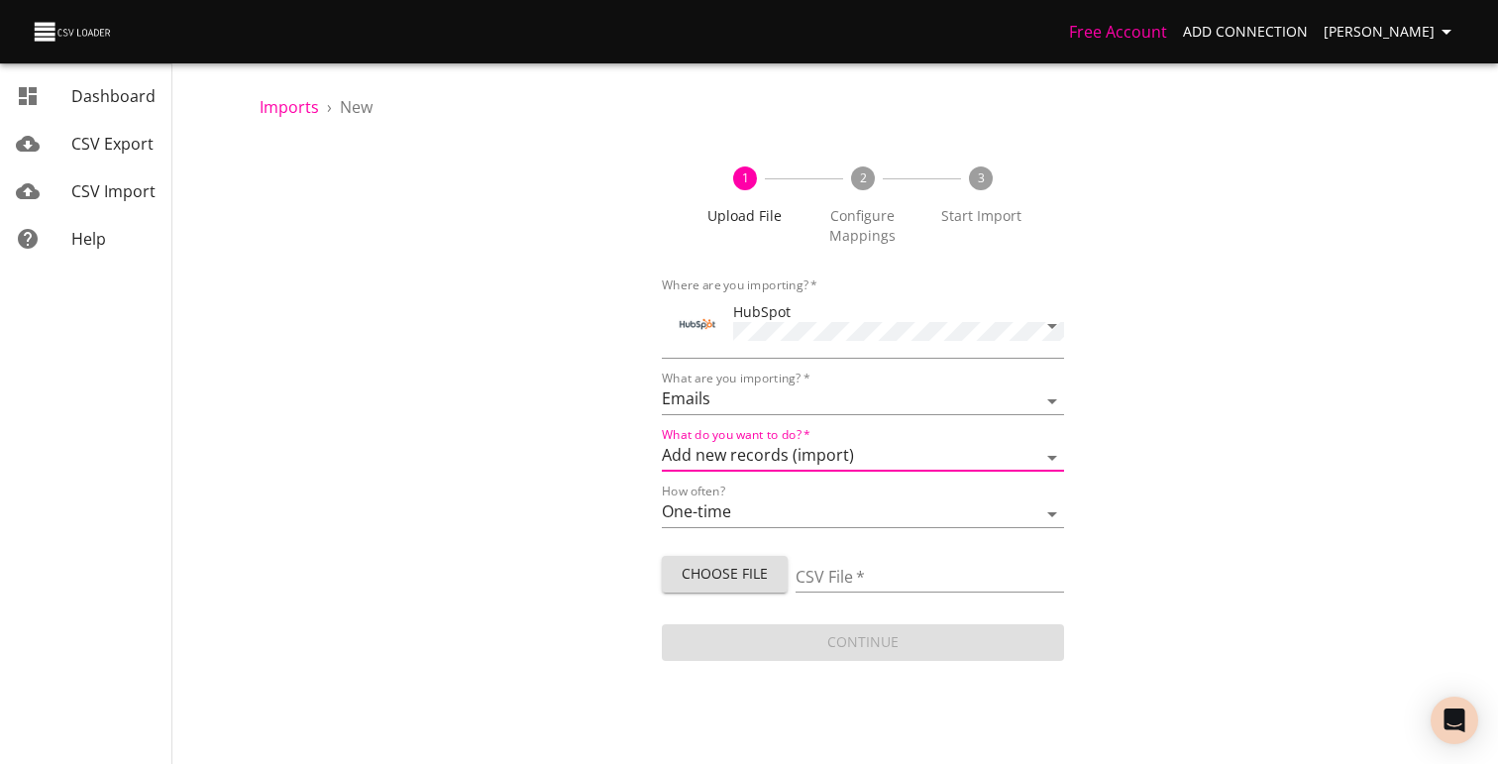
click at [787, 578] on button "Choose File" at bounding box center [725, 574] width 126 height 37
type input "Untitled spreadsheet - Sheet1 (23).csv"
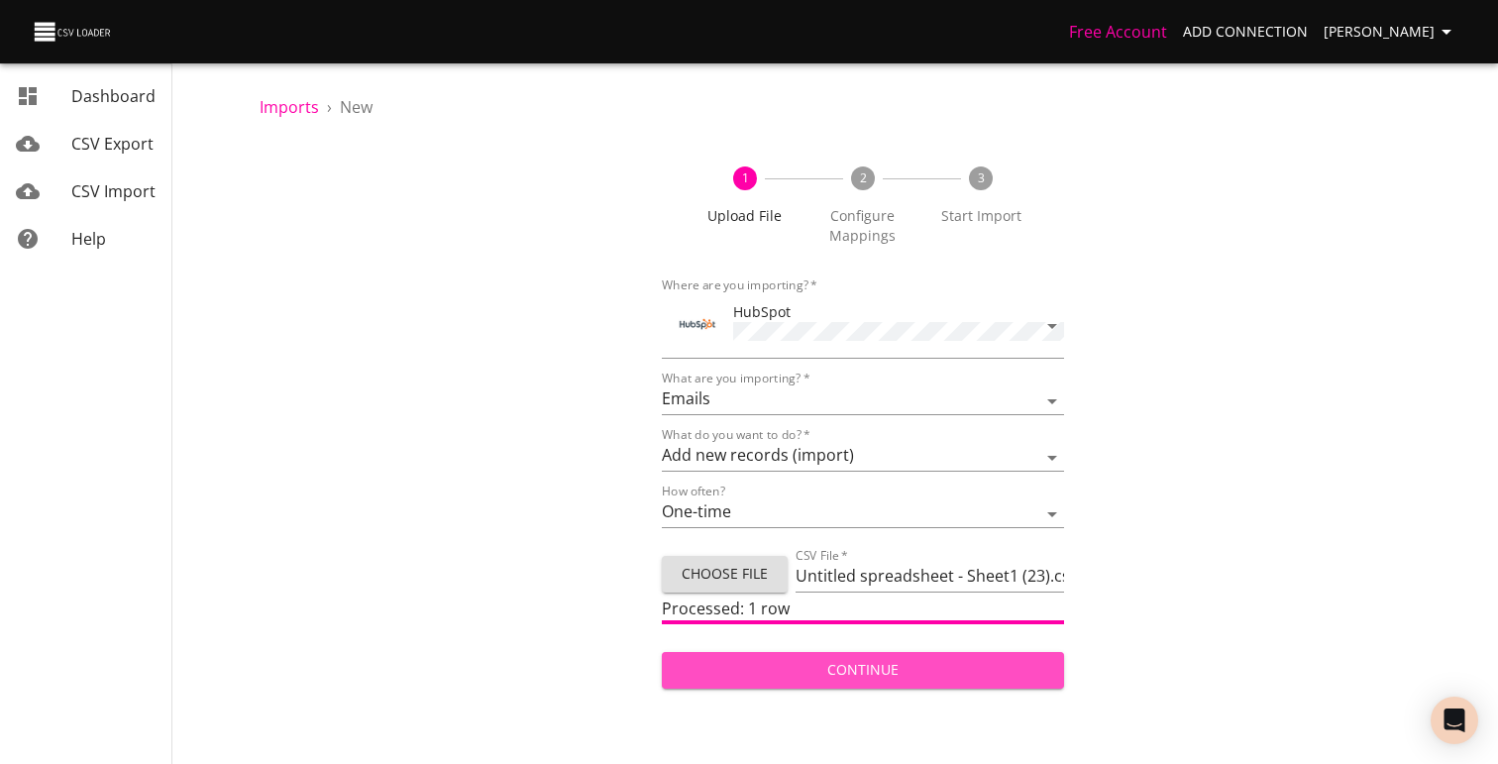
click at [832, 675] on span "Continue" at bounding box center [863, 670] width 371 height 25
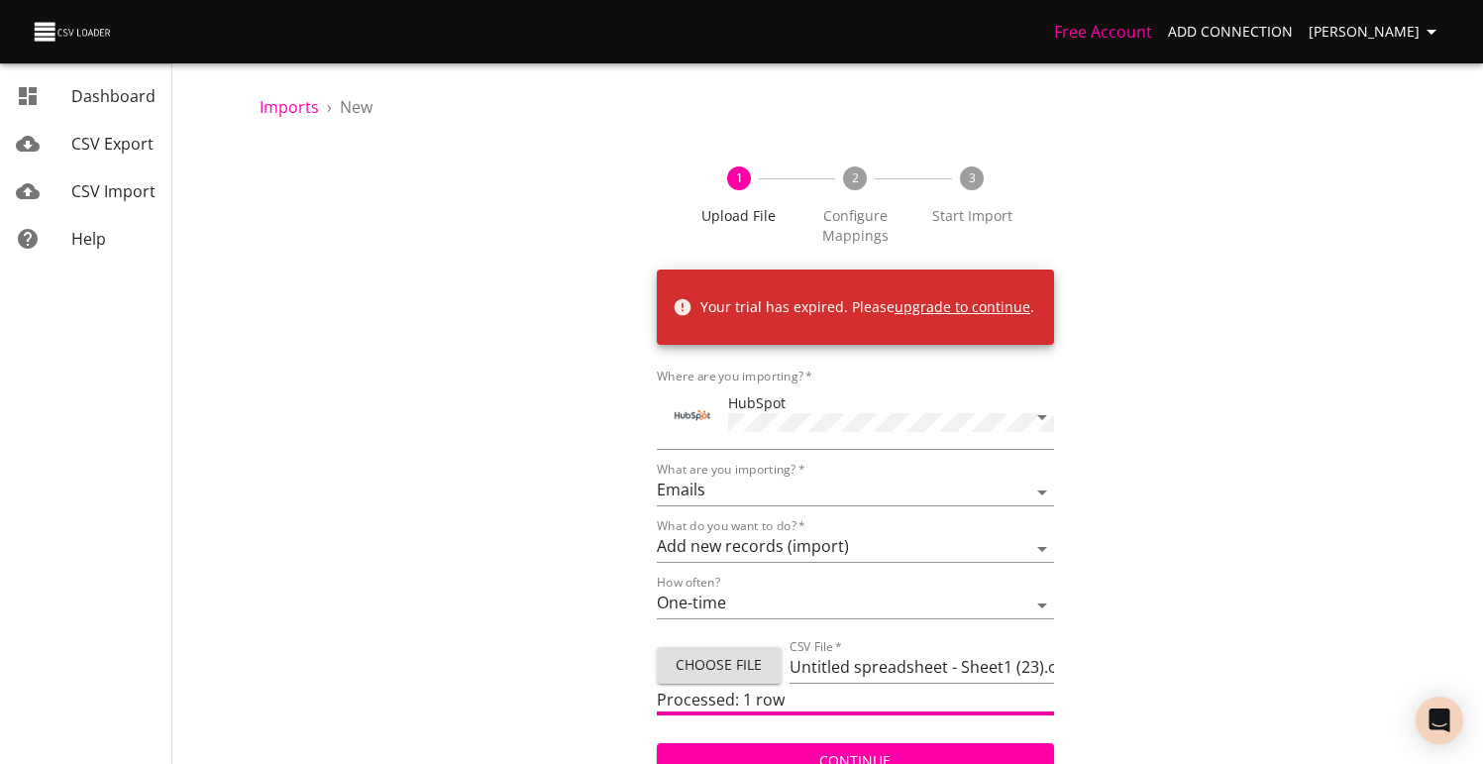
scroll to position [15, 0]
